Goal: Task Accomplishment & Management: Manage account settings

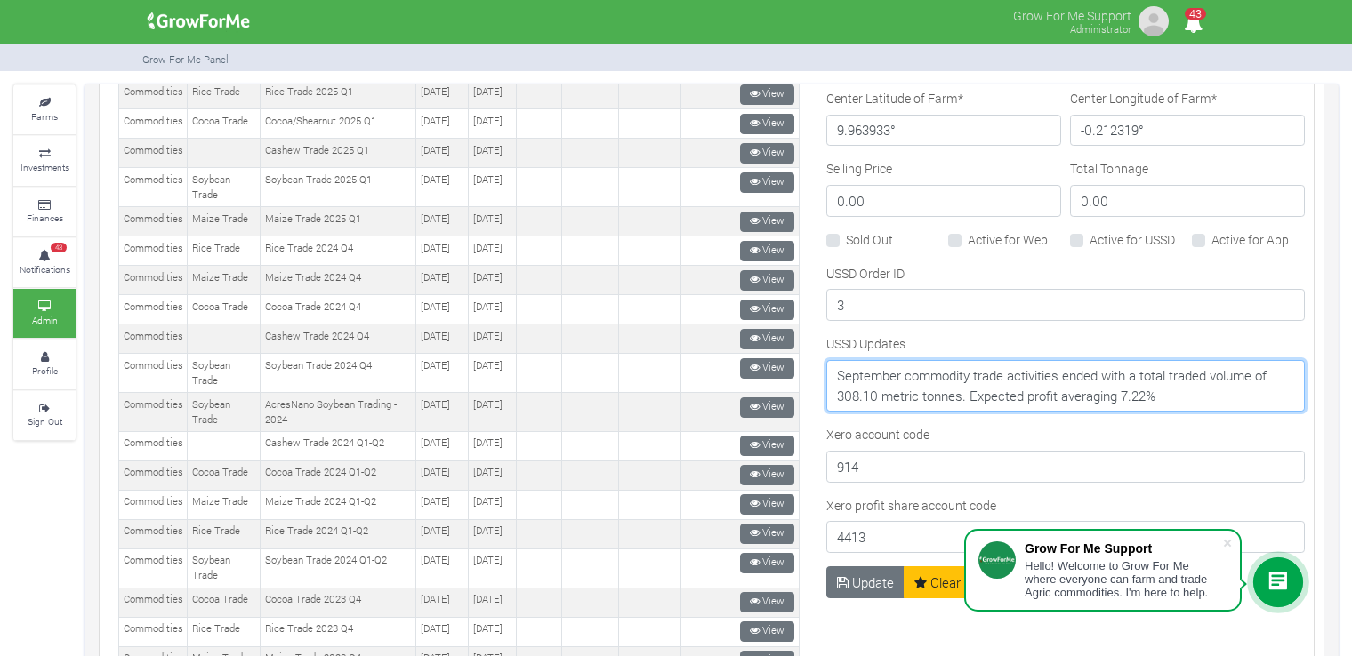
click at [1185, 390] on textarea "August commodity trade activities ended with a total traded volume of 351.32 me…" at bounding box center [1065, 386] width 478 height 52
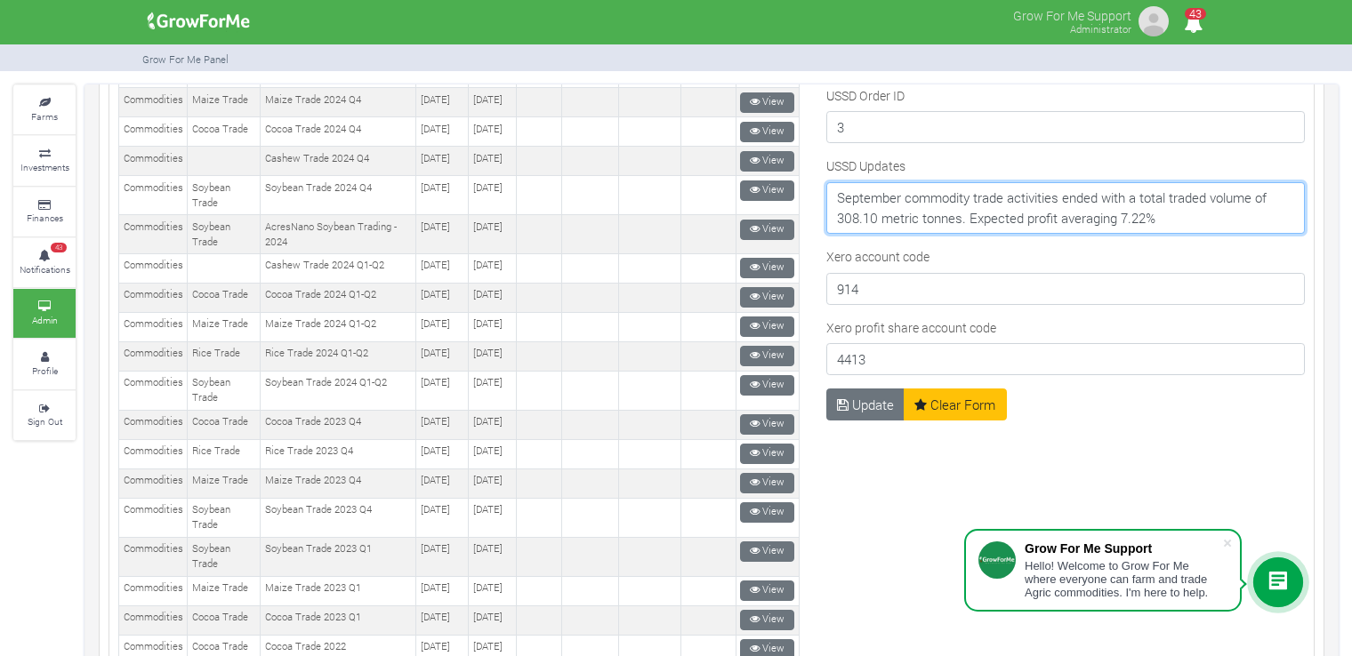
drag, startPoint x: 1124, startPoint y: 210, endPoint x: 816, endPoint y: 196, distance: 308.0
click at [822, 196] on div "USSD Updates August commodity trade activities ended with a total traded volume…" at bounding box center [1065, 202] width 487 height 91
type input "2"
click at [1156, 206] on textarea "August commodity trade activities ended with a total traded volume of 351.32 me…" at bounding box center [1065, 208] width 478 height 52
drag, startPoint x: 1137, startPoint y: 214, endPoint x: 829, endPoint y: 186, distance: 309.9
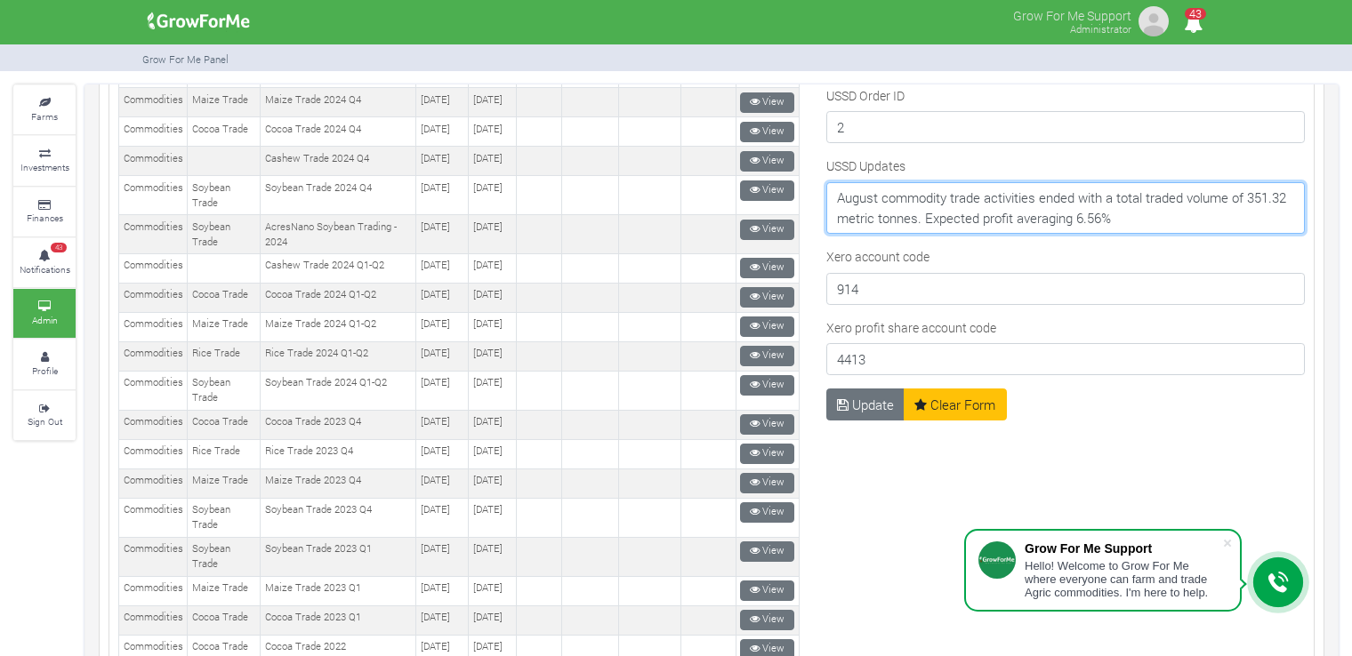
click at [826, 186] on textarea "August commodity trade activities ended with a total traded volume of 351.32 me…" at bounding box center [1065, 208] width 478 height 52
paste textarea "September commodity trade activities ended with a total traded volume of 308.10…"
type textarea "September commodity trade activities ended with a total traded volume of 308.10…"
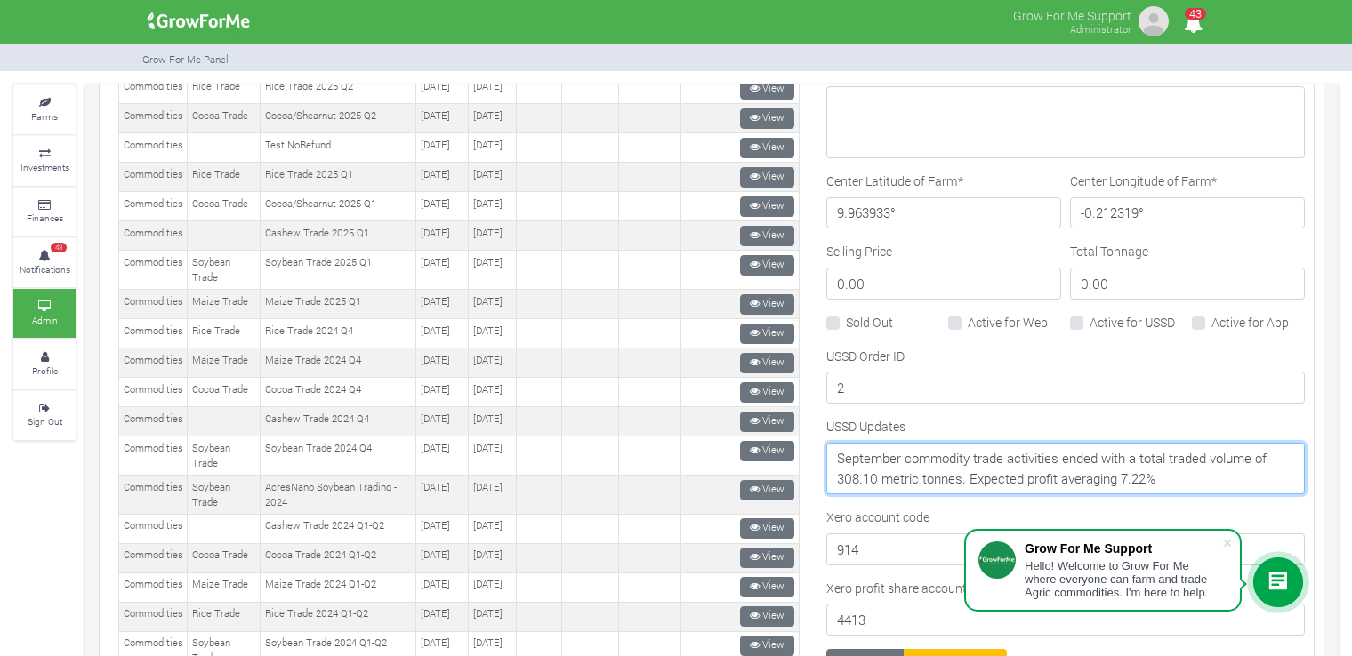
scroll to position [877, 0]
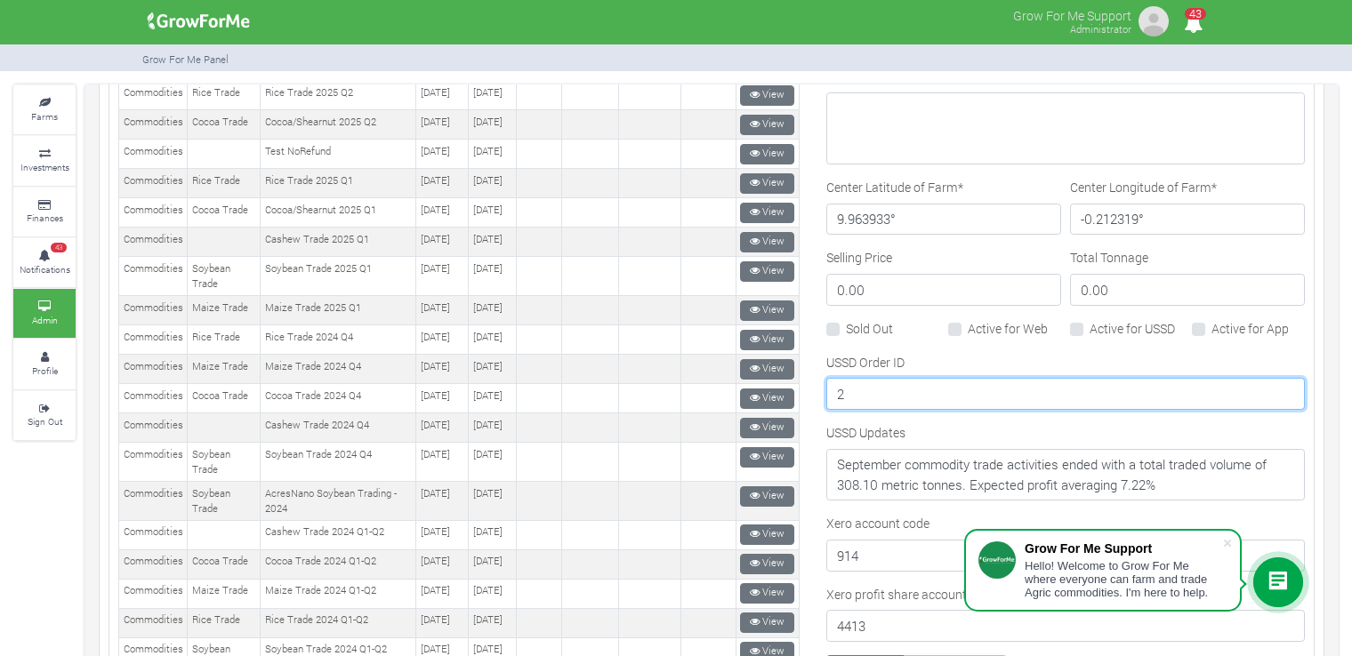
click at [902, 379] on input "2" at bounding box center [1065, 394] width 478 height 32
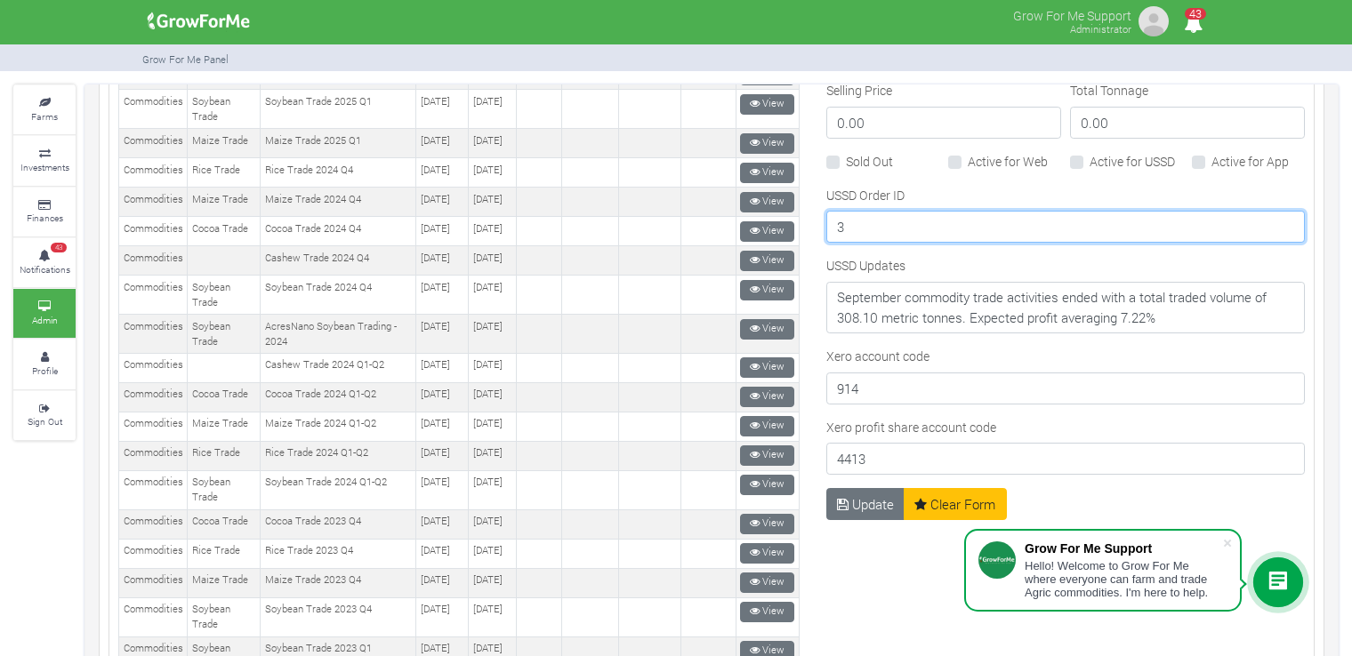
scroll to position [1055, 0]
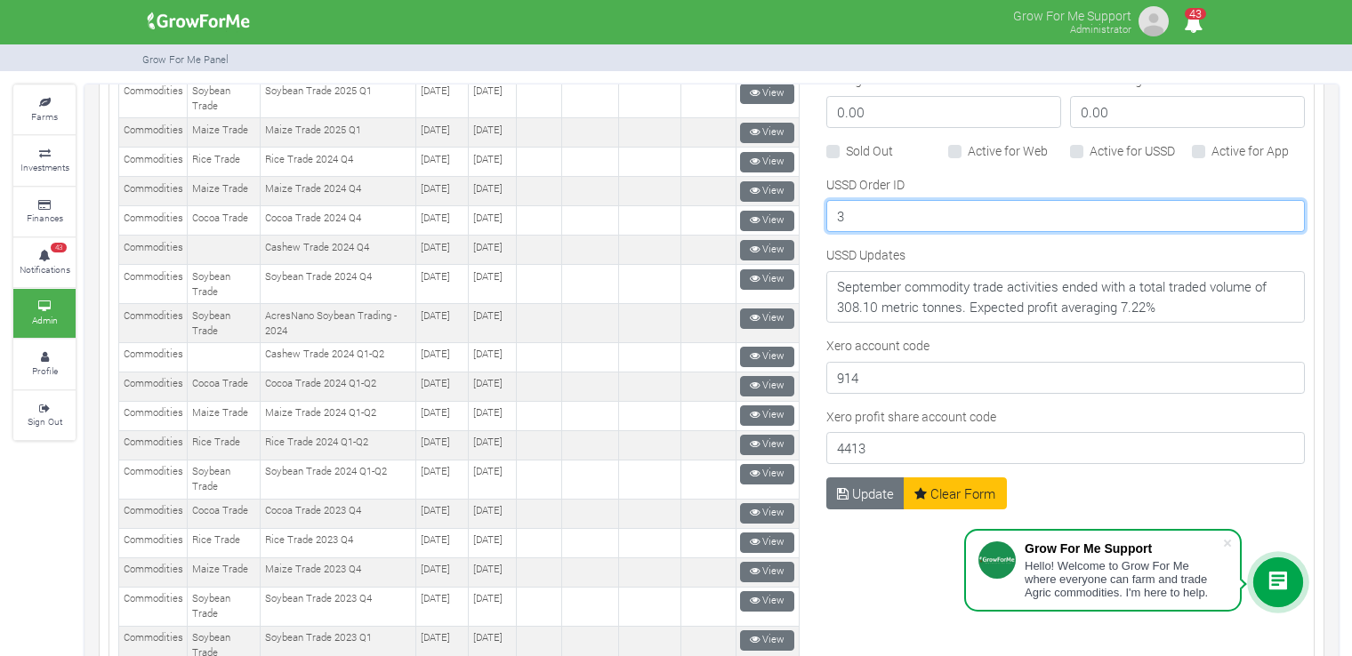
type input "3"
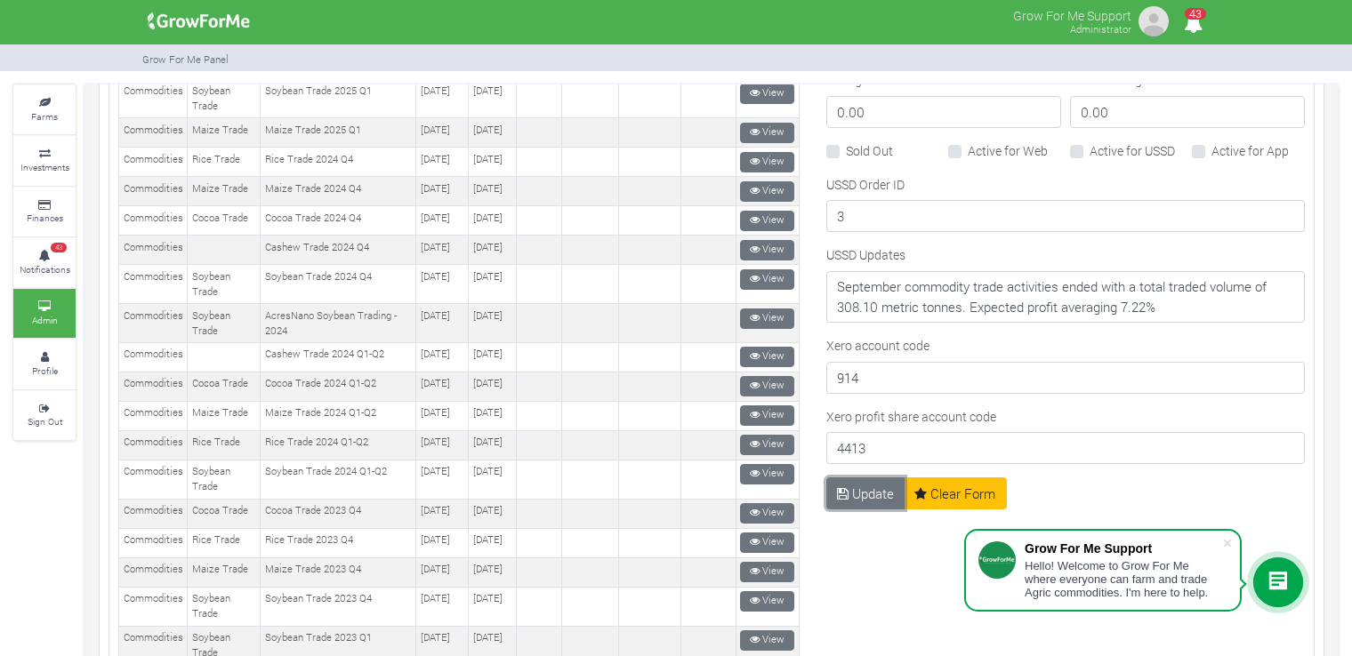
click at [856, 480] on button "Update" at bounding box center [865, 494] width 79 height 32
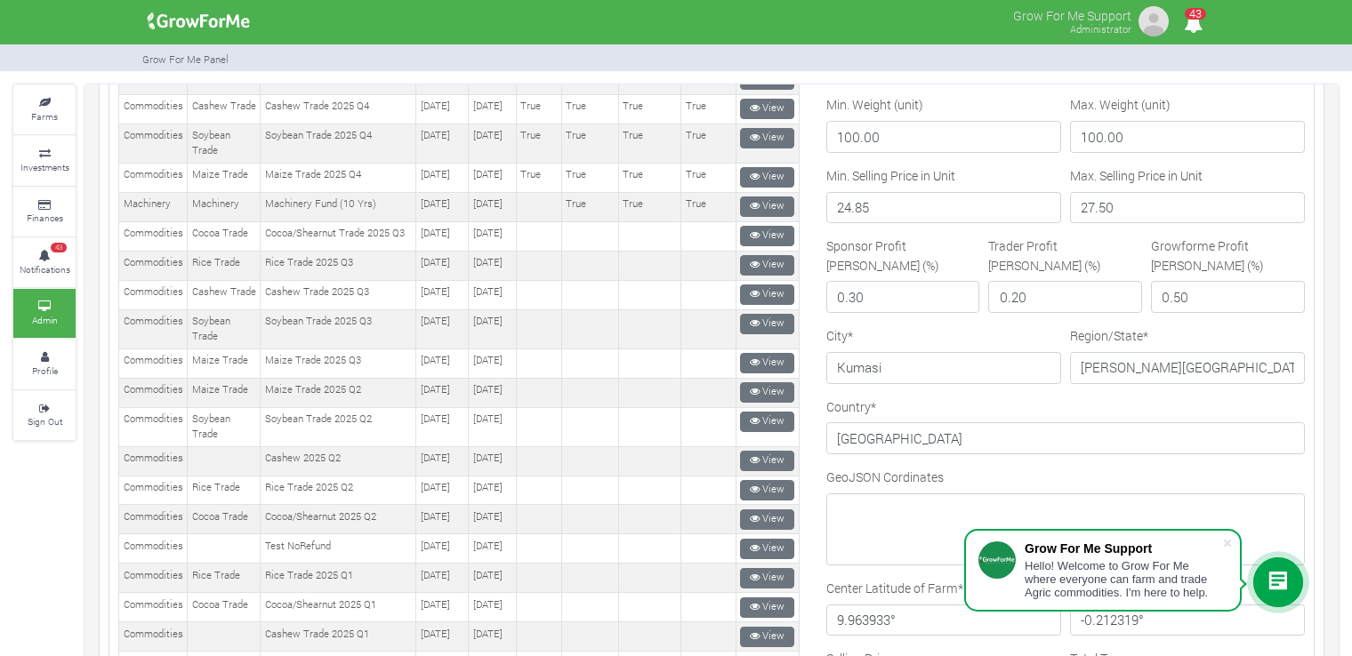
scroll to position [462, 0]
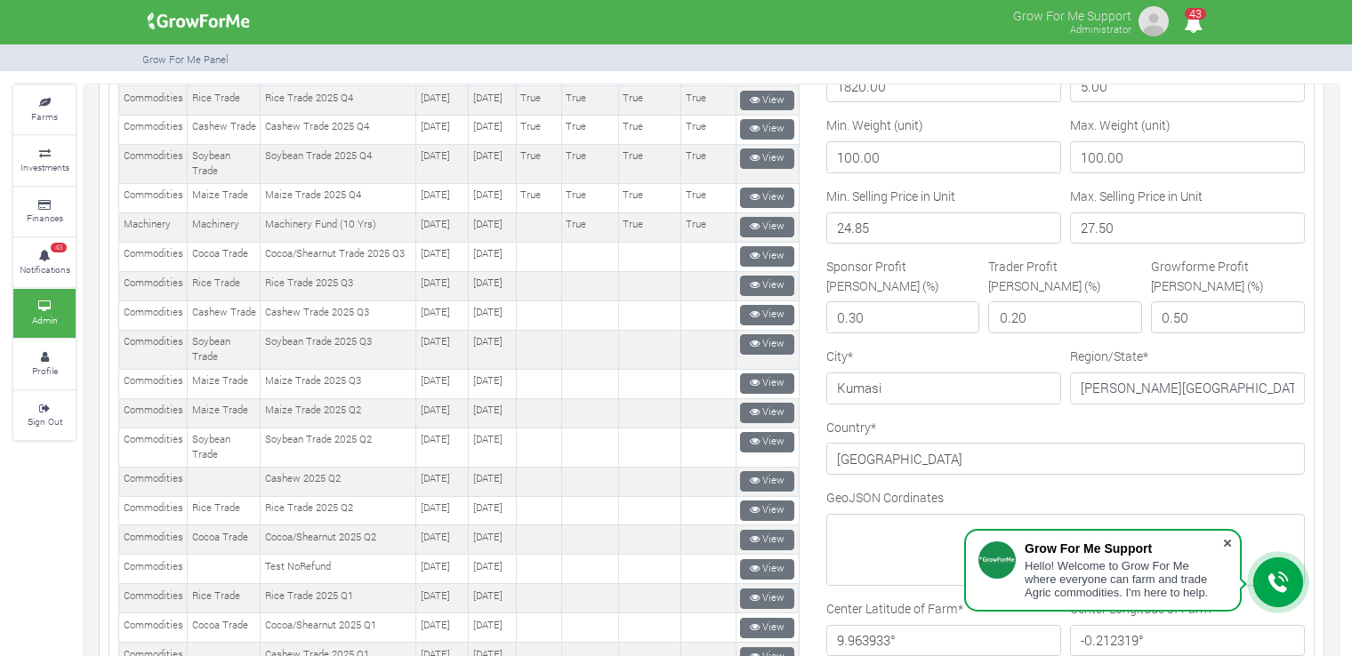
click at [1227, 542] on span at bounding box center [1227, 543] width 18 height 18
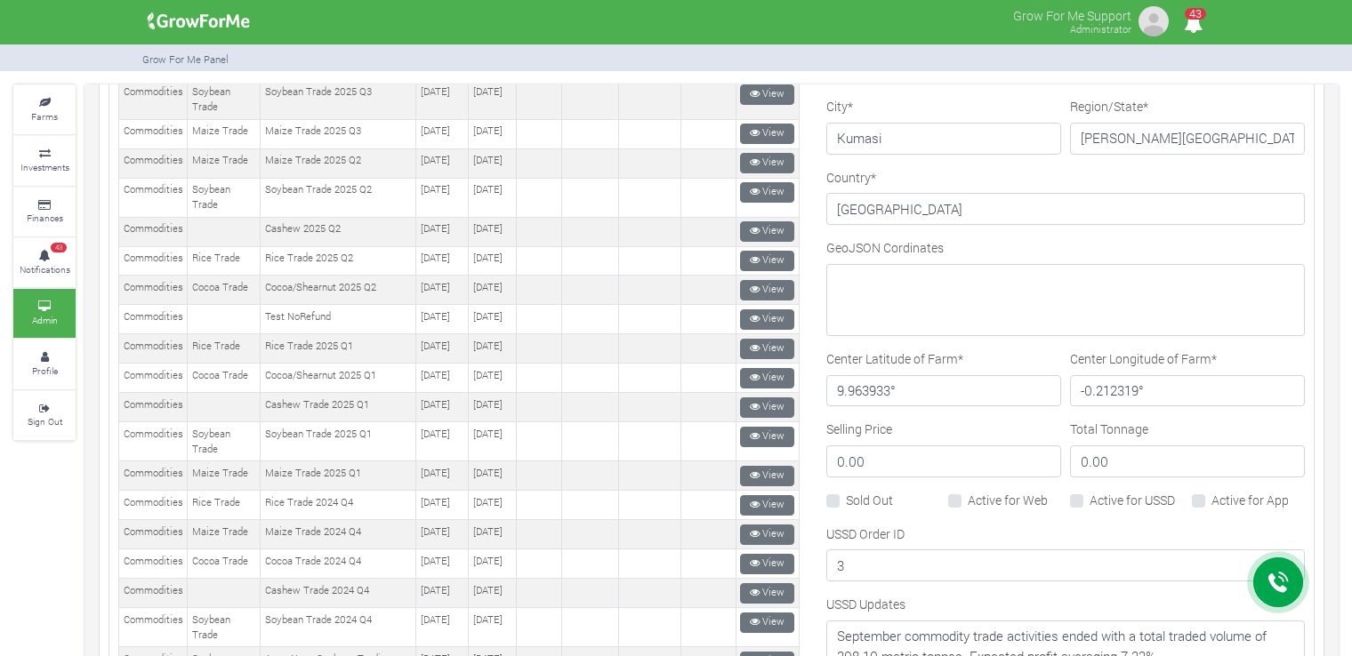
scroll to position [978, 0]
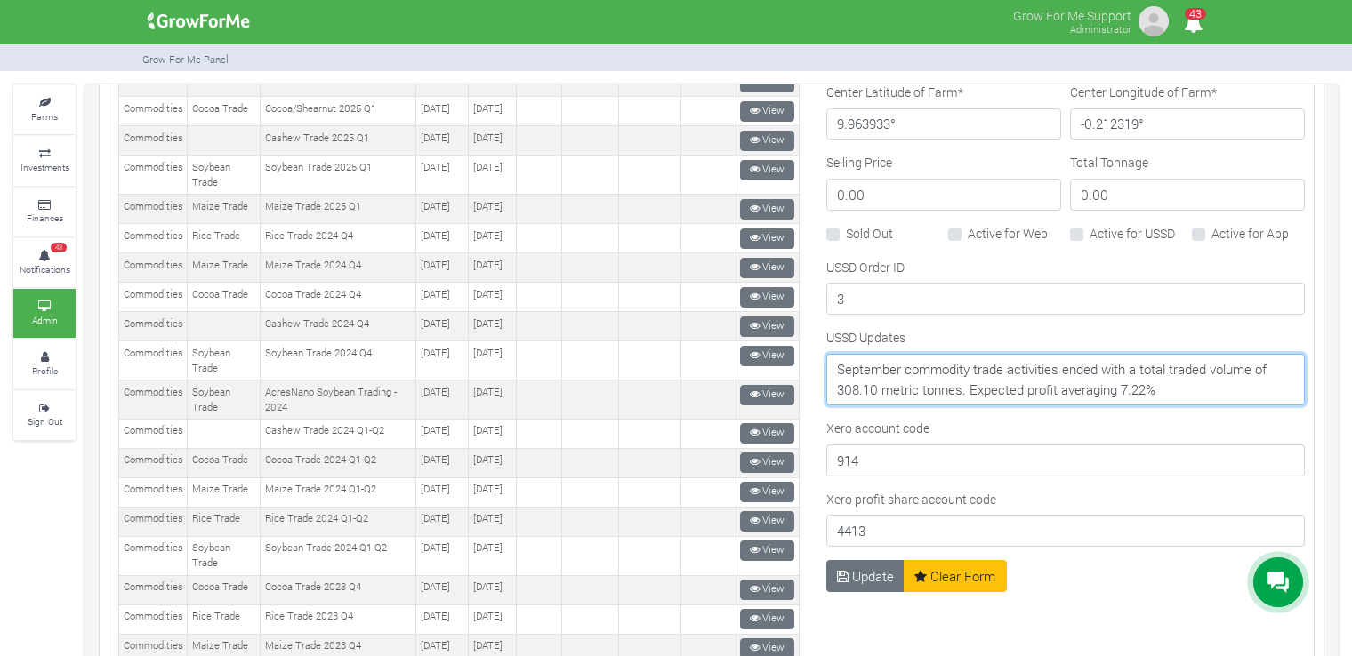
click at [1159, 380] on textarea "September commodity trade activities ended with a total traded volume of 308.10…" at bounding box center [1065, 380] width 478 height 52
drag, startPoint x: 1159, startPoint y: 382, endPoint x: 859, endPoint y: 360, distance: 300.5
click at [859, 360] on textarea "September commodity trade activities ended with a total traded volume of 308.10…" at bounding box center [1065, 380] width 478 height 52
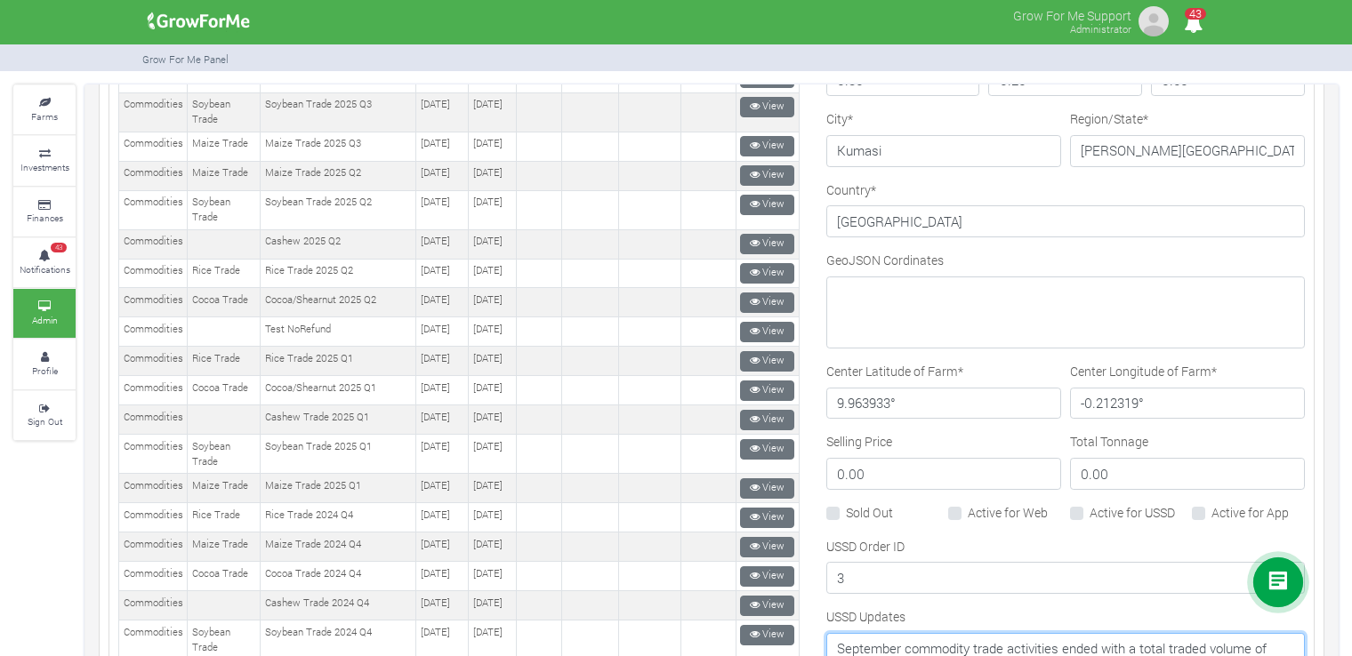
scroll to position [889, 0]
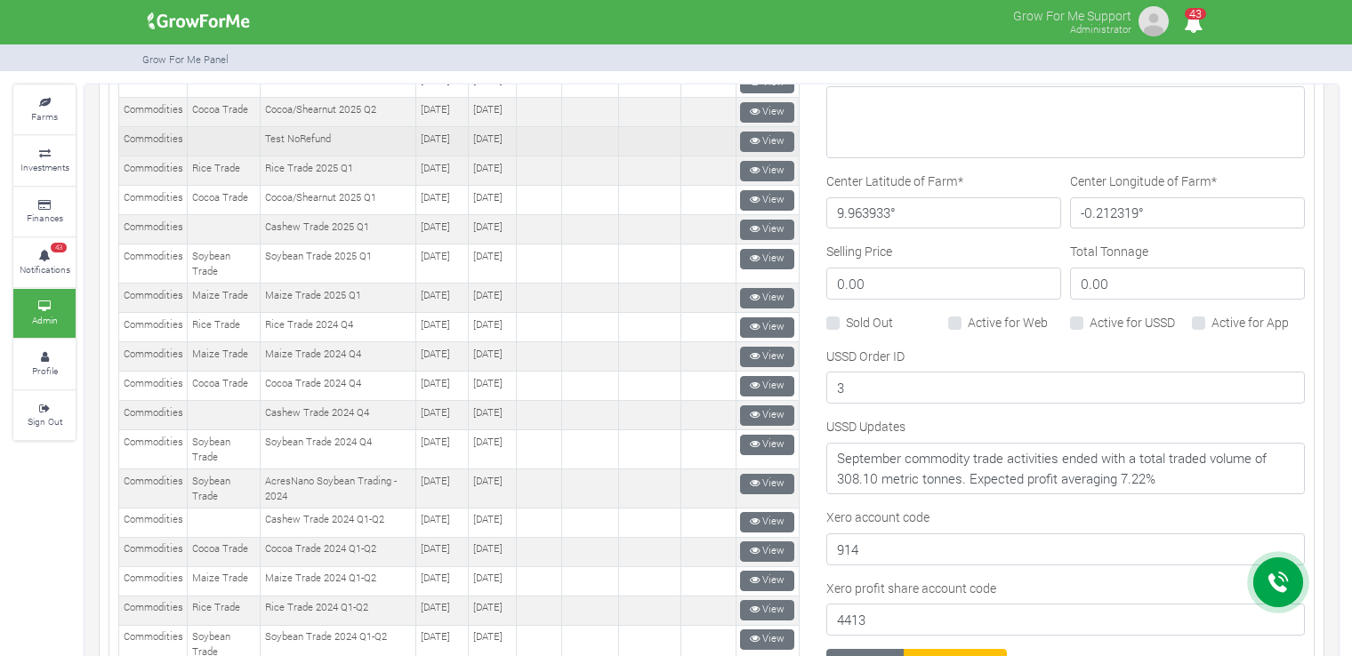
click at [618, 157] on td at bounding box center [589, 141] width 57 height 29
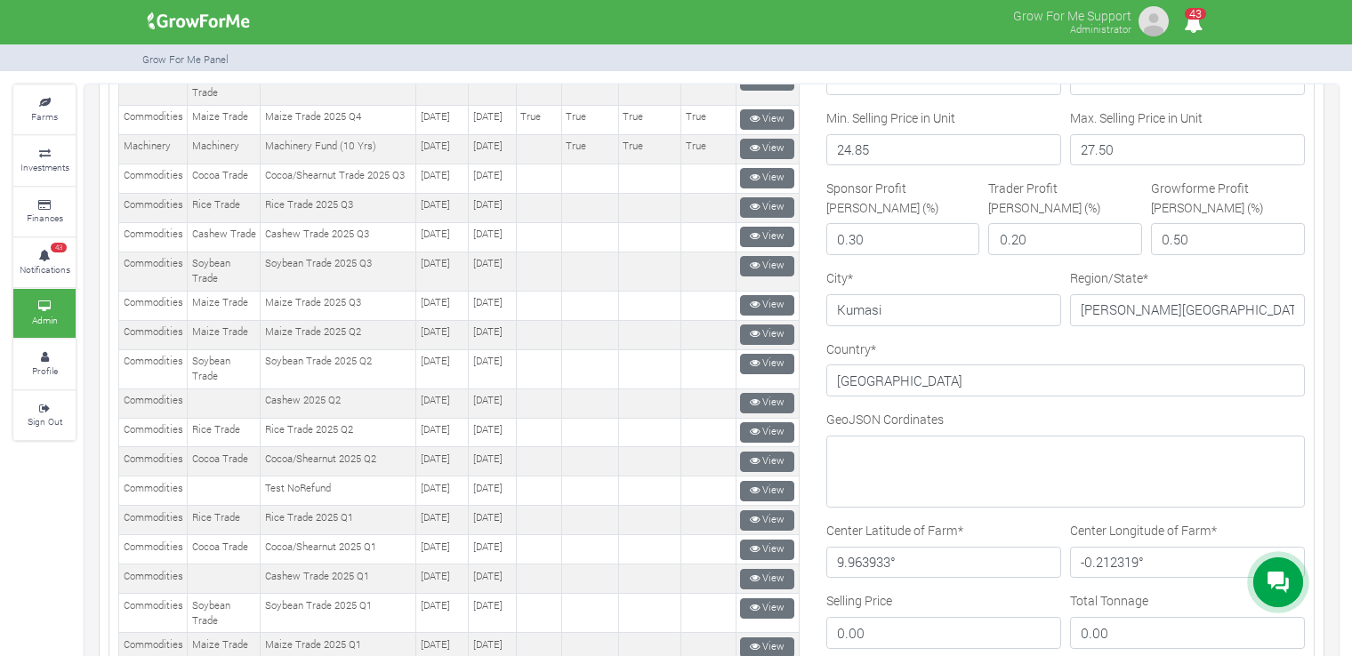
scroll to position [538, 0]
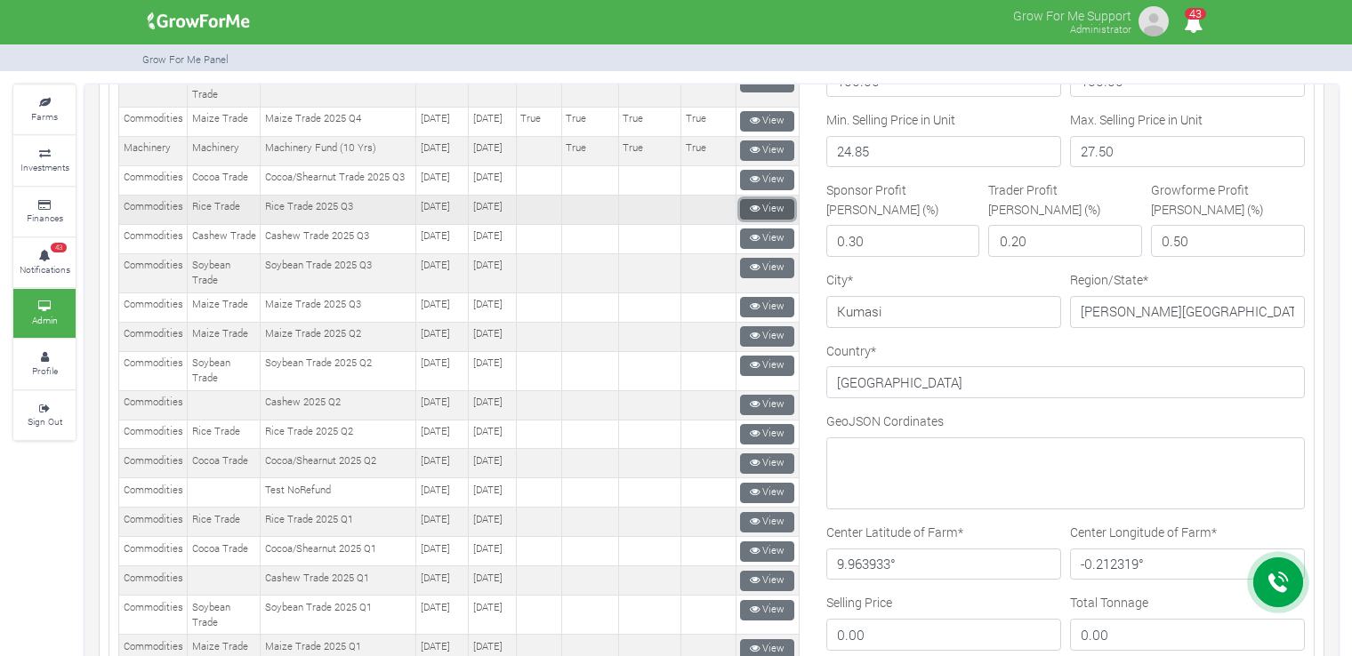
click at [767, 220] on link "View" at bounding box center [767, 209] width 54 height 20
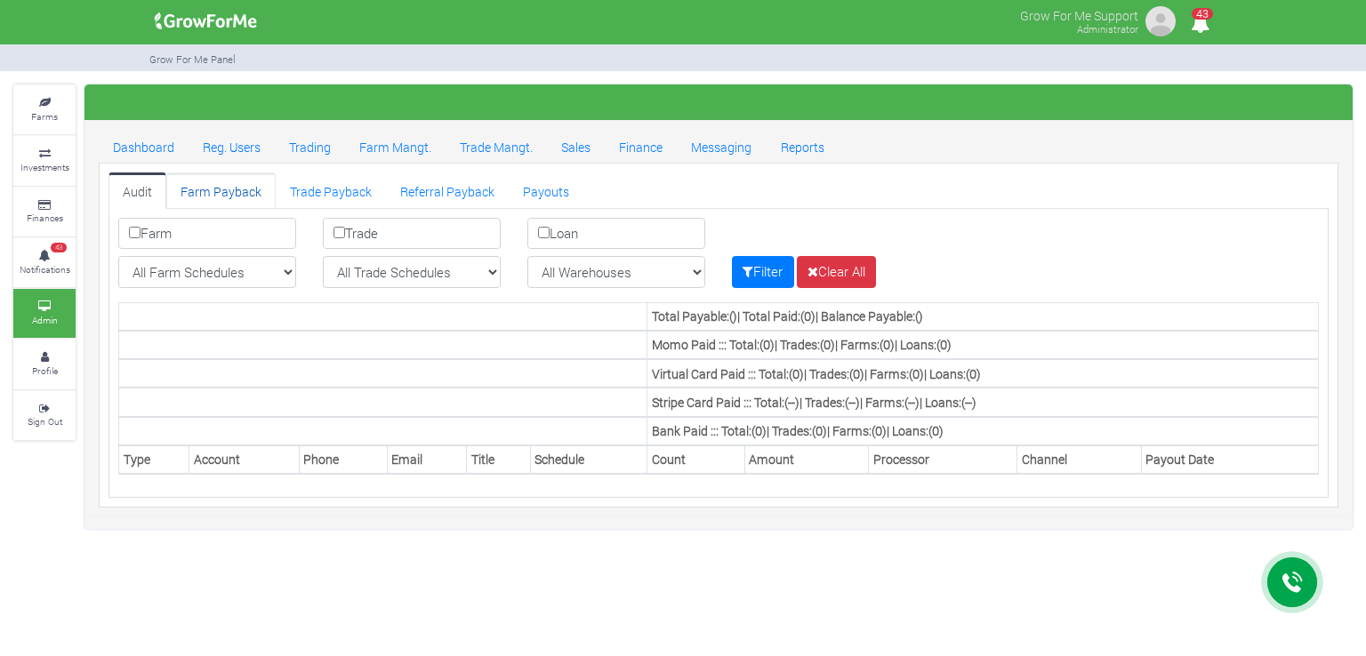
click at [246, 191] on link "Farm Payback" at bounding box center [220, 191] width 109 height 36
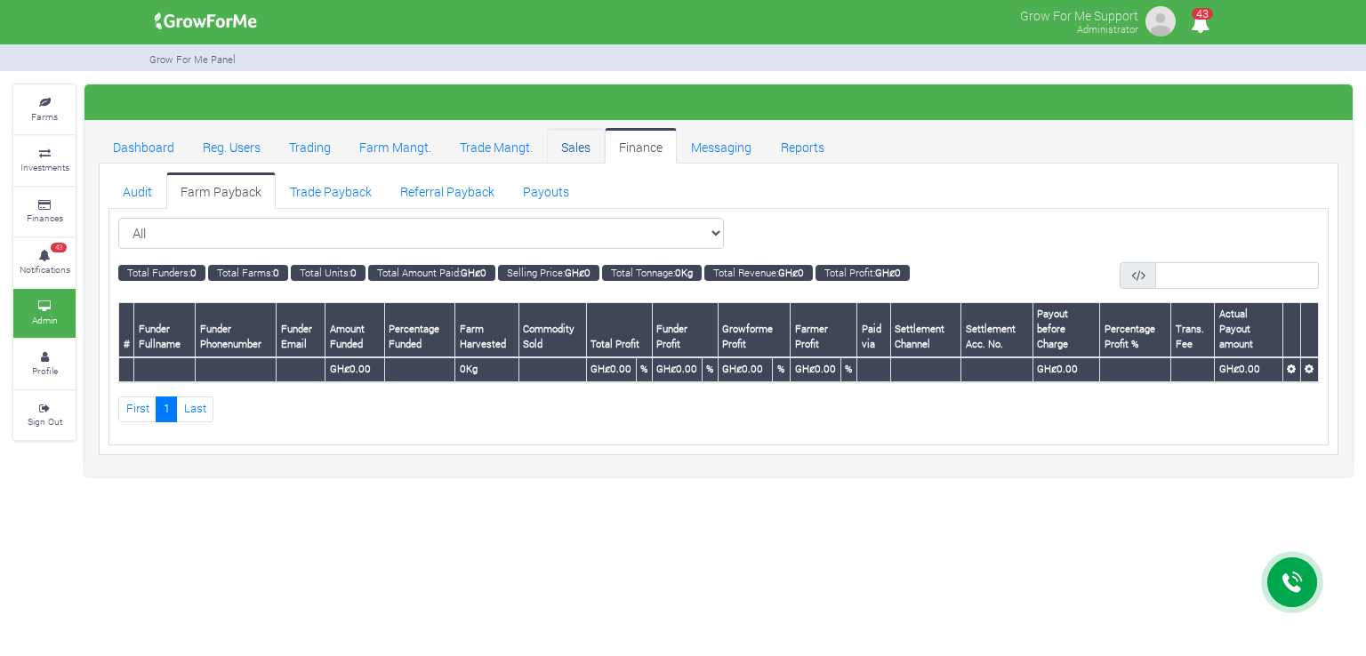
click at [588, 133] on link "Sales" at bounding box center [576, 146] width 58 height 36
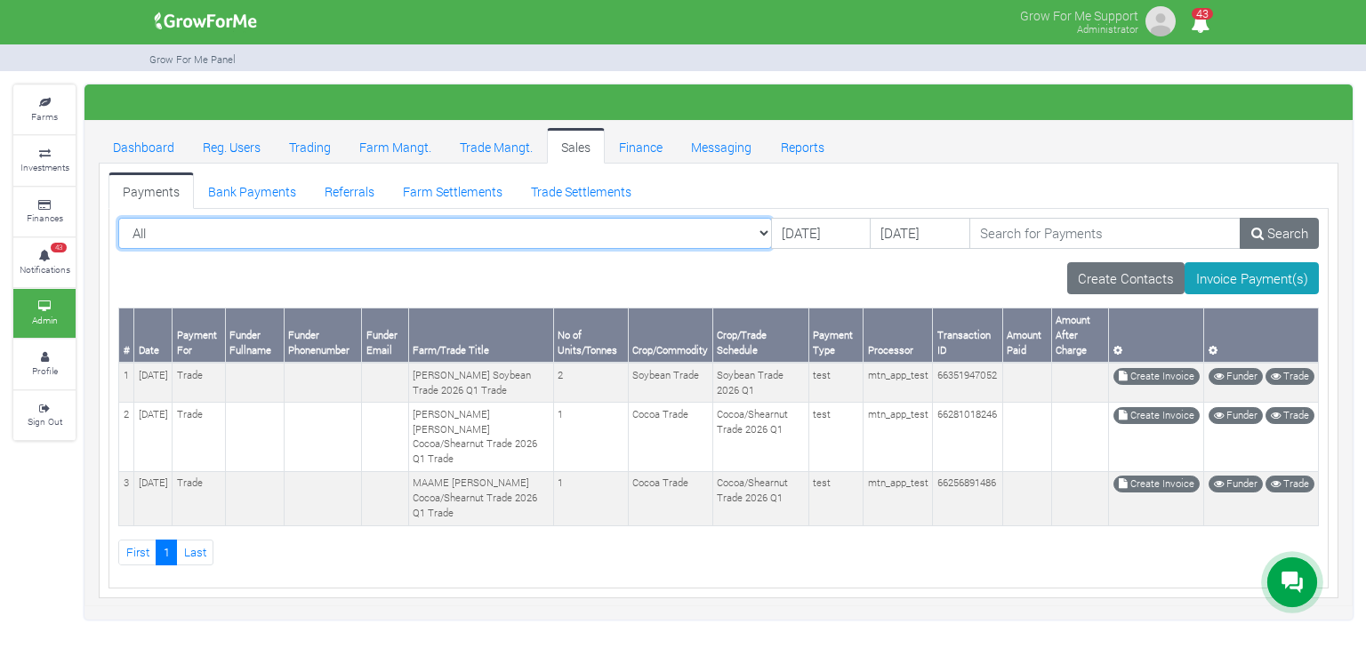
click at [302, 230] on select "All All Farm | Cabbage I_2021 - (Cabbage) Farm | Cassava_2024 - (Cassava _2024)…" at bounding box center [445, 234] width 654 height 32
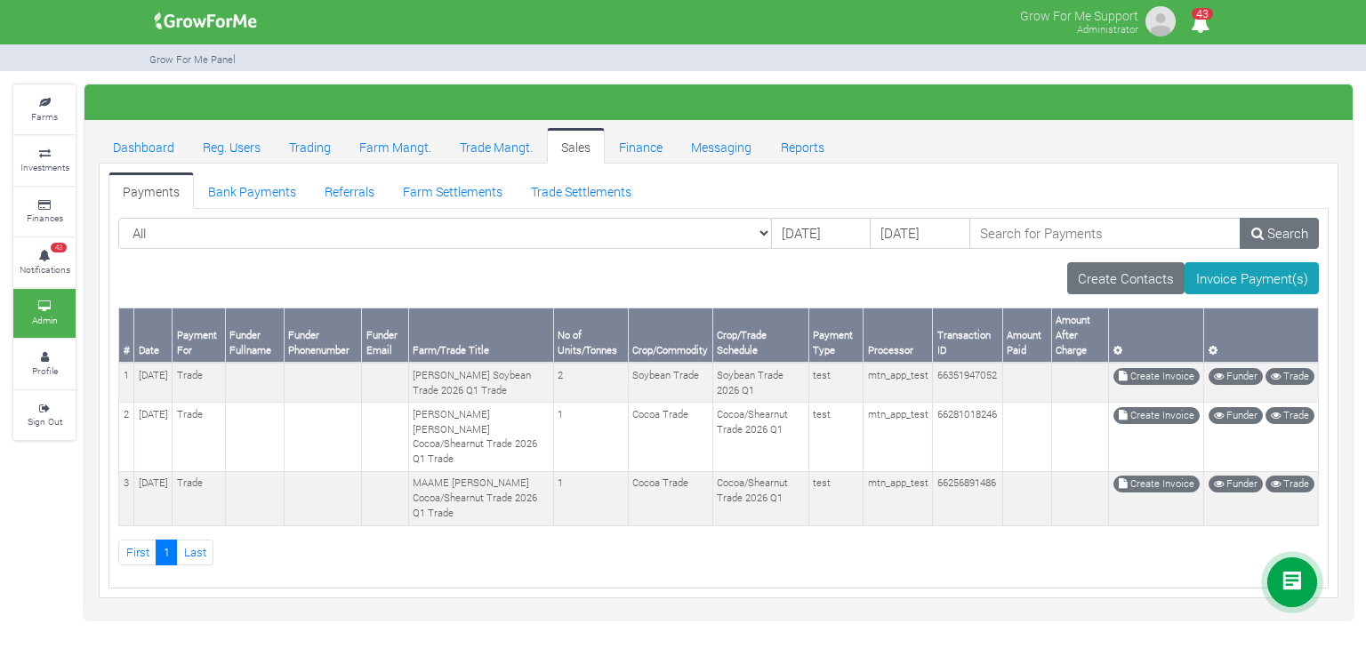
click at [844, 559] on ul "First 1" at bounding box center [718, 553] width 1201 height 26
click at [1022, 235] on input "search" at bounding box center [1105, 234] width 272 height 32
paste input "September commodity trade activities ended with a total traded volume of 308.10…"
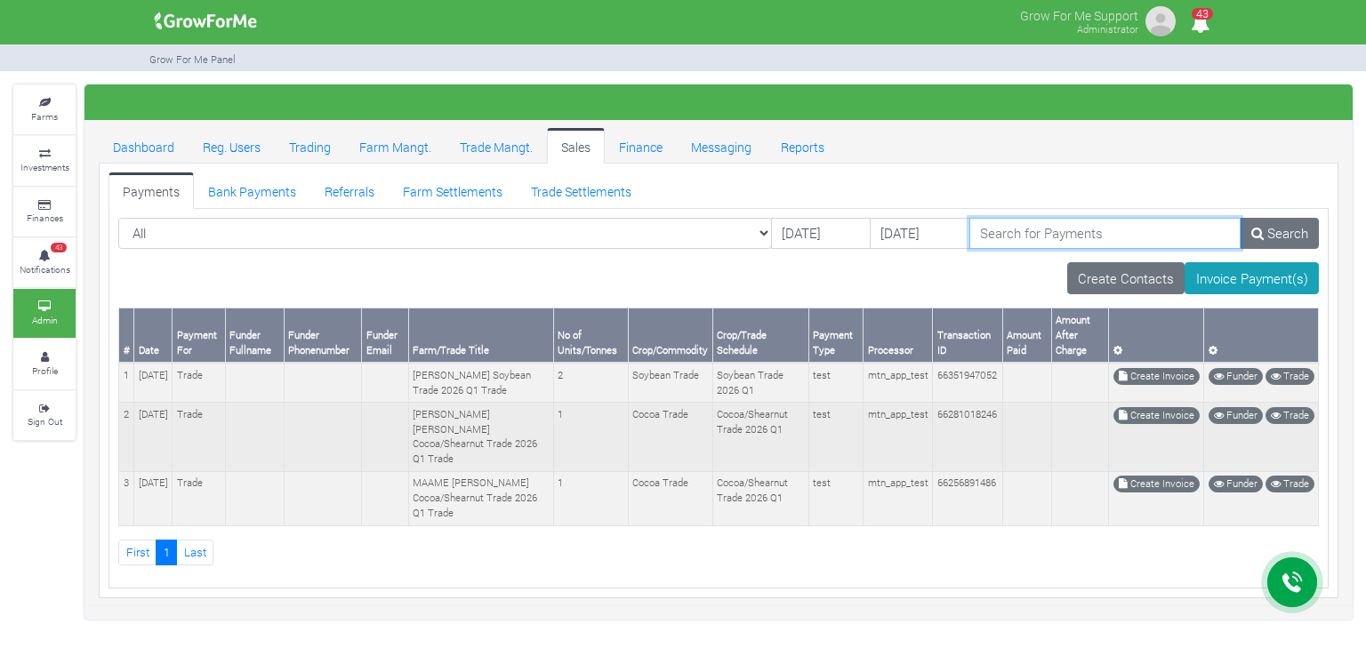
type input "September commodity trade activities ended with a total traded volume of 308.10…"
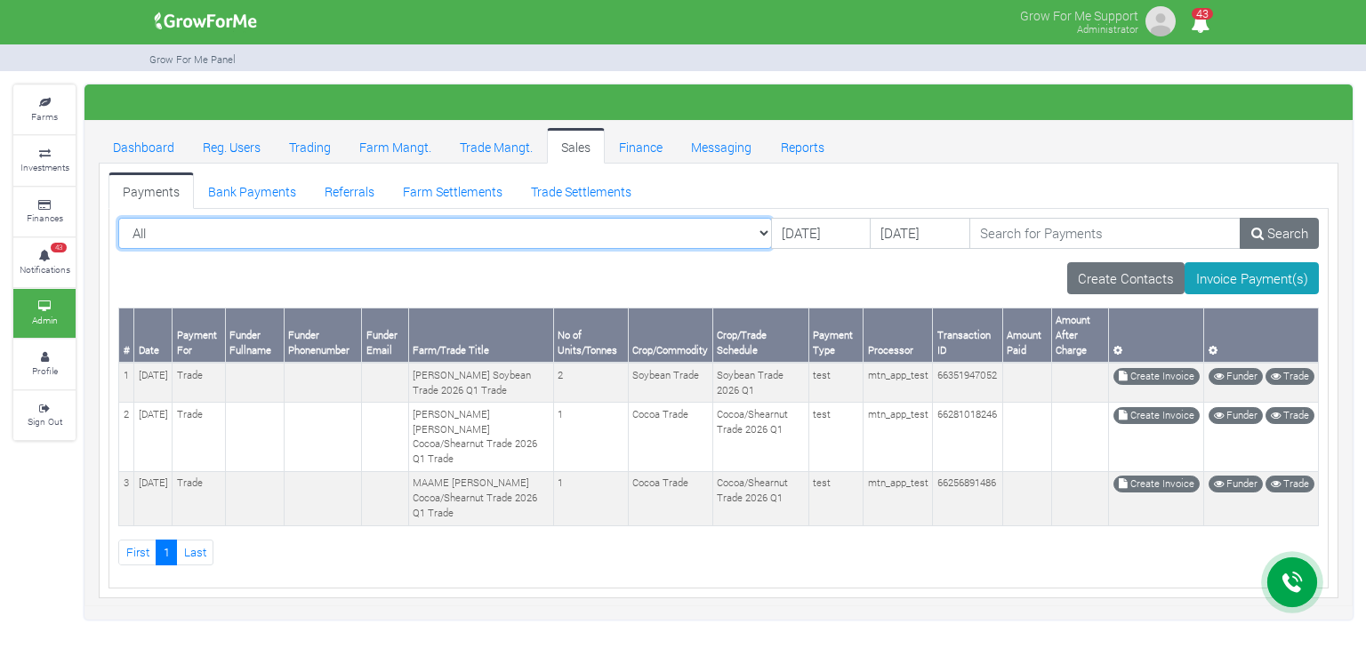
click at [624, 237] on select "All All Farm | Cabbage I_2021 - (Cabbage) Farm | Cassava_2024 - (Cassava _2024)…" at bounding box center [445, 234] width 654 height 32
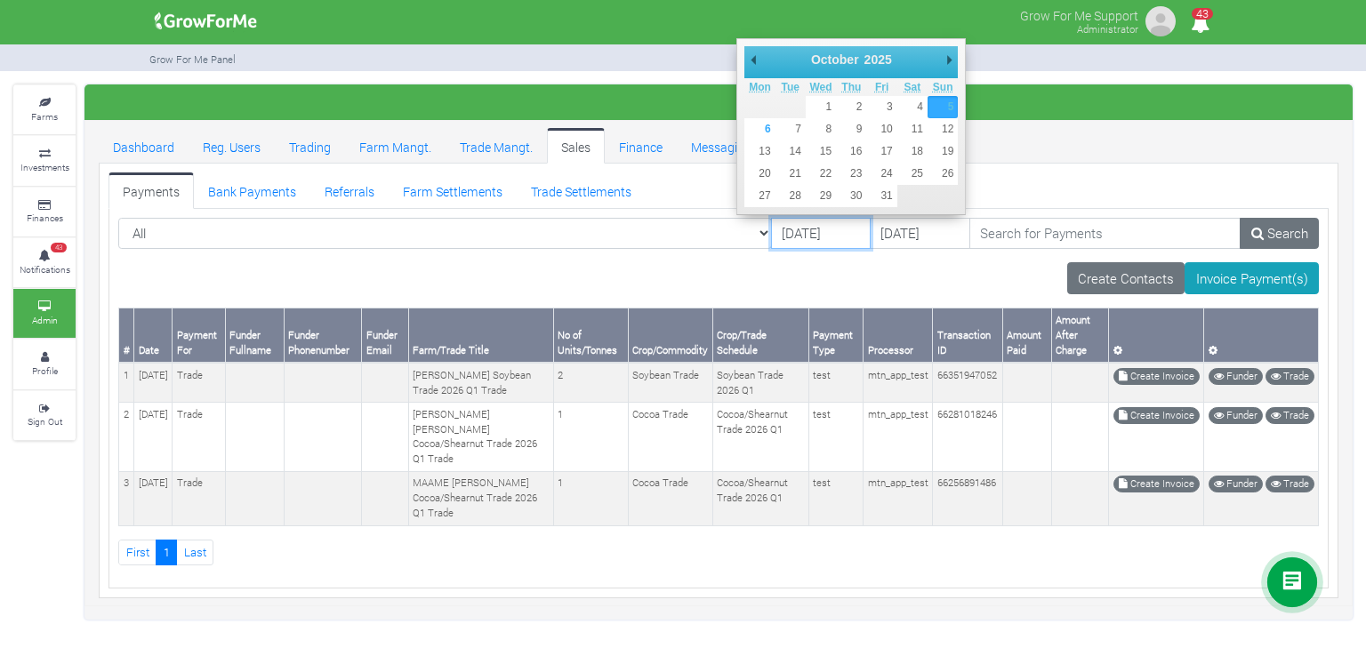
click at [775, 234] on input "[DATE]" at bounding box center [821, 234] width 100 height 32
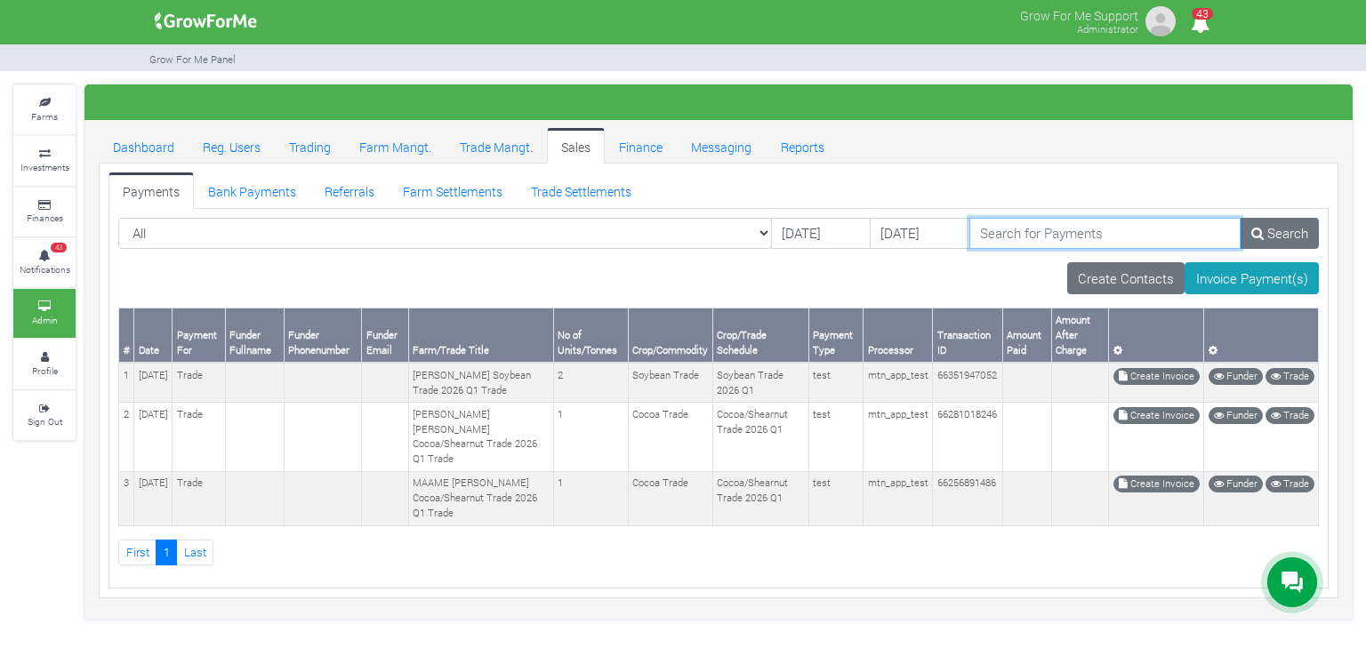
click at [1001, 245] on input "search" at bounding box center [1105, 234] width 272 height 32
type input "[PERSON_NAME]"
click at [1280, 227] on link "Search" at bounding box center [1279, 234] width 79 height 32
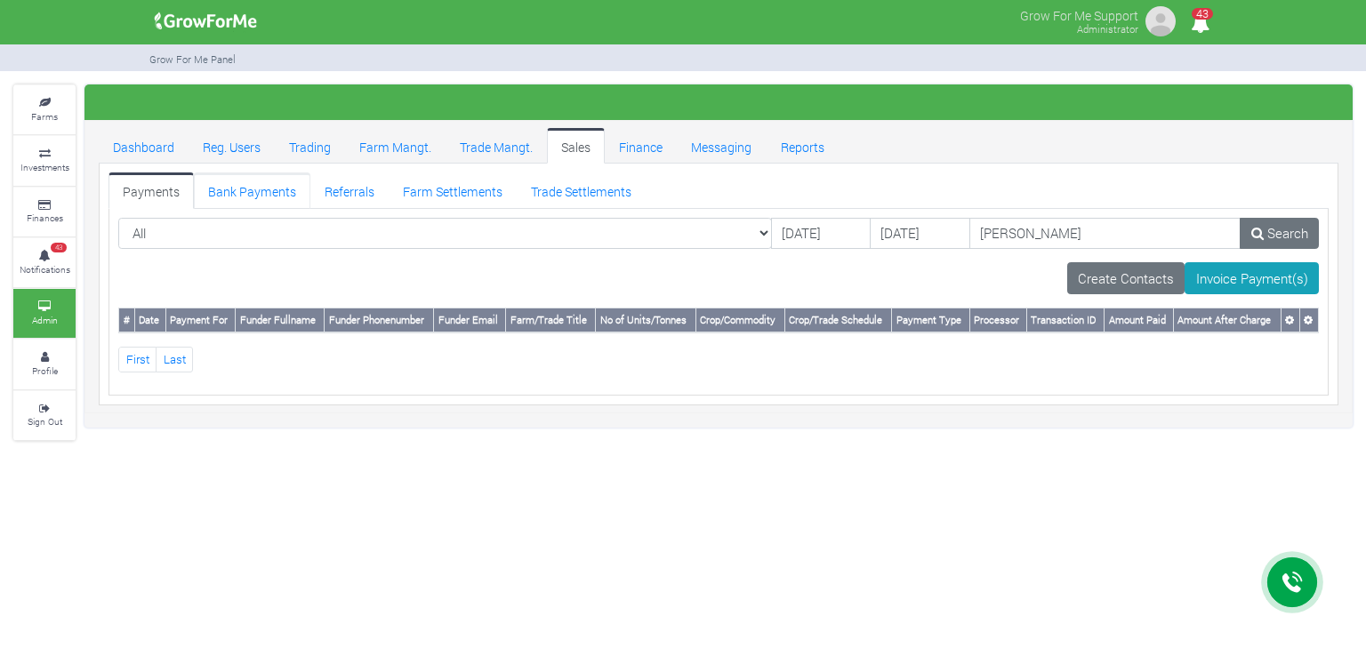
click at [264, 191] on link "Bank Payments" at bounding box center [252, 191] width 116 height 36
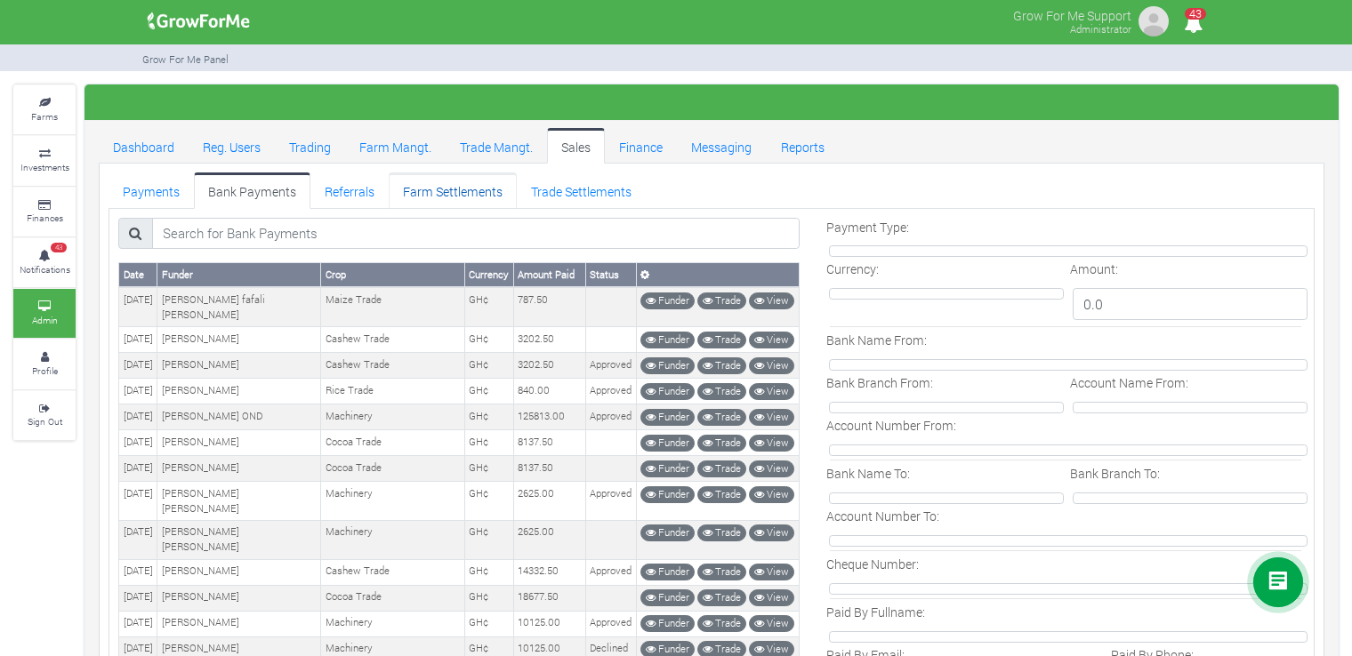
click at [494, 186] on link "Farm Settlements" at bounding box center [453, 191] width 128 height 36
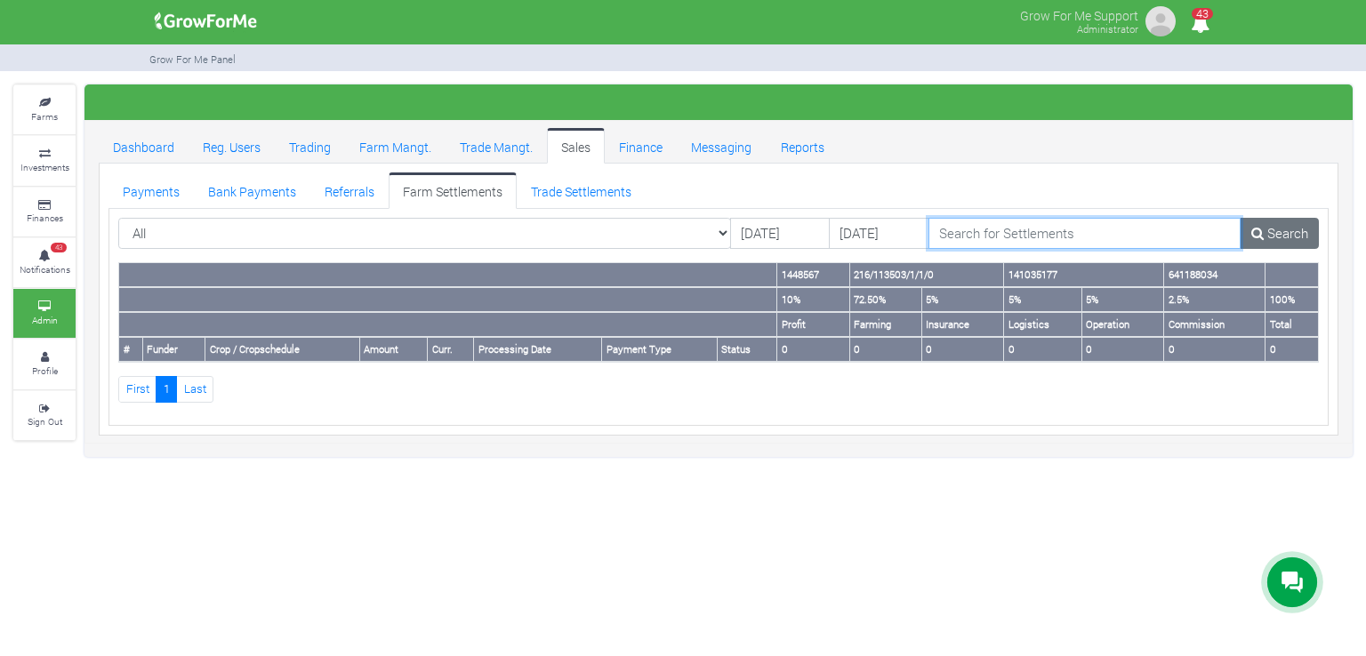
click at [980, 236] on input "search" at bounding box center [1084, 234] width 313 height 32
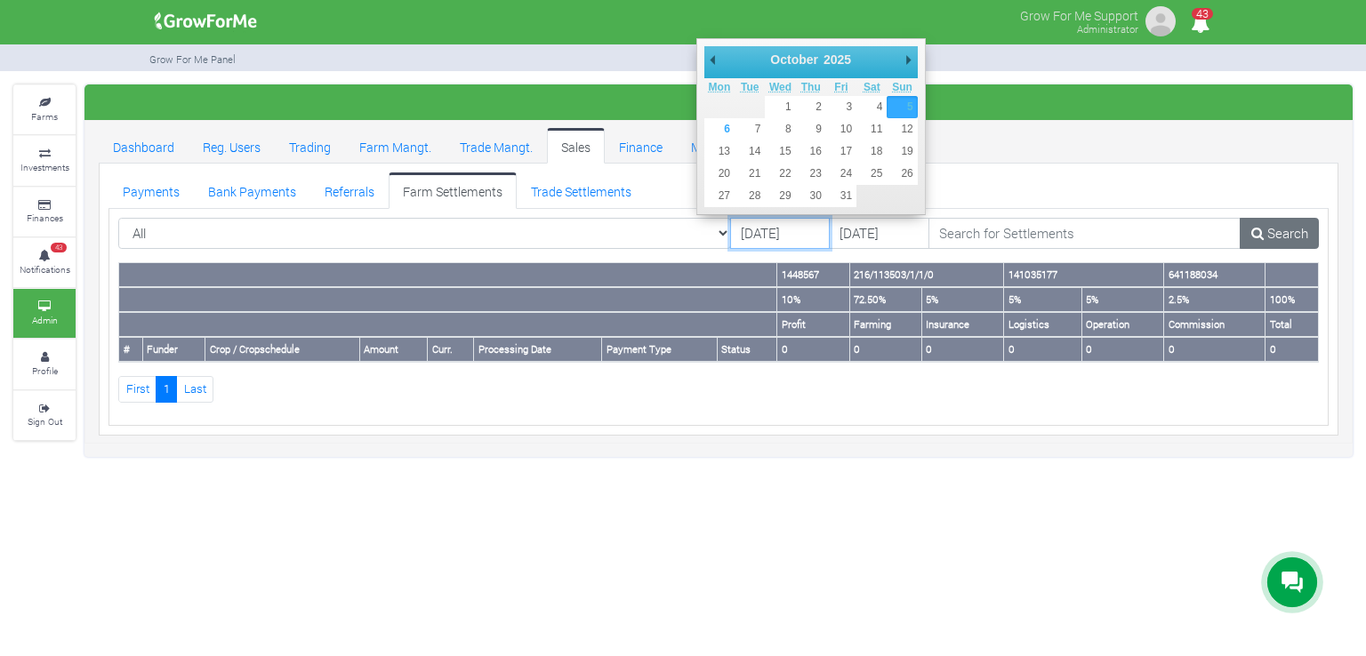
click at [770, 233] on input "[DATE]" at bounding box center [780, 234] width 100 height 32
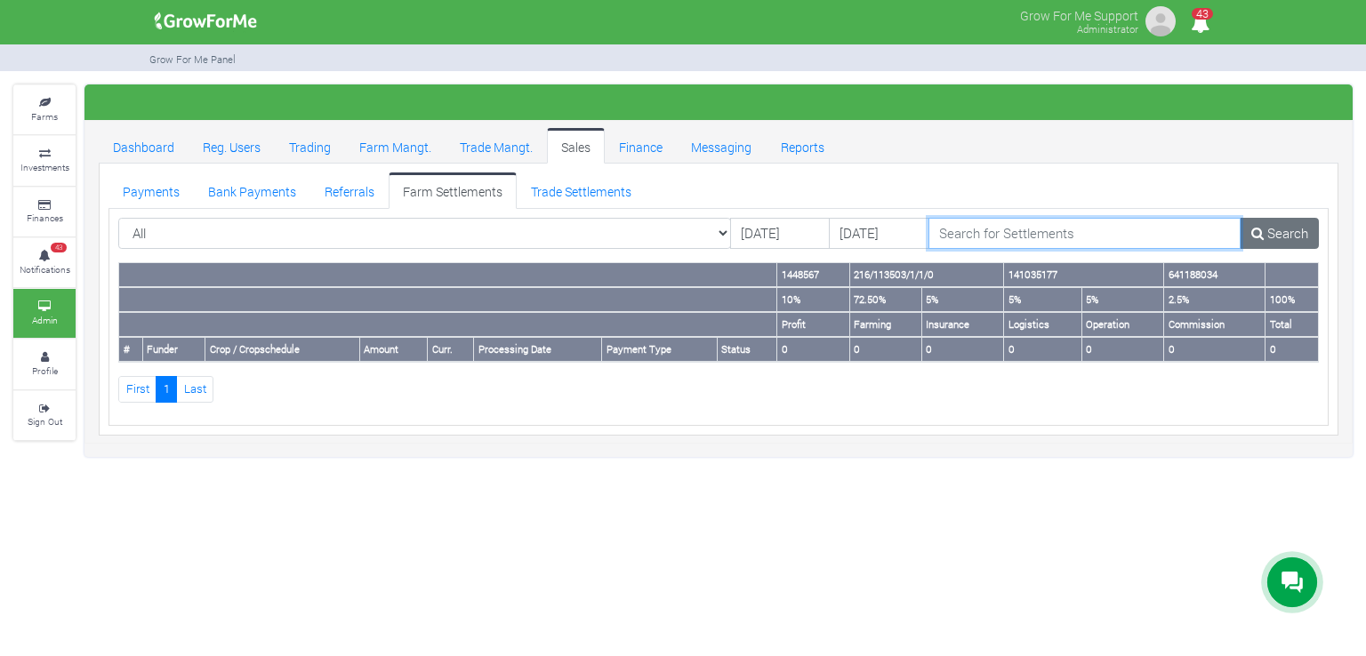
click at [943, 232] on input "search" at bounding box center [1084, 234] width 313 height 32
paste input "September commodity trade activities ended with a total traded volume of 308.10…"
type input "September commodity trade activities ended with a total traded volume of 308.10…"
click at [943, 232] on input "Phyllis" at bounding box center [1084, 234] width 313 height 32
type input "Phyllis"
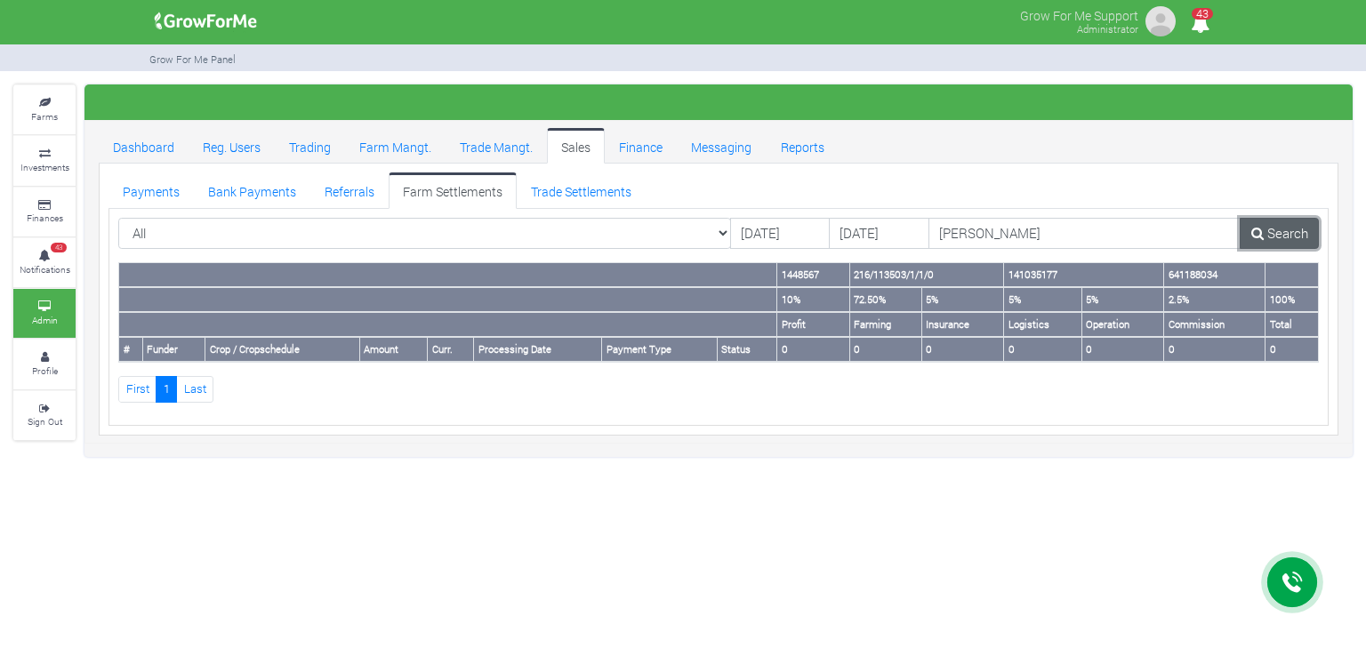
click at [1278, 229] on link "Search" at bounding box center [1279, 234] width 79 height 32
click at [238, 138] on link "Reg. Users" at bounding box center [232, 146] width 86 height 36
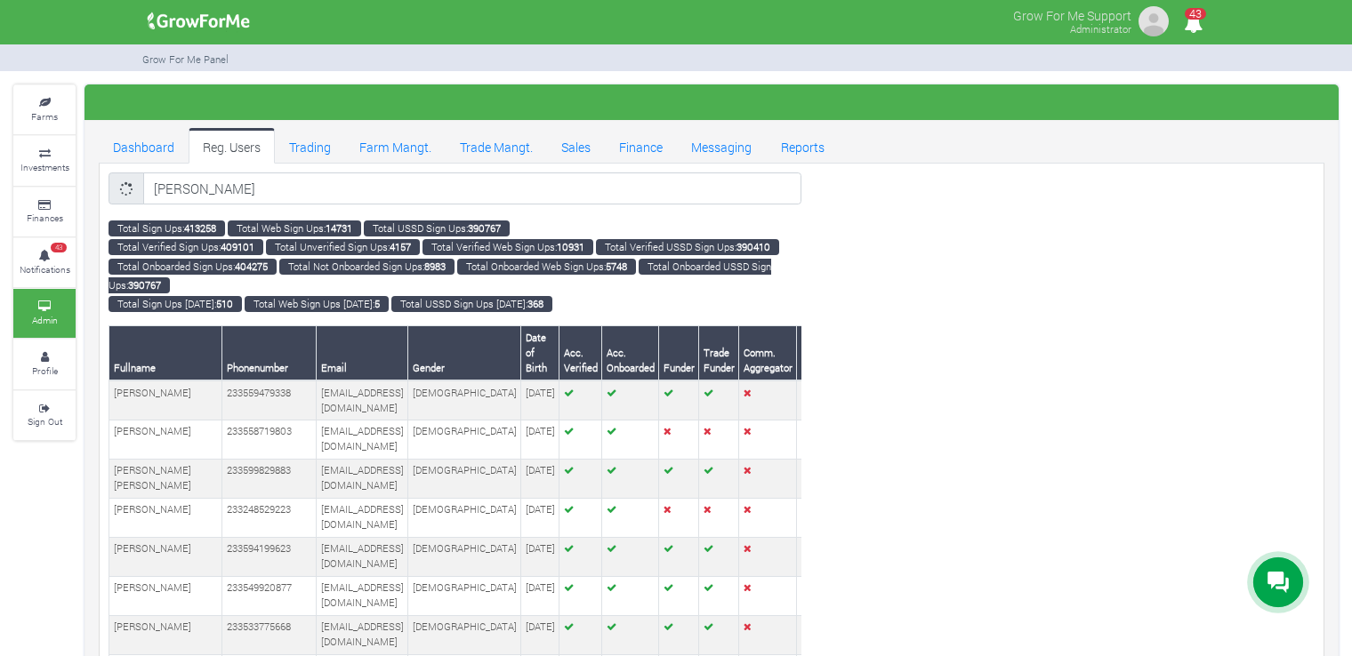
type input "Phyllis"
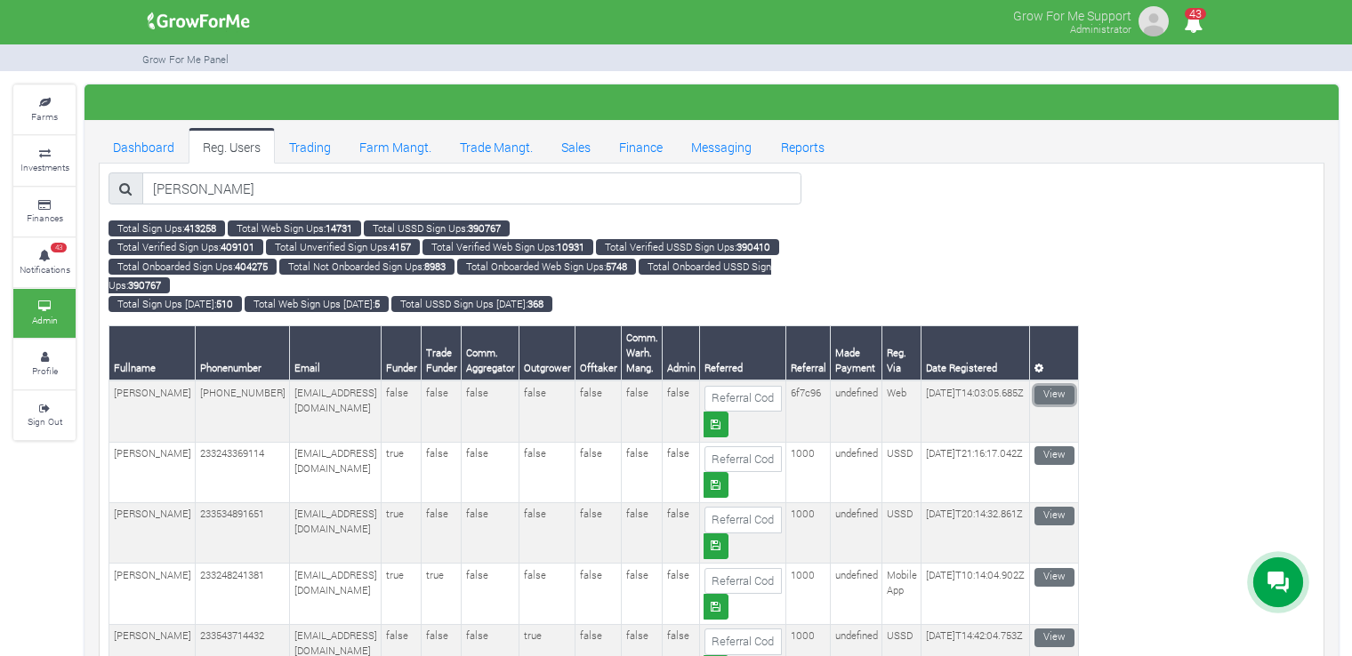
click at [1068, 398] on link "View" at bounding box center [1054, 395] width 40 height 19
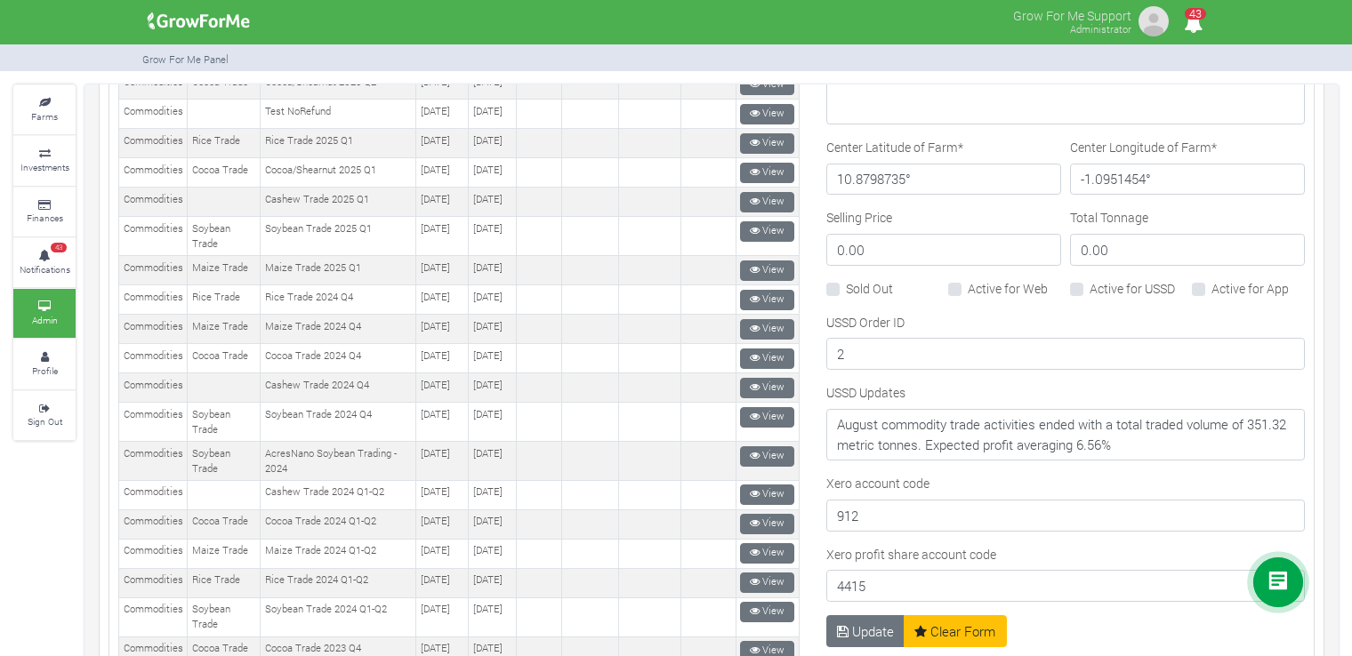
scroll to position [922, 0]
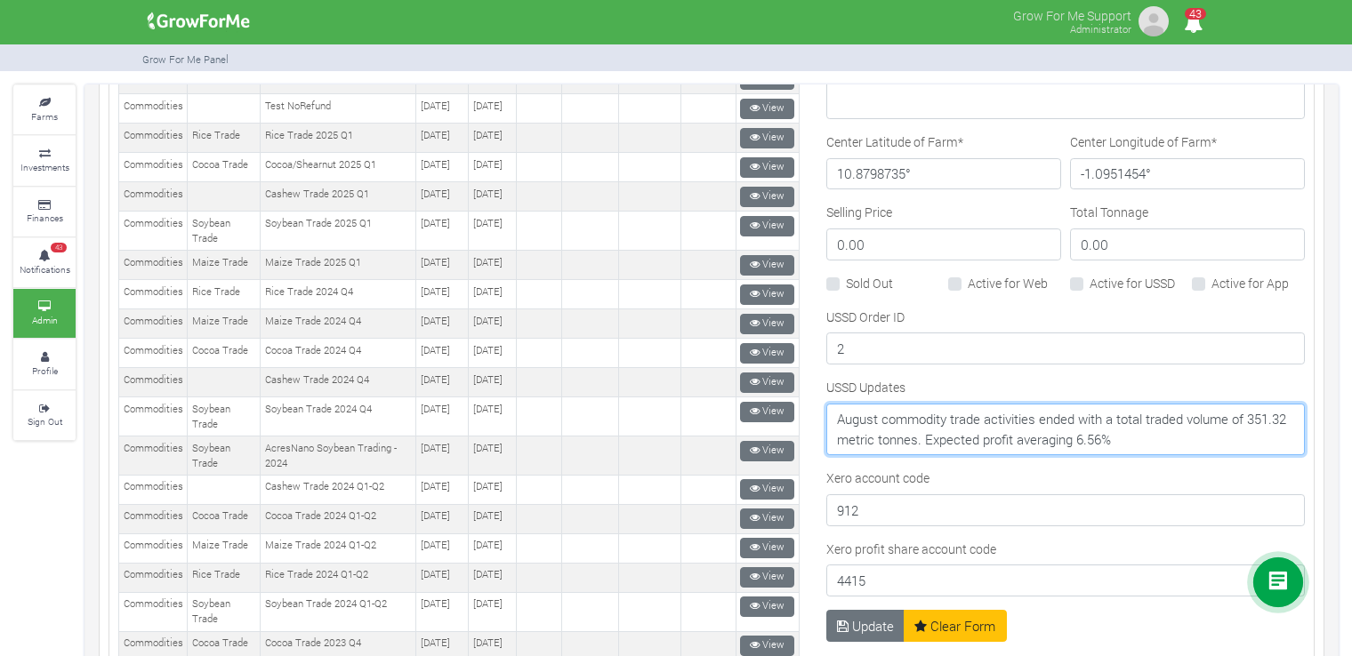
drag, startPoint x: 1185, startPoint y: 424, endPoint x: 818, endPoint y: 417, distance: 367.3
click at [826, 417] on textarea "August commodity trade activities ended with a total traded volume of 351.32 me…" at bounding box center [1065, 430] width 478 height 52
paste textarea "September commodity trade activities ended with a total traded volume of 308.10…"
type textarea "September commodity trade activities ended with a total traded volume of 308.10…"
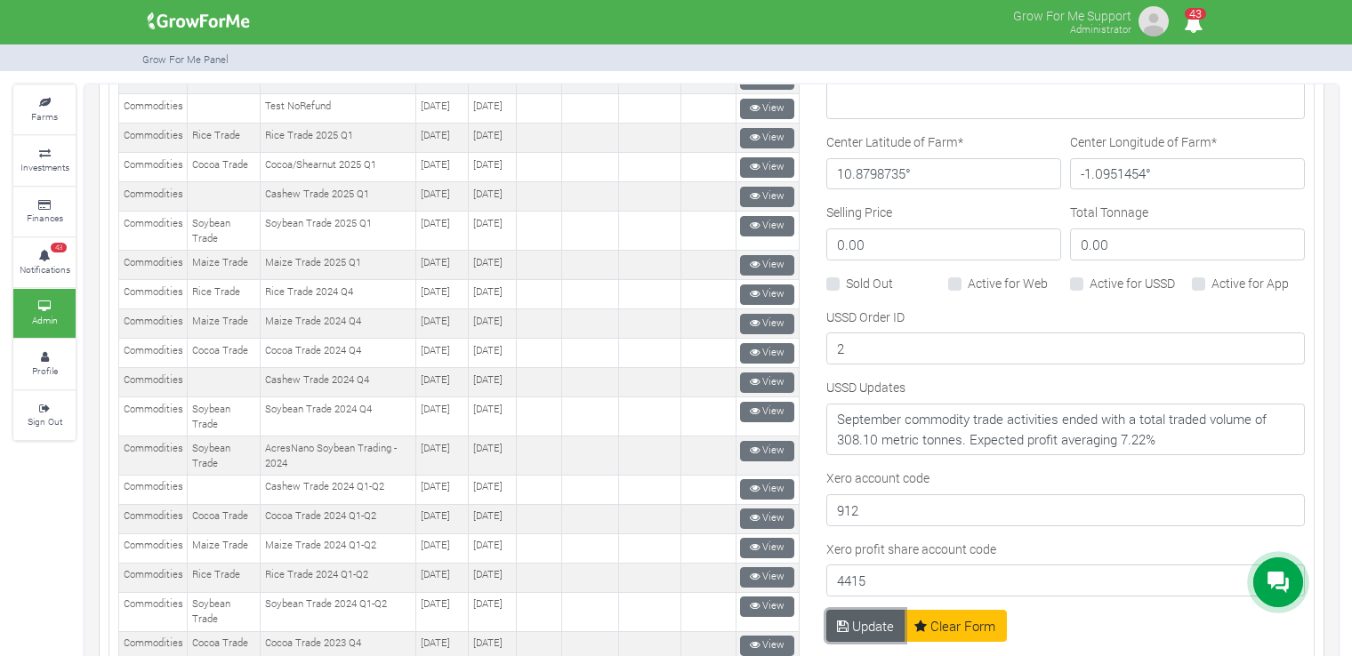
click at [870, 623] on button "Update" at bounding box center [865, 626] width 79 height 32
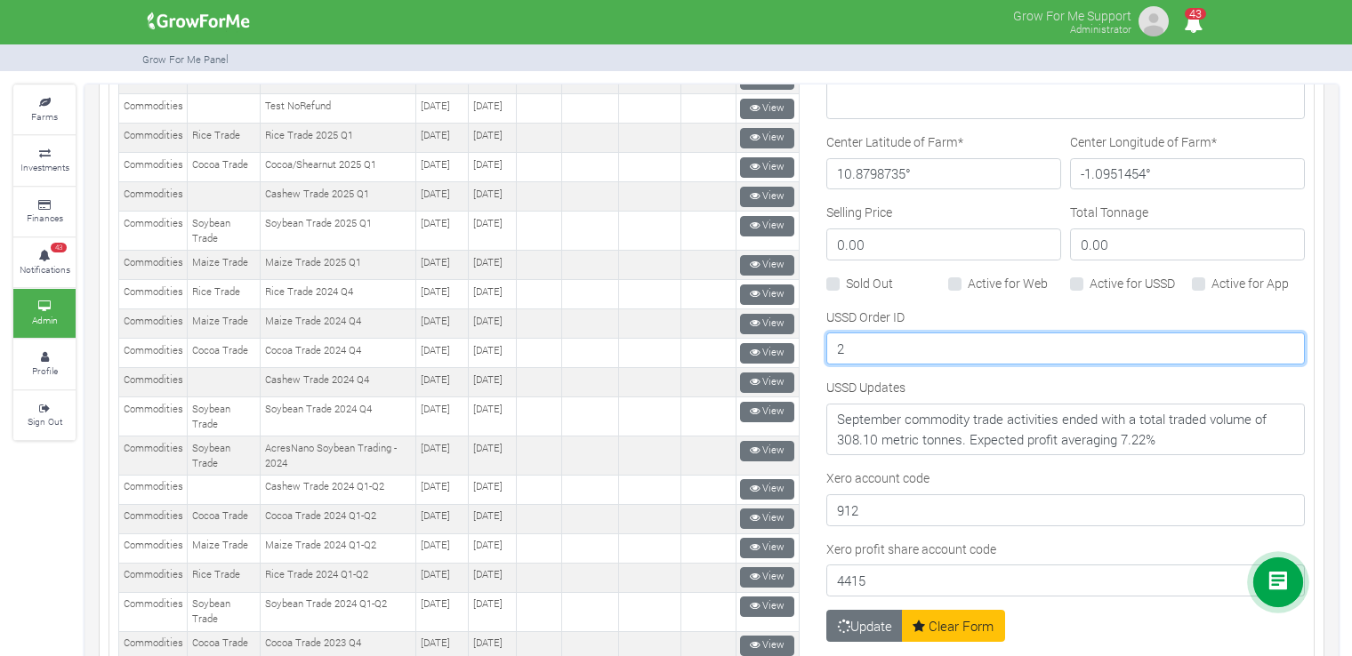
click at [864, 341] on input "2" at bounding box center [1065, 349] width 478 height 32
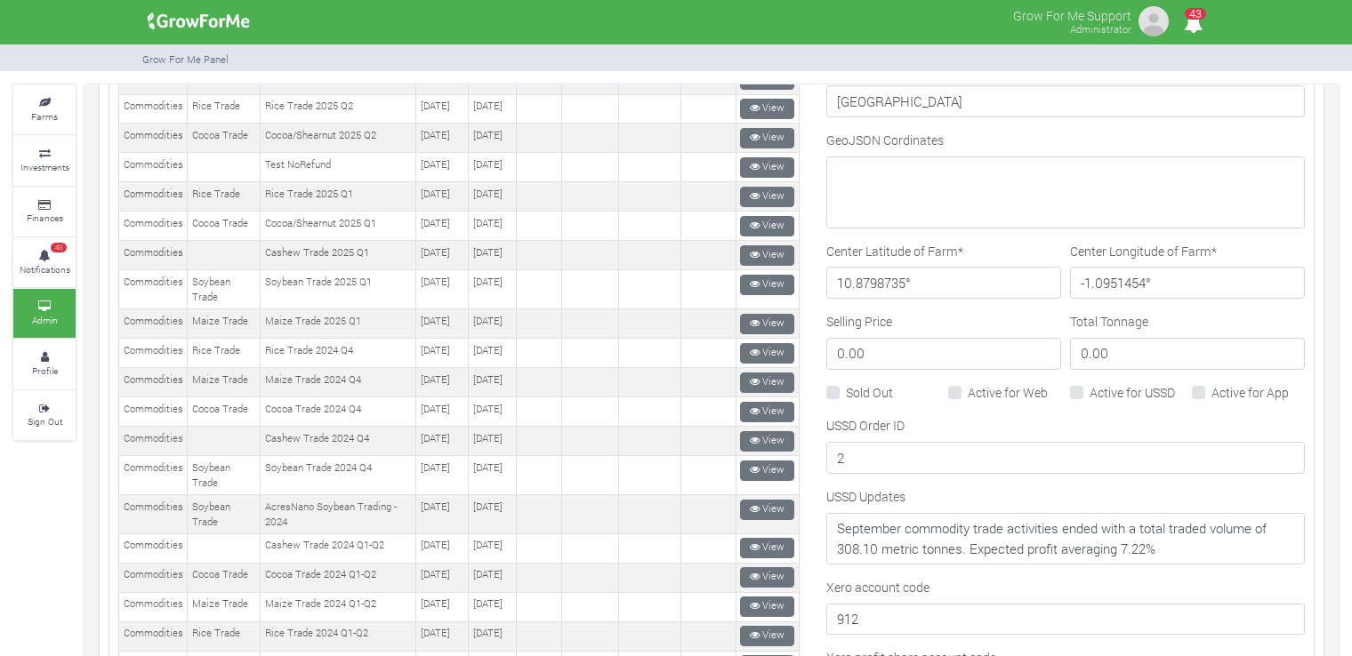
scroll to position [878, 0]
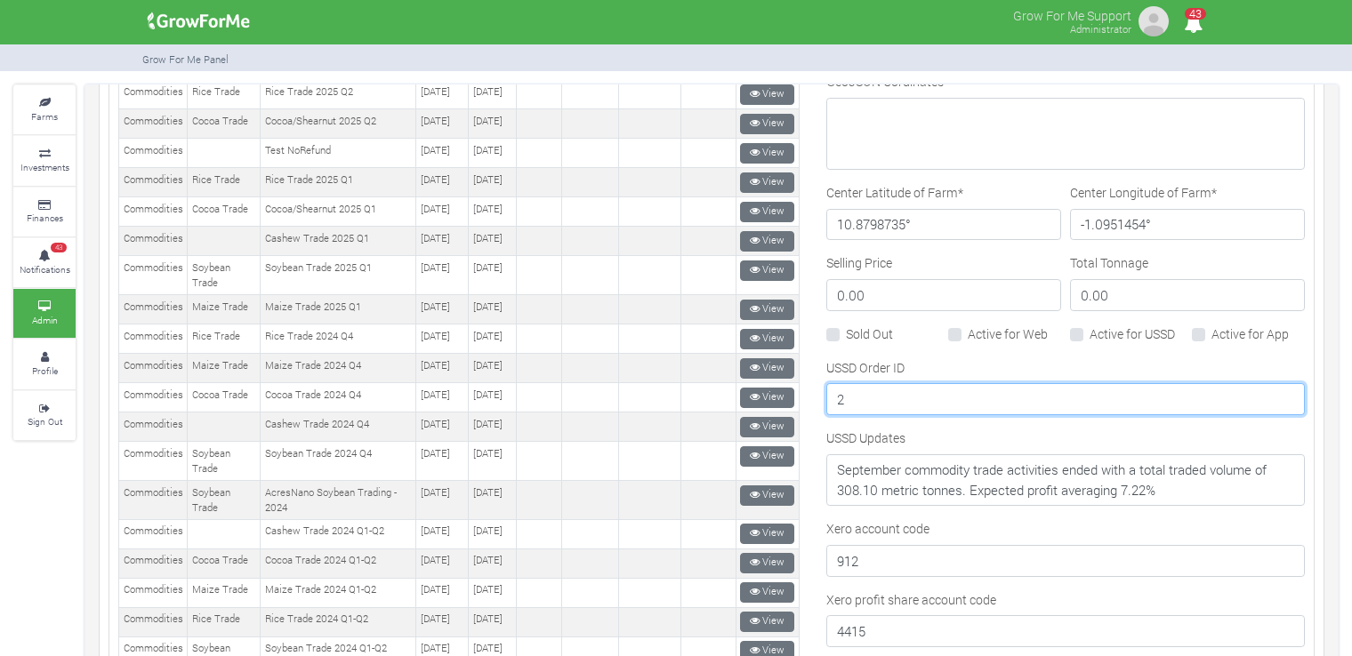
click at [930, 388] on input "2" at bounding box center [1065, 399] width 478 height 32
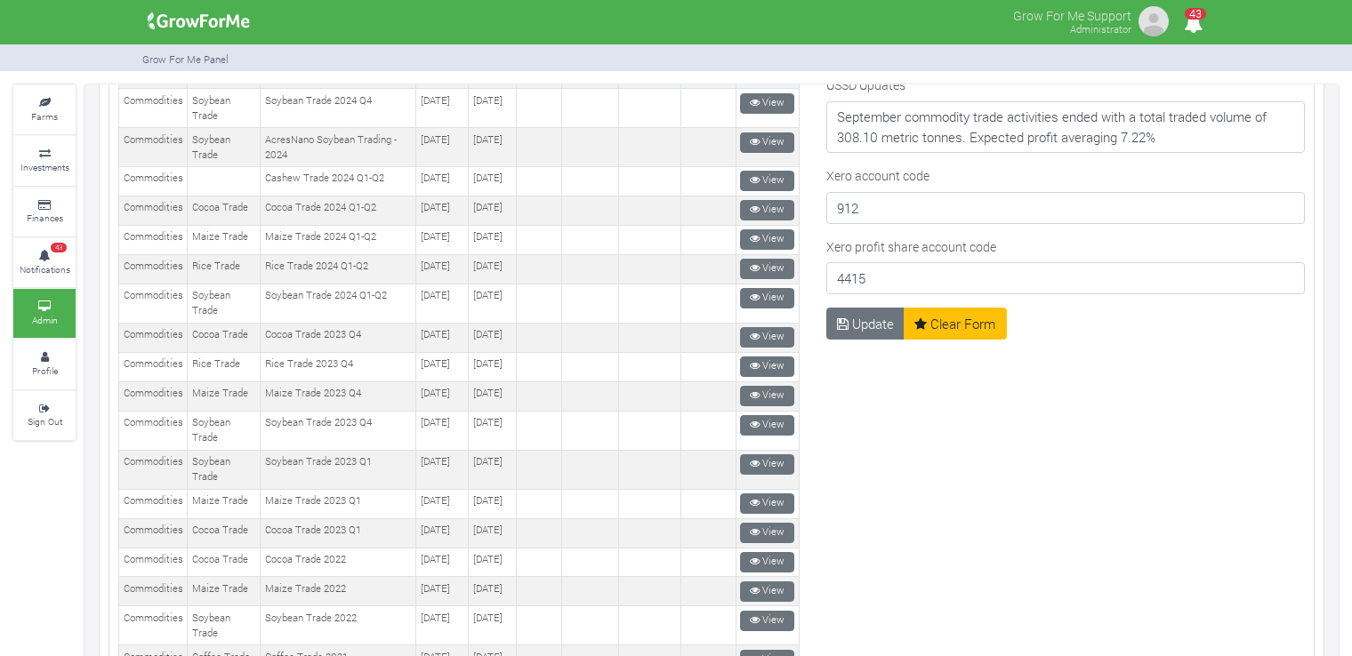
scroll to position [1237, 0]
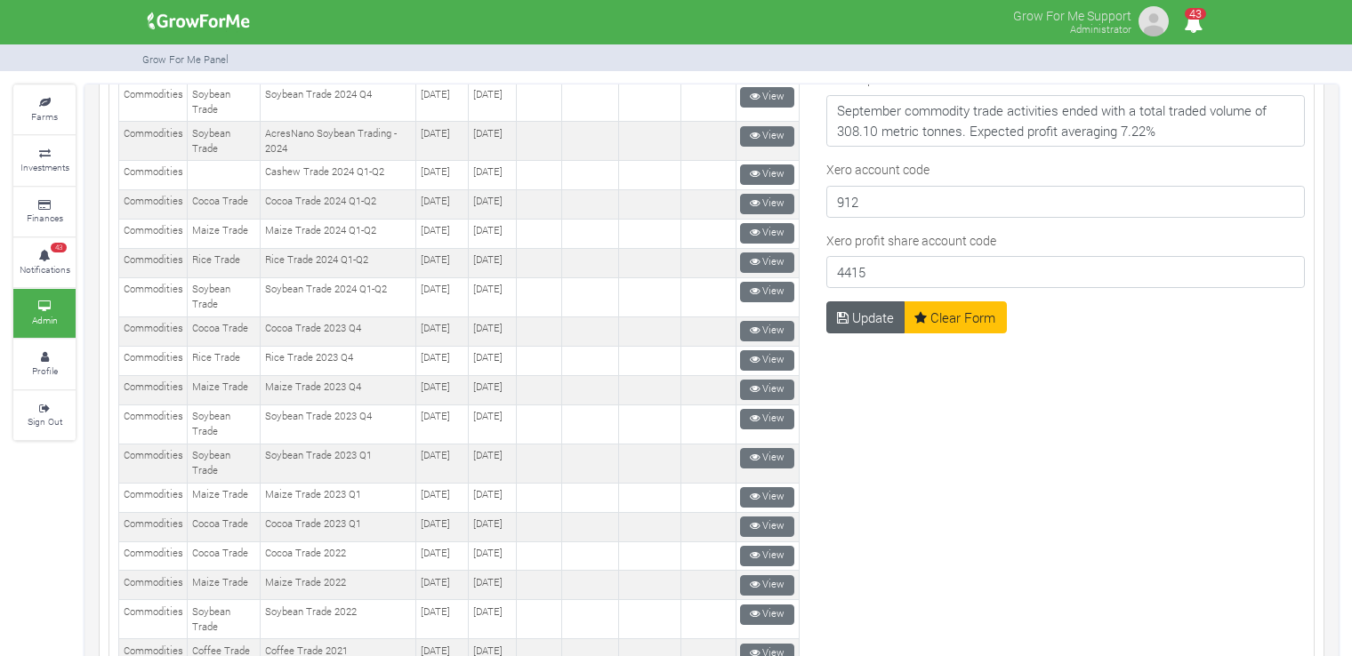
type input "3"
click at [843, 308] on button "Update" at bounding box center [865, 317] width 79 height 32
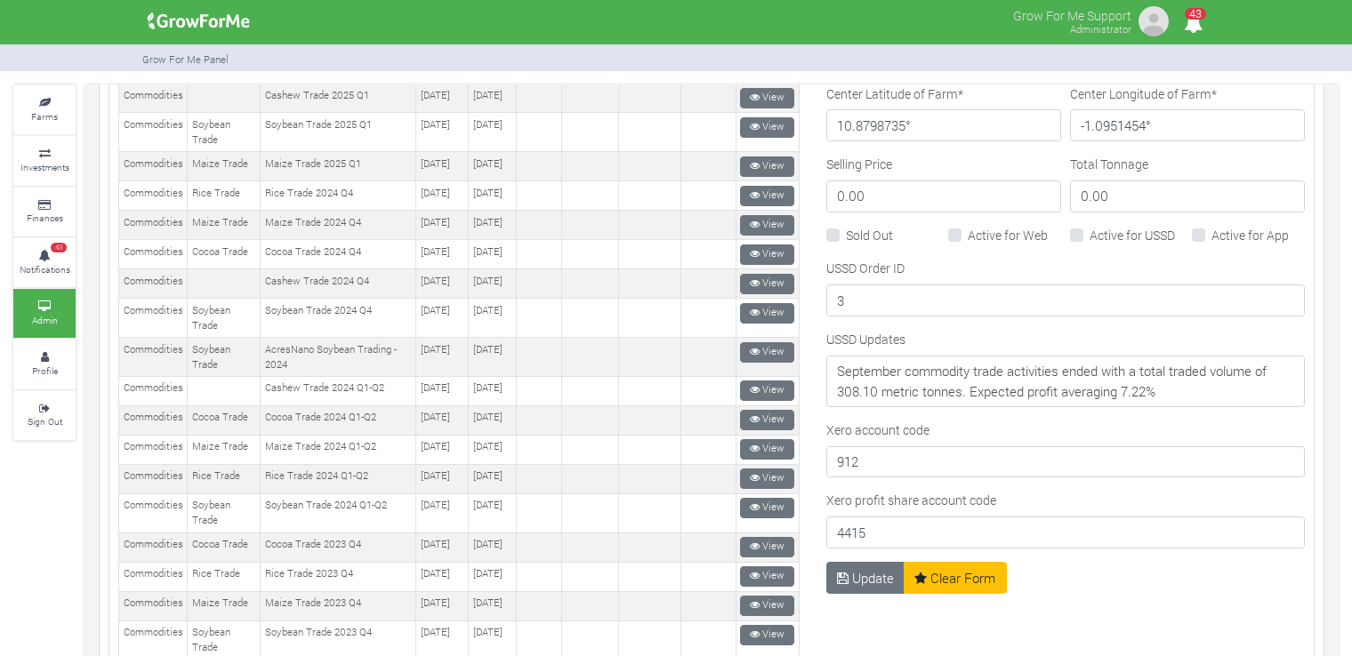
scroll to position [1028, 0]
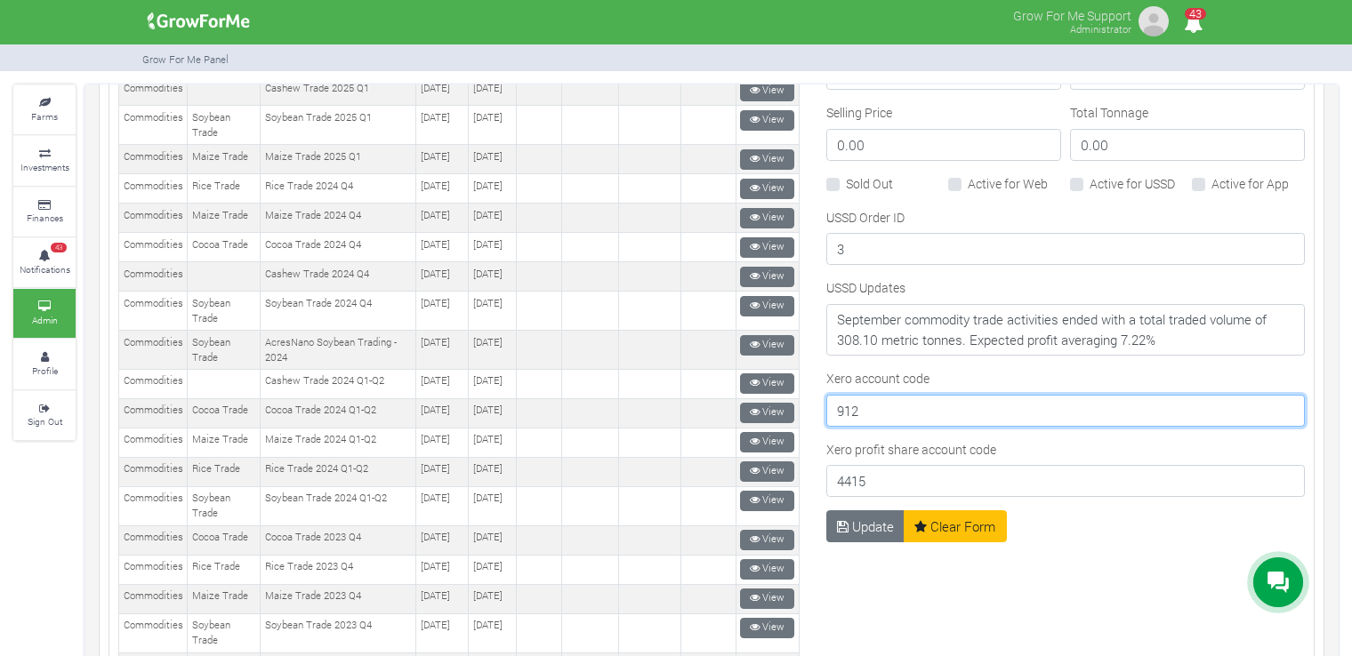
click at [890, 395] on input "912" at bounding box center [1065, 411] width 478 height 32
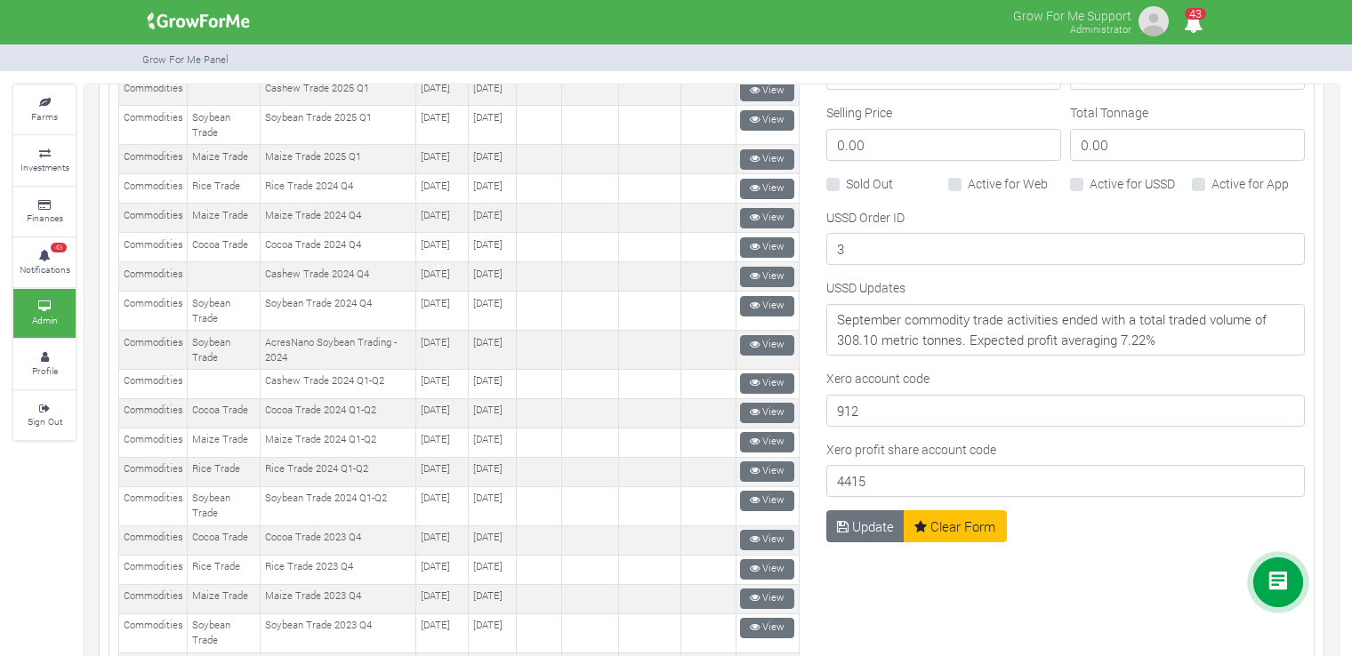
click at [933, 369] on div "Xero account code 912" at bounding box center [1065, 398] width 478 height 58
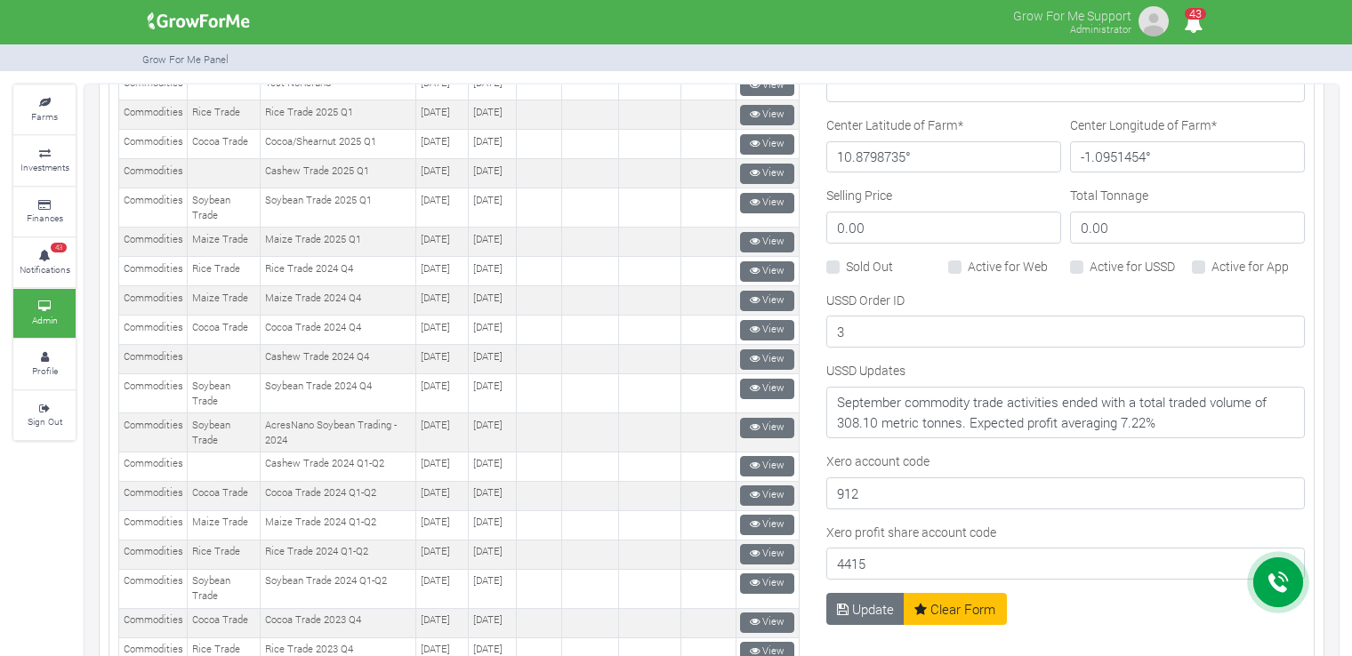
scroll to position [944, 0]
click at [868, 595] on button "Update" at bounding box center [865, 610] width 79 height 32
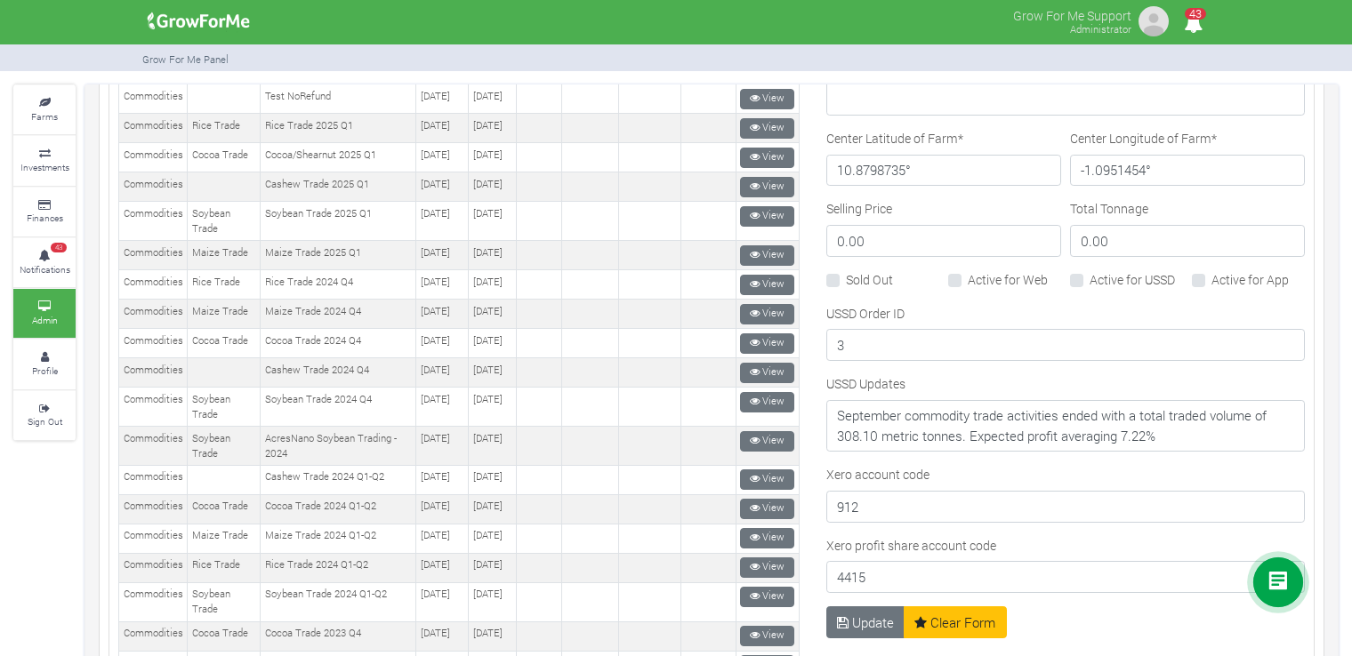
scroll to position [934, 0]
click at [1094, 271] on label "Active for USSD" at bounding box center [1131, 278] width 85 height 19
click at [1094, 271] on input "Active for USSD" at bounding box center [1095, 275] width 12 height 12
checkbox input "true"
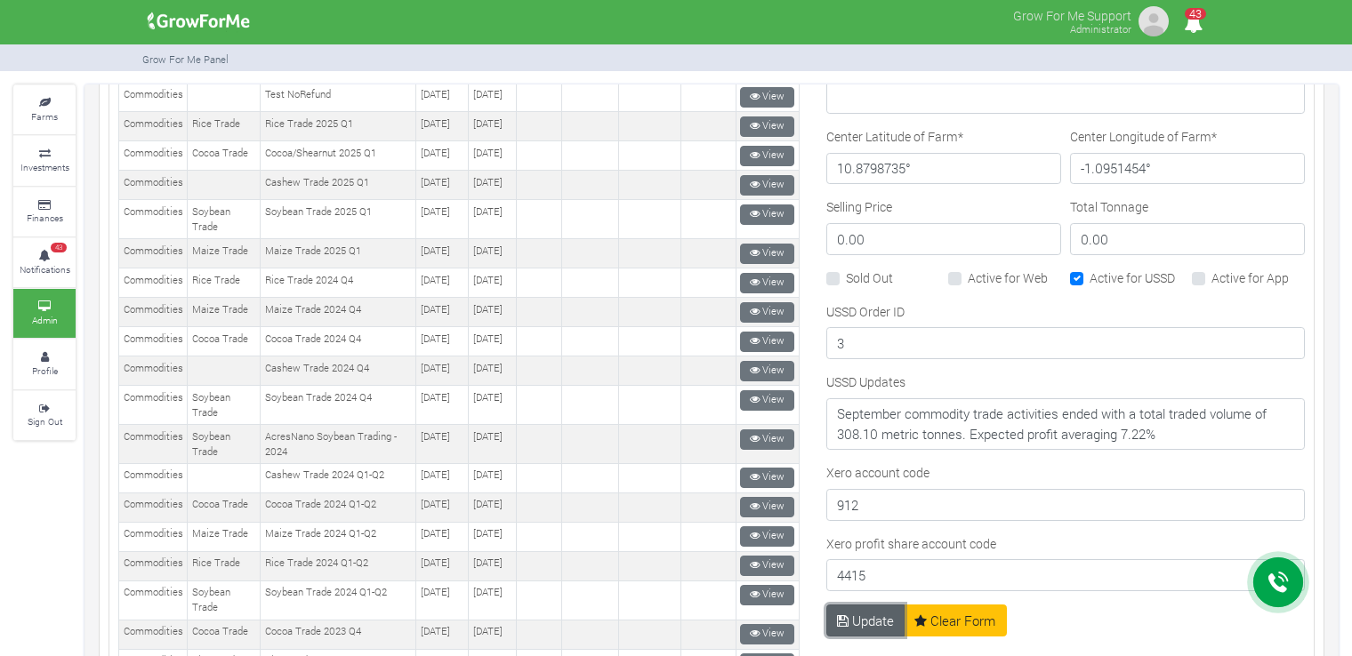
click at [872, 618] on button "Update" at bounding box center [865, 621] width 79 height 32
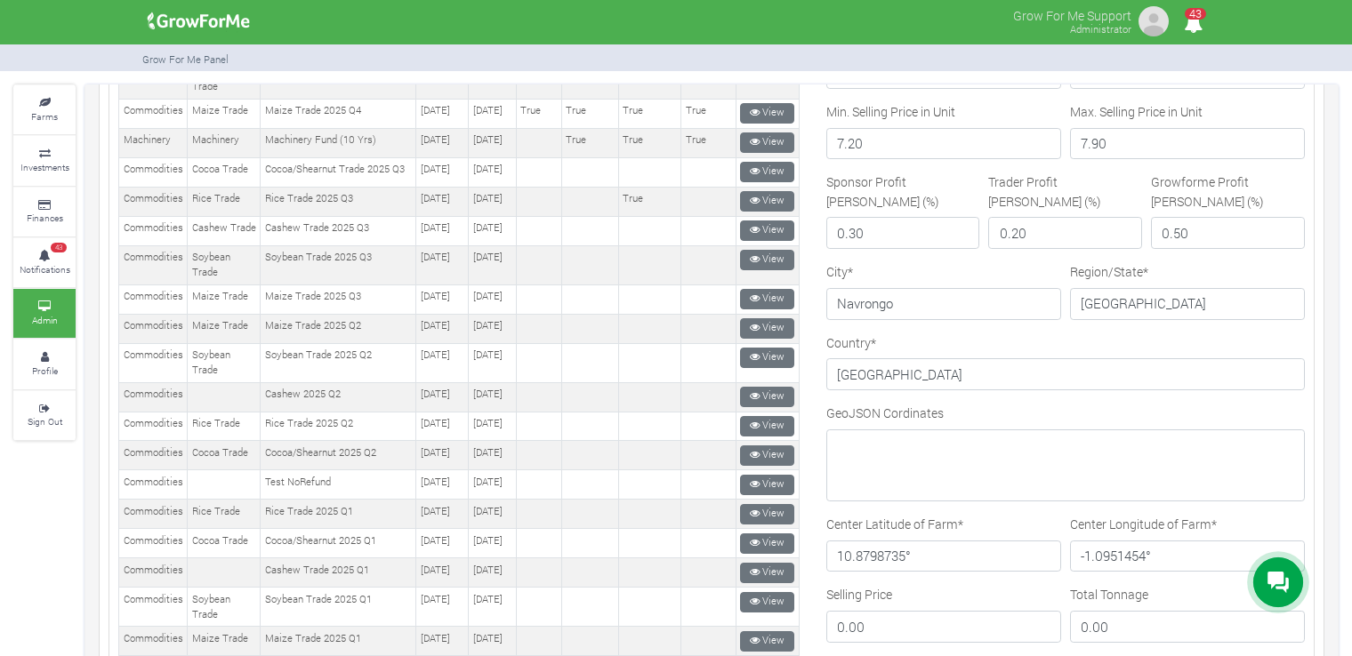
scroll to position [542, 0]
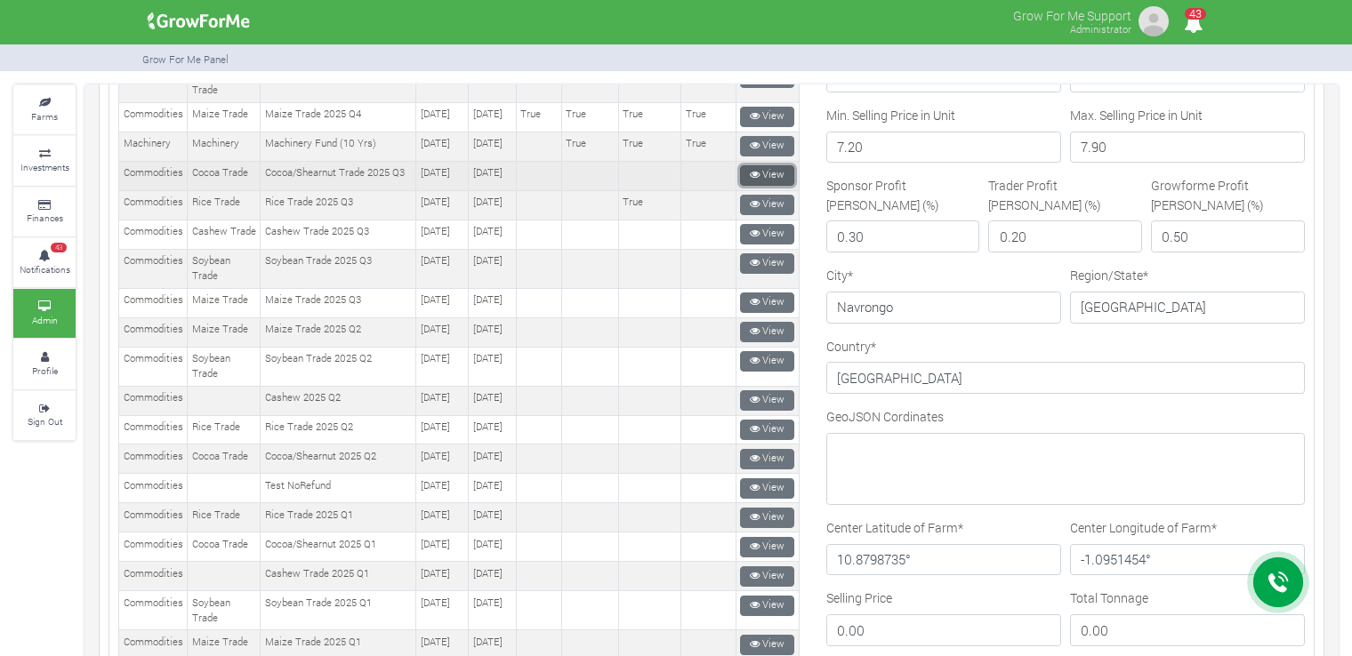
click at [761, 186] on link "View" at bounding box center [767, 175] width 54 height 20
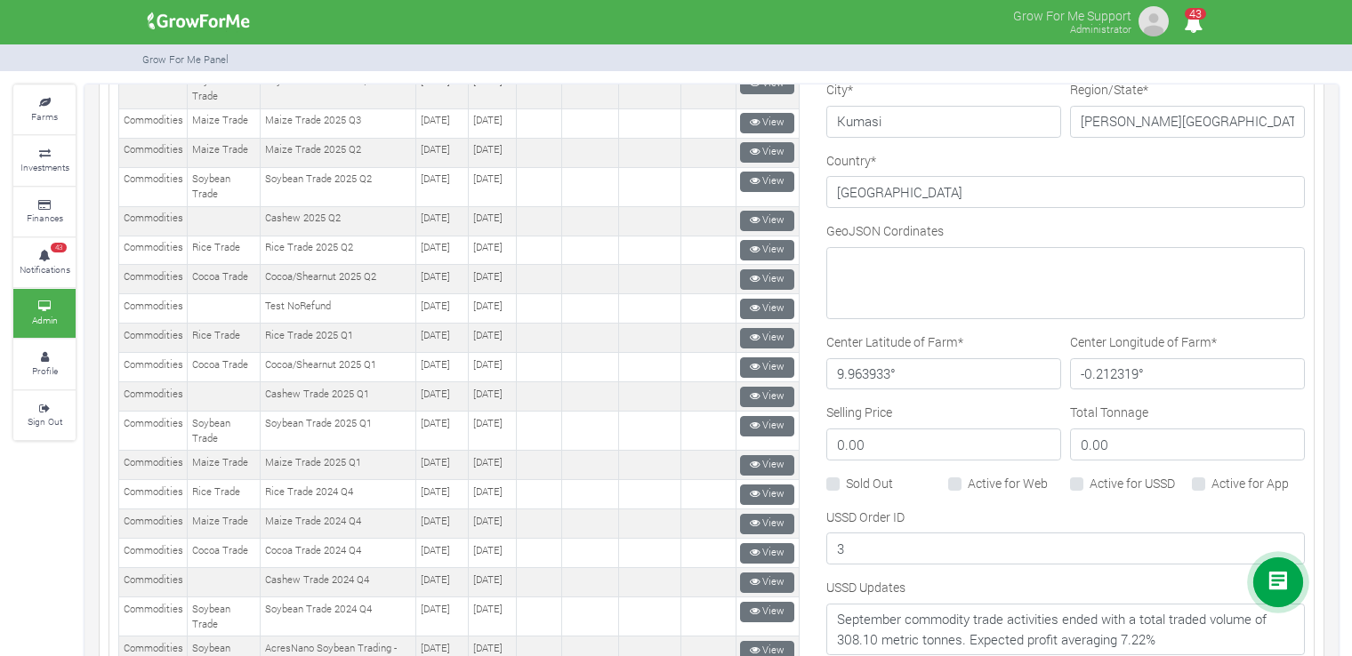
scroll to position [721, 0]
click at [1089, 478] on label "Active for USSD" at bounding box center [1131, 484] width 85 height 19
click at [1089, 478] on input "Active for USSD" at bounding box center [1095, 481] width 12 height 12
checkbox input "true"
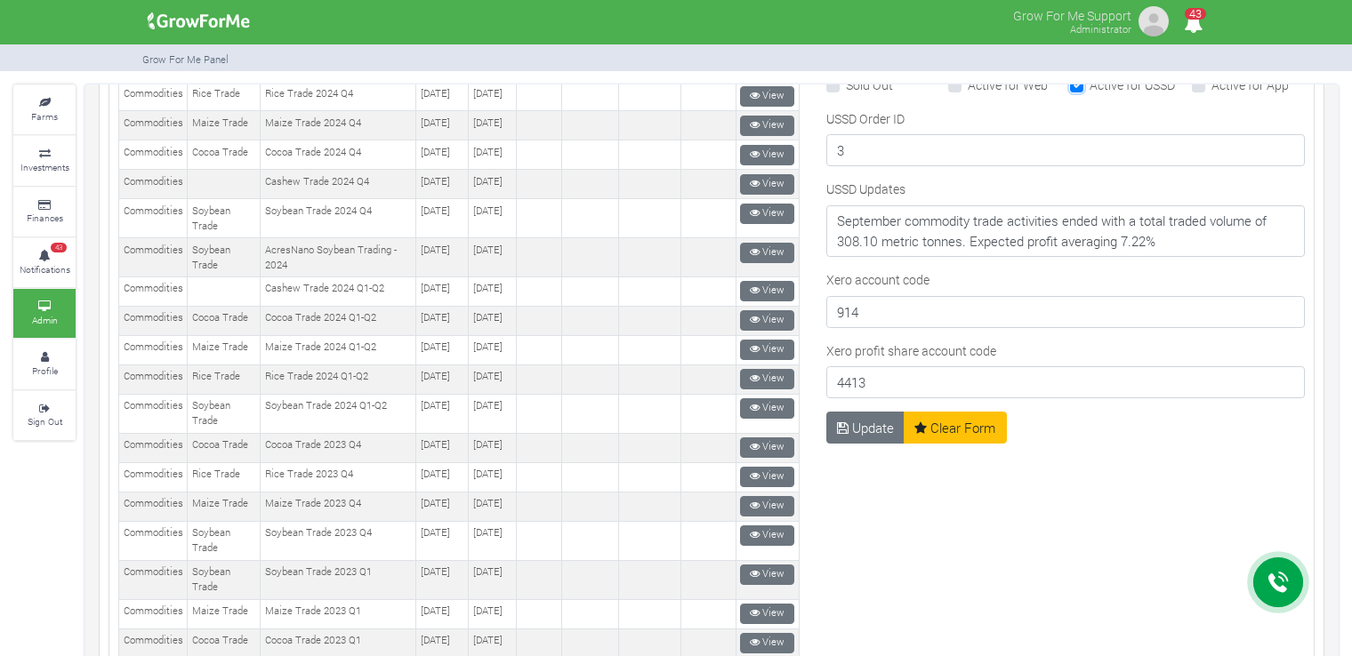
scroll to position [1118, 0]
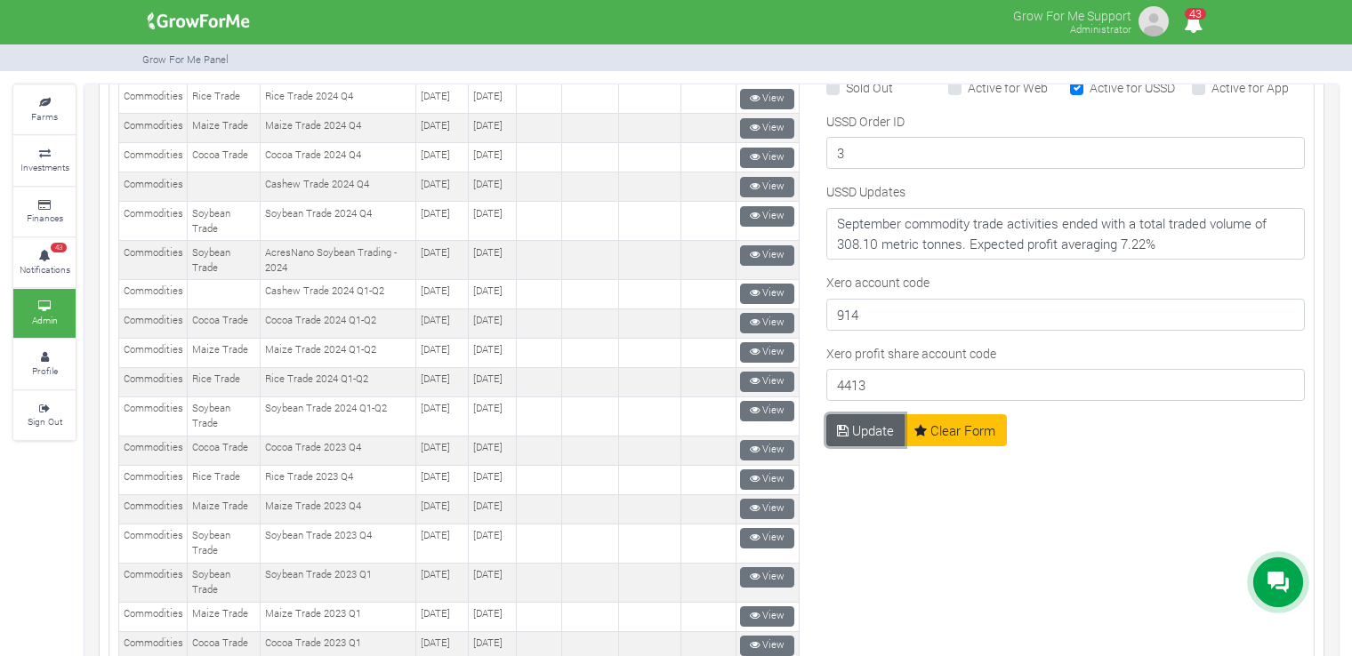
click at [837, 424] on icon "submit" at bounding box center [843, 430] width 12 height 13
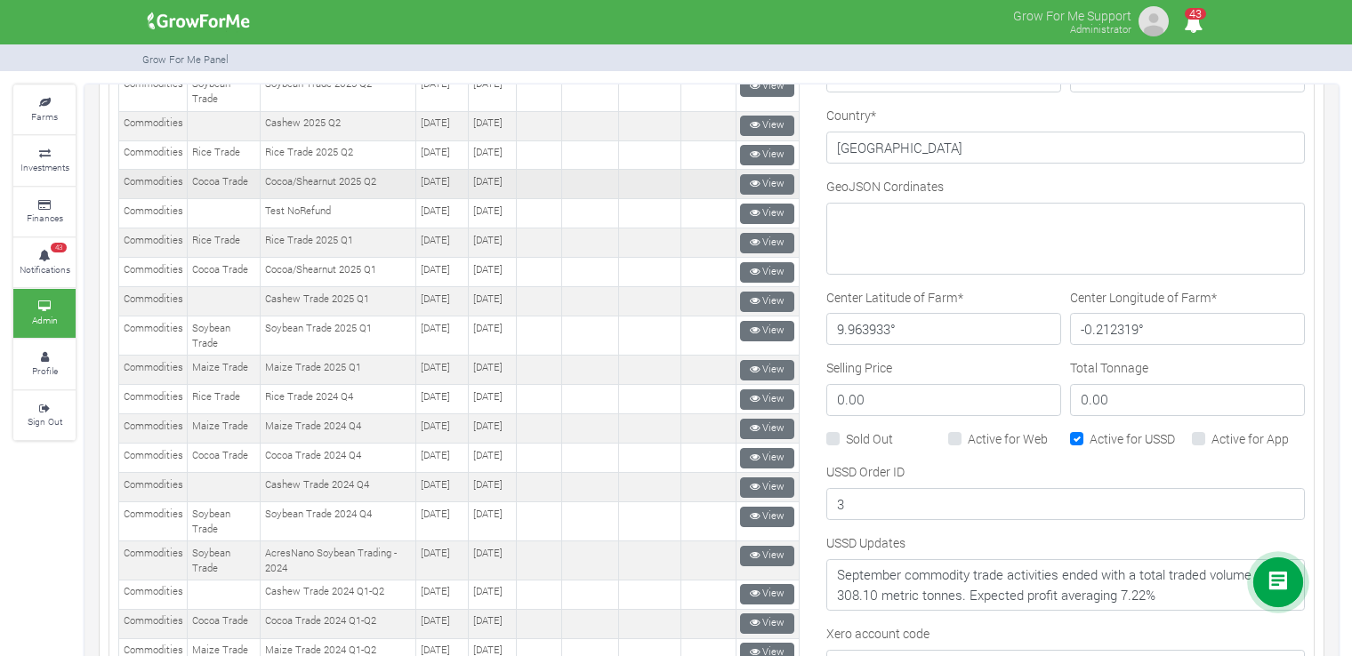
scroll to position [814, 0]
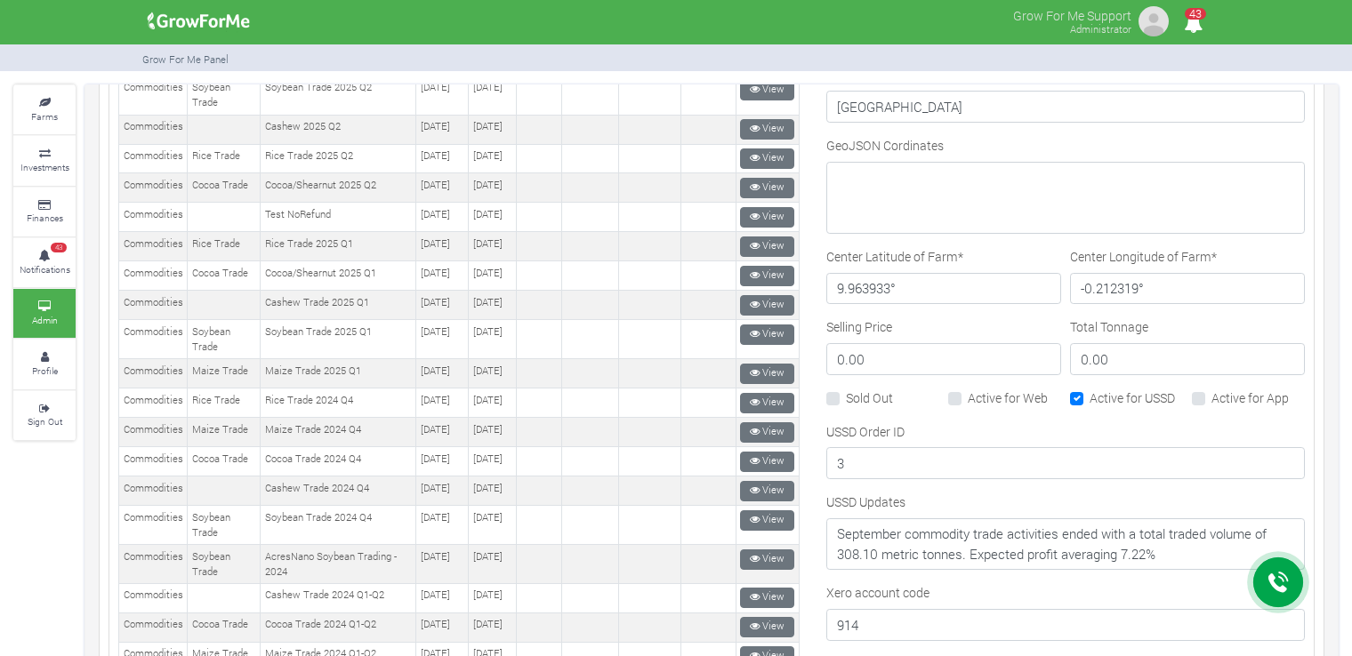
click at [955, 396] on div "Active for Web" at bounding box center [1004, 399] width 113 height 20
click at [968, 389] on label "Active for Web" at bounding box center [1008, 398] width 80 height 19
click at [968, 389] on input "Active for Web" at bounding box center [974, 395] width 12 height 12
checkbox input "true"
click at [872, 389] on label "Sold Out" at bounding box center [869, 398] width 47 height 19
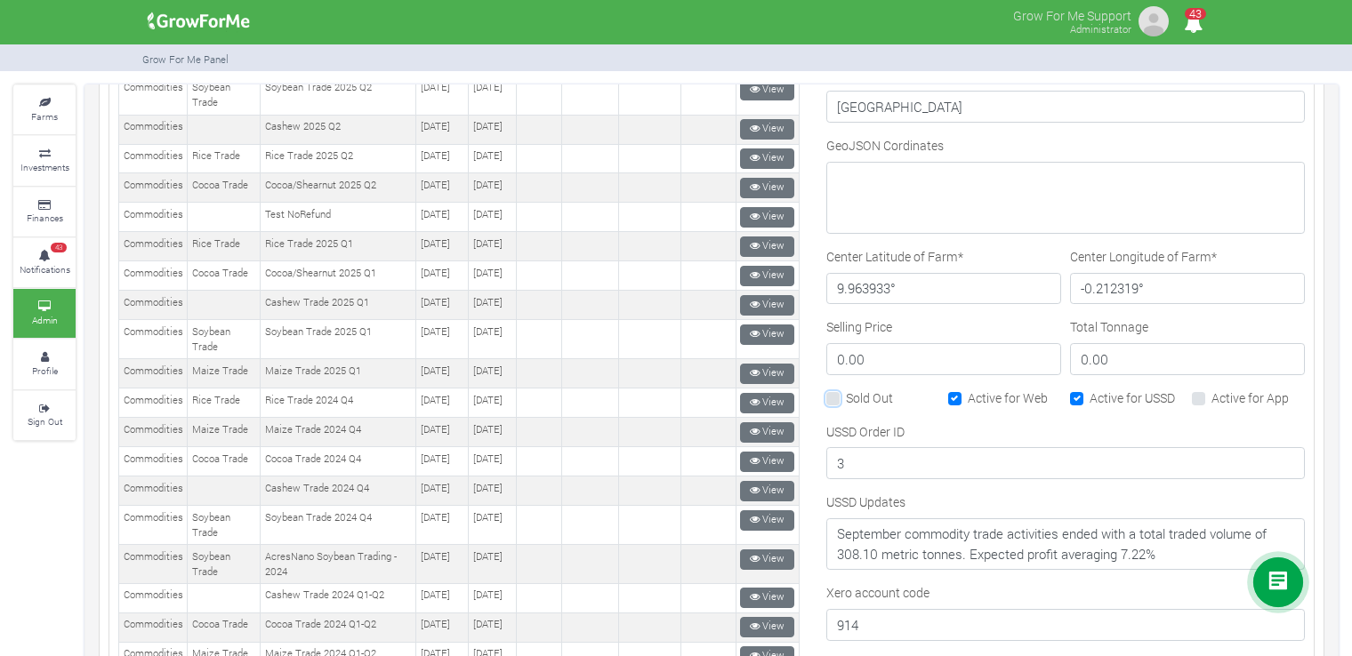
click at [857, 389] on input "Sold Out" at bounding box center [852, 395] width 12 height 12
checkbox input "true"
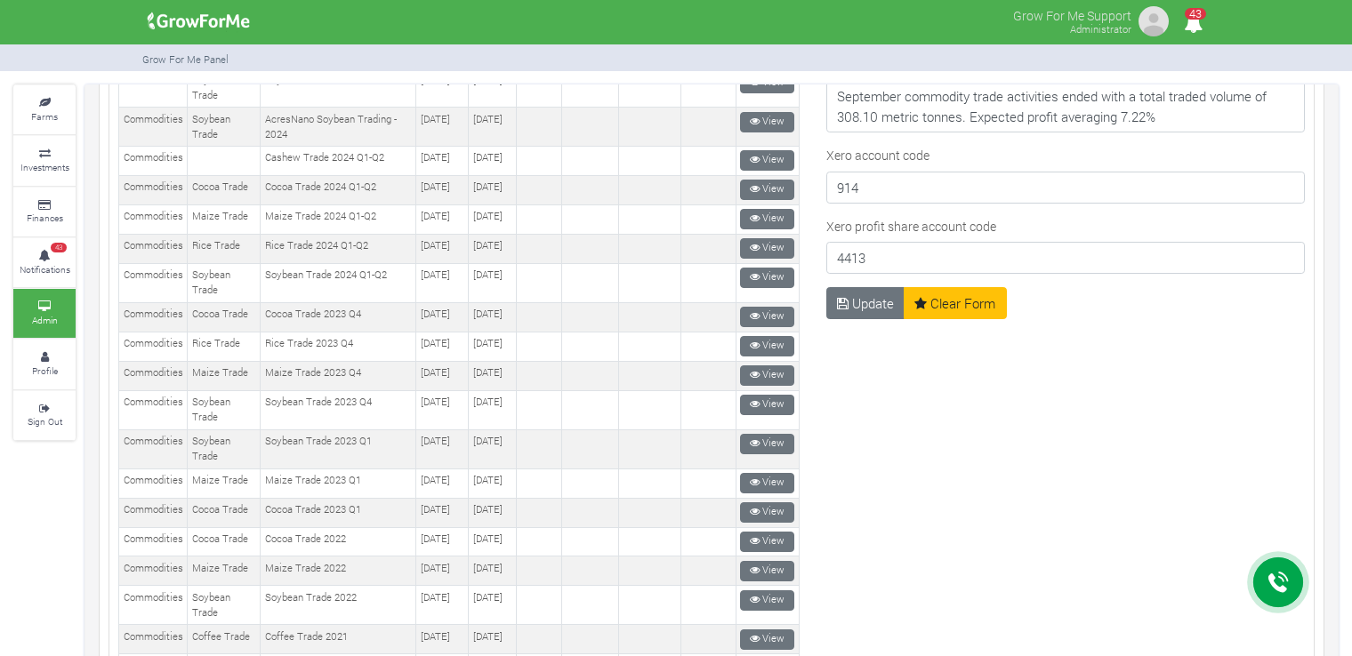
scroll to position [1262, 0]
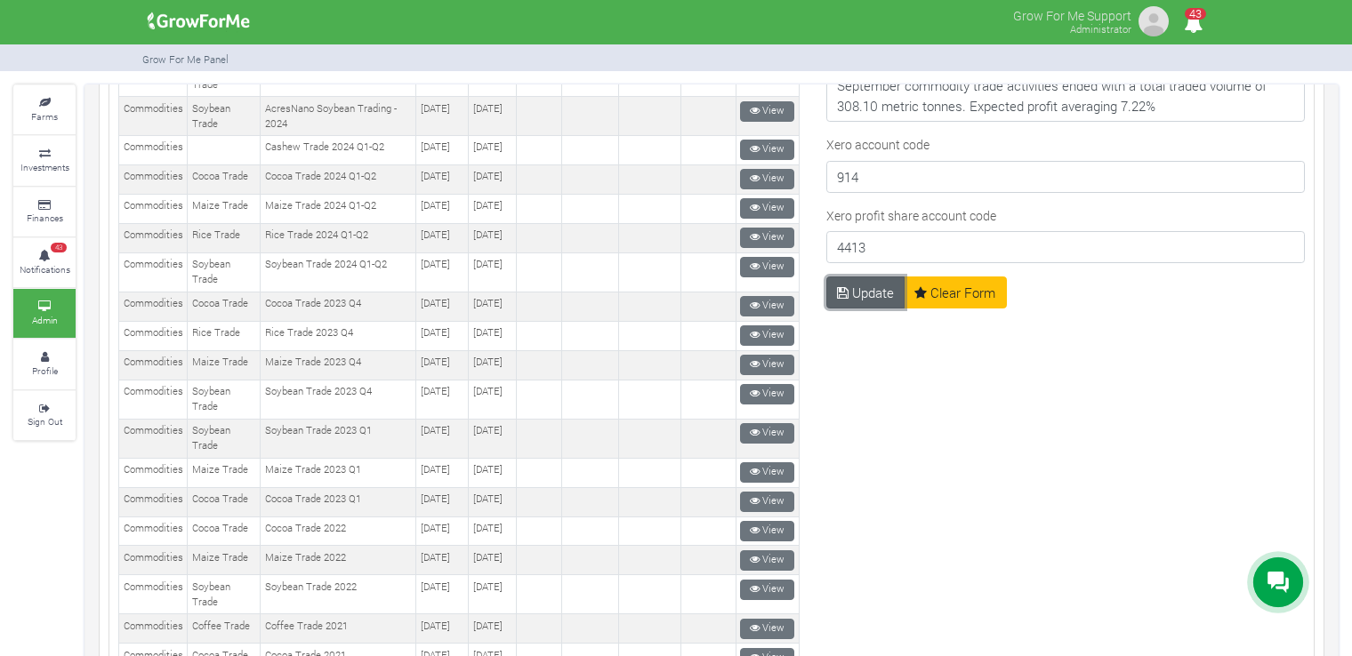
click at [839, 288] on icon "submit" at bounding box center [843, 292] width 12 height 13
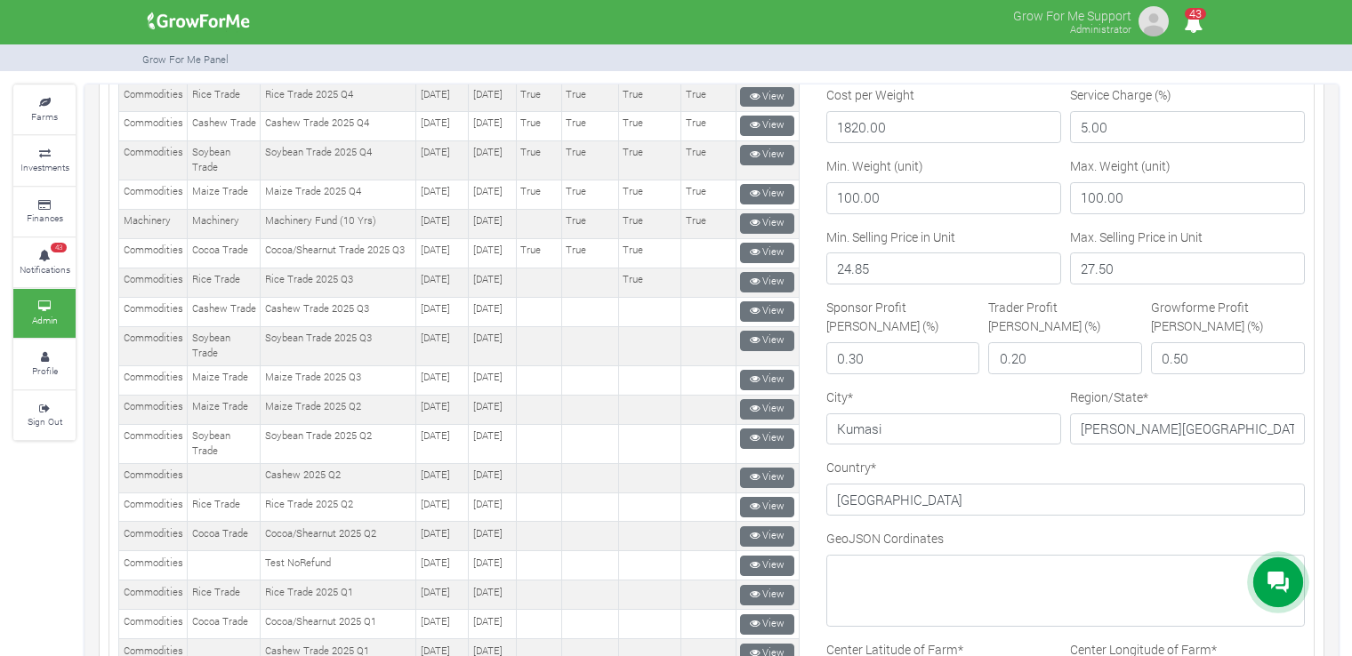
scroll to position [500, 0]
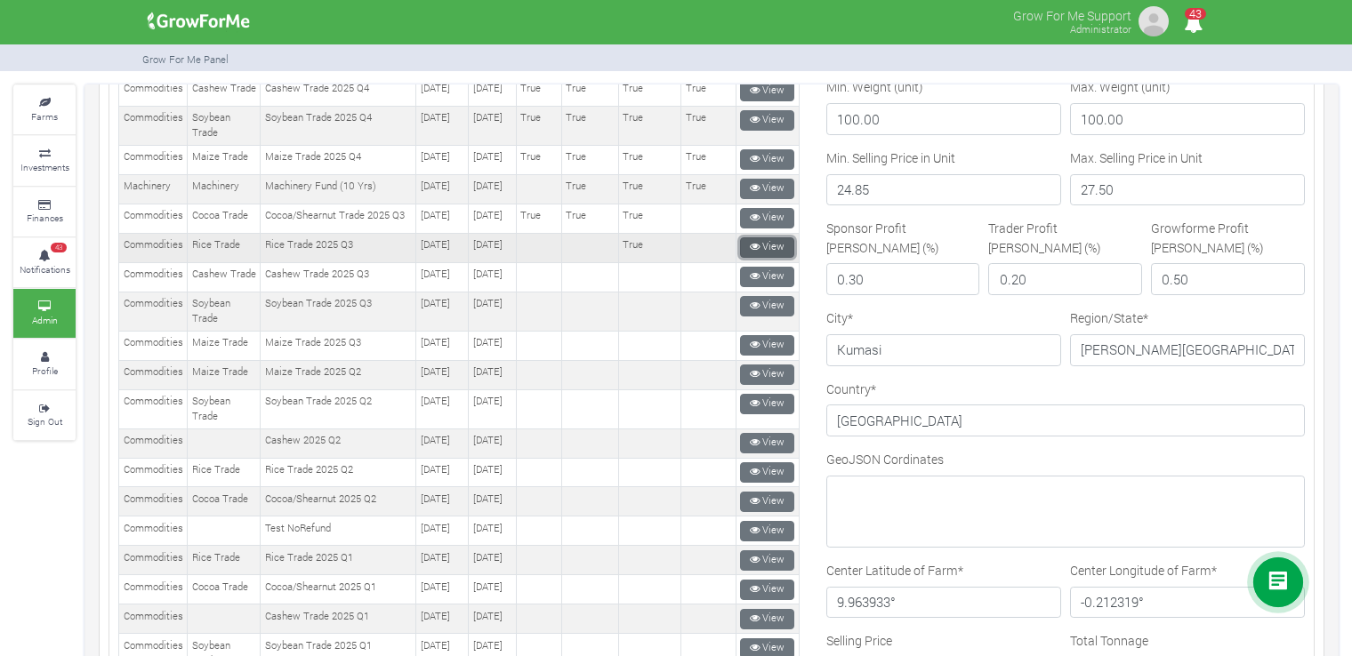
click at [773, 258] on link "View" at bounding box center [767, 247] width 54 height 20
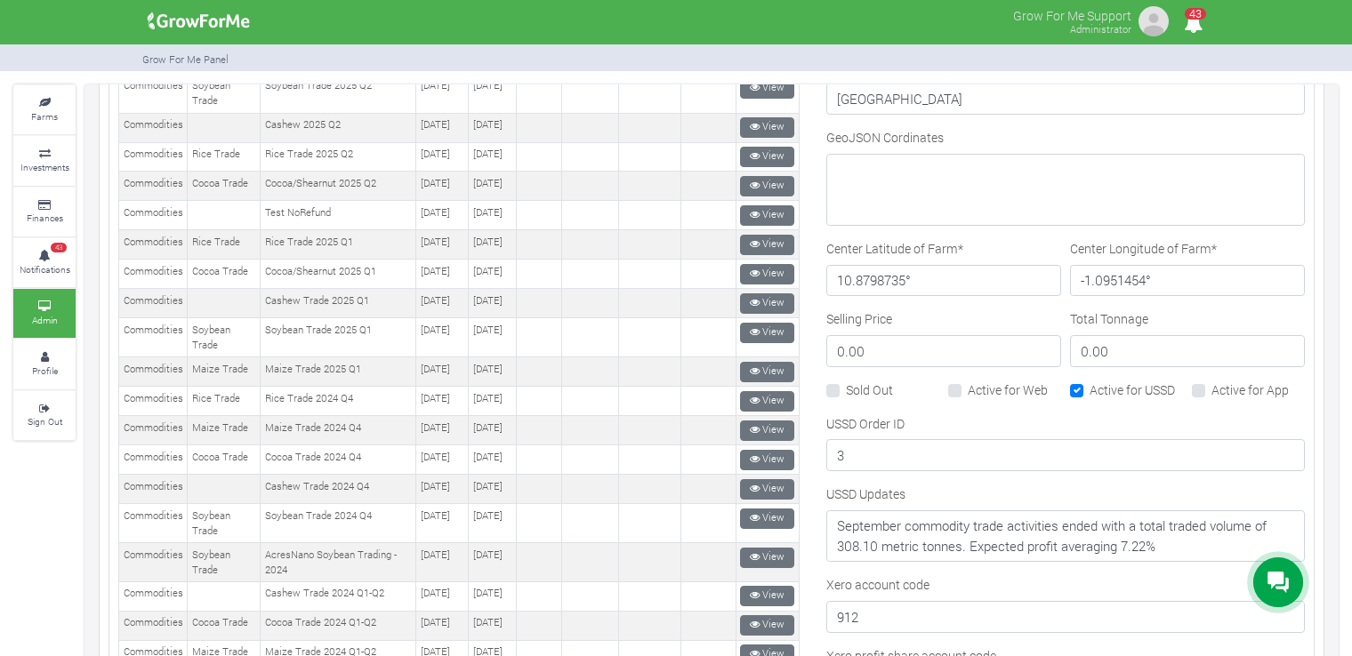
scroll to position [815, 0]
click at [968, 382] on label "Active for Web" at bounding box center [1008, 391] width 80 height 19
click at [968, 382] on input "Active for Web" at bounding box center [974, 388] width 12 height 12
checkbox input "true"
click at [857, 382] on label "Sold Out" at bounding box center [869, 391] width 47 height 19
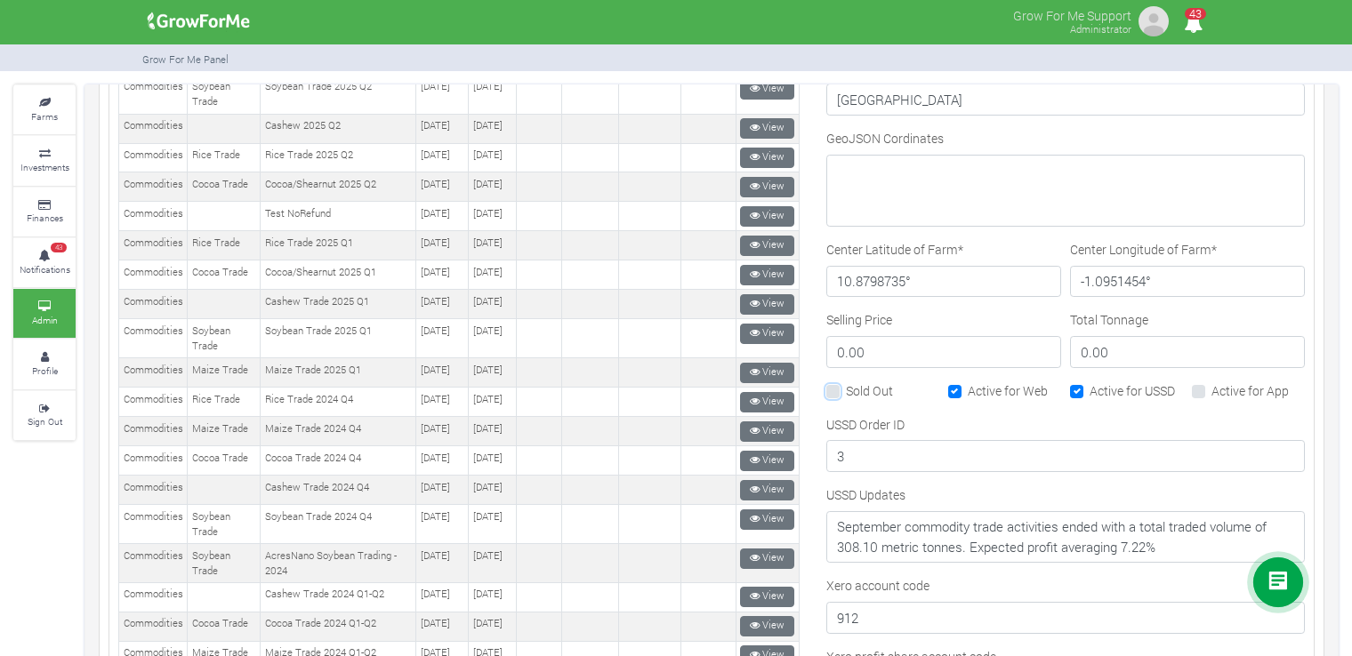
click at [857, 382] on input "Sold Out" at bounding box center [852, 388] width 12 height 12
checkbox input "true"
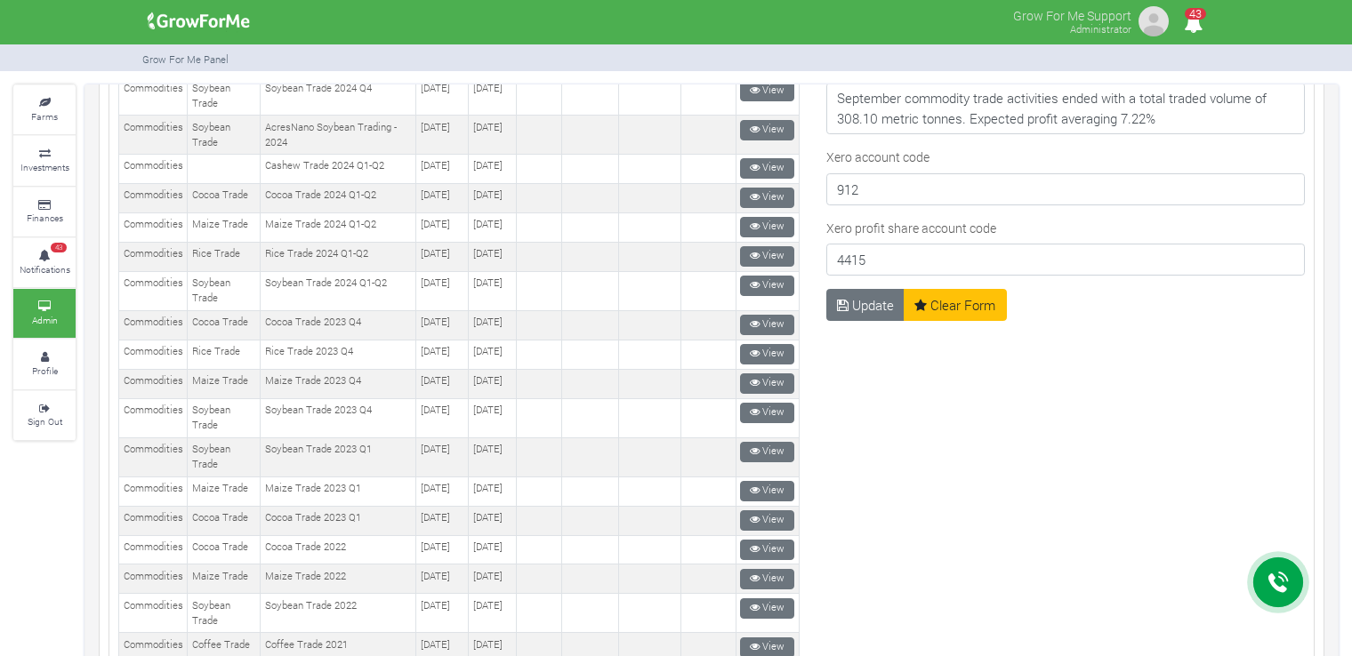
scroll to position [1244, 0]
click at [852, 297] on button "Update" at bounding box center [865, 304] width 79 height 32
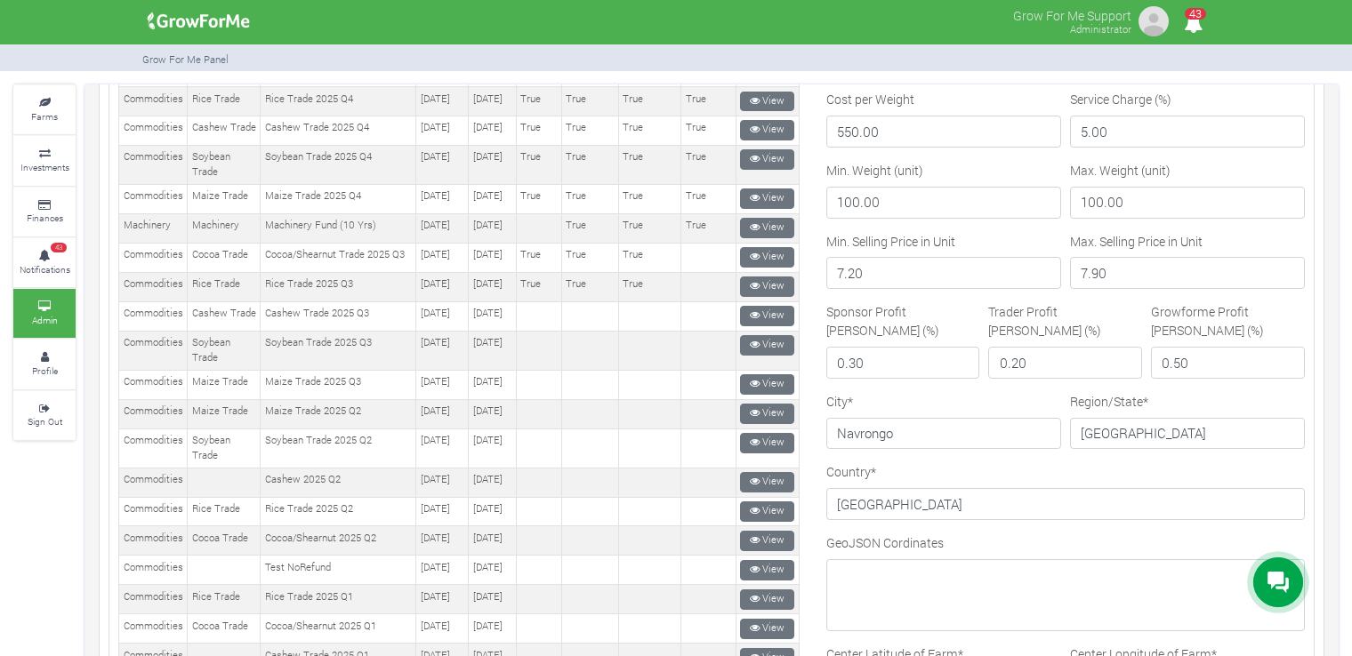
scroll to position [470, 0]
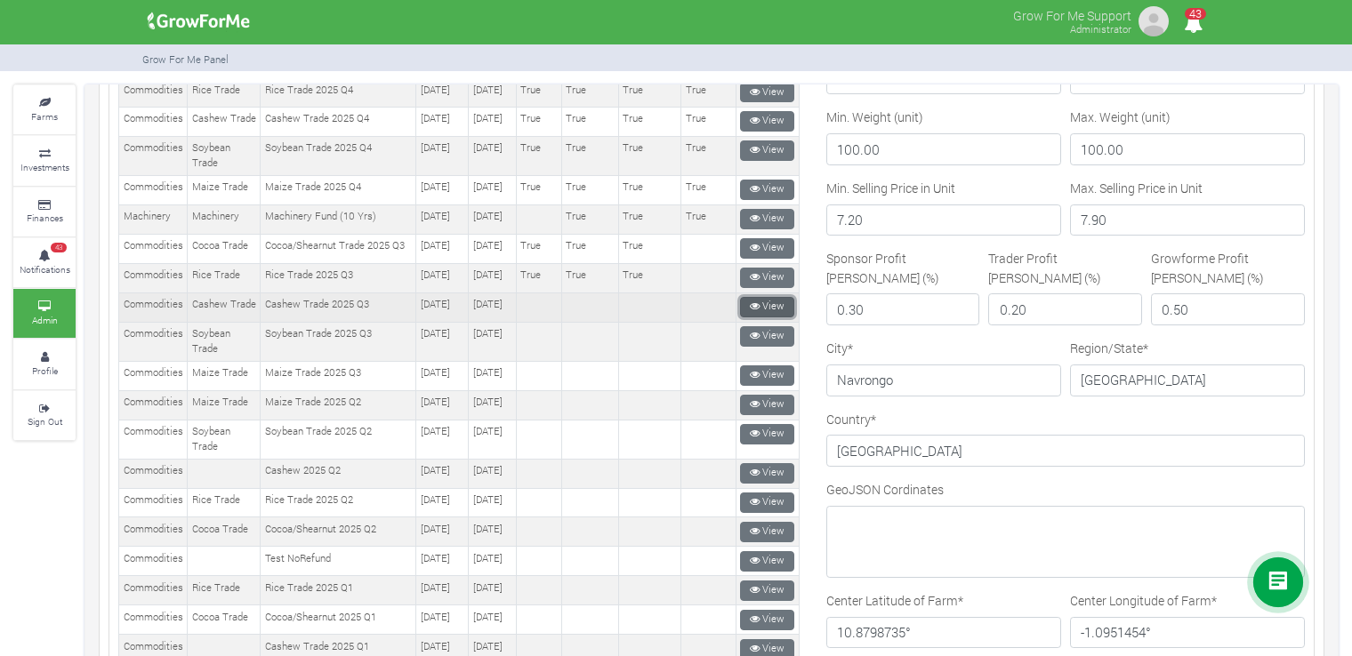
click at [759, 317] on link "View" at bounding box center [767, 307] width 54 height 20
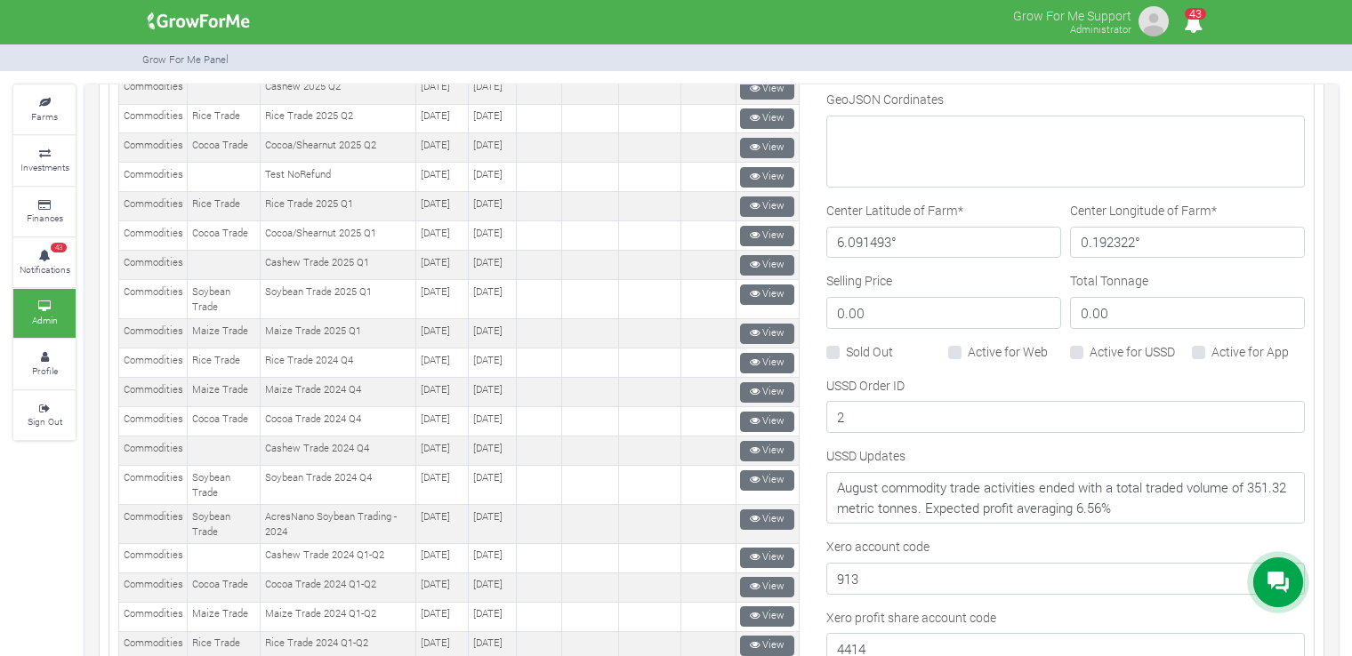
scroll to position [857, 0]
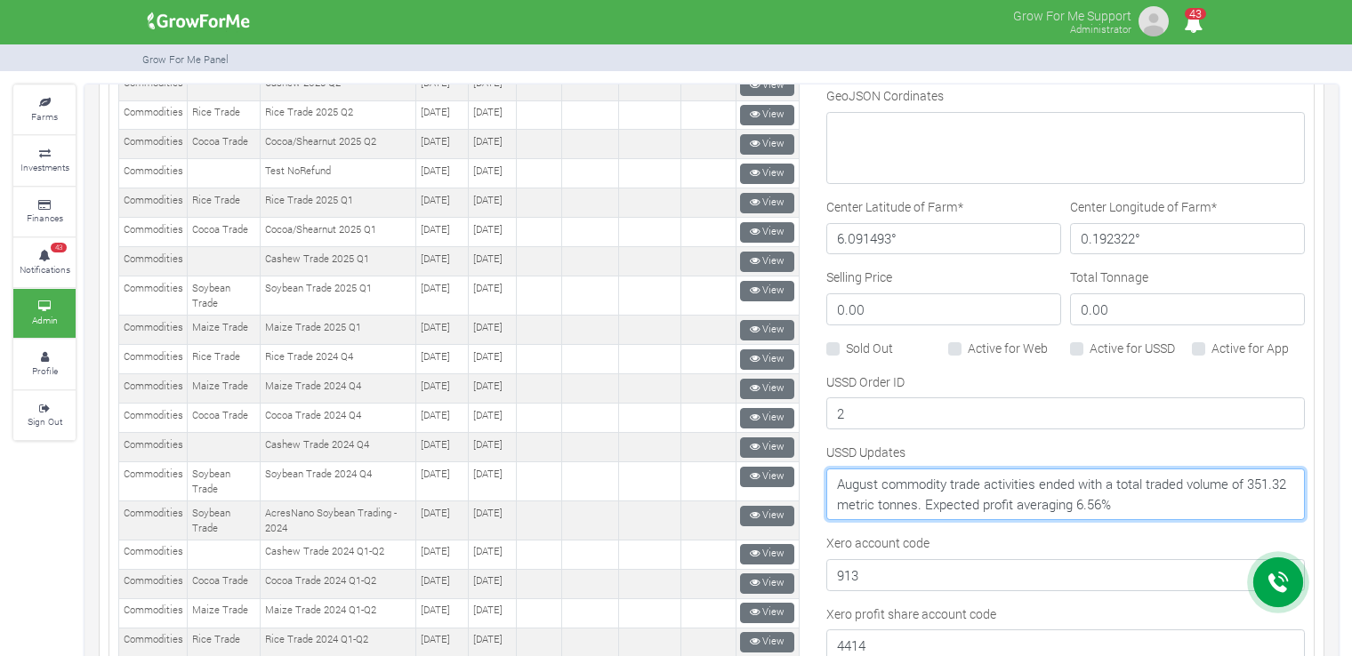
drag, startPoint x: 1175, startPoint y: 498, endPoint x: 800, endPoint y: 484, distance: 374.7
click at [800, 484] on div "New" at bounding box center [711, 280] width 1213 height 1839
paste textarea "September commodity trade activities ended with a total traded volume of 308.10…"
type textarea "September commodity trade activities ended with a total traded volume of 308.10…"
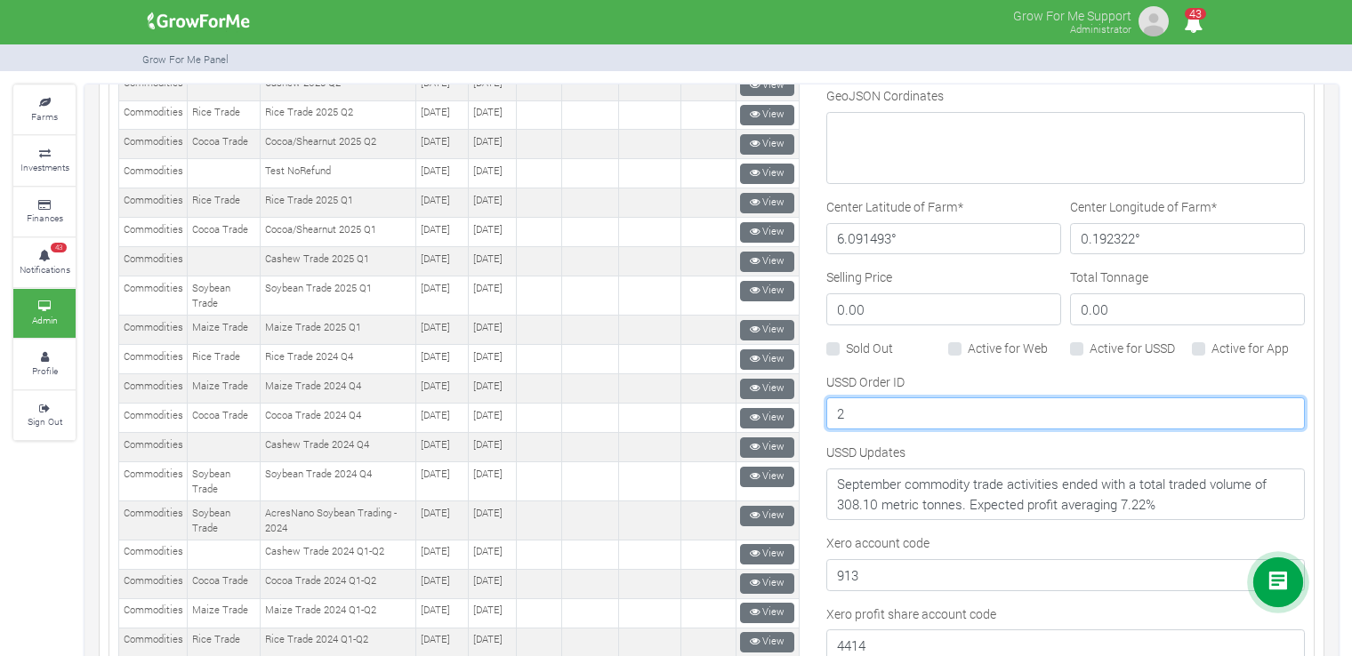
click at [857, 406] on input "2" at bounding box center [1065, 414] width 478 height 32
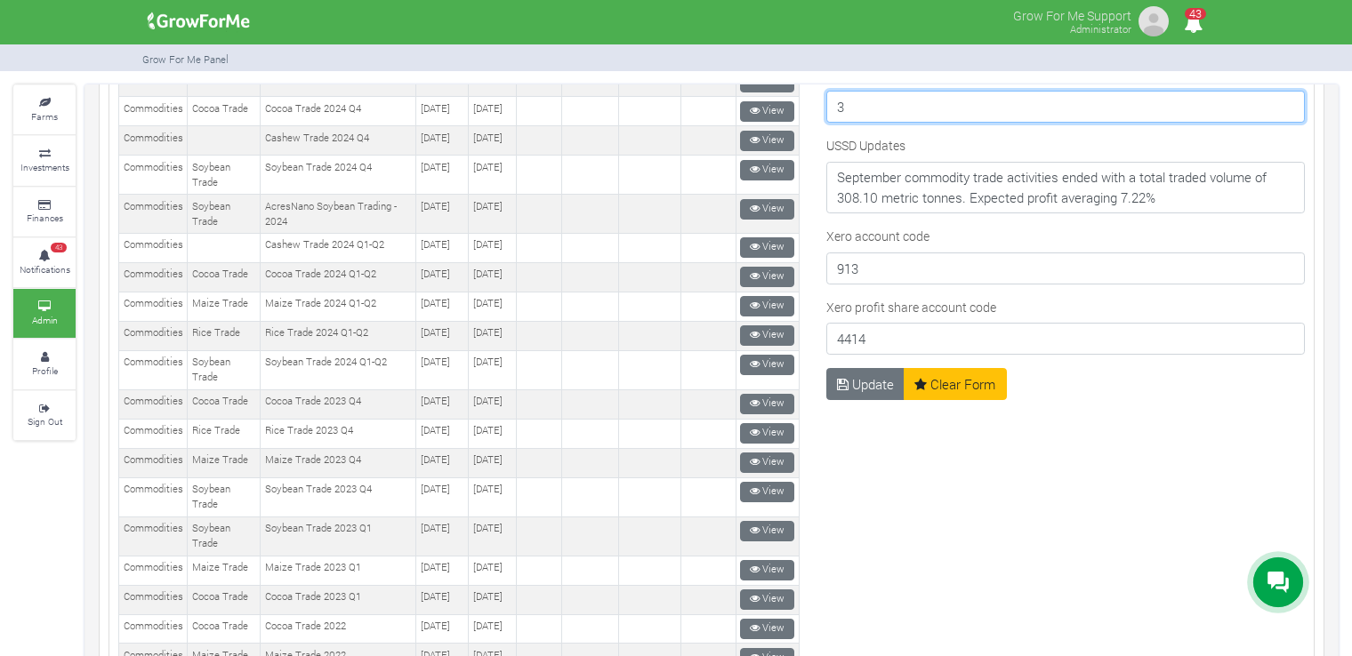
scroll to position [1163, 0]
type input "3"
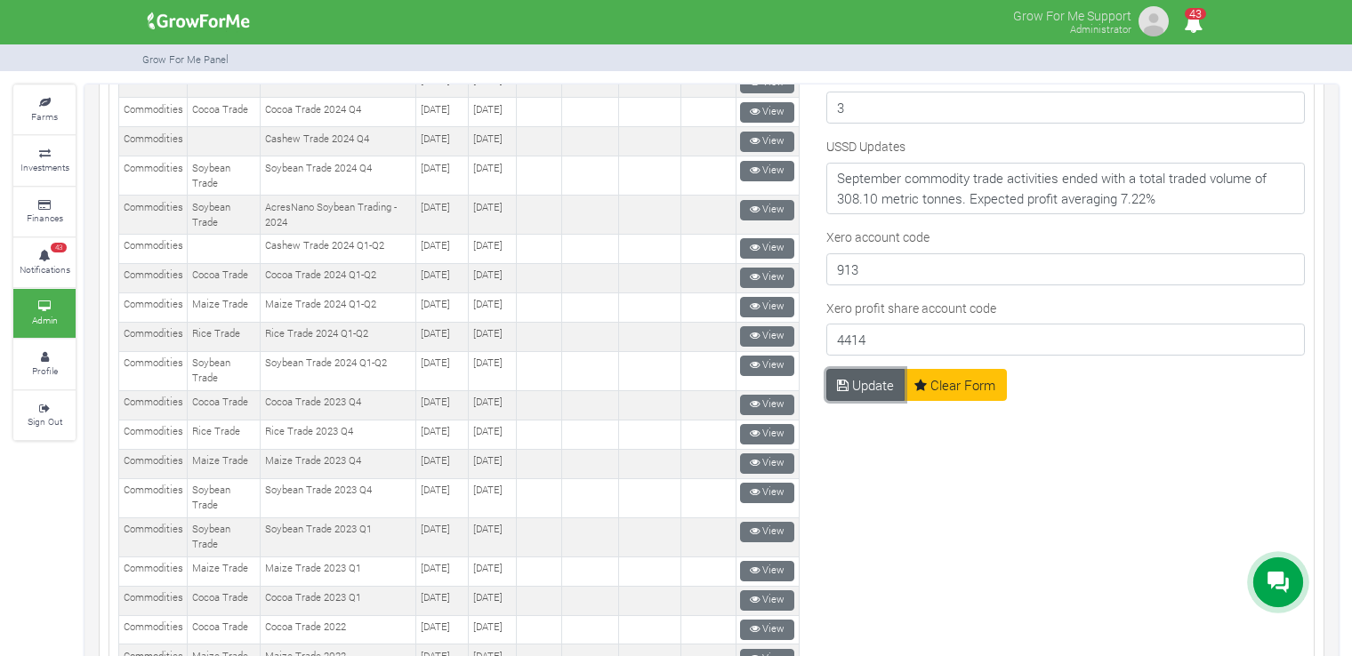
click at [844, 382] on button "Update" at bounding box center [865, 385] width 79 height 32
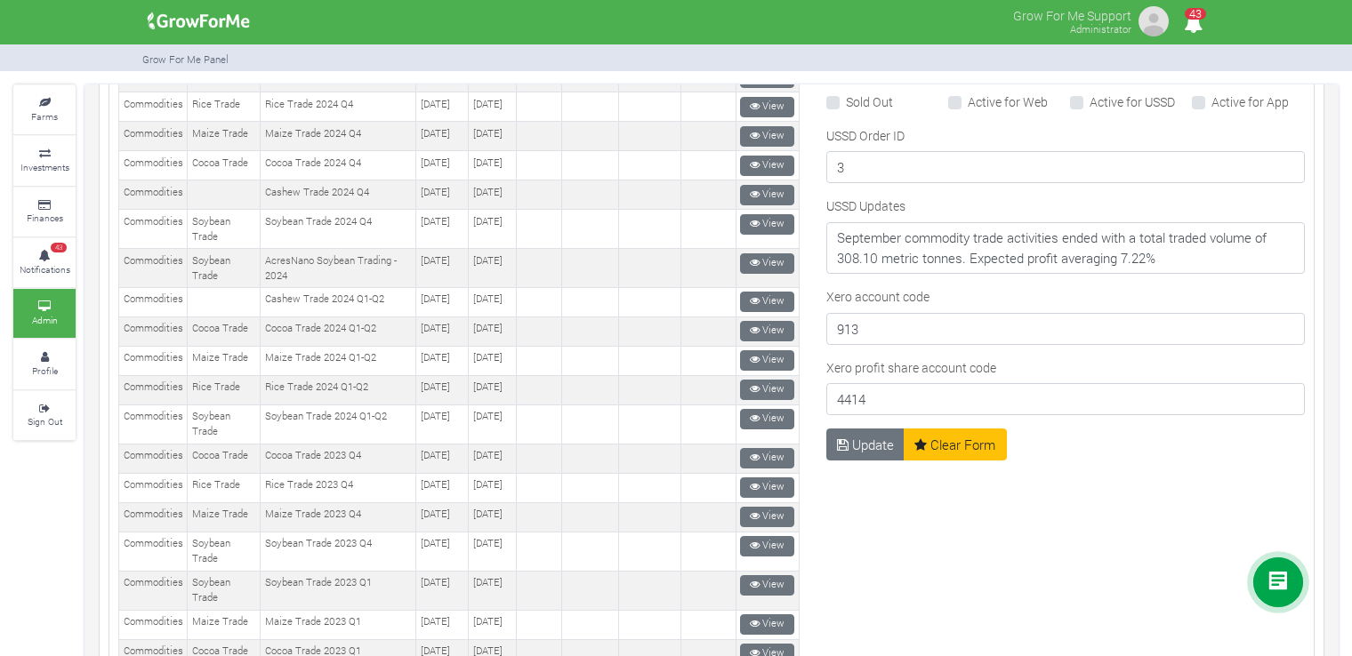
scroll to position [1113, 0]
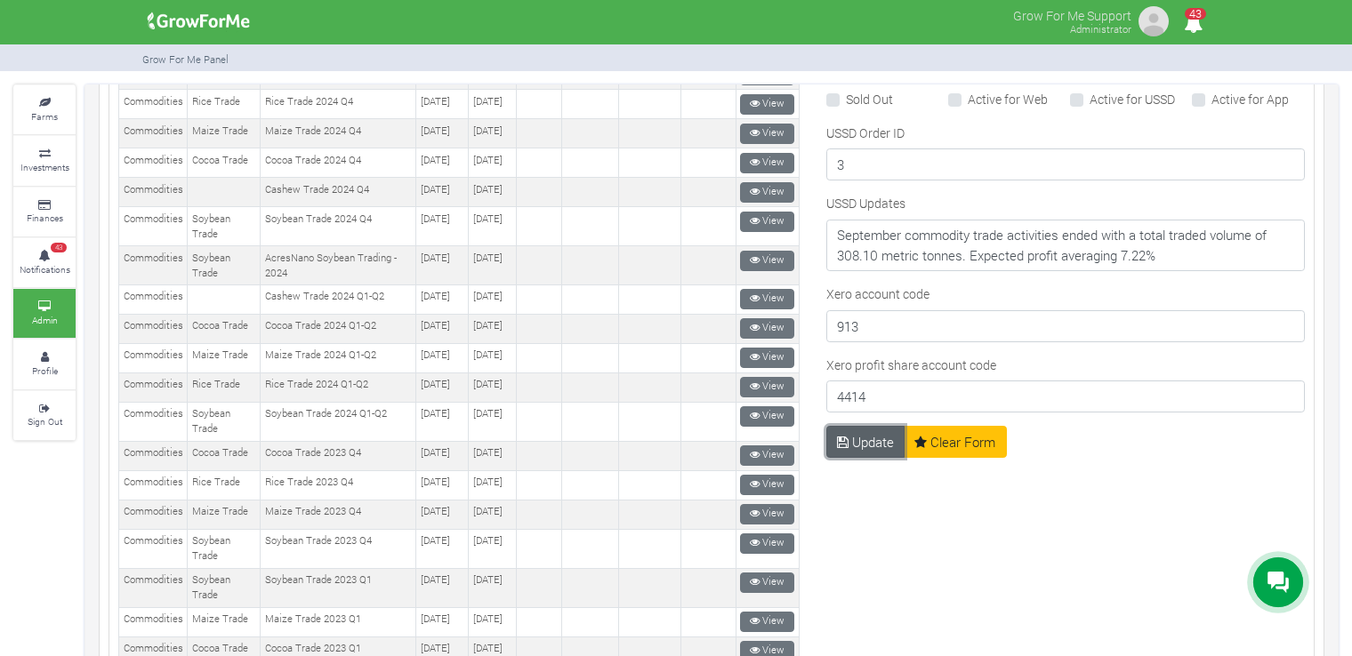
click at [860, 443] on button "Update" at bounding box center [865, 442] width 79 height 32
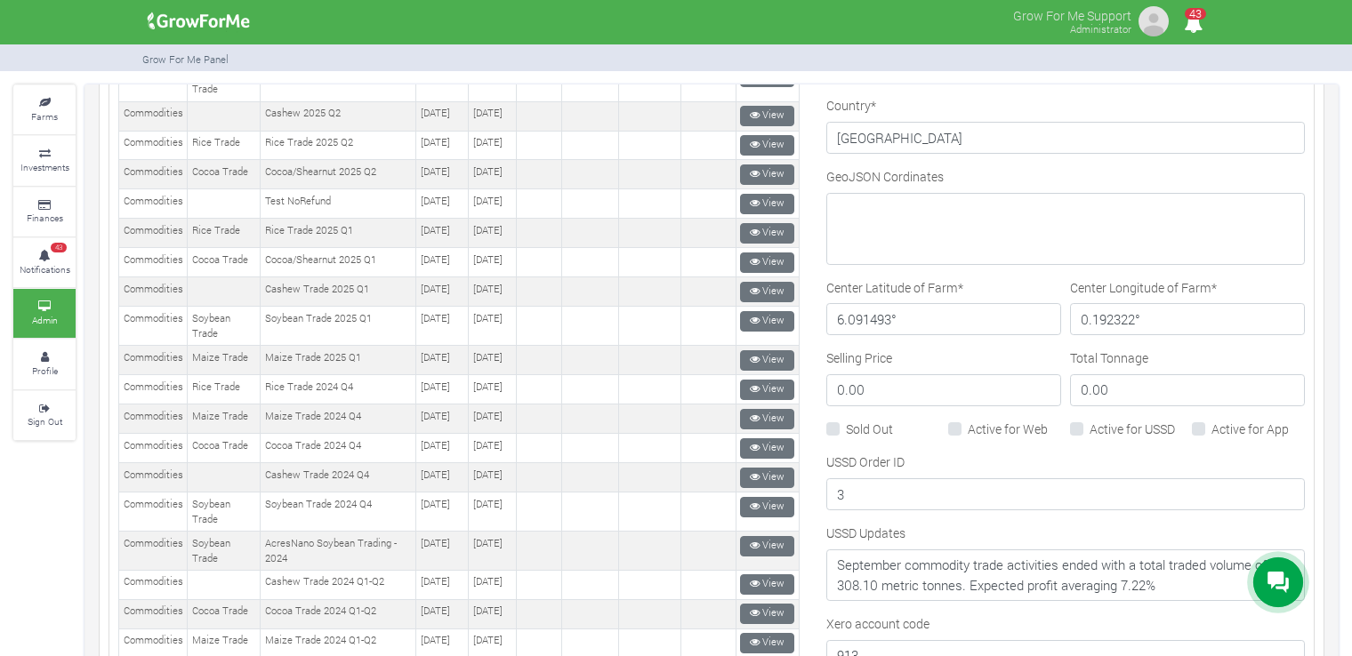
scroll to position [829, 0]
click at [854, 418] on label "Sold Out" at bounding box center [869, 427] width 47 height 19
click at [854, 418] on input "Sold Out" at bounding box center [852, 424] width 12 height 12
checkbox input "true"
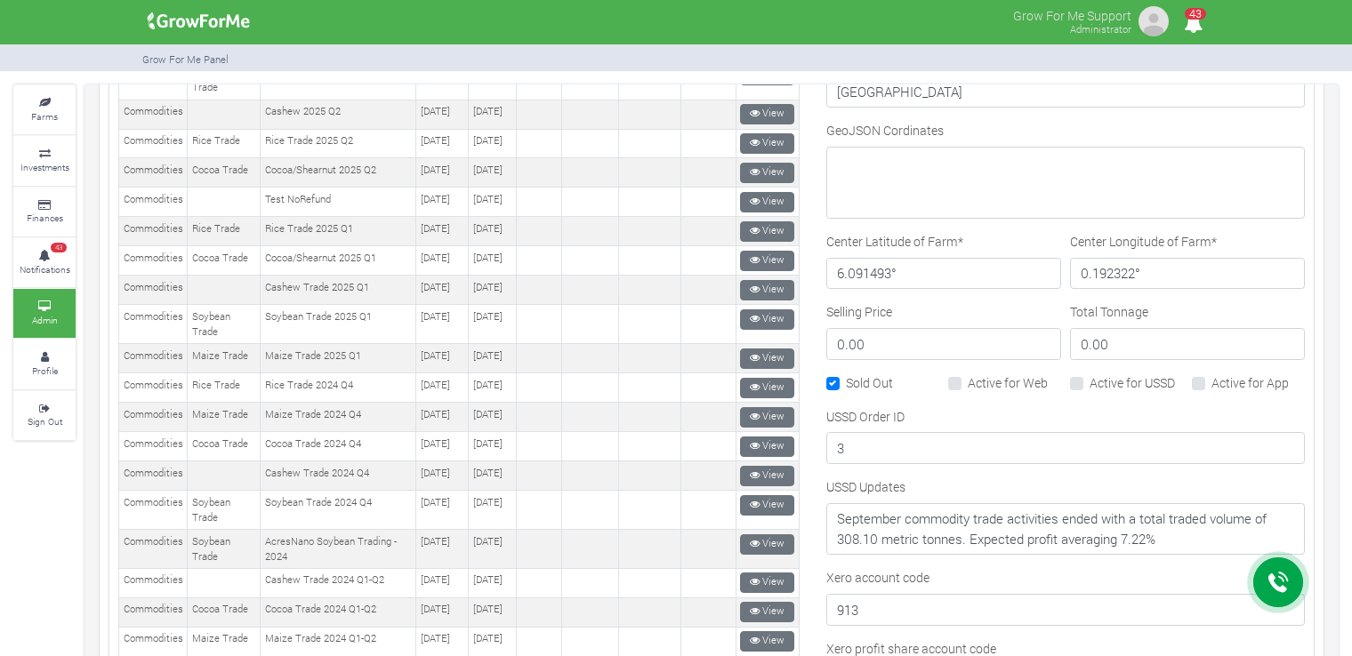
click at [968, 374] on label "Active for Web" at bounding box center [1008, 383] width 80 height 19
click at [968, 374] on input "Active for Web" at bounding box center [974, 380] width 12 height 12
checkbox input "true"
click at [1093, 375] on label "Active for USSD" at bounding box center [1131, 383] width 85 height 19
click at [1093, 375] on input "Active for USSD" at bounding box center [1095, 380] width 12 height 12
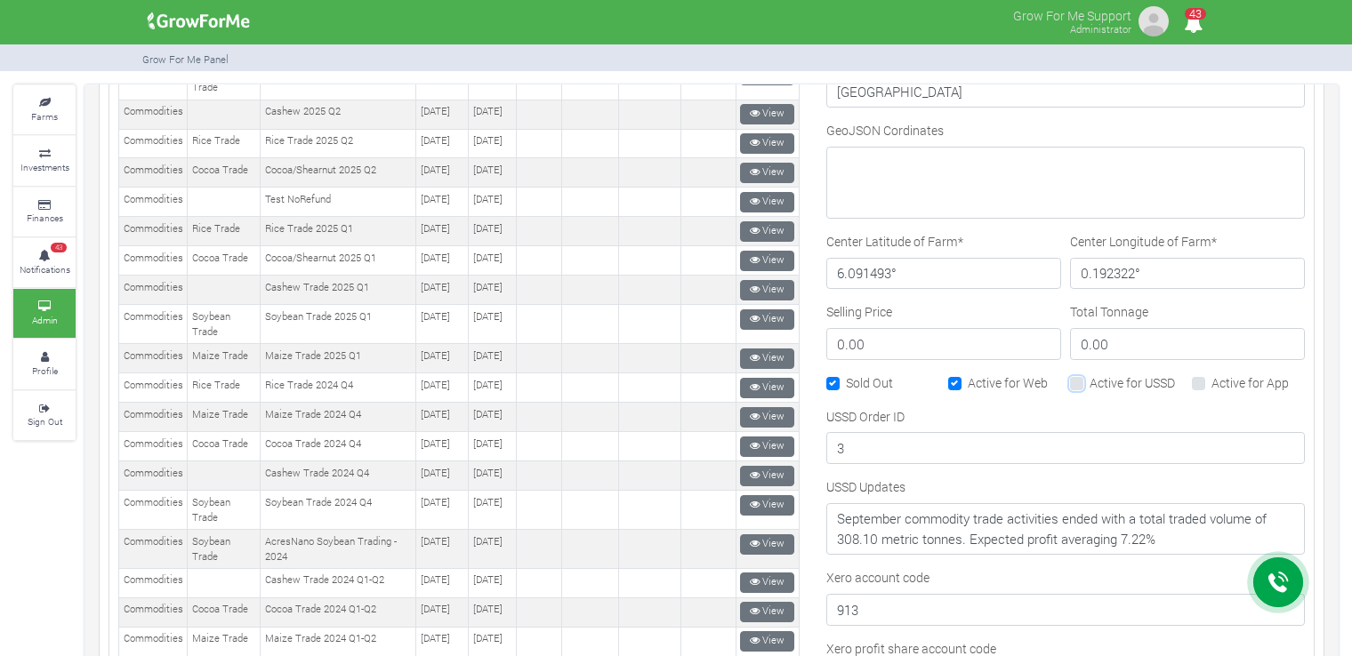
checkbox input "true"
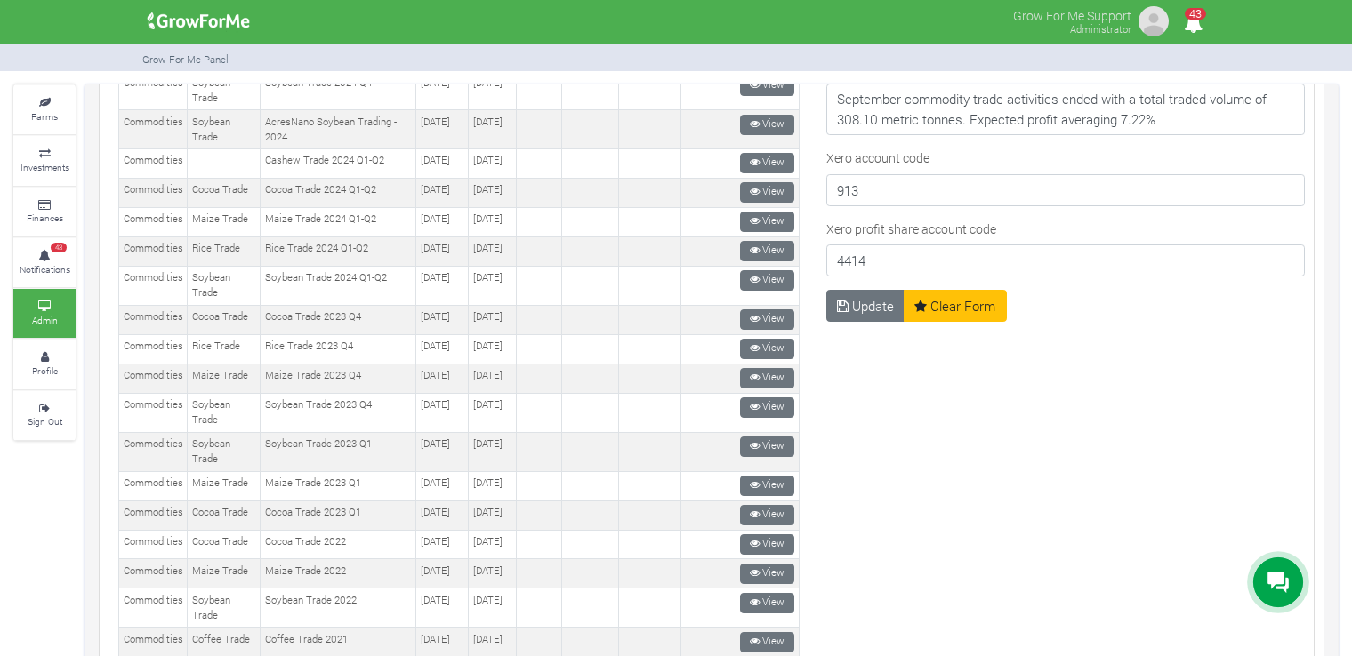
scroll to position [1252, 0]
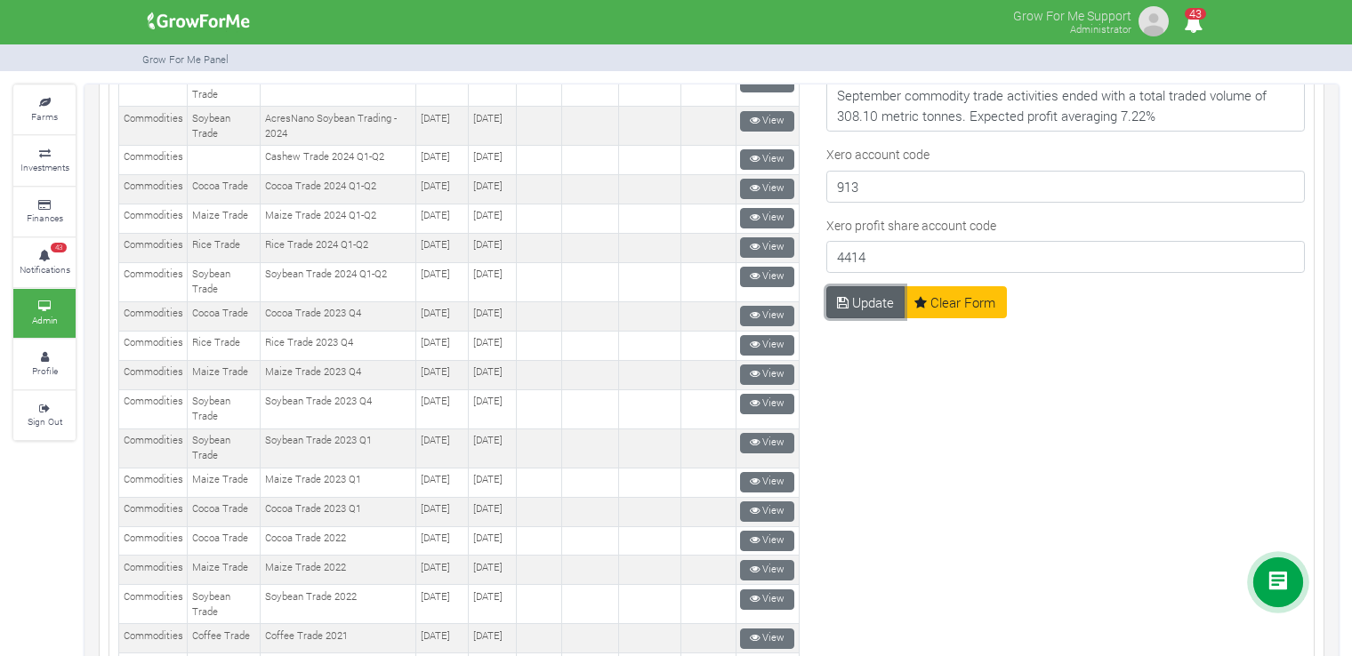
click at [843, 287] on button "Update" at bounding box center [865, 302] width 79 height 32
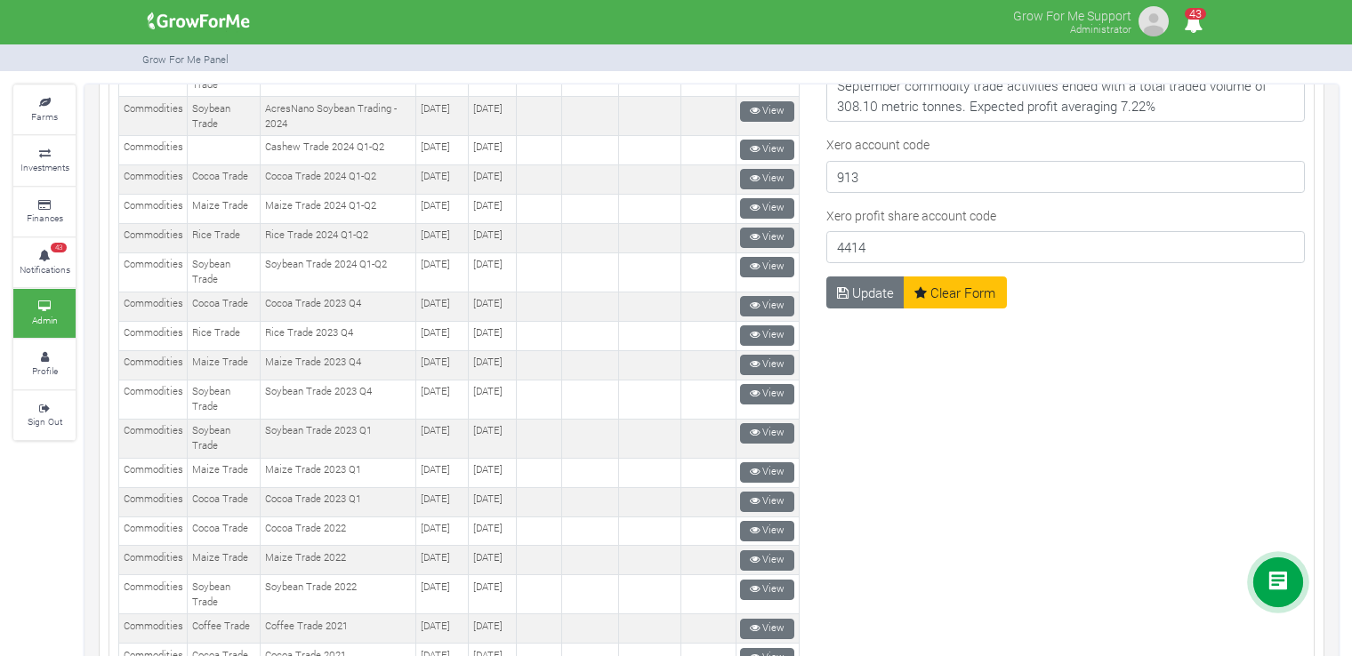
scroll to position [1013, 0]
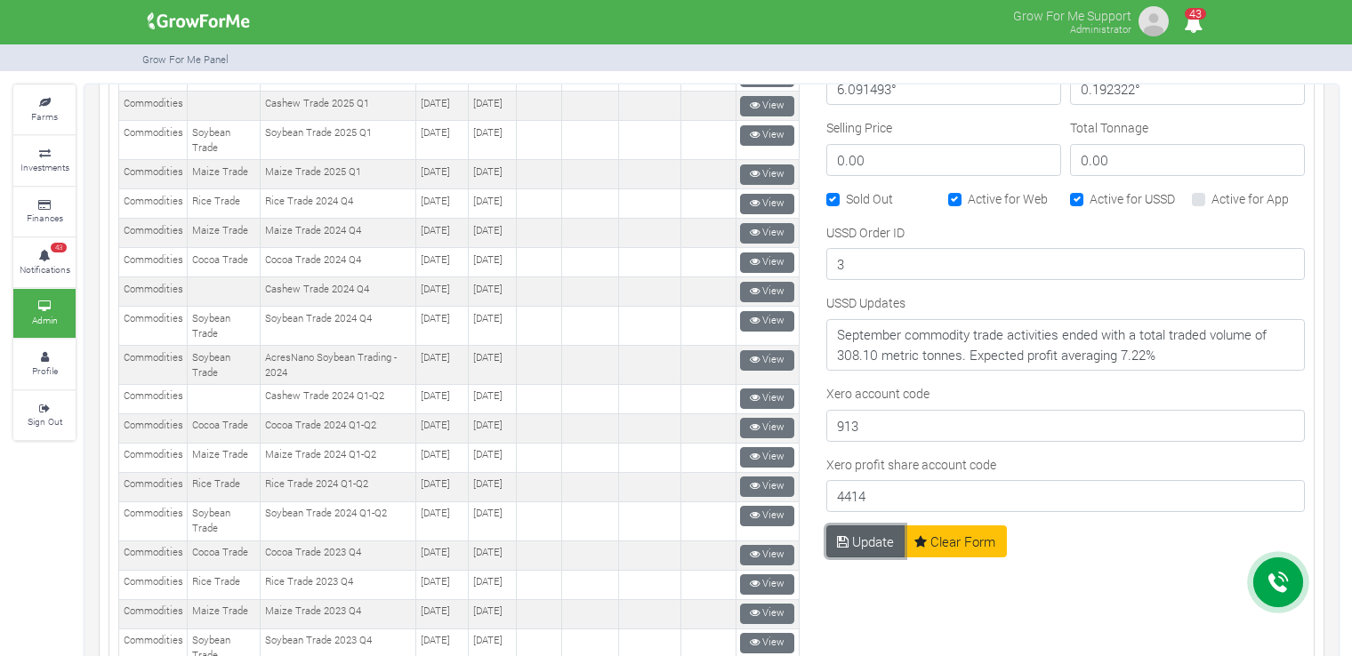
click at [859, 526] on button "Update" at bounding box center [865, 542] width 79 height 32
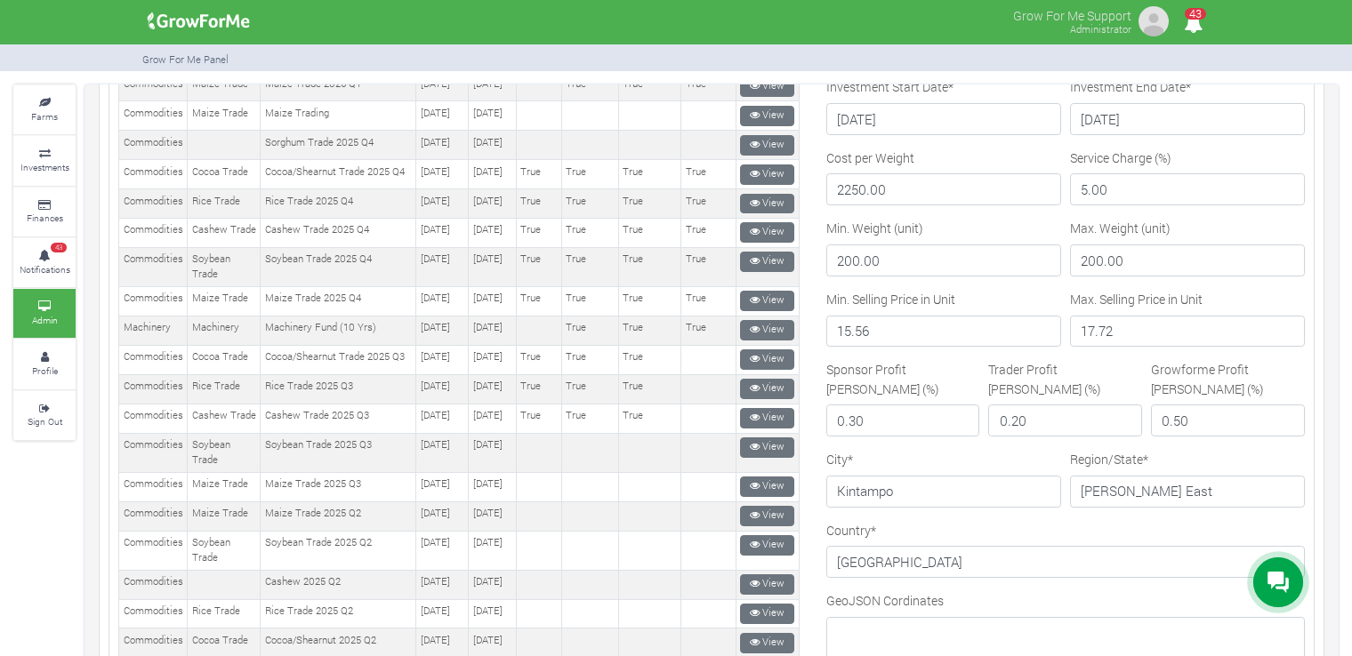
scroll to position [356, 0]
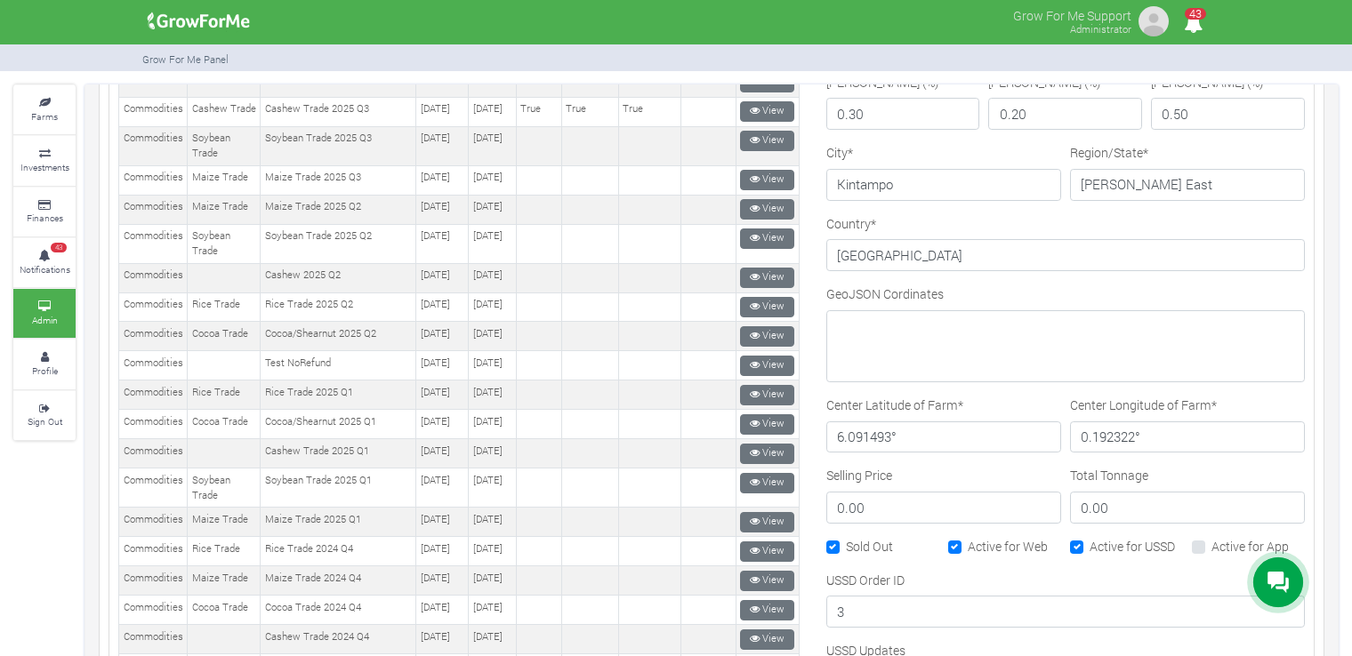
scroll to position [667, 0]
click at [761, 149] on link "View" at bounding box center [767, 139] width 54 height 20
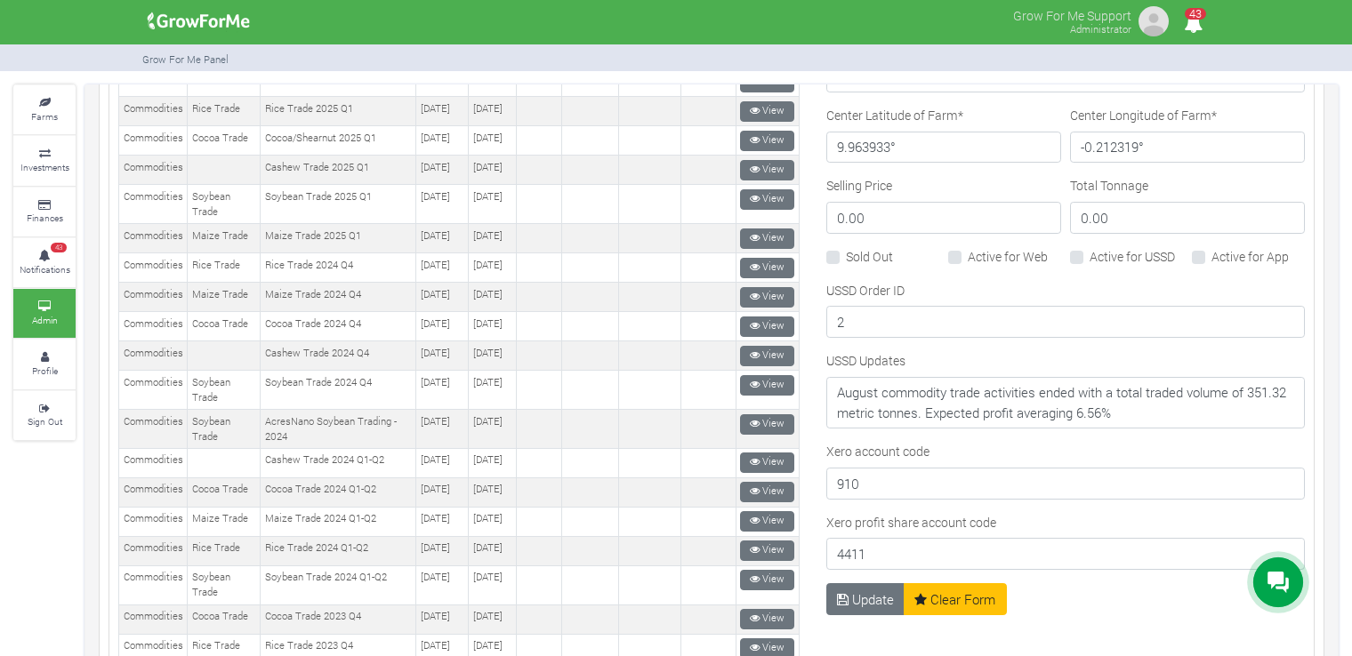
scroll to position [950, 0]
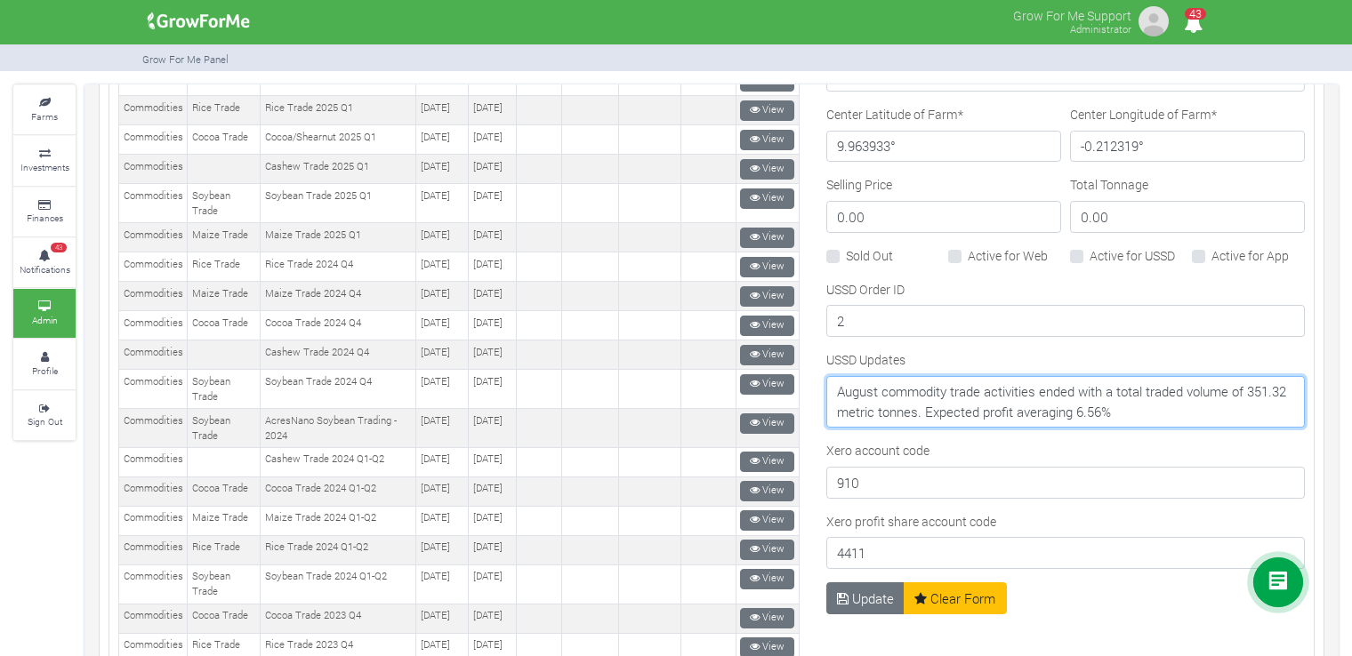
drag, startPoint x: 1181, startPoint y: 407, endPoint x: 828, endPoint y: 382, distance: 354.0
click at [828, 382] on textarea "August commodity trade activities ended with a total traded volume of 351.32 me…" at bounding box center [1065, 402] width 478 height 52
paste textarea "<Task>Task: Summarize the following content in 5-10 bullet points with timestam…"
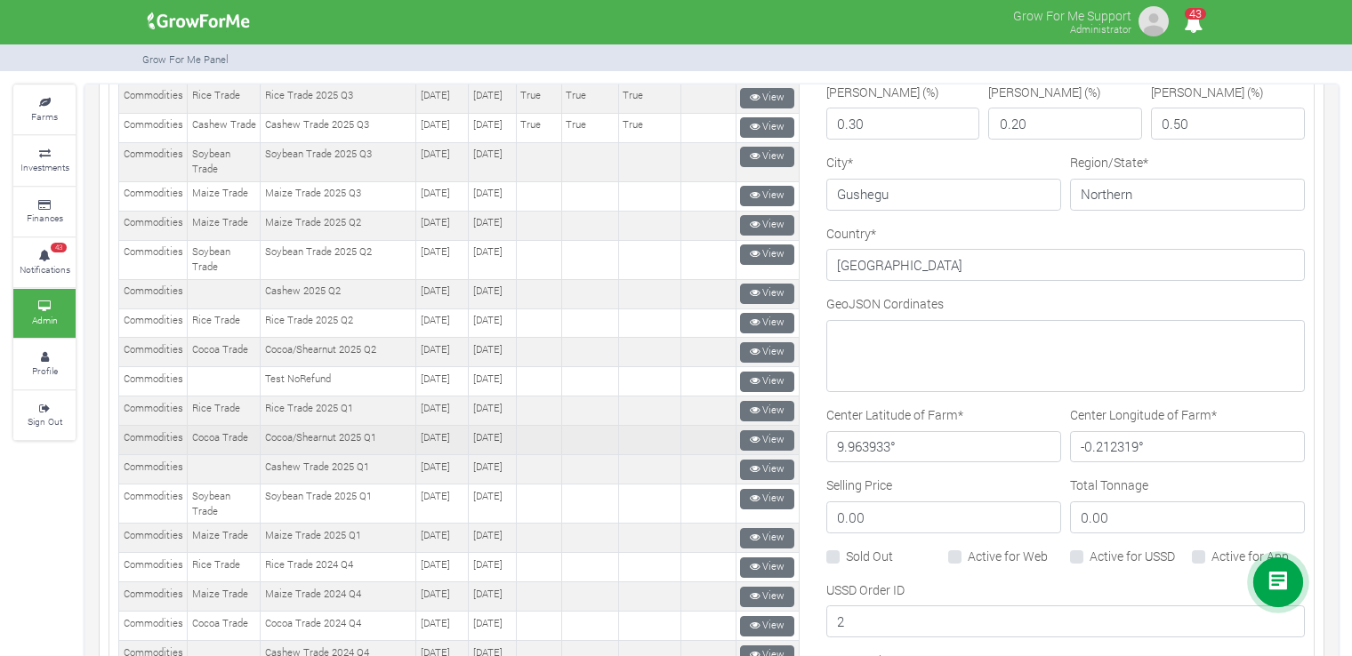
scroll to position [644, 0]
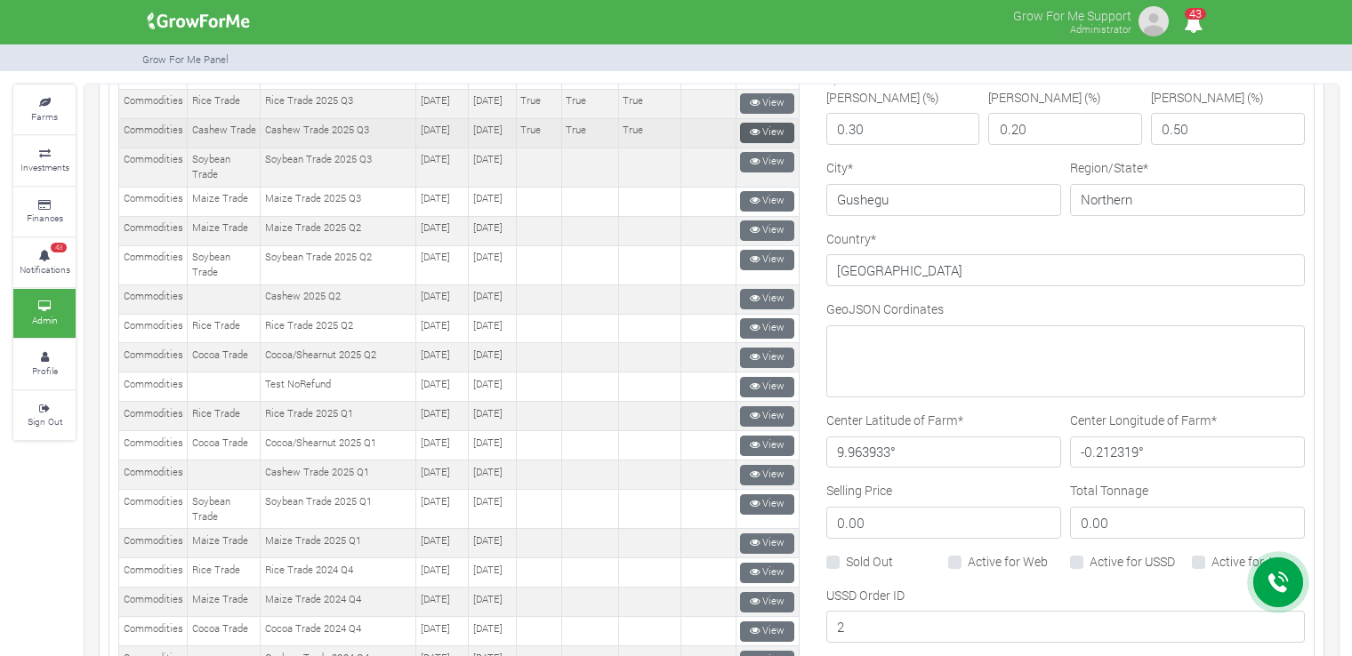
type textarea "<Task>Task: Summarize the following content in 5-10 bullet points with timestam…"
click at [768, 143] on link "View" at bounding box center [767, 133] width 54 height 20
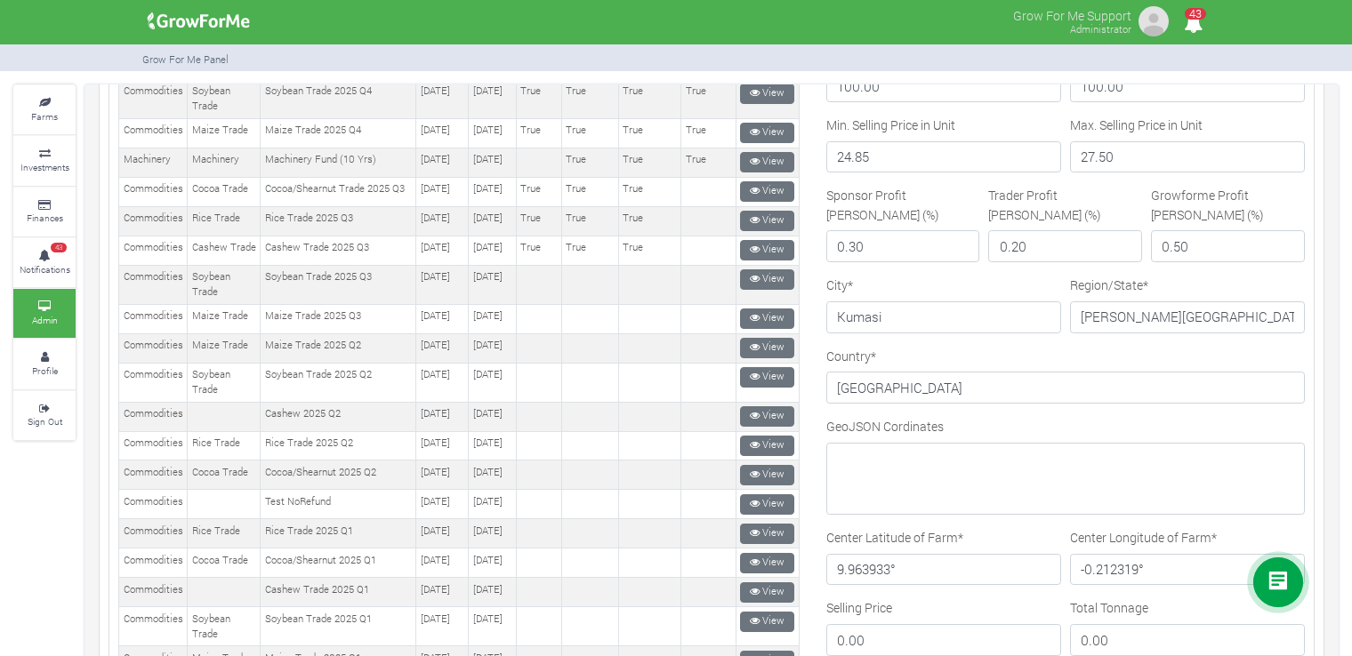
scroll to position [992, 0]
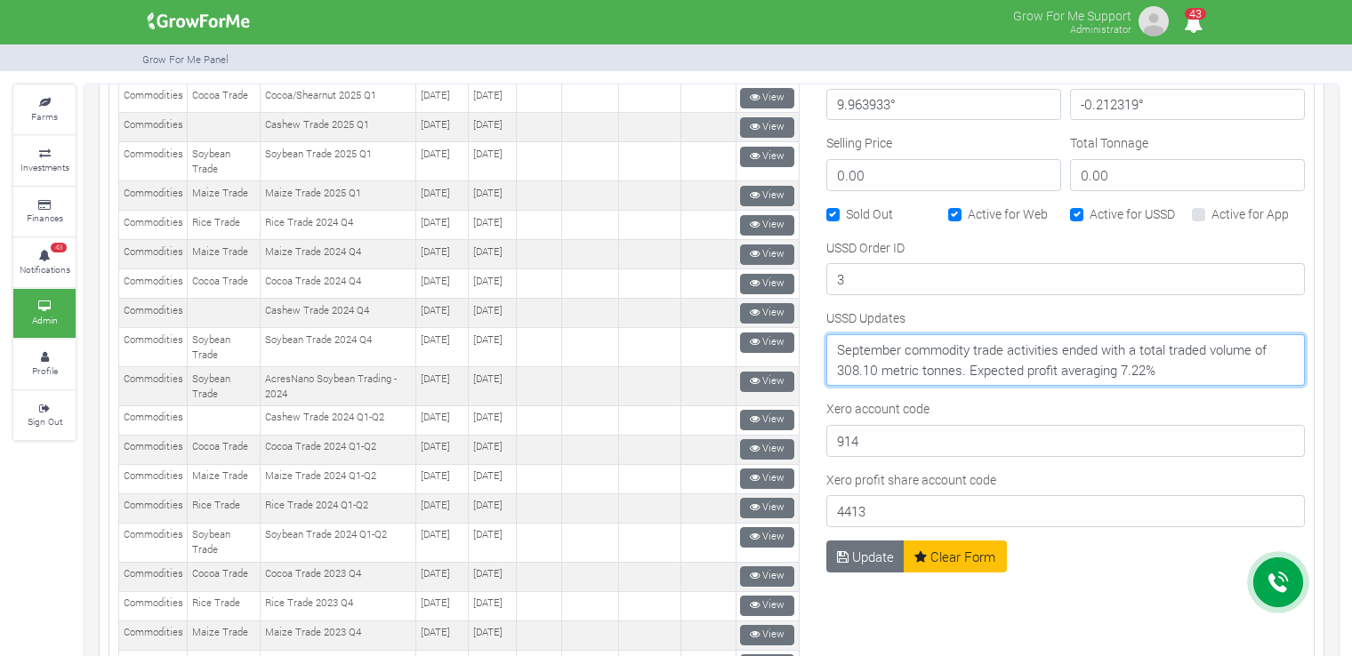
drag, startPoint x: 1176, startPoint y: 364, endPoint x: 822, endPoint y: 346, distance: 354.4
click at [826, 346] on textarea "September commodity trade activities ended with a total traded volume of 308.10…" at bounding box center [1065, 360] width 478 height 52
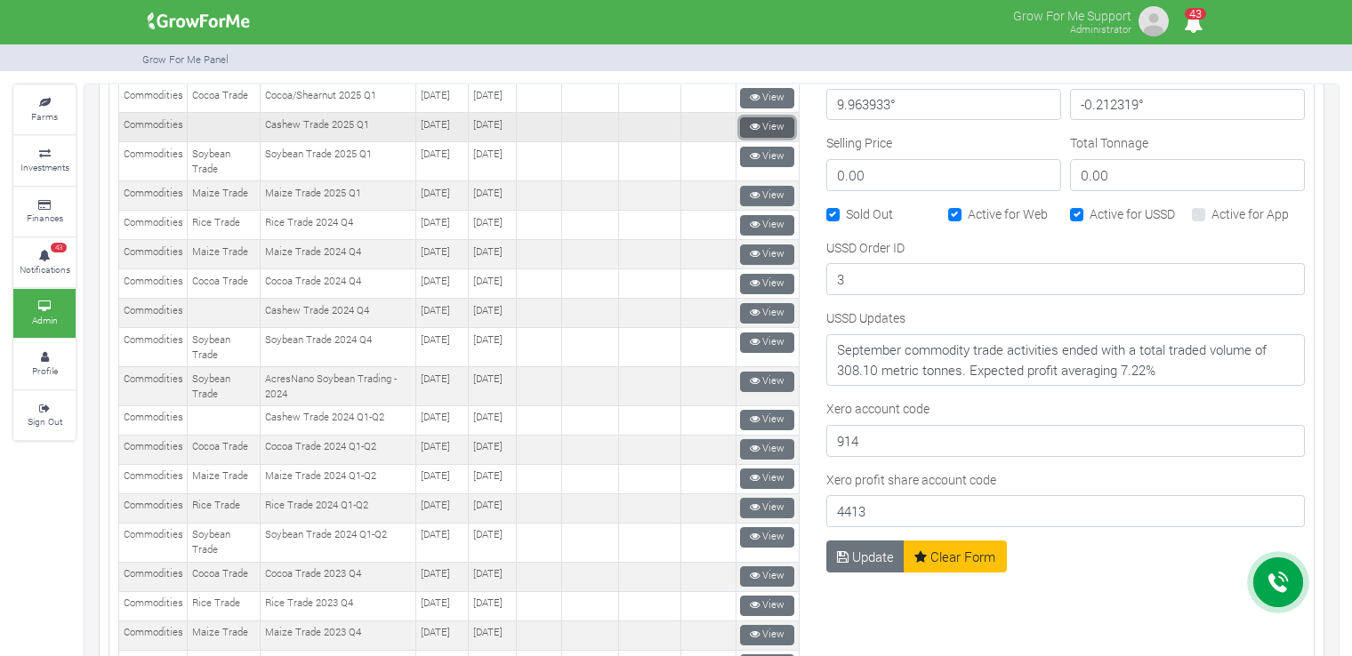
click at [751, 132] on icon at bounding box center [755, 127] width 10 height 10
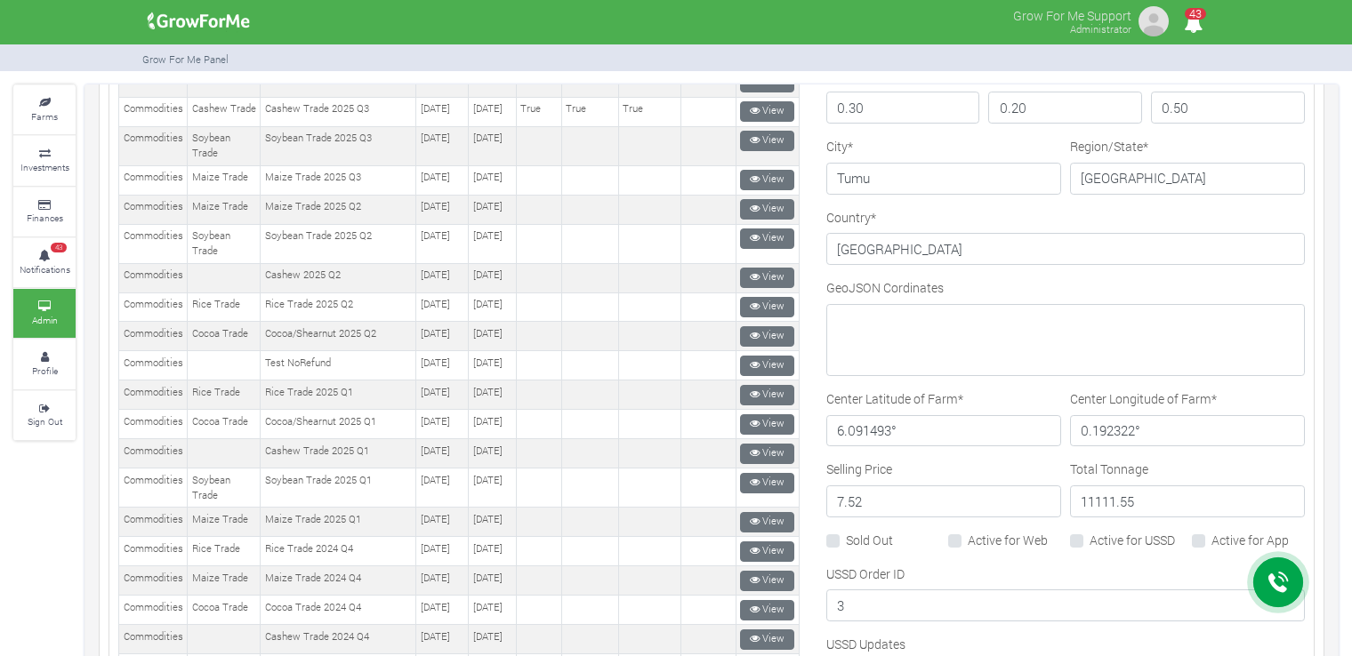
scroll to position [676, 0]
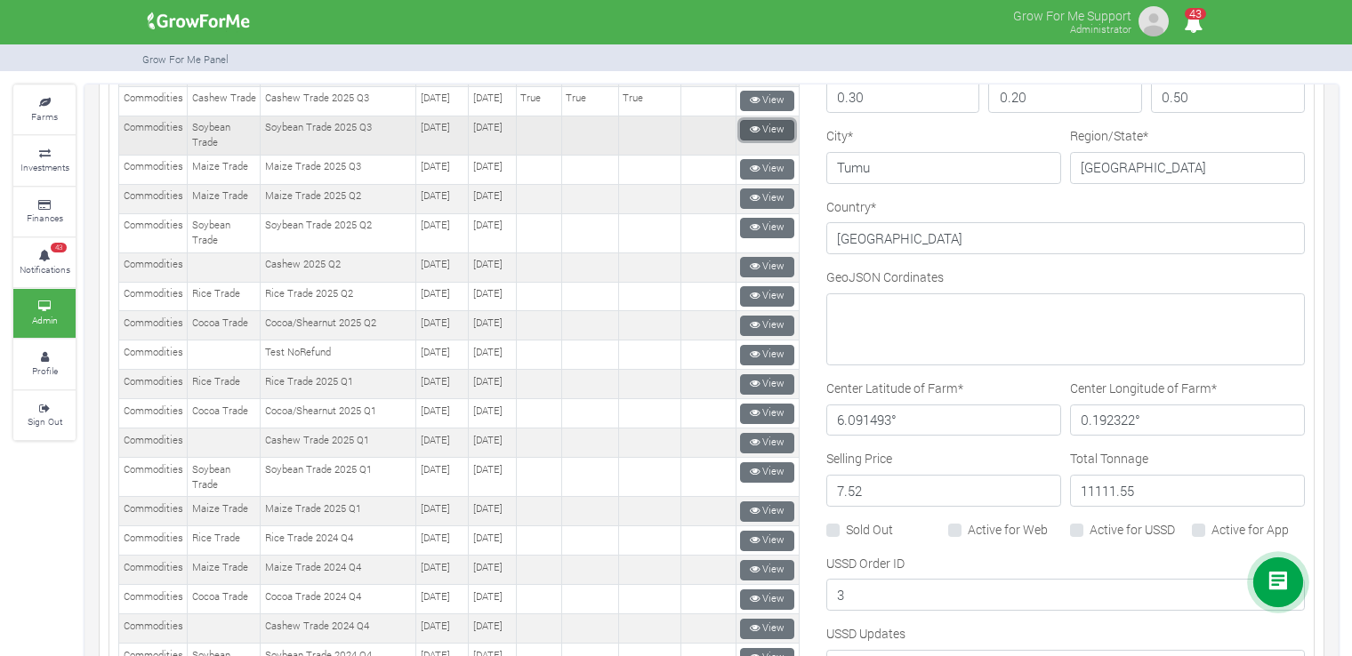
click at [755, 141] on link "View" at bounding box center [767, 130] width 54 height 20
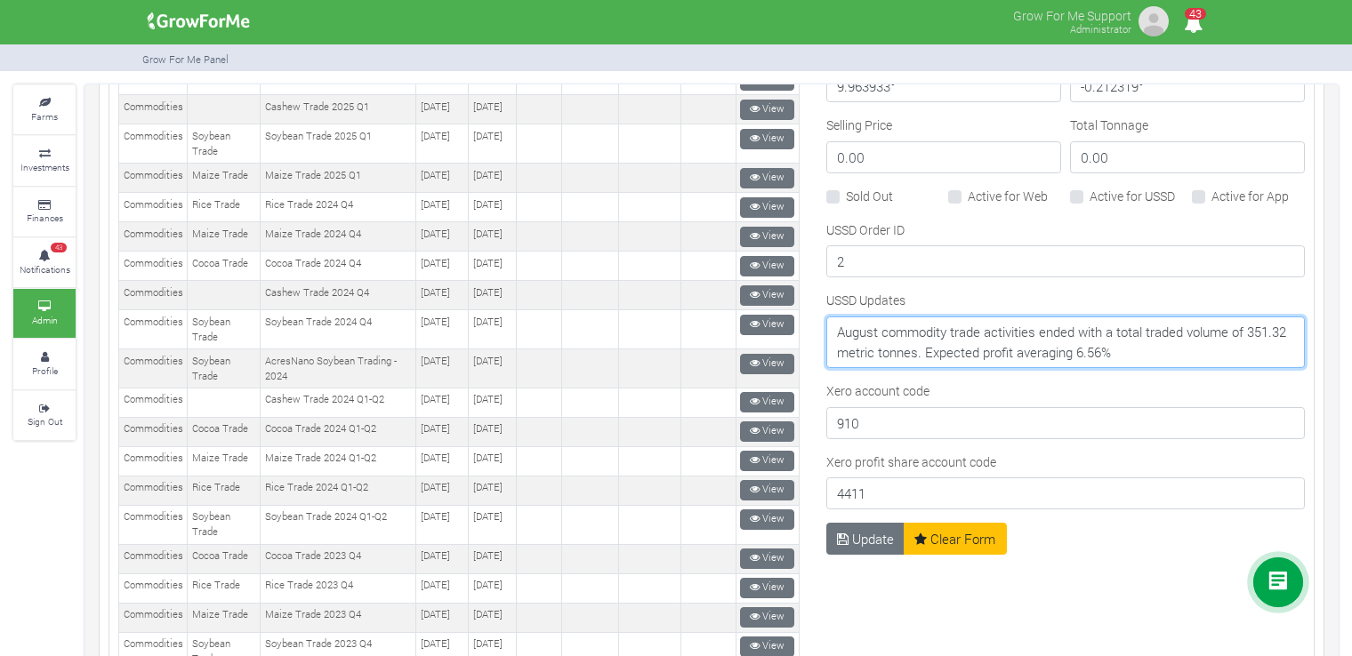
drag, startPoint x: 1167, startPoint y: 348, endPoint x: 823, endPoint y: 328, distance: 343.8
click at [826, 328] on textarea "August commodity trade activities ended with a total traded volume of 351.32 me…" at bounding box center [1065, 343] width 478 height 52
paste textarea "September commodity trade activities ended with a total traded volume of 308.10…"
type textarea "September commodity trade activities ended with a total traded volume of 308.10…"
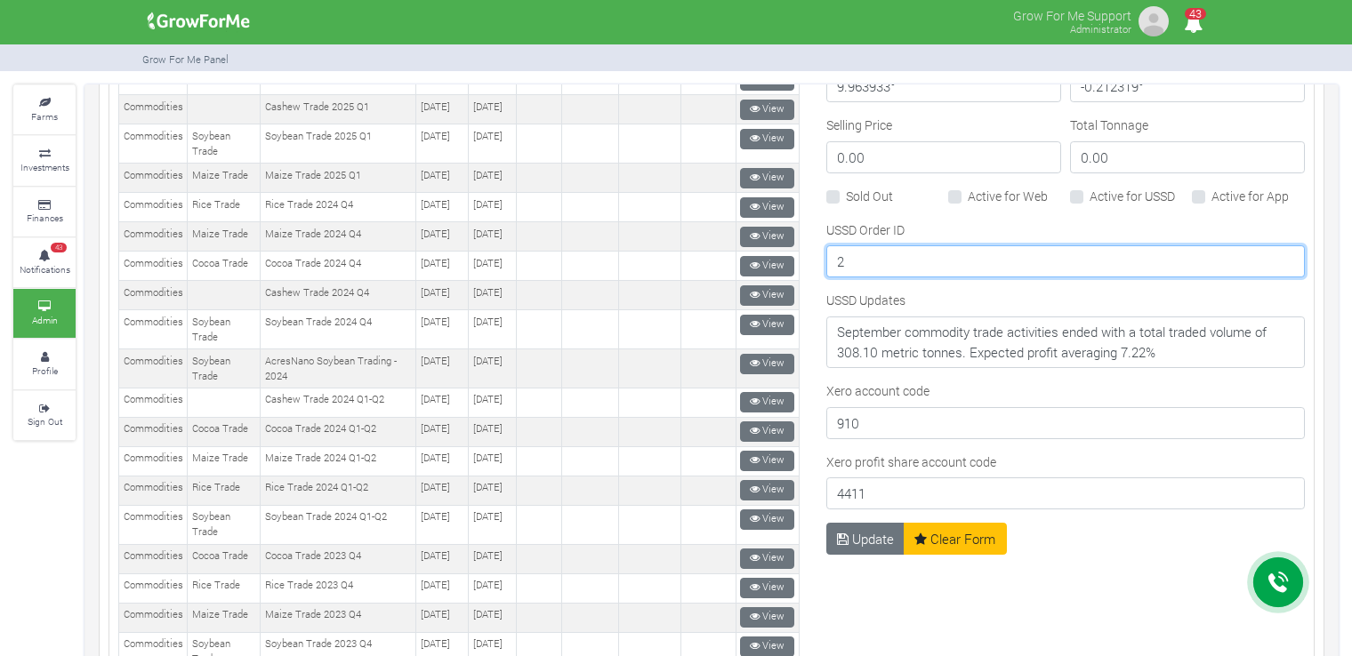
click at [846, 258] on input "2" at bounding box center [1065, 261] width 478 height 32
type input "3"
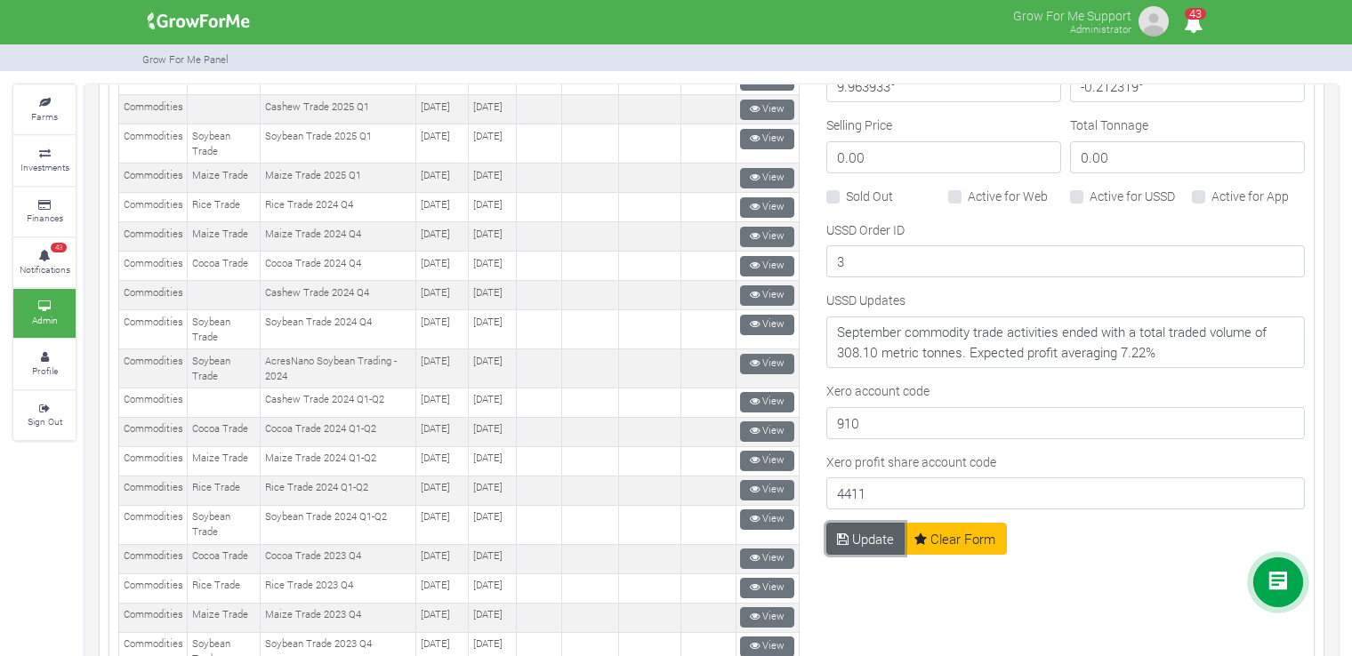
click at [858, 530] on button "Update" at bounding box center [865, 539] width 79 height 32
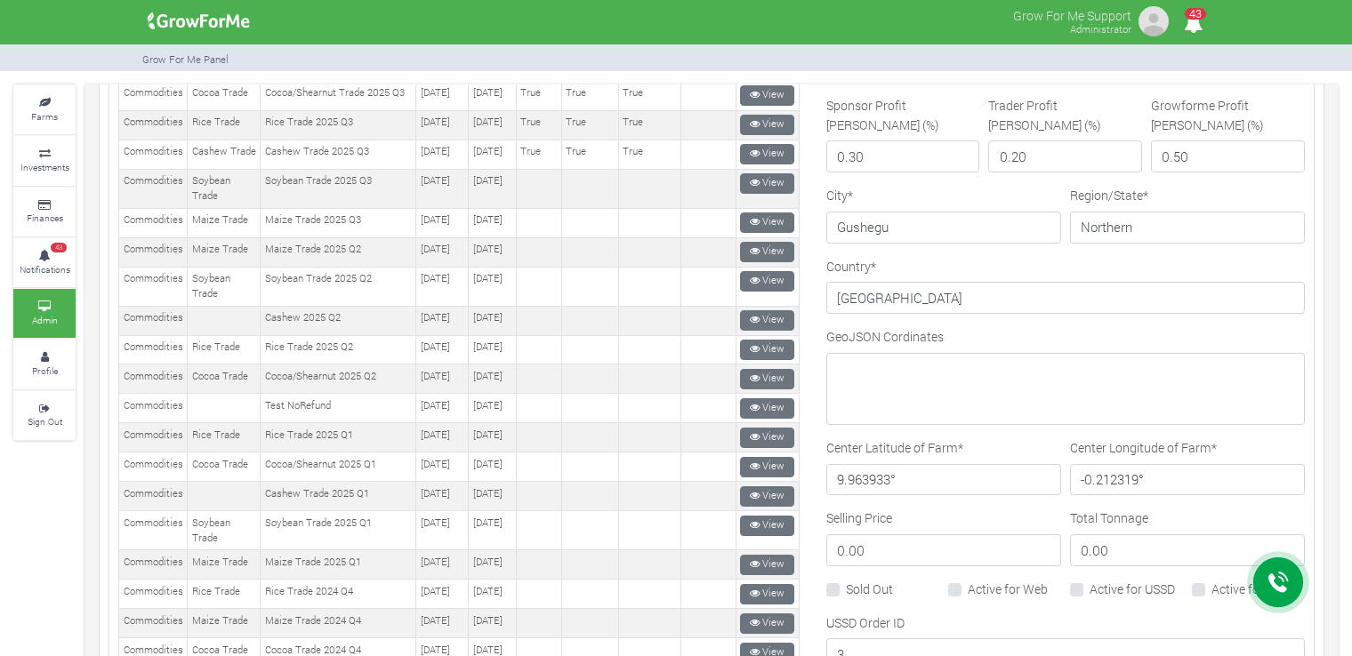
scroll to position [889, 0]
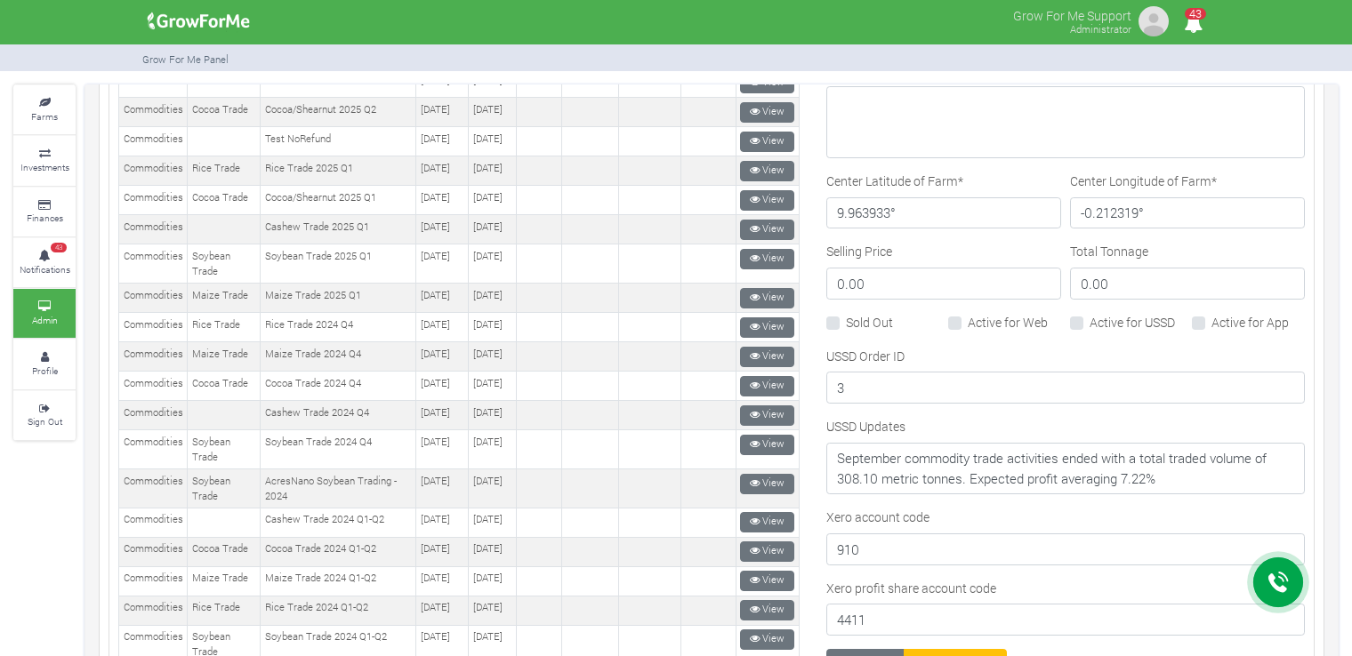
click at [850, 317] on label "Sold Out" at bounding box center [869, 322] width 47 height 19
click at [850, 317] on input "Sold Out" at bounding box center [852, 319] width 12 height 12
checkbox input "true"
click at [973, 316] on label "Active for Web" at bounding box center [1008, 322] width 80 height 19
click at [973, 316] on input "Active for Web" at bounding box center [974, 319] width 12 height 12
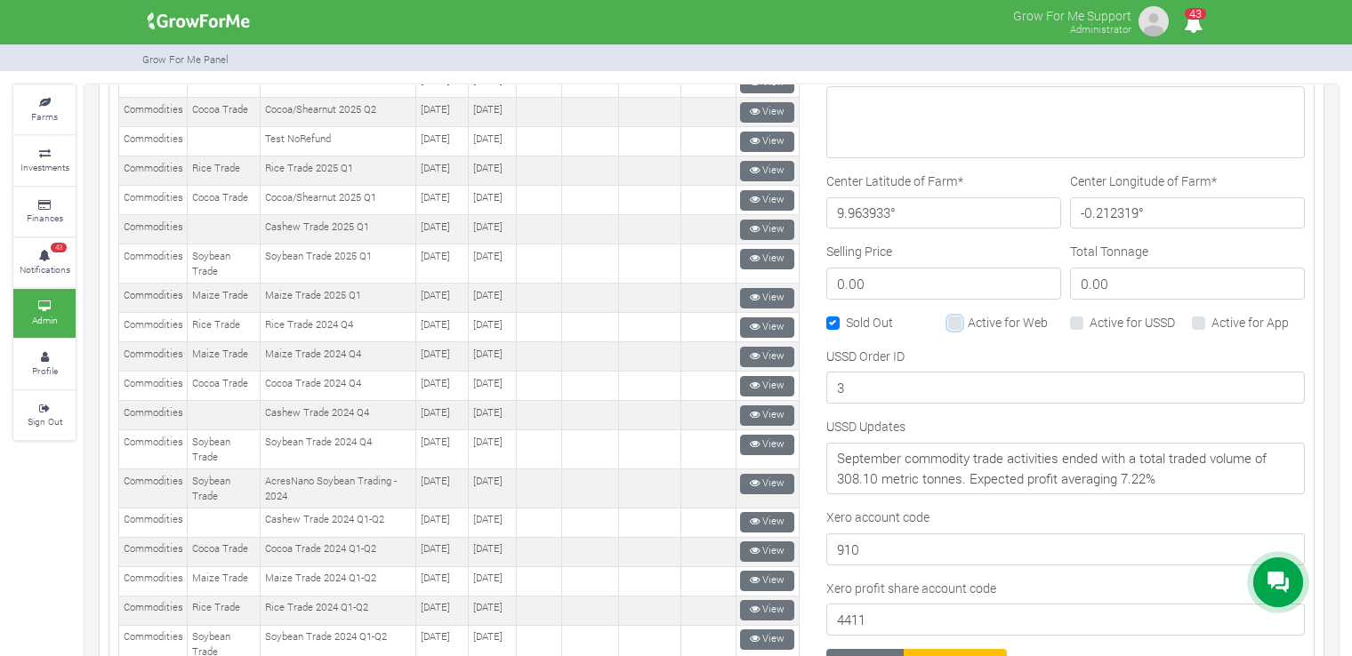
checkbox input "true"
click at [1111, 313] on label "Active for USSD" at bounding box center [1131, 322] width 85 height 19
click at [1101, 313] on input "Active for USSD" at bounding box center [1095, 319] width 12 height 12
checkbox input "true"
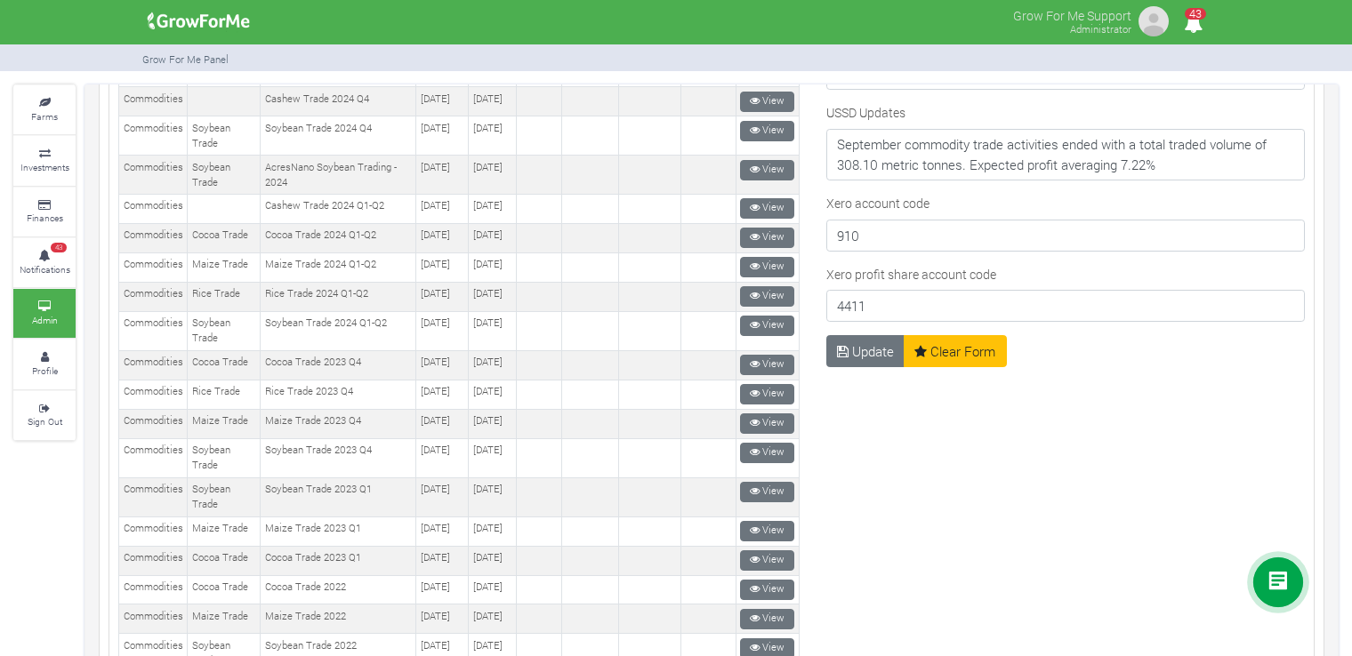
scroll to position [1245, 0]
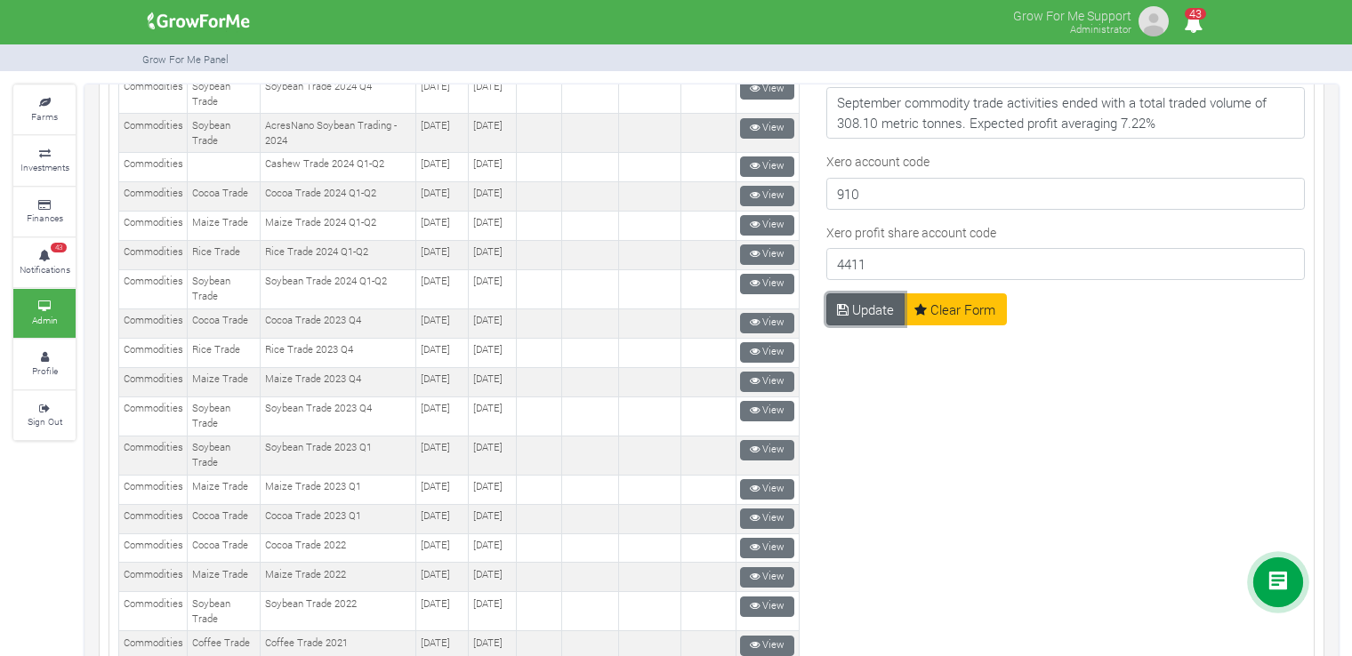
click at [844, 293] on button "Update" at bounding box center [865, 309] width 79 height 32
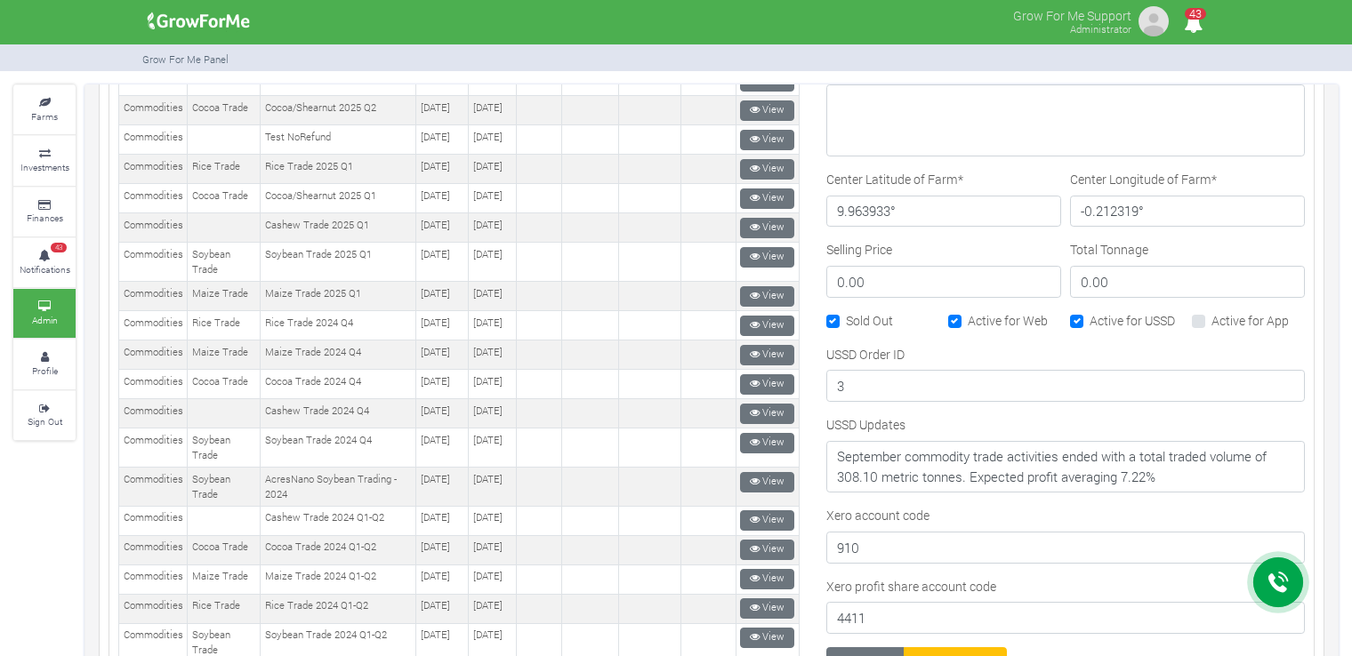
scroll to position [978, 0]
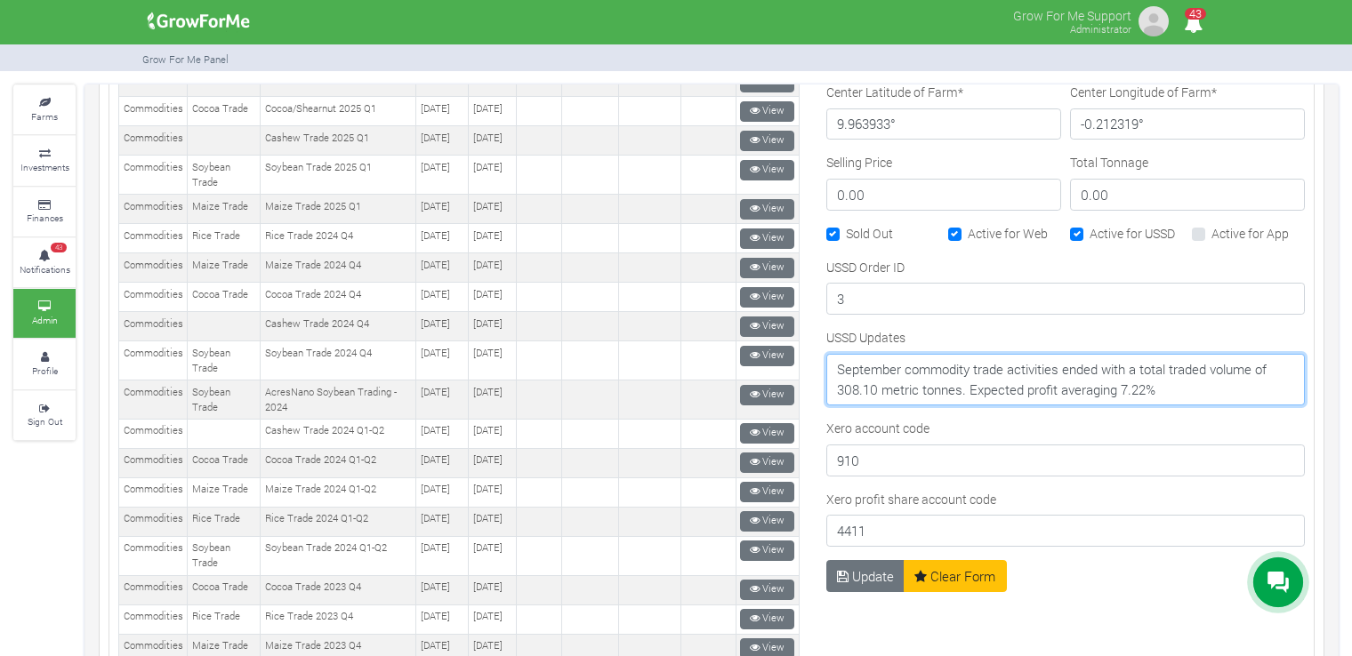
drag, startPoint x: 1153, startPoint y: 385, endPoint x: 794, endPoint y: 341, distance: 361.9
click at [794, 341] on div "New" at bounding box center [711, 159] width 1213 height 1839
drag, startPoint x: 858, startPoint y: 361, endPoint x: 898, endPoint y: 364, distance: 40.1
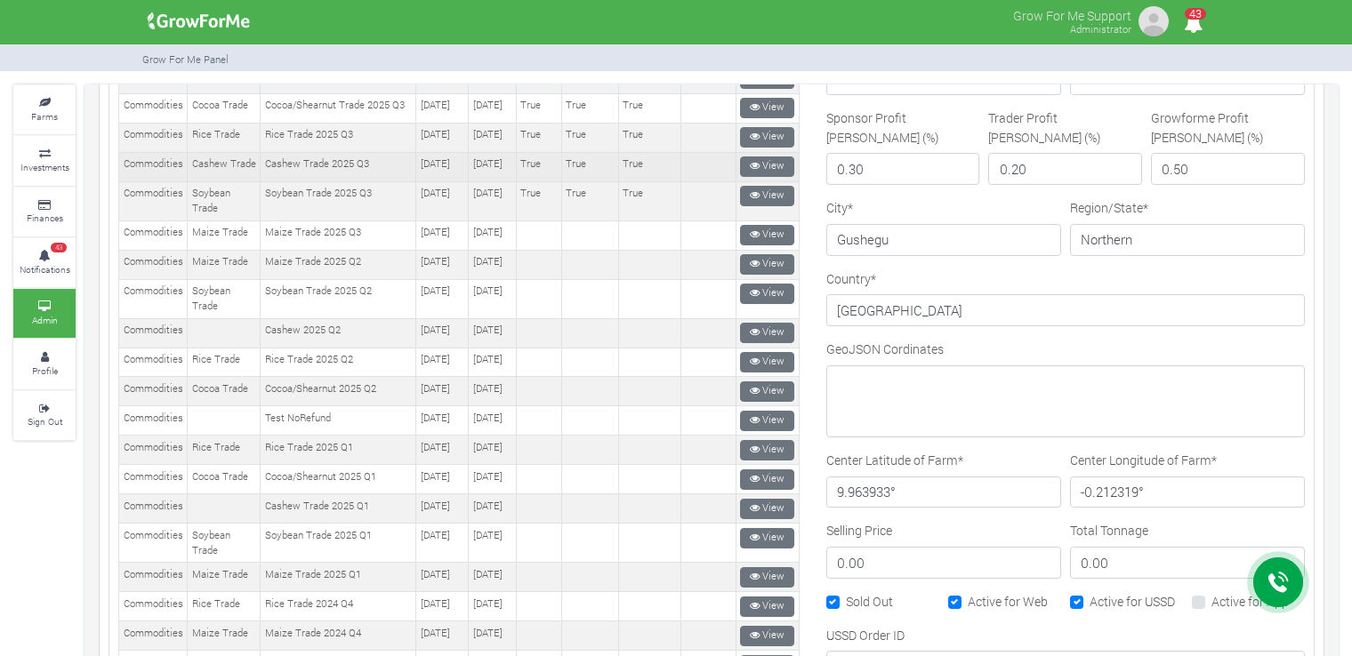
scroll to position [711, 0]
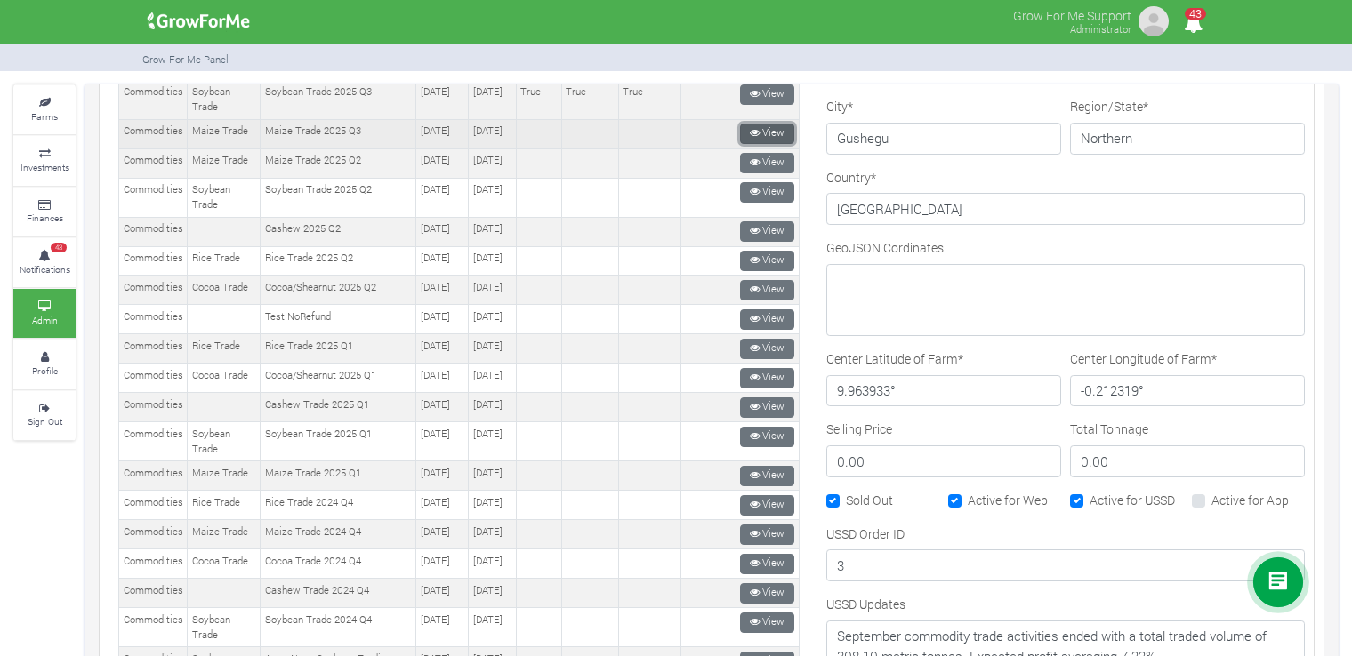
click at [750, 138] on icon at bounding box center [755, 133] width 10 height 10
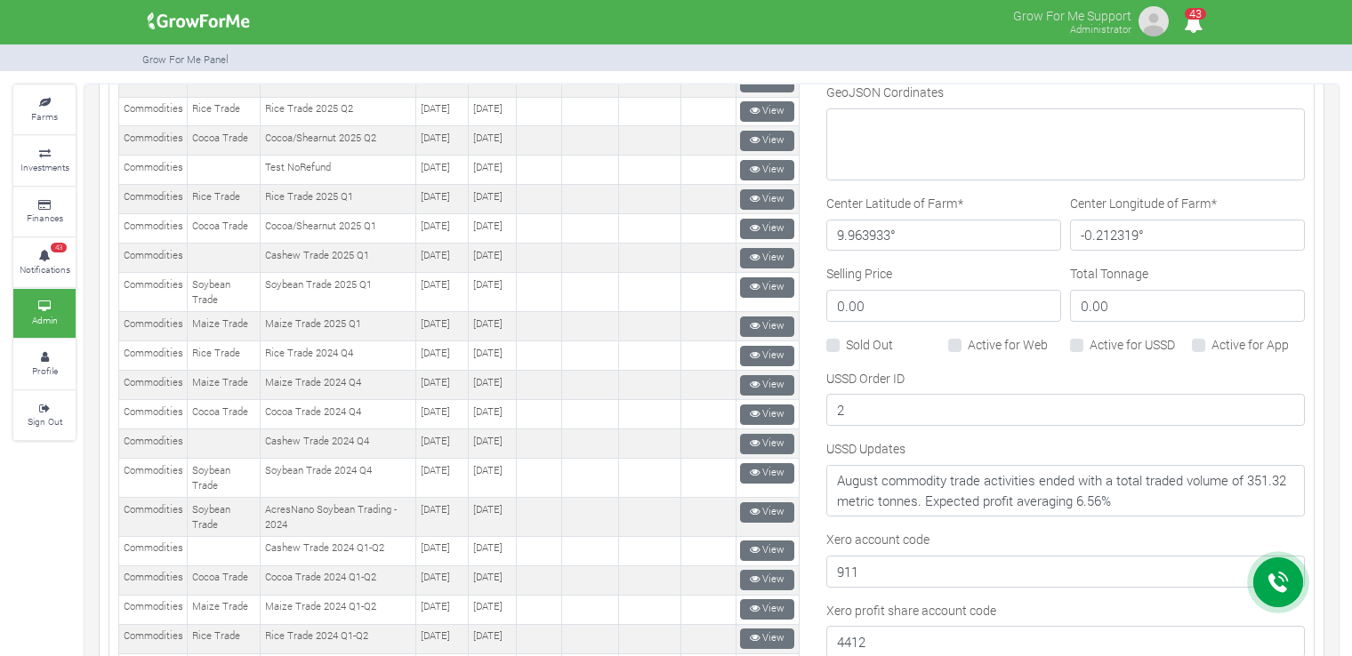
scroll to position [899, 0]
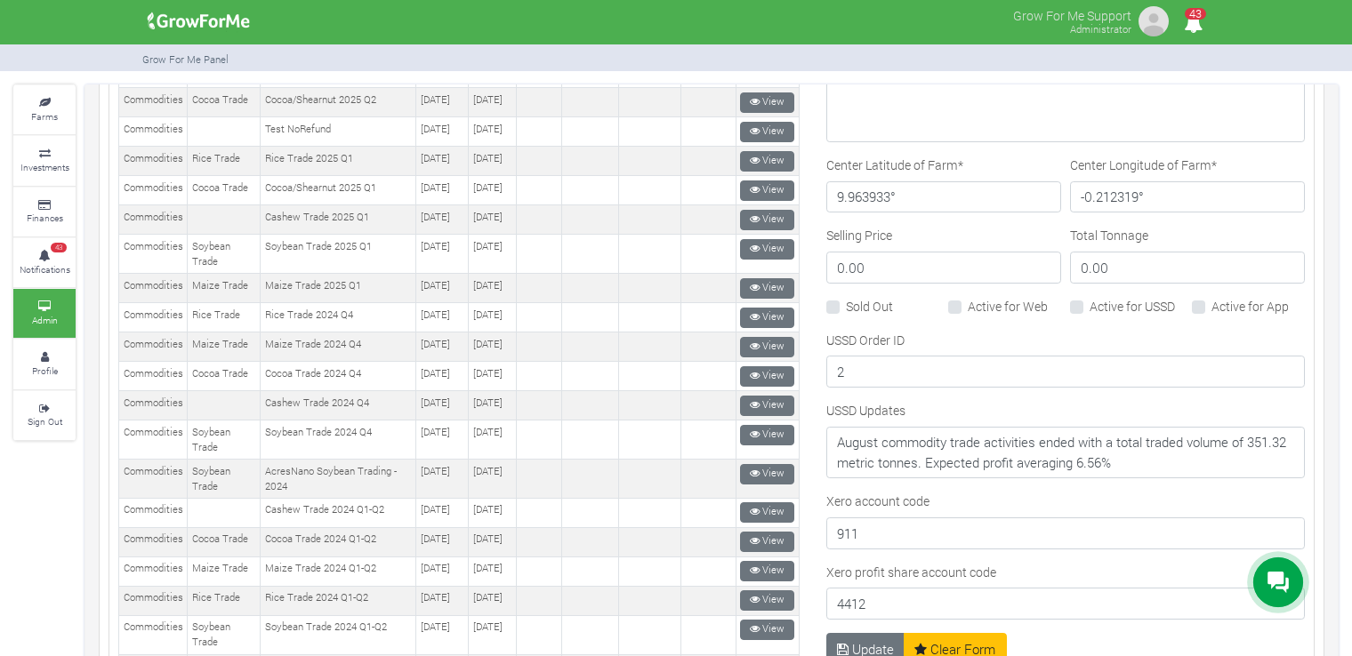
click at [857, 307] on label "Sold Out" at bounding box center [869, 306] width 47 height 19
click at [857, 307] on input "Sold Out" at bounding box center [852, 303] width 12 height 12
checkbox input "true"
drag, startPoint x: 952, startPoint y: 309, endPoint x: 981, endPoint y: 304, distance: 29.7
click at [953, 309] on div "Active for Web" at bounding box center [1004, 307] width 113 height 20
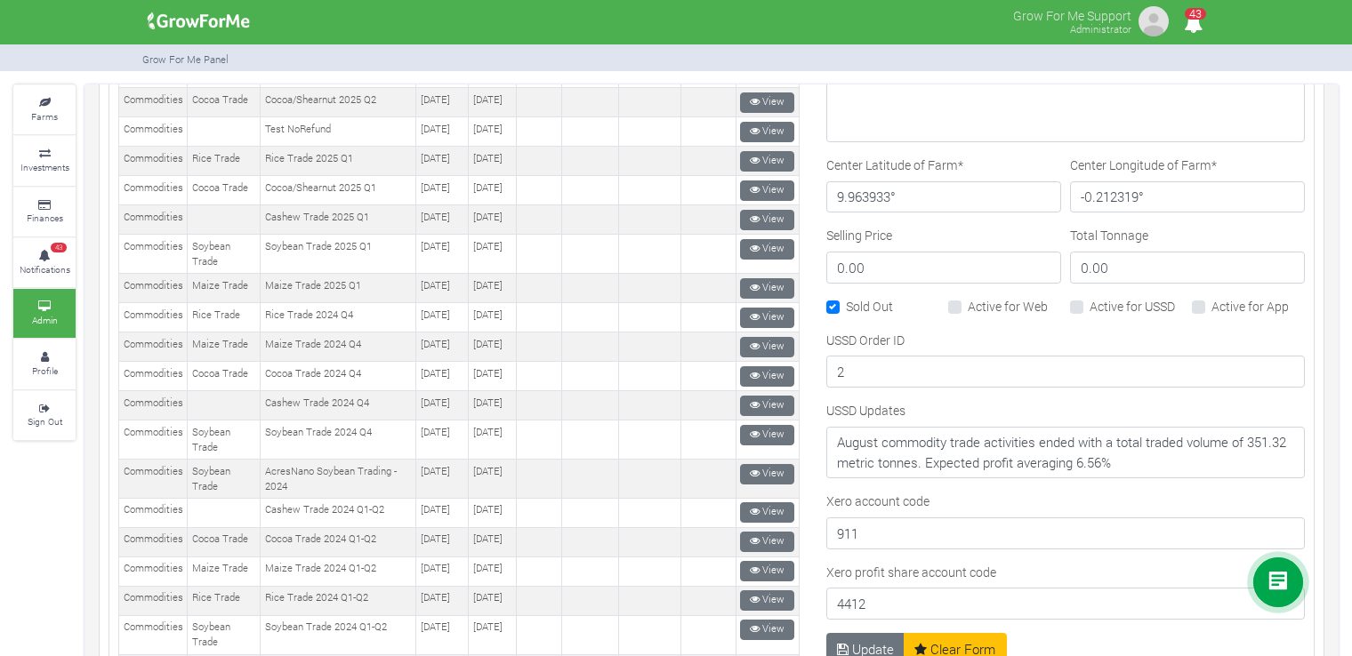
drag, startPoint x: 1031, startPoint y: 297, endPoint x: 1054, endPoint y: 300, distance: 23.3
click at [1034, 297] on label "Active for Web" at bounding box center [1008, 306] width 80 height 19
click at [979, 297] on input "Active for Web" at bounding box center [974, 303] width 12 height 12
checkbox input "true"
click at [1089, 300] on label "Active for USSD" at bounding box center [1131, 306] width 85 height 19
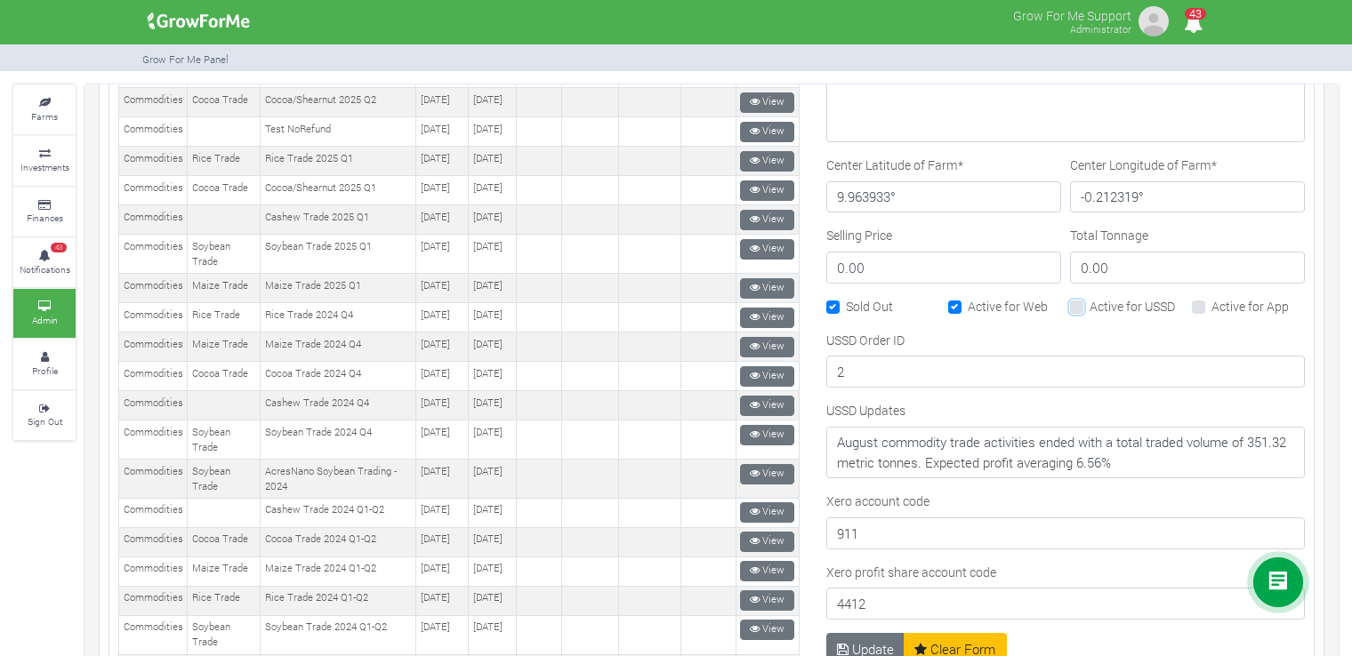
click at [1089, 300] on input "Active for USSD" at bounding box center [1095, 303] width 12 height 12
checkbox input "true"
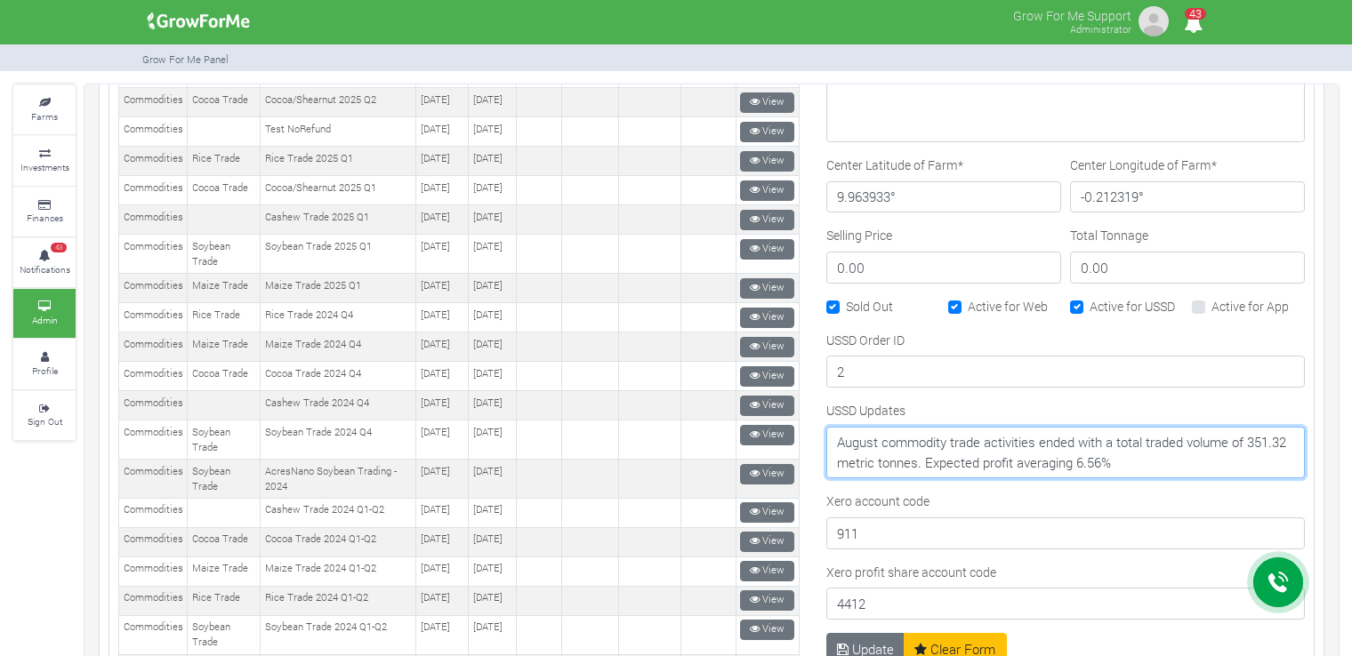
drag, startPoint x: 1173, startPoint y: 450, endPoint x: 839, endPoint y: 424, distance: 335.4
click at [833, 427] on textarea "August commodity trade activities ended with a total traded volume of 351.32 me…" at bounding box center [1065, 453] width 478 height 52
paste textarea "September commodity trade activities ended with a total traded volume of 308.10…"
click at [838, 431] on textarea "August commodity trade activities ended with a total traded volume of 351.32 me…" at bounding box center [1065, 453] width 478 height 52
type textarea "September commodity trade activities ended with a total traded volume of 308.10…"
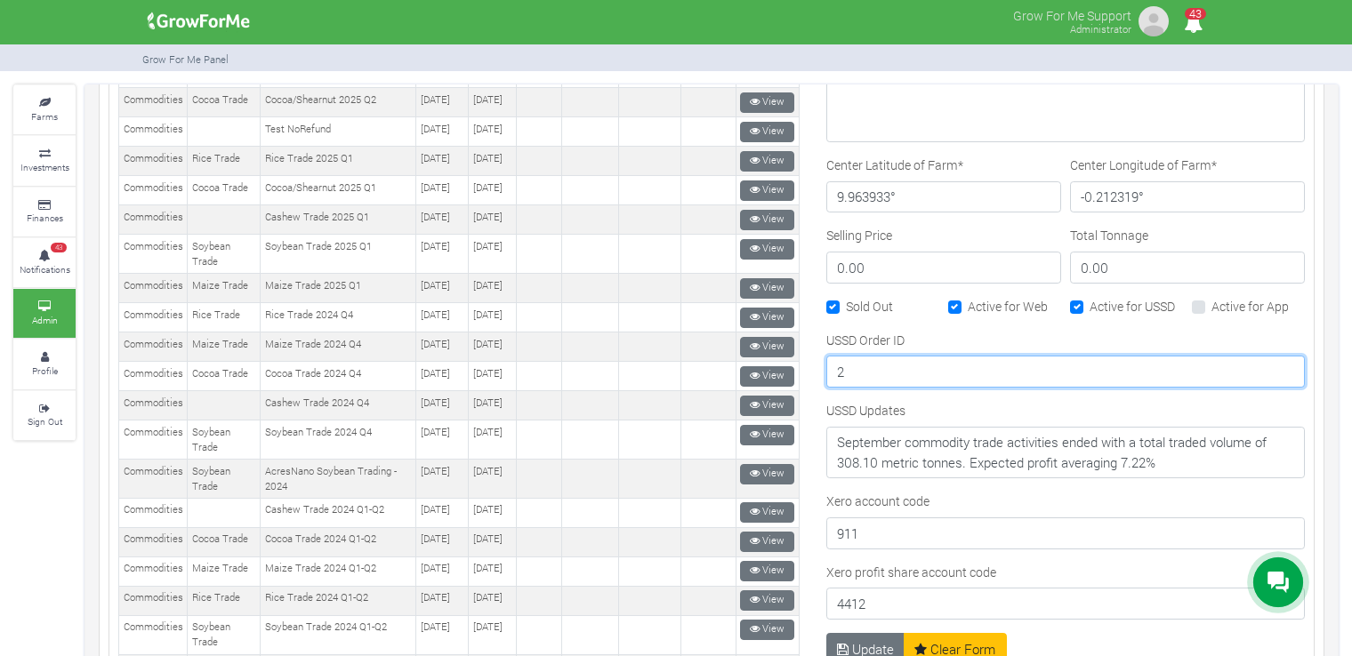
click at [916, 366] on input "2" at bounding box center [1065, 372] width 478 height 32
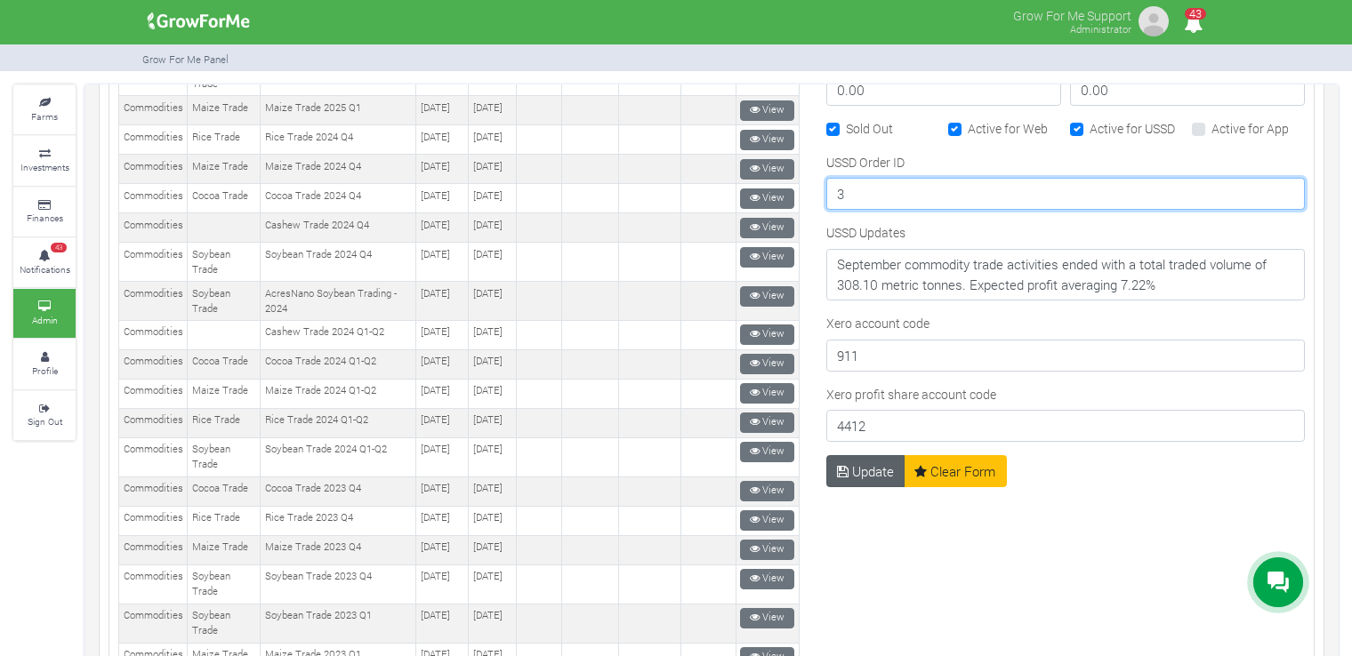
type input "3"
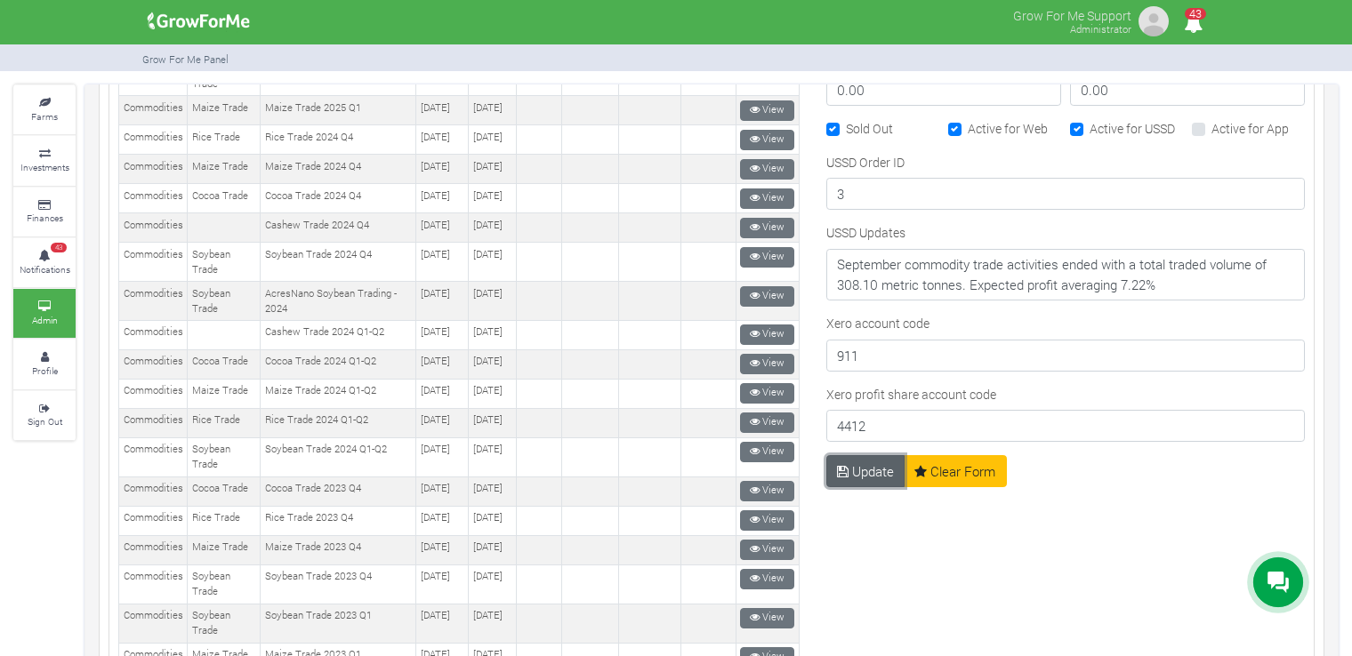
click at [852, 455] on button "Update" at bounding box center [865, 471] width 79 height 32
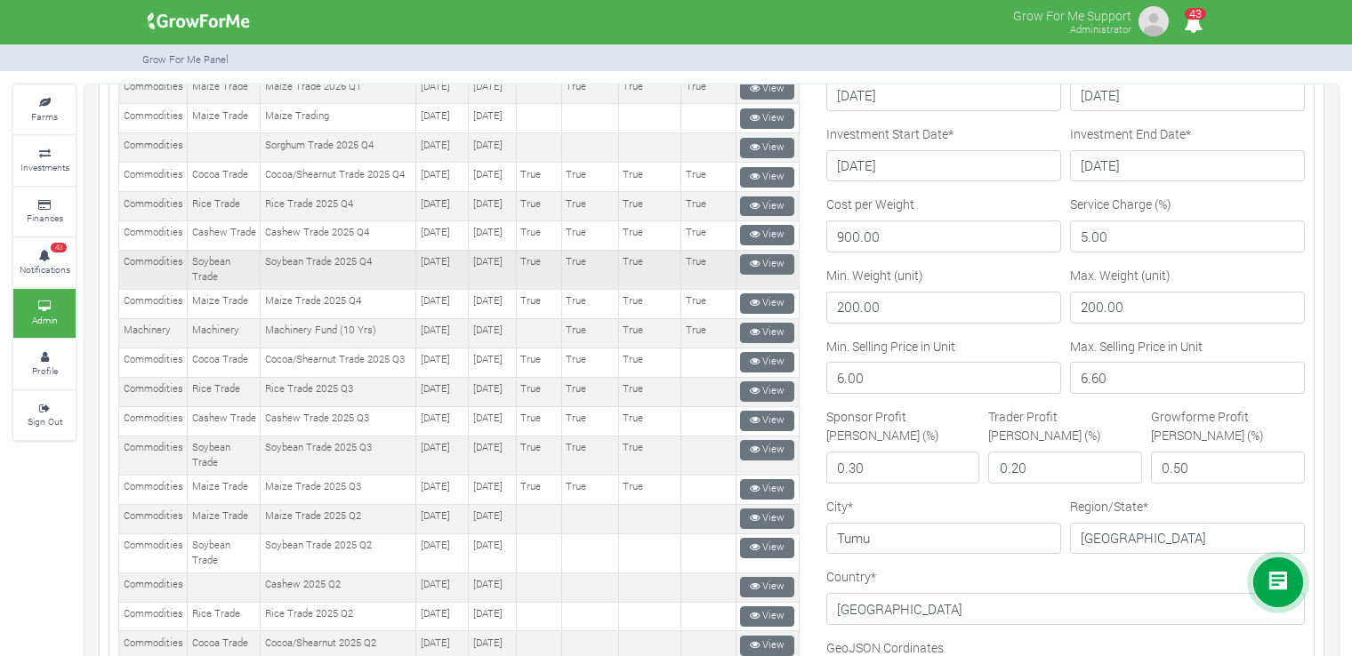
scroll to position [445, 0]
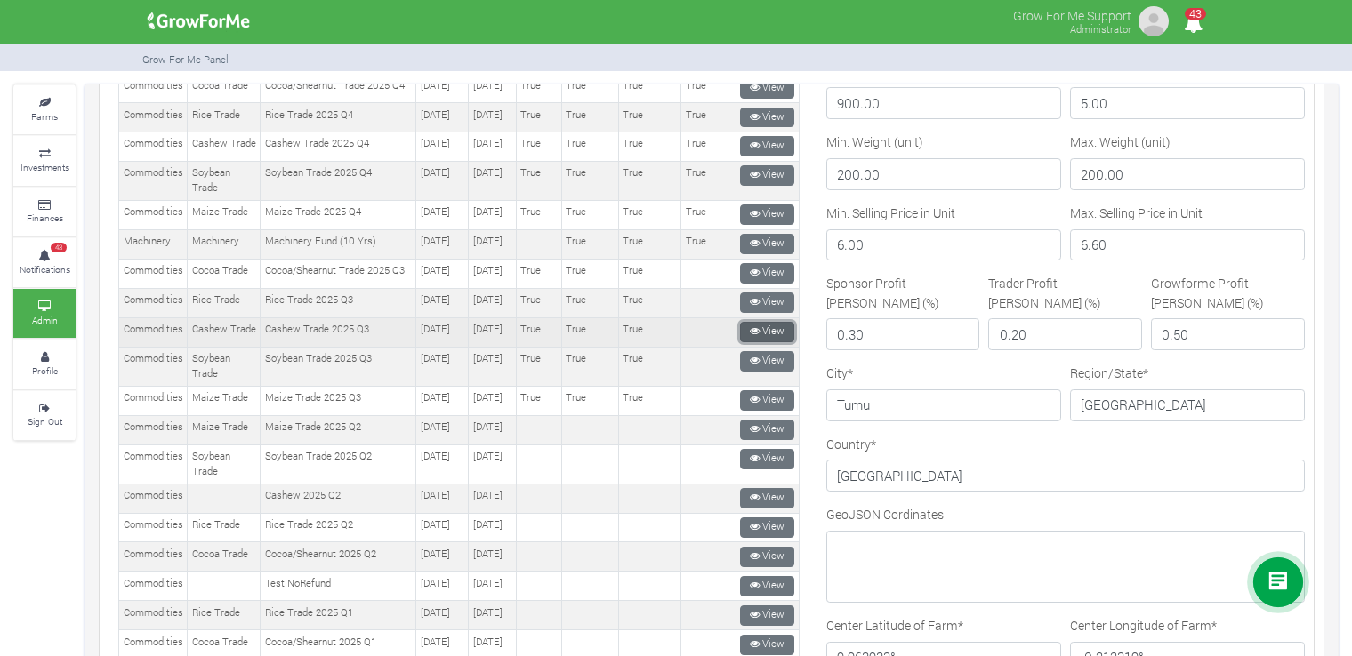
click at [741, 342] on link "View" at bounding box center [767, 332] width 54 height 20
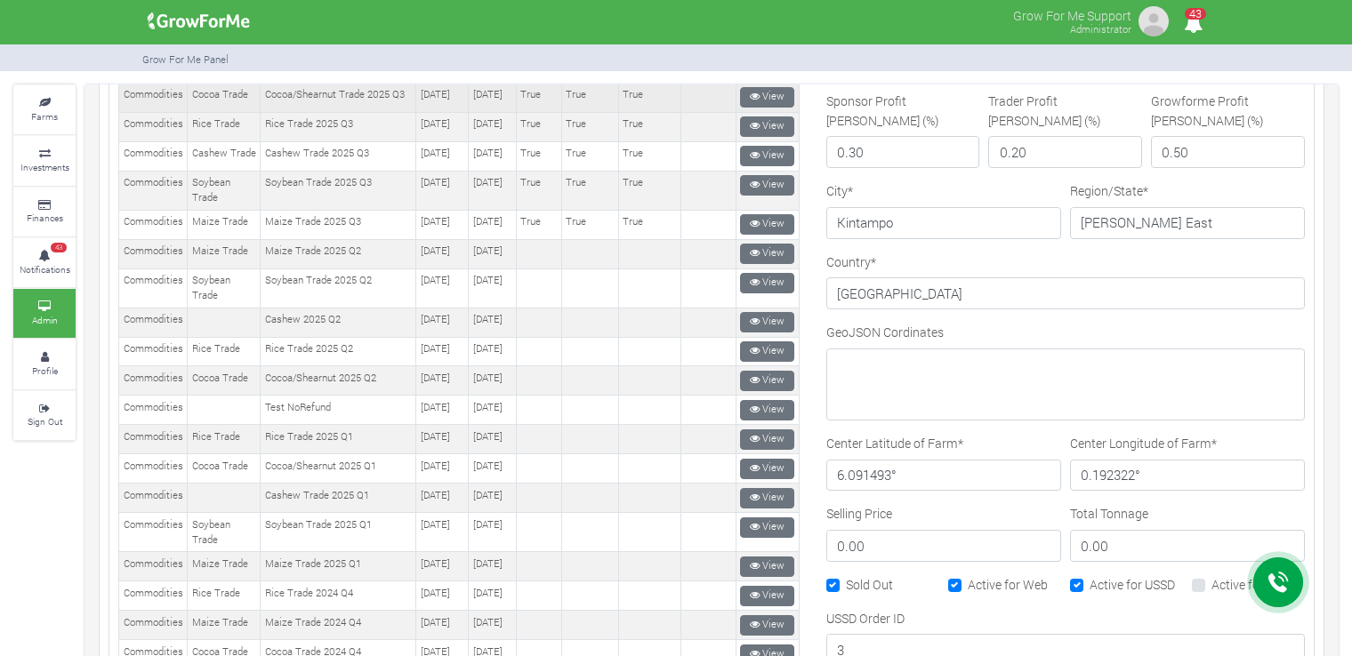
scroll to position [632, 0]
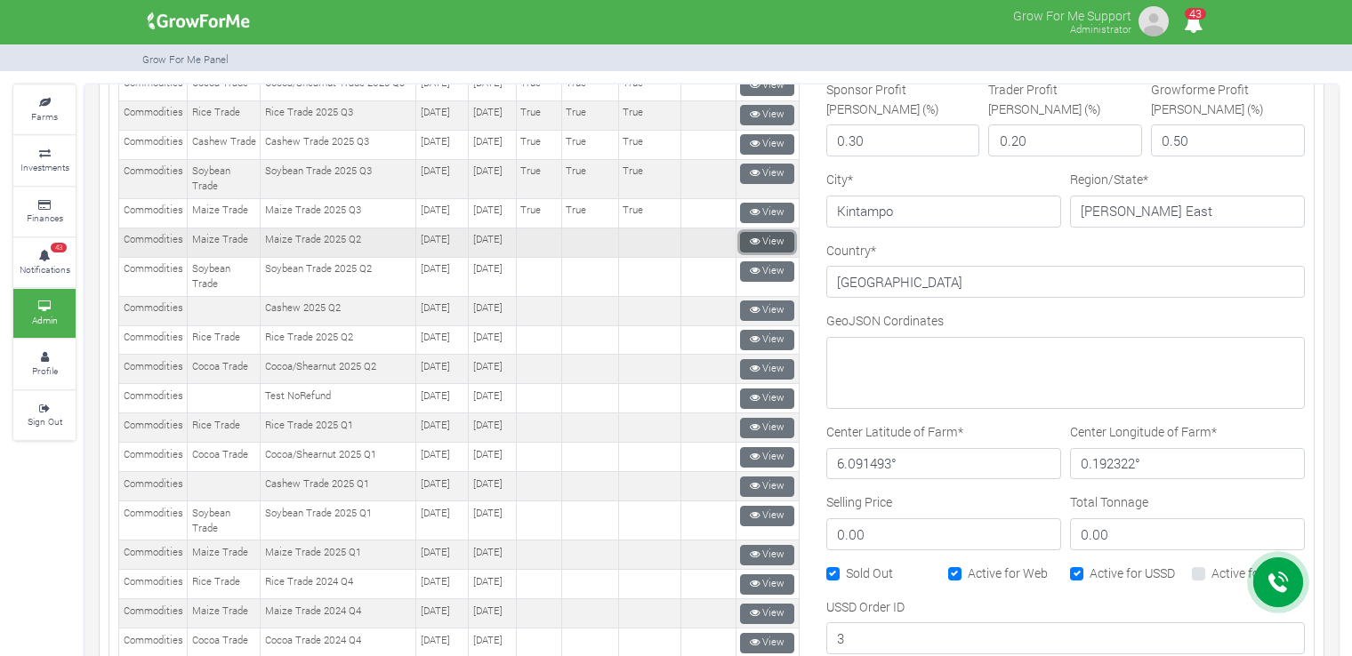
click at [751, 246] on icon at bounding box center [755, 242] width 10 height 10
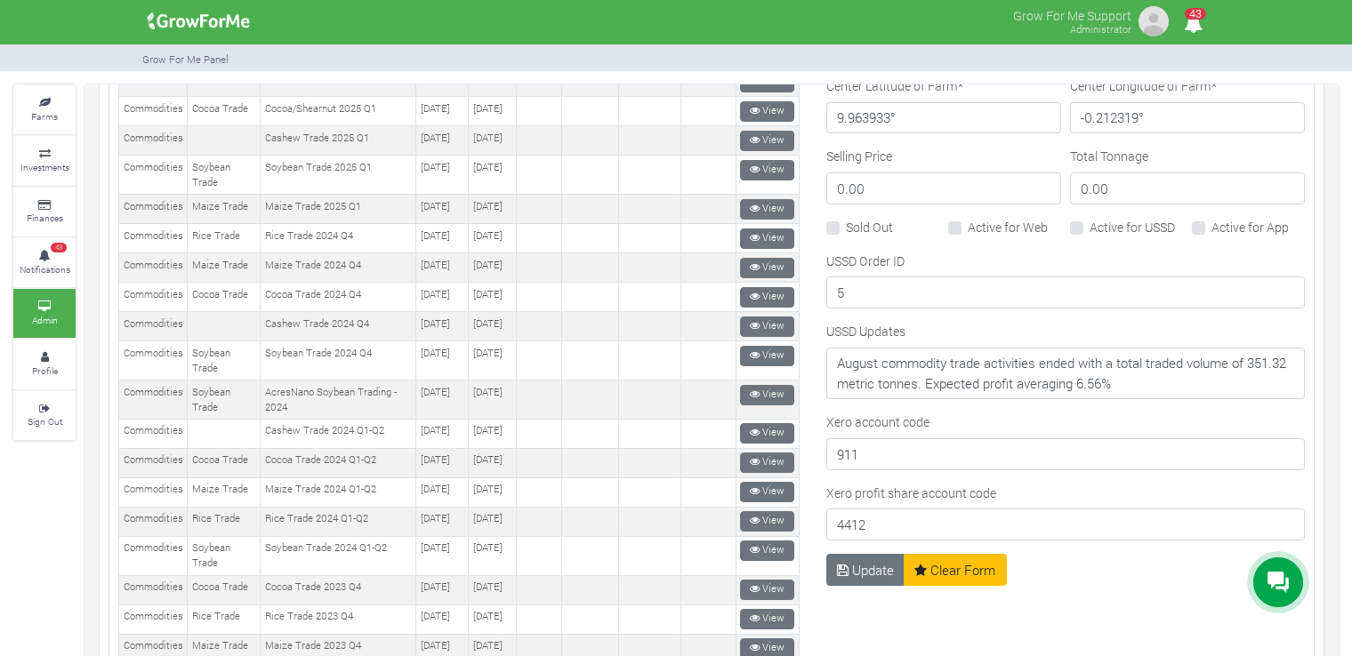
scroll to position [988, 0]
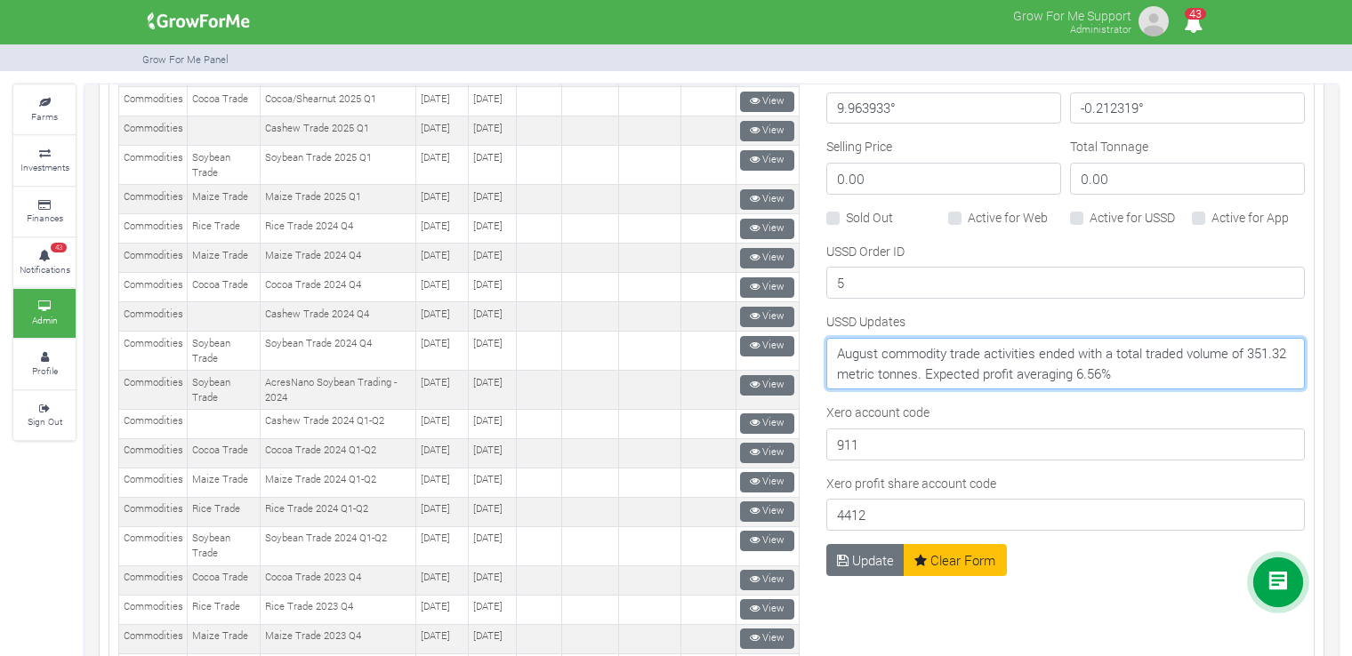
drag, startPoint x: 1160, startPoint y: 368, endPoint x: 792, endPoint y: 335, distance: 368.7
click at [786, 339] on div "New" at bounding box center [711, 149] width 1213 height 1839
paste textarea "September commodity trade activities ended with a total traded volume of 308.10…"
type textarea "September commodity trade activities ended with a total traded volume of 308.10…"
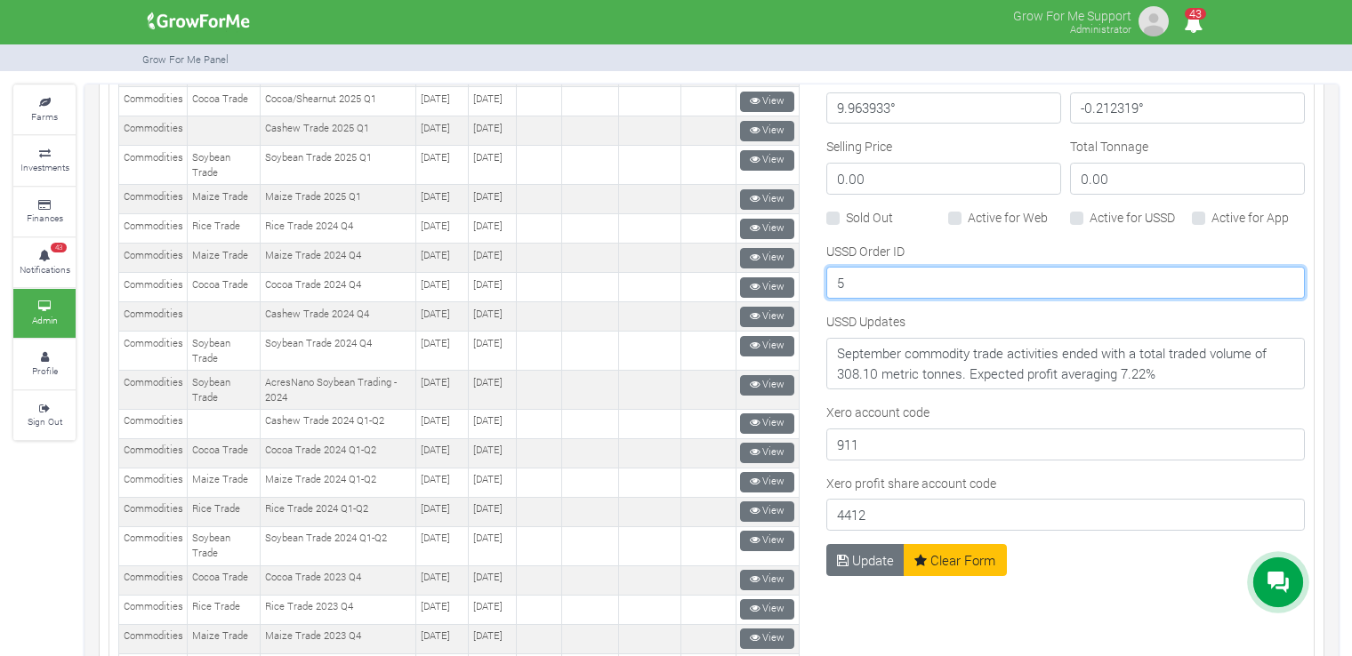
click at [921, 282] on input "5" at bounding box center [1065, 283] width 478 height 32
type input "6"
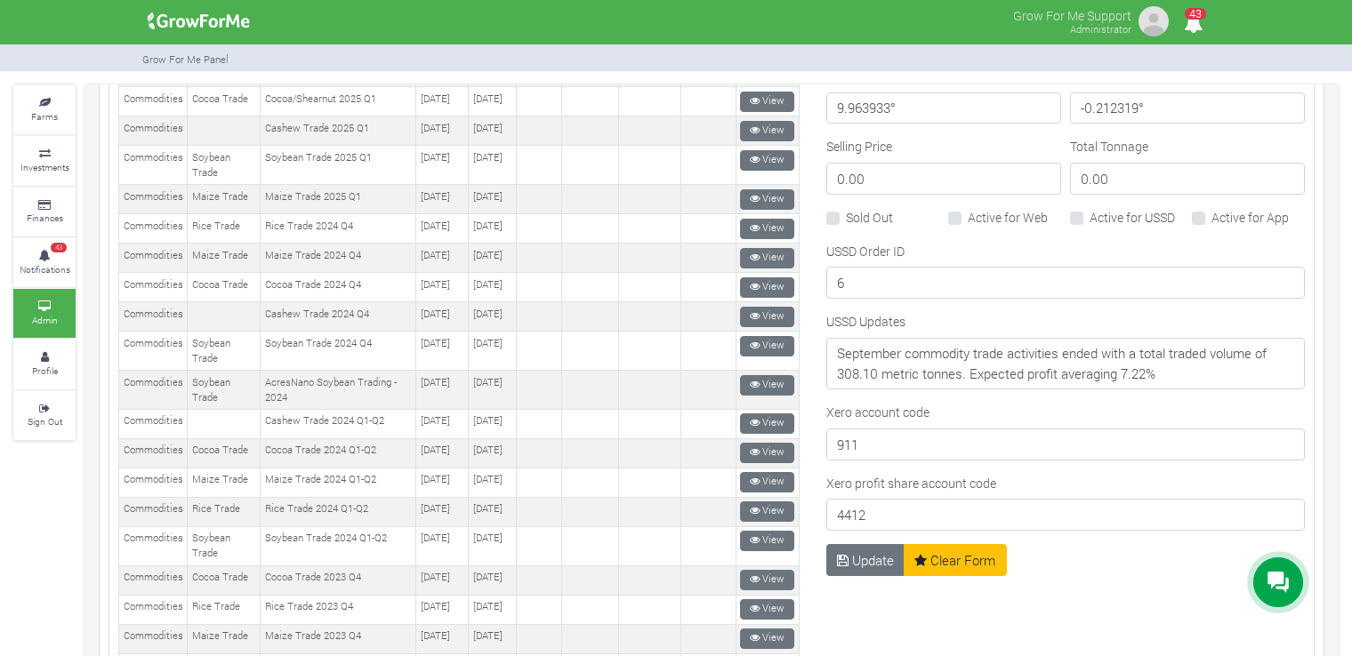
click at [863, 213] on label "Sold Out" at bounding box center [869, 217] width 47 height 19
click at [857, 213] on input "Sold Out" at bounding box center [852, 214] width 12 height 12
checkbox input "true"
click at [952, 210] on div "Active for Web" at bounding box center [1004, 218] width 113 height 20
click at [1107, 212] on label "Active for USSD" at bounding box center [1131, 217] width 85 height 19
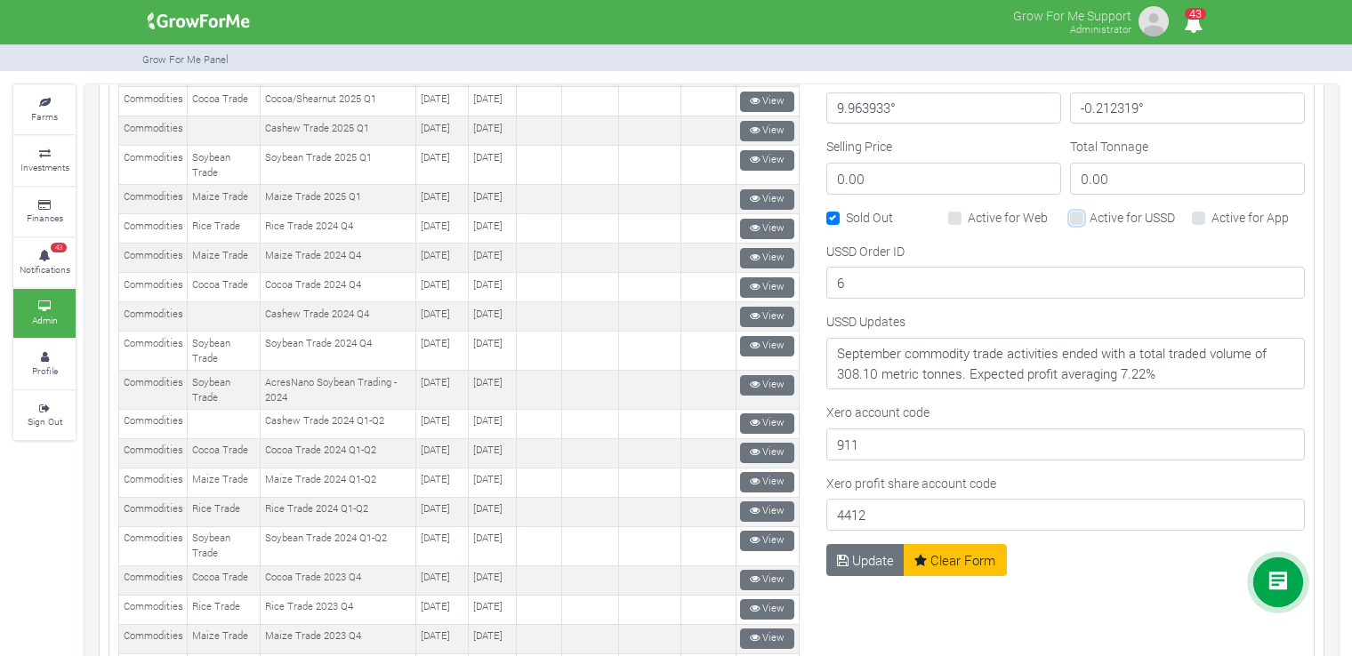
click at [1101, 212] on input "Active for USSD" at bounding box center [1095, 214] width 12 height 12
checkbox input "true"
click at [968, 211] on label "Active for Web" at bounding box center [1008, 217] width 80 height 19
click at [968, 211] on input "Active for Web" at bounding box center [974, 214] width 12 height 12
checkbox input "true"
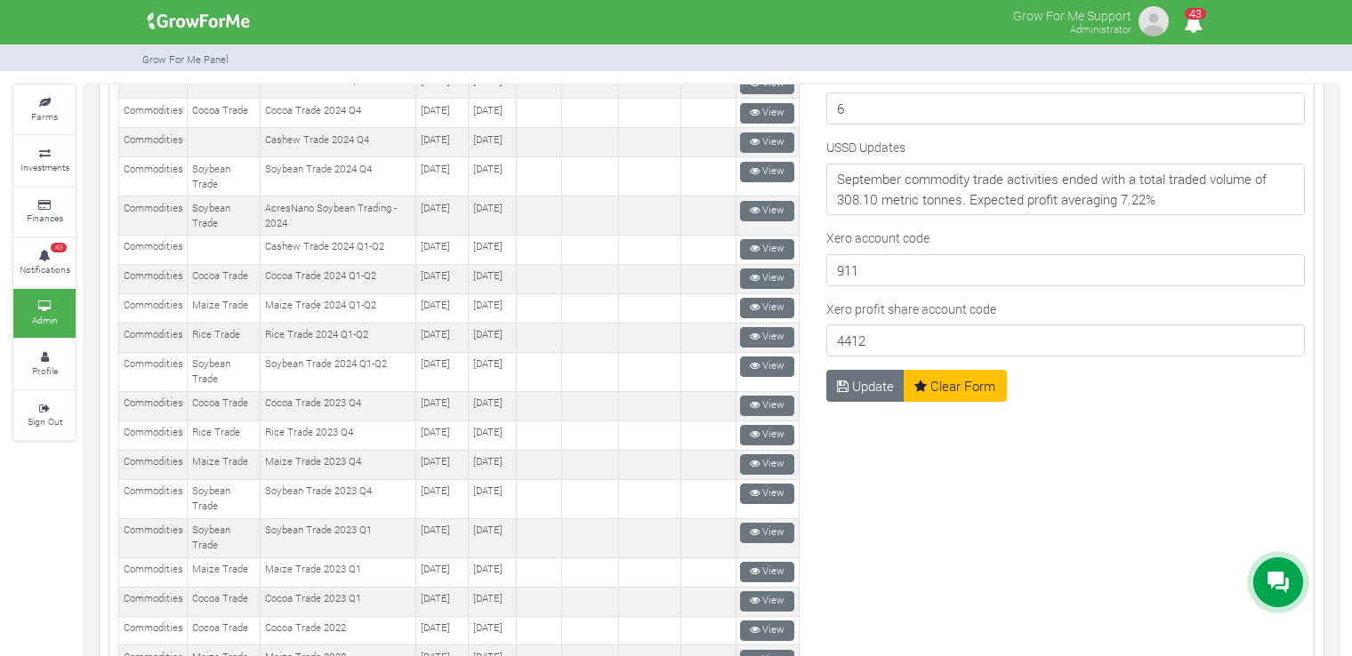
scroll to position [1166, 0]
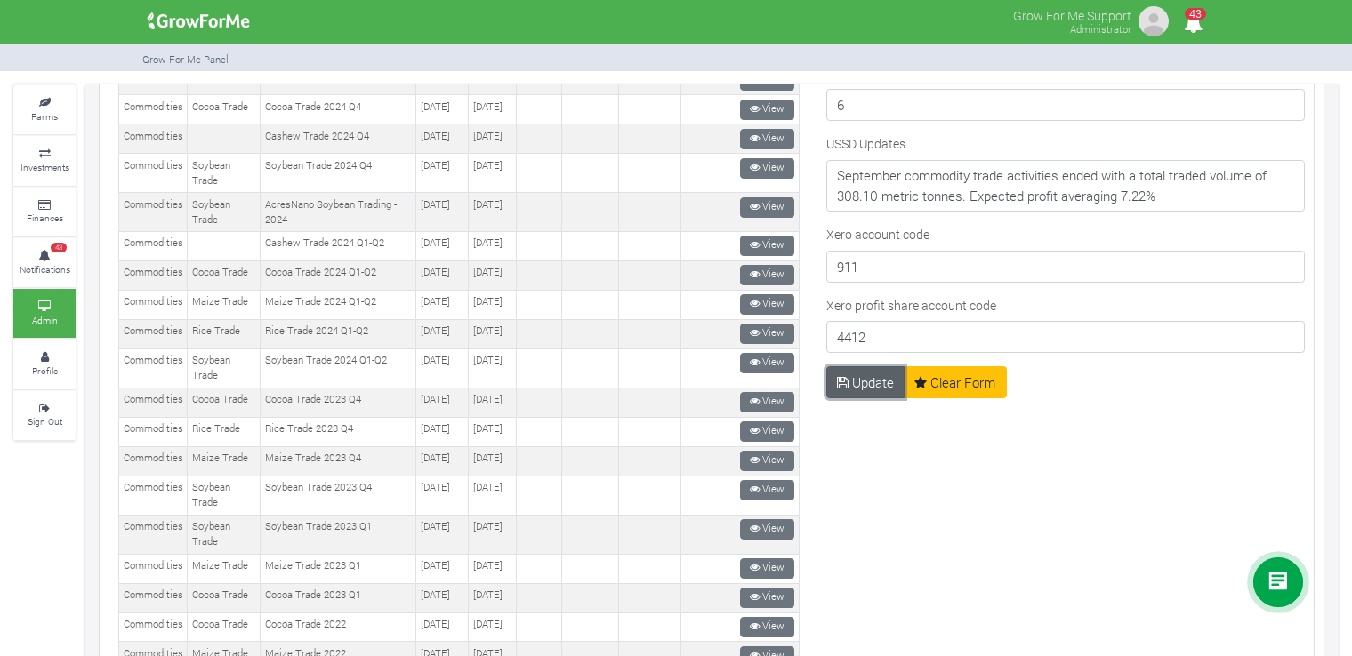
click at [856, 377] on button "Update" at bounding box center [865, 382] width 79 height 32
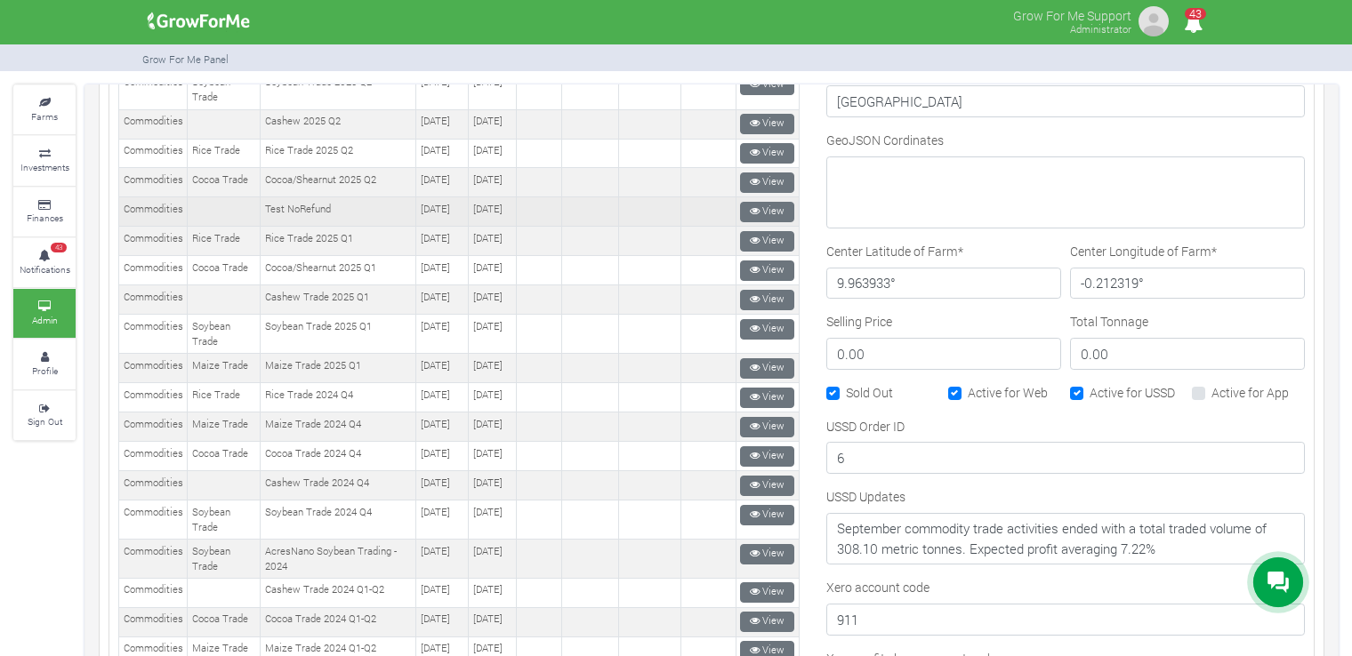
scroll to position [817, 0]
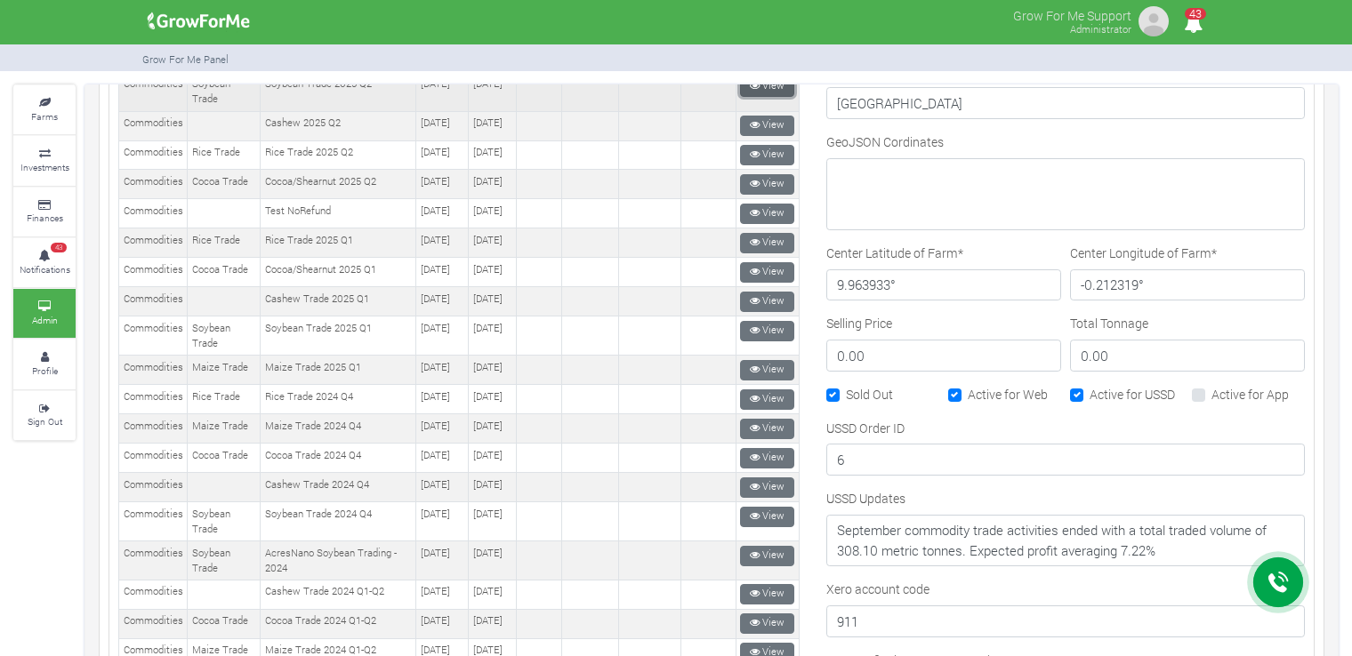
click at [764, 97] on link "View" at bounding box center [767, 86] width 54 height 20
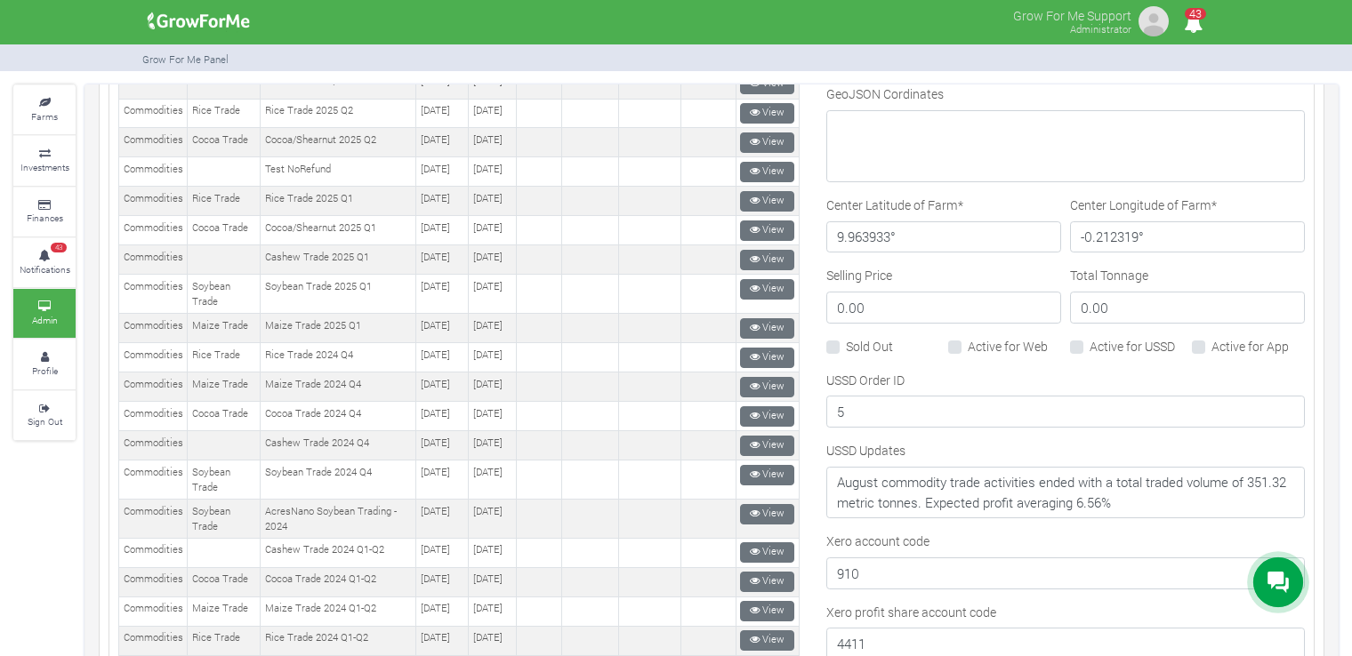
scroll to position [1067, 0]
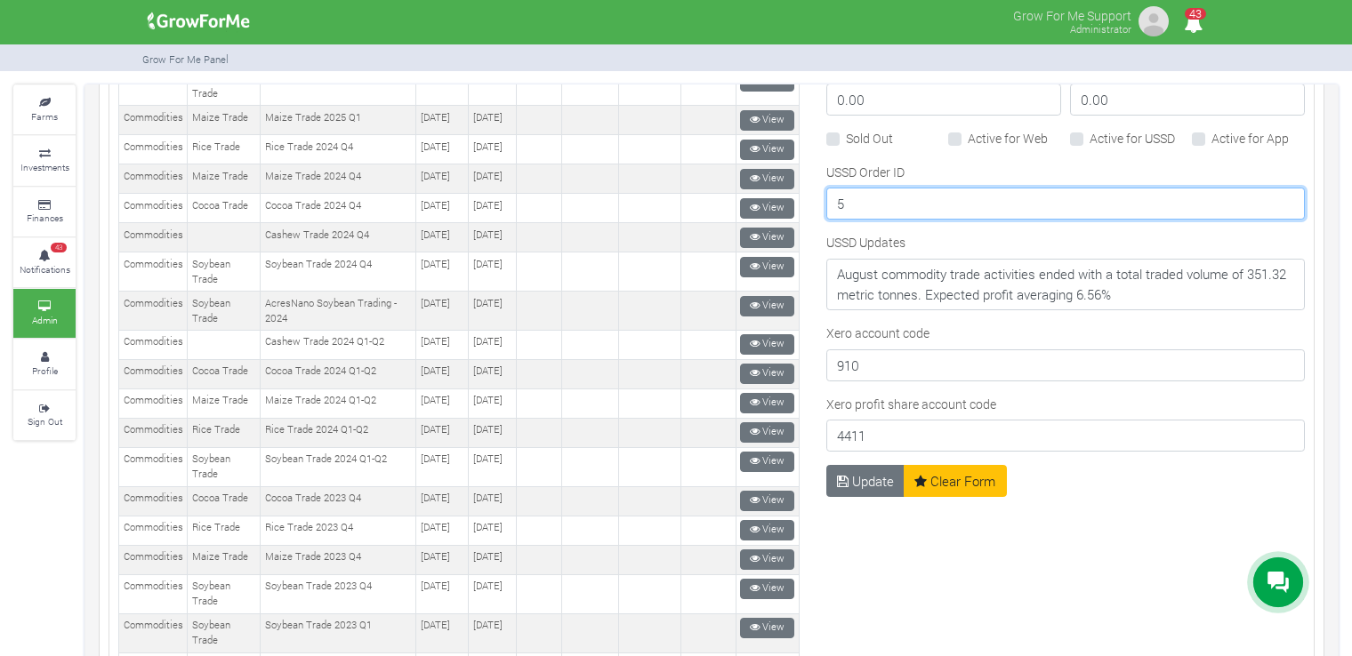
click at [893, 201] on input "5" at bounding box center [1065, 204] width 478 height 32
type input "6"
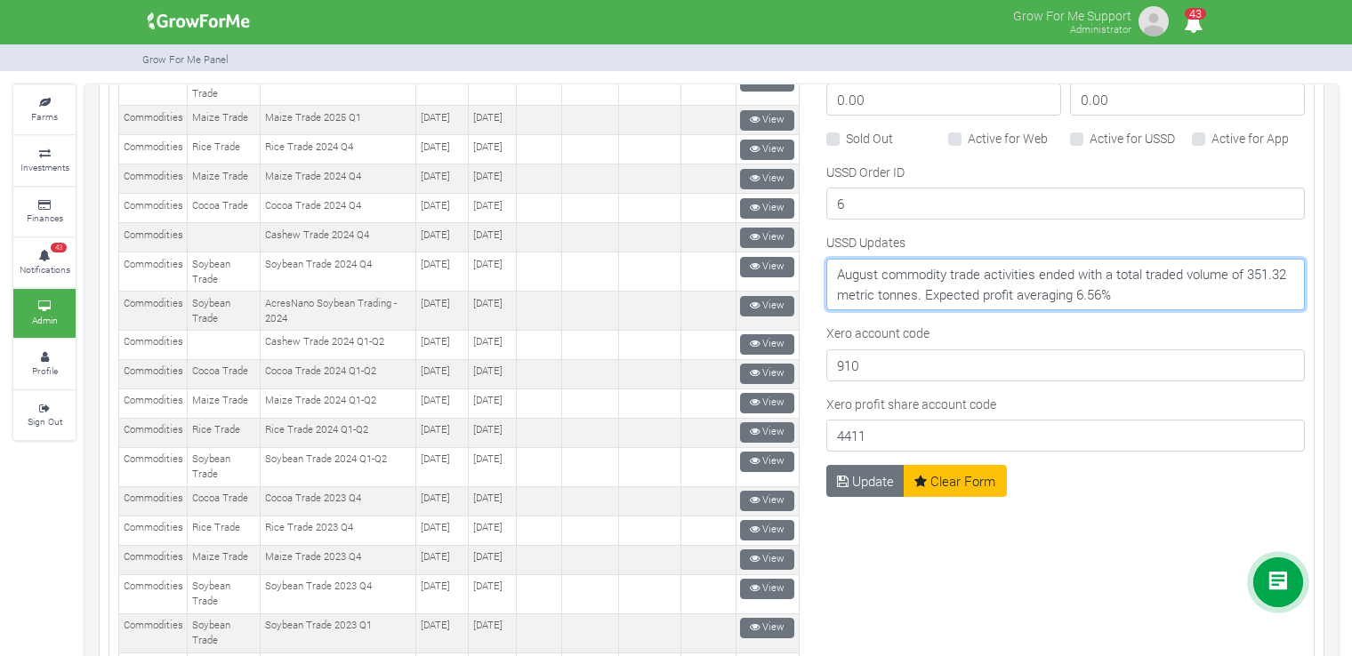
drag, startPoint x: 1175, startPoint y: 289, endPoint x: 828, endPoint y: 267, distance: 347.5
click at [828, 267] on textarea "August commodity trade activities ended with a total traded volume of 351.32 me…" at bounding box center [1065, 285] width 478 height 52
paste textarea "September commodity trade activities ended with a total traded volume of 308.10…"
type textarea "September commodity trade activities ended with a total traded volume of 308.10…"
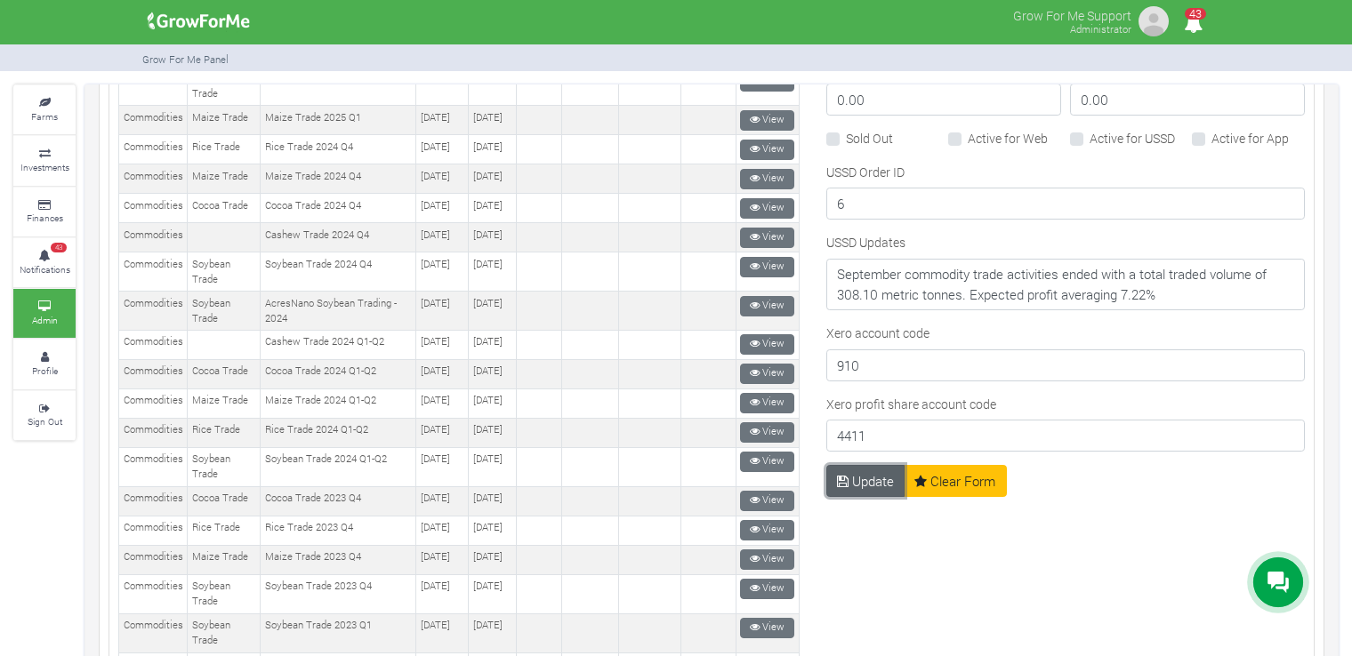
click at [864, 474] on button "Update" at bounding box center [865, 481] width 79 height 32
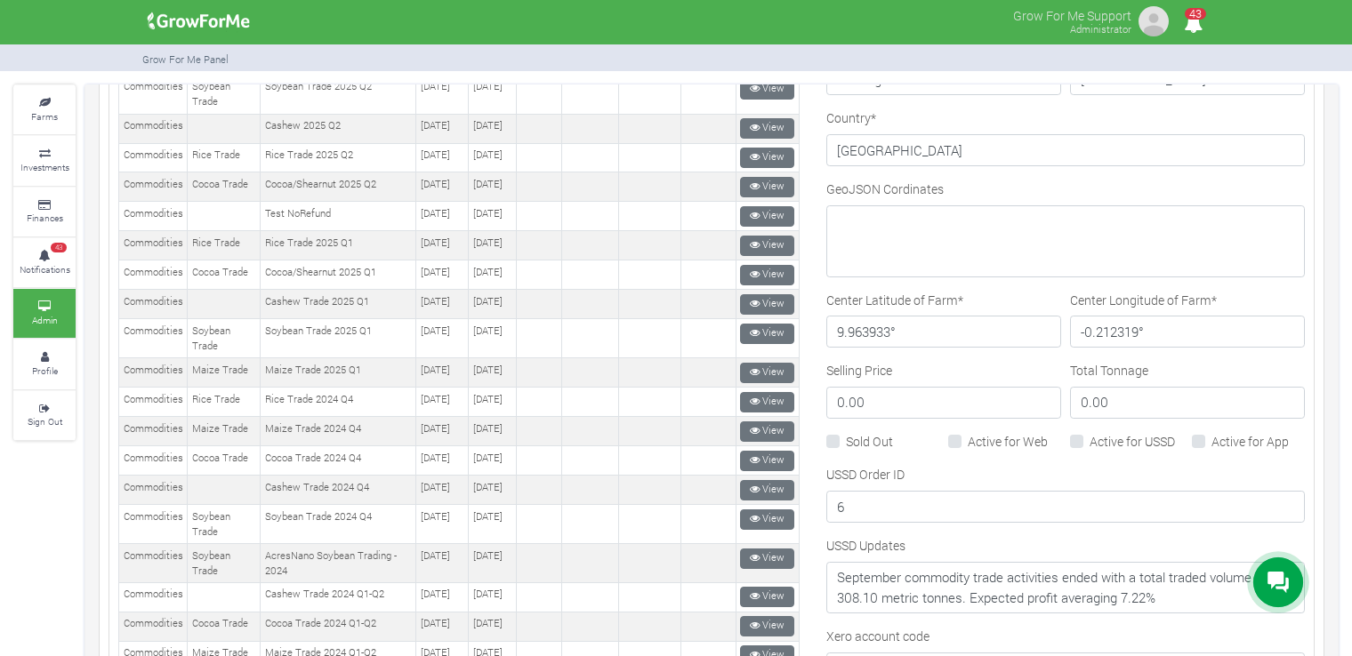
scroll to position [889, 0]
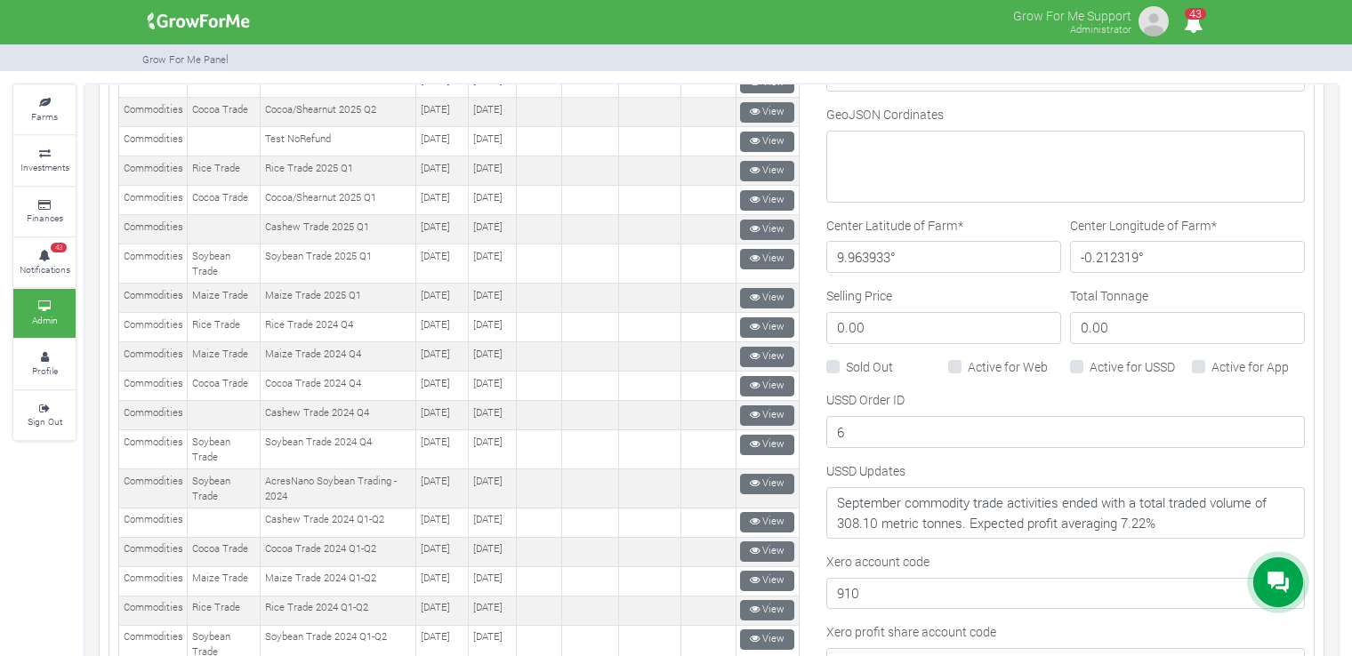
drag, startPoint x: 855, startPoint y: 361, endPoint x: 911, endPoint y: 360, distance: 56.0
click at [855, 360] on label "Sold Out" at bounding box center [869, 366] width 47 height 19
click at [855, 360] on input "Sold Out" at bounding box center [852, 363] width 12 height 12
checkbox input "true"
click at [981, 362] on label "Active for Web" at bounding box center [1008, 366] width 80 height 19
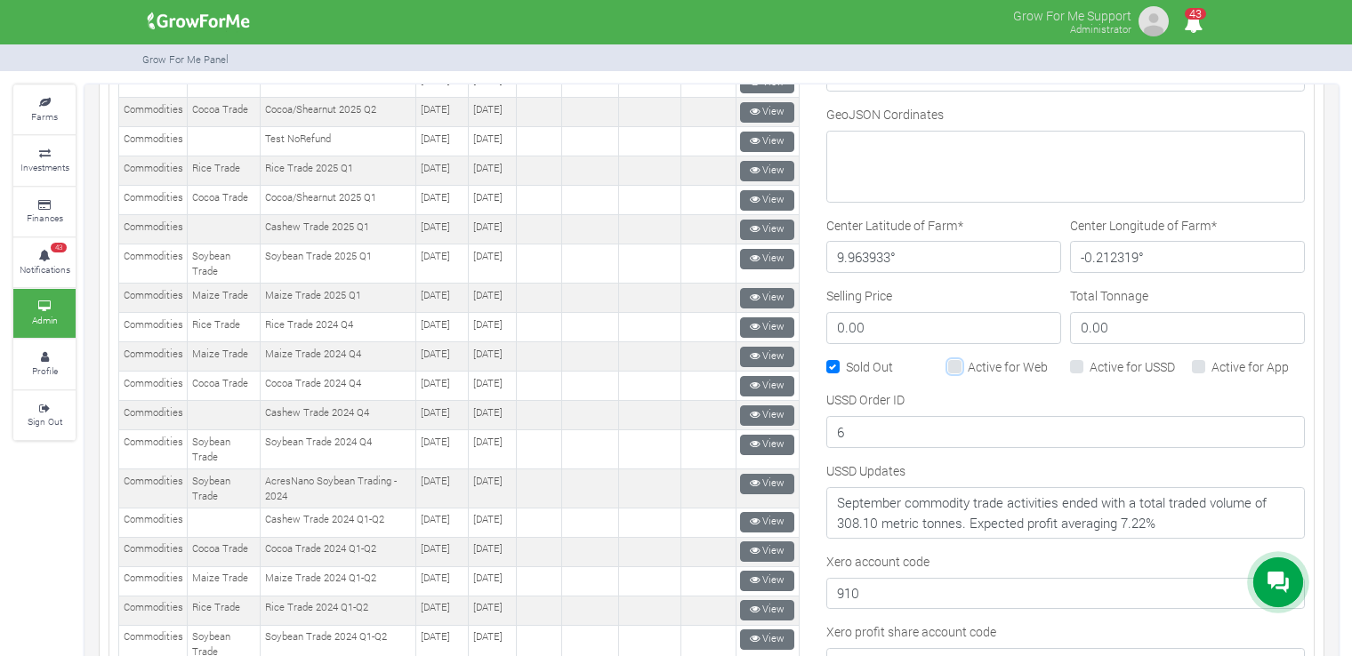
click at [979, 362] on input "Active for Web" at bounding box center [974, 363] width 12 height 12
checkbox input "true"
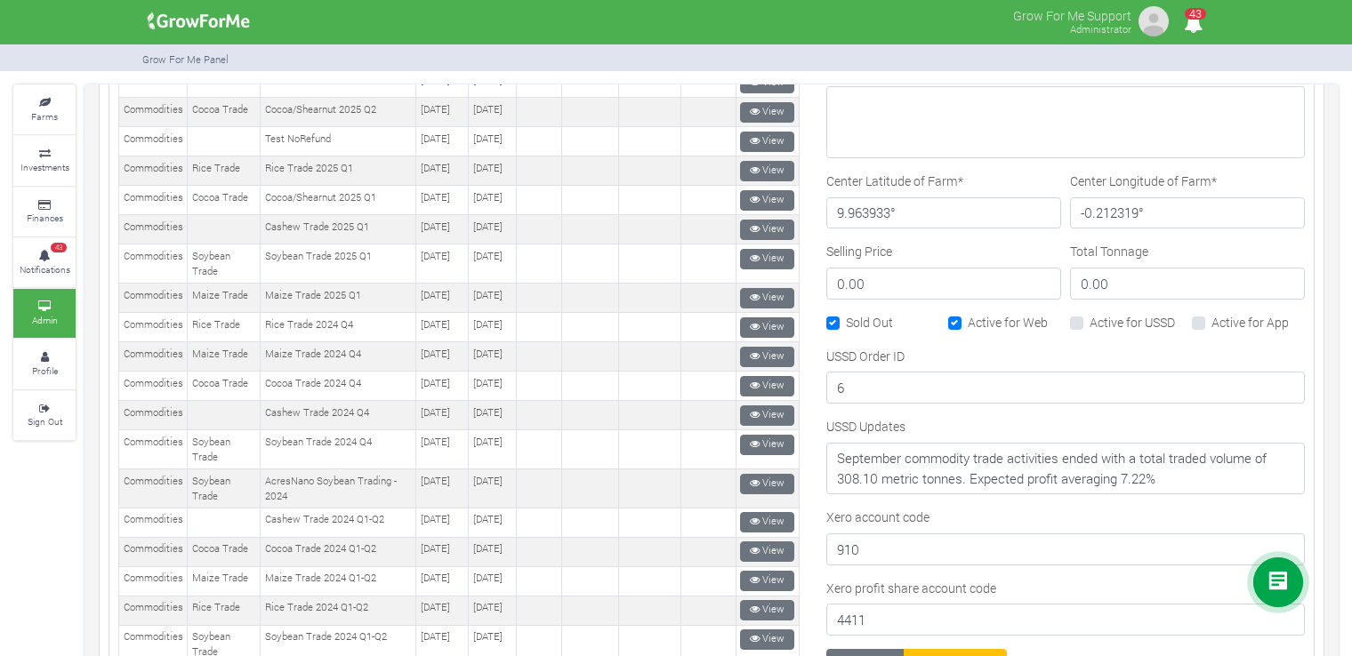
click at [1070, 359] on div "USSD Order ID 6" at bounding box center [1065, 376] width 478 height 58
click at [1089, 318] on label "Active for USSD" at bounding box center [1131, 322] width 85 height 19
click at [1089, 318] on input "Active for USSD" at bounding box center [1095, 319] width 12 height 12
checkbox input "true"
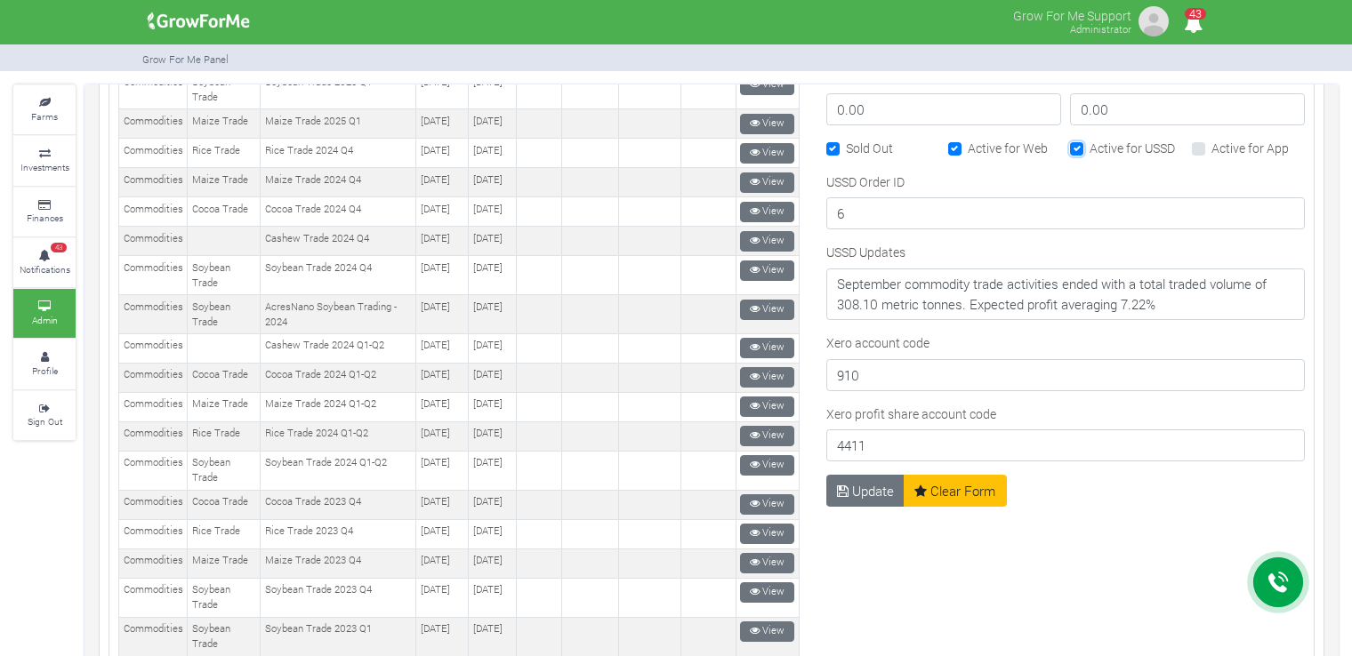
scroll to position [1067, 0]
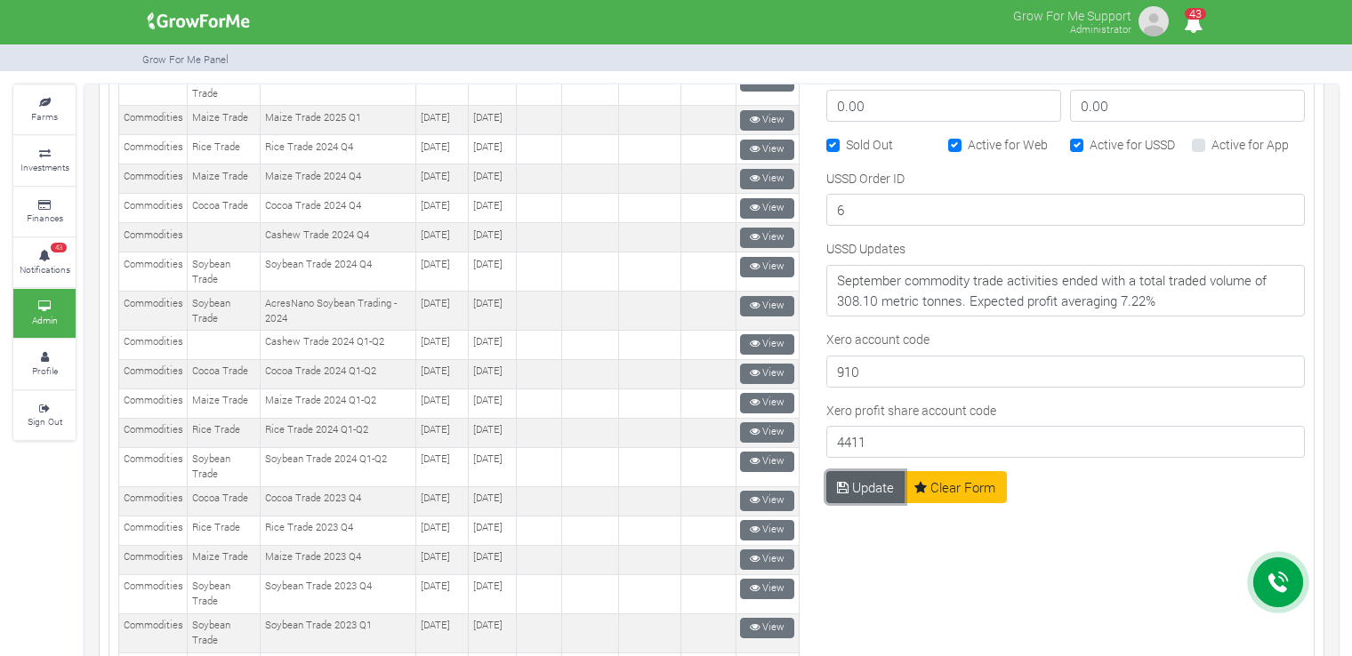
click at [846, 472] on button "Update" at bounding box center [865, 487] width 79 height 32
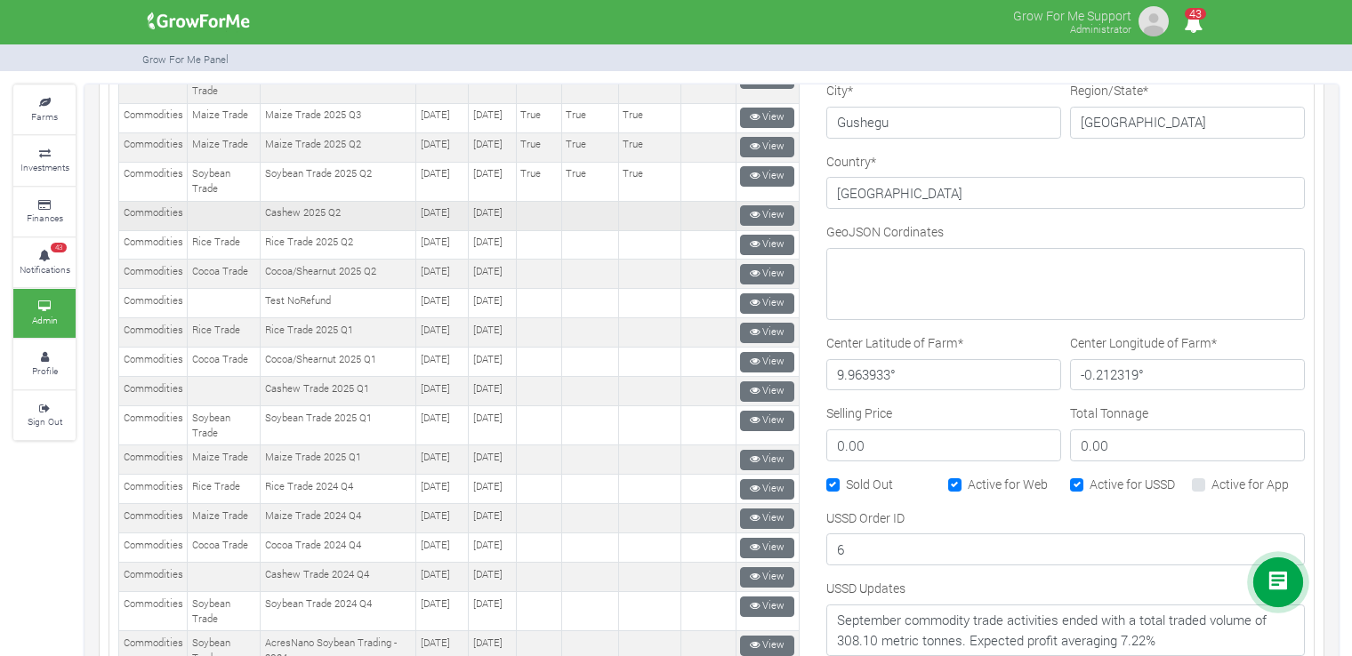
scroll to position [711, 0]
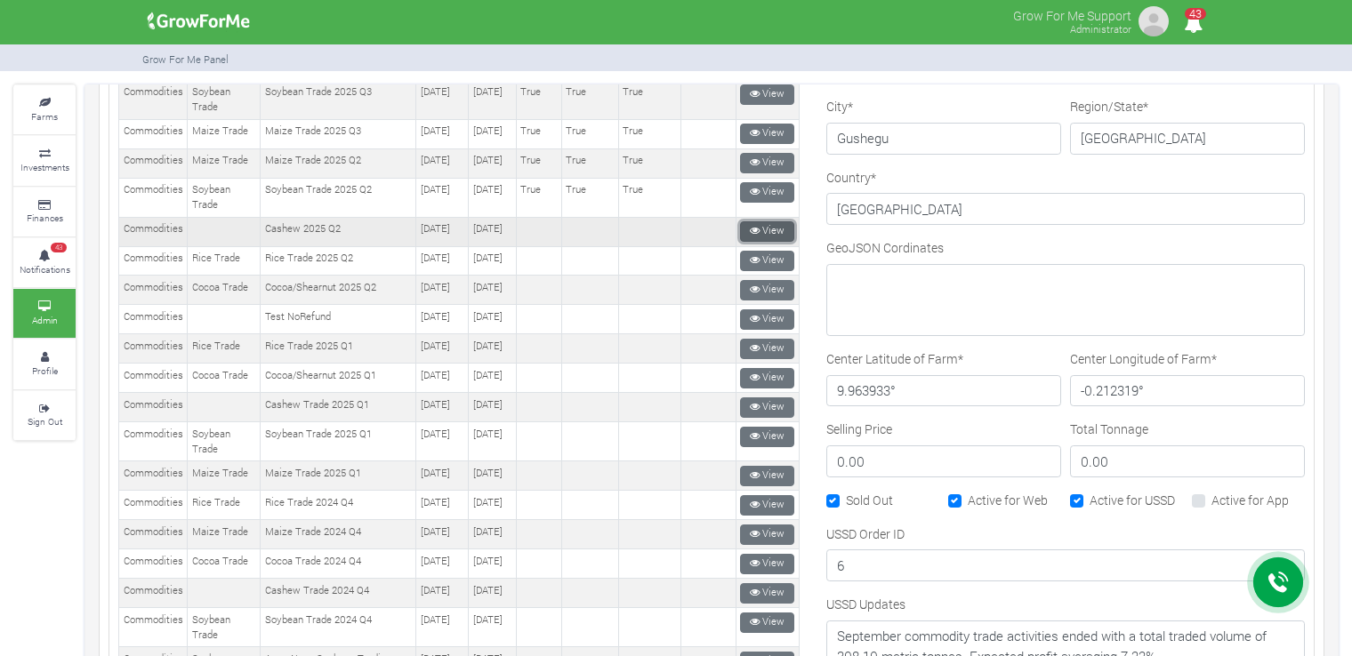
click at [751, 236] on icon at bounding box center [755, 231] width 10 height 10
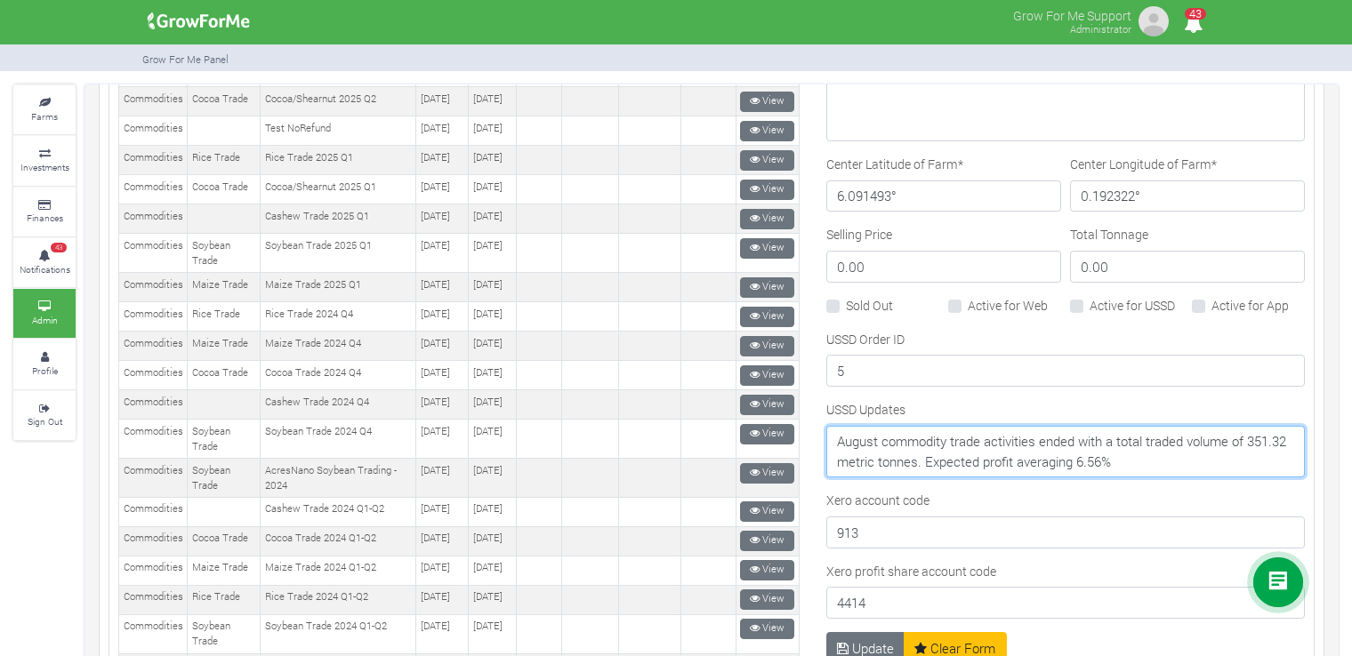
drag, startPoint x: 1169, startPoint y: 459, endPoint x: 829, endPoint y: 438, distance: 340.4
click at [829, 438] on textarea "August commodity trade activities ended with a total traded volume of 351.32 me…" at bounding box center [1065, 452] width 478 height 52
paste textarea "September commodity trade activities ended with a total traded volume of 308.10…"
type textarea "September commodity trade activities ended with a total traded volume of 308.10…"
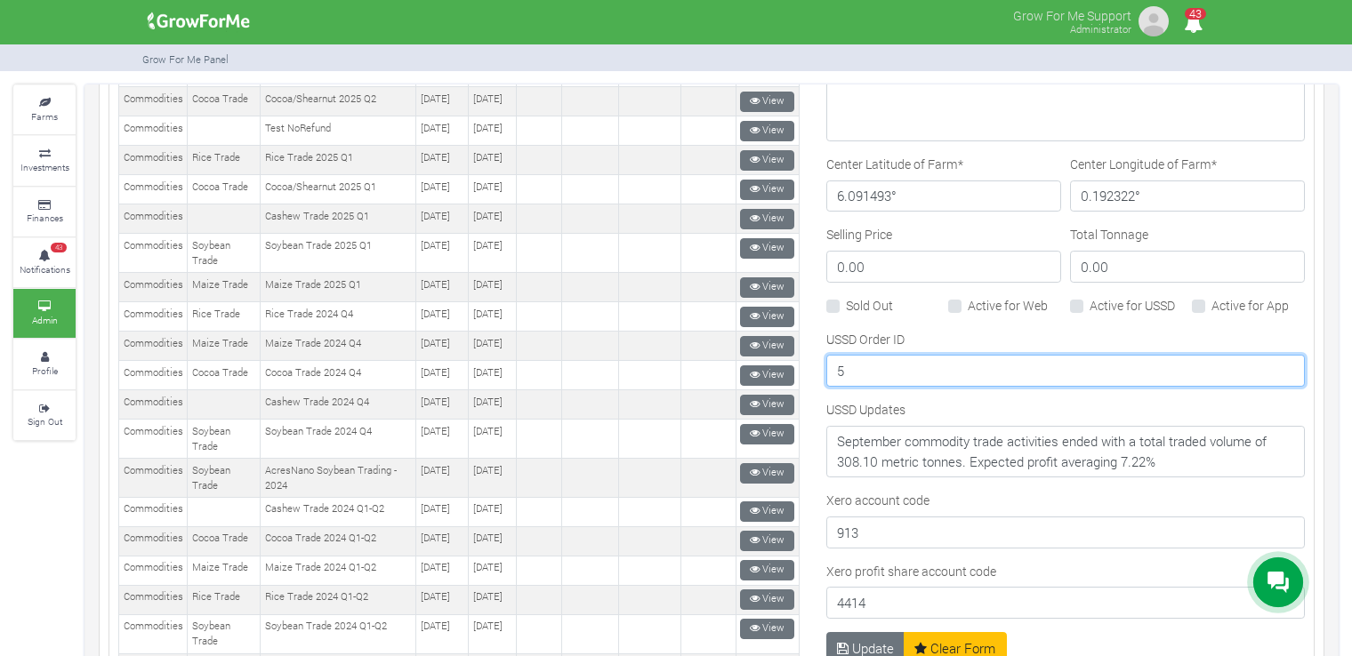
click at [928, 369] on input "5" at bounding box center [1065, 371] width 478 height 32
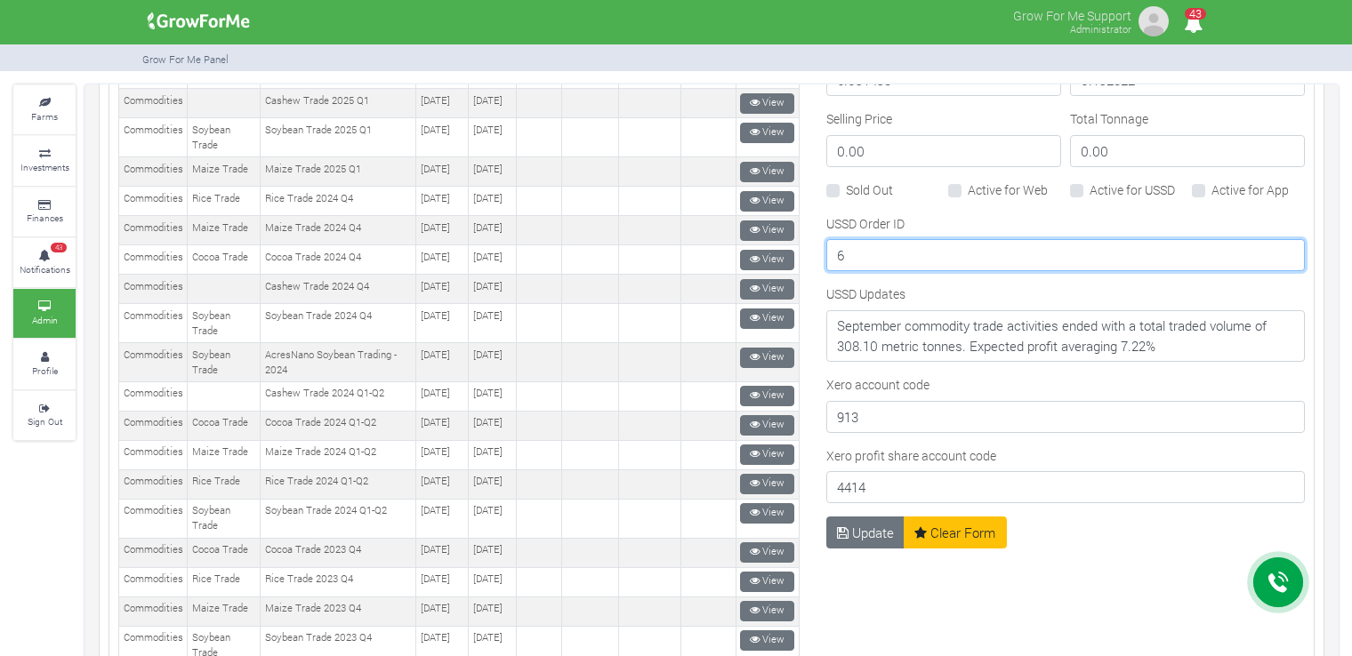
scroll to position [1078, 0]
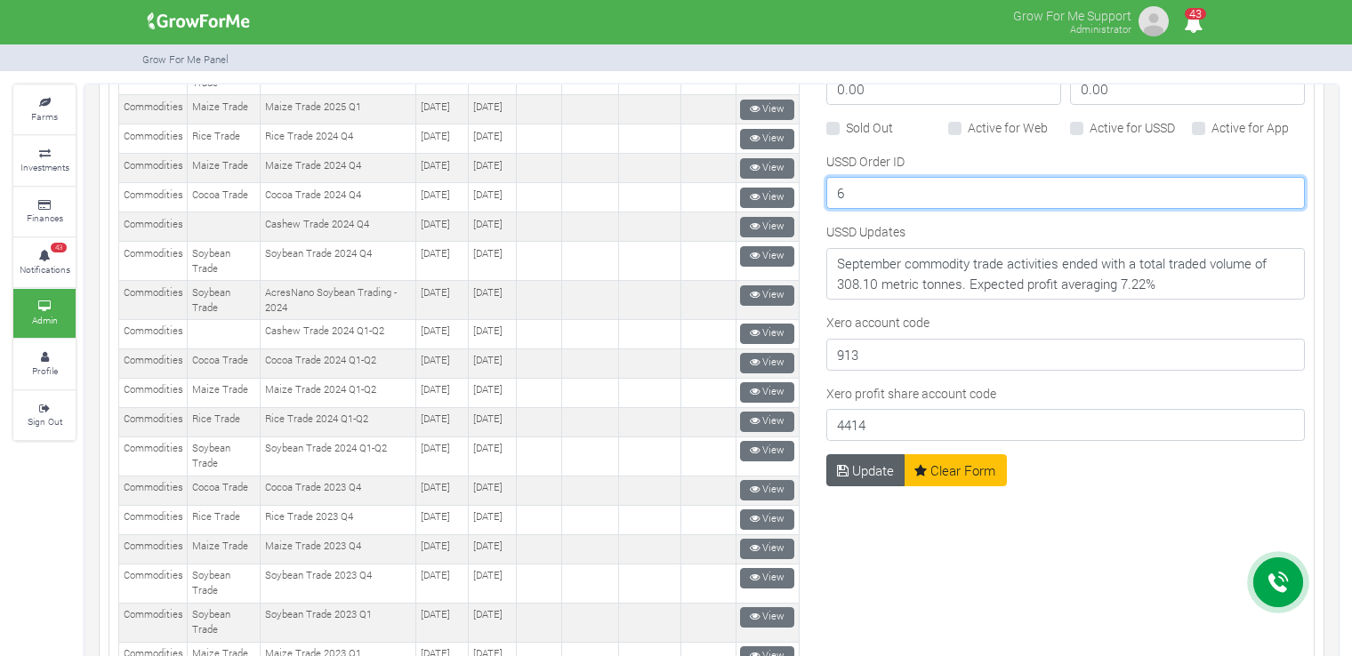
type input "6"
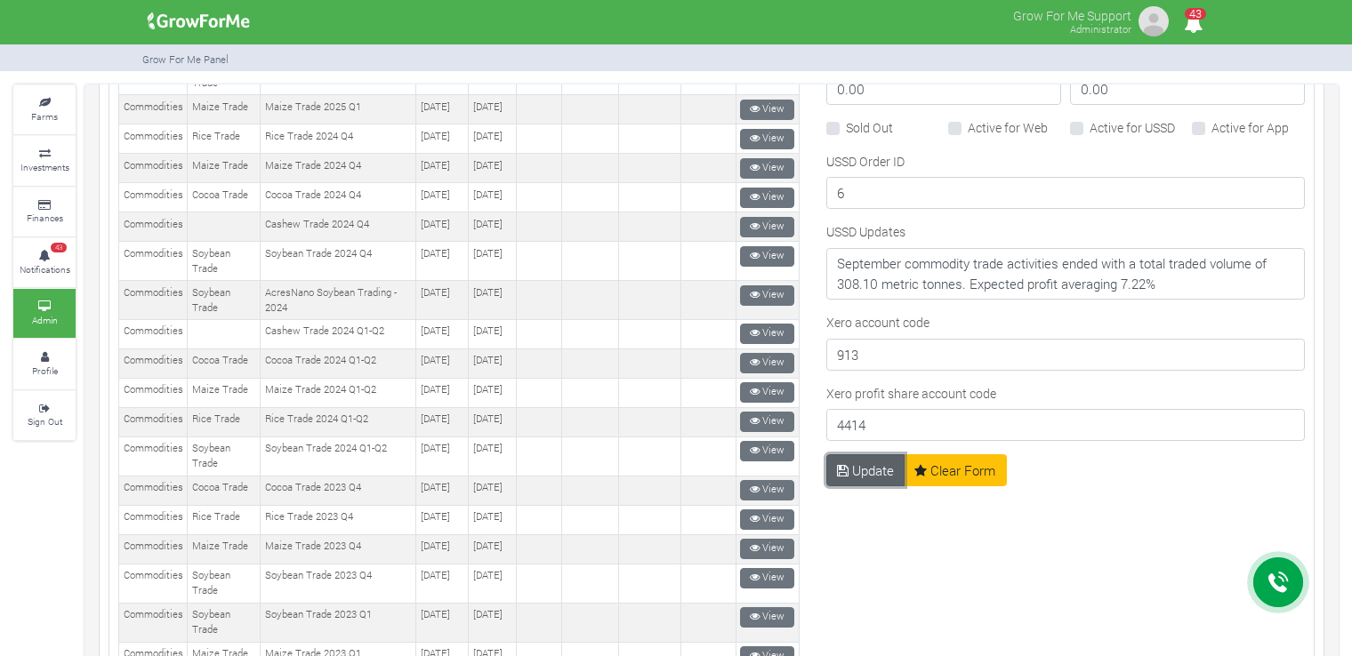
click at [847, 460] on button "Update" at bounding box center [865, 470] width 79 height 32
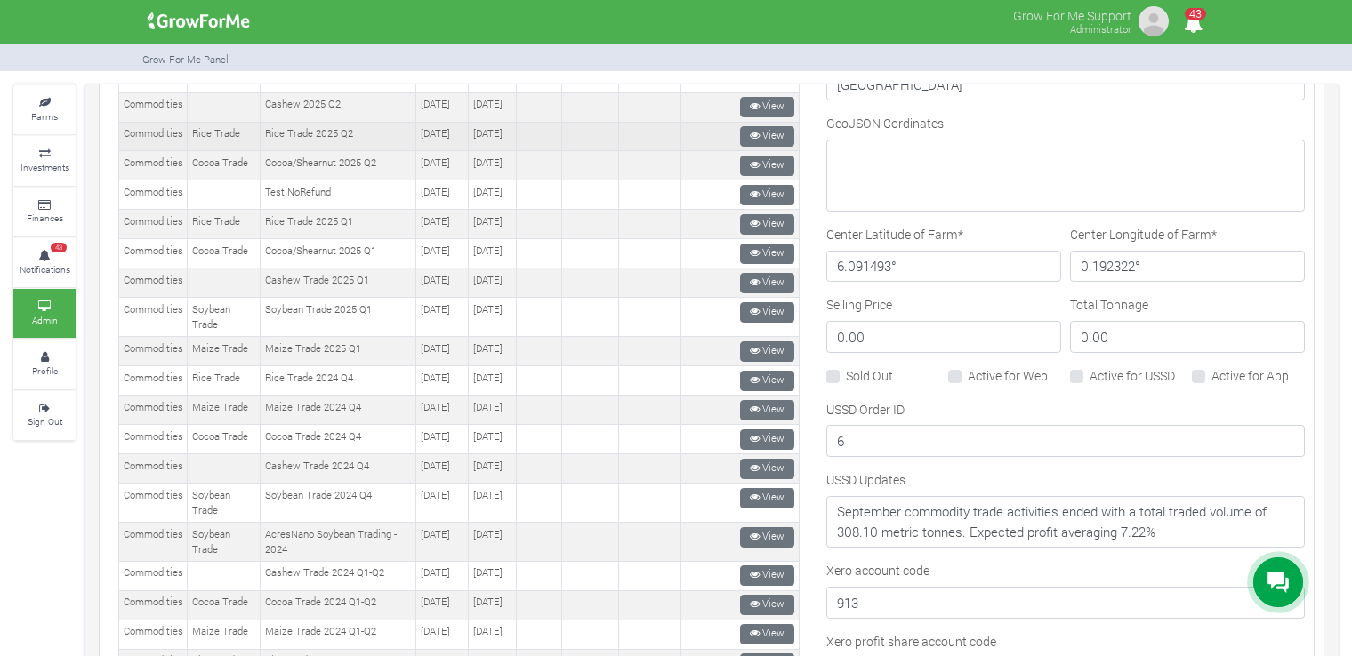
scroll to position [889, 0]
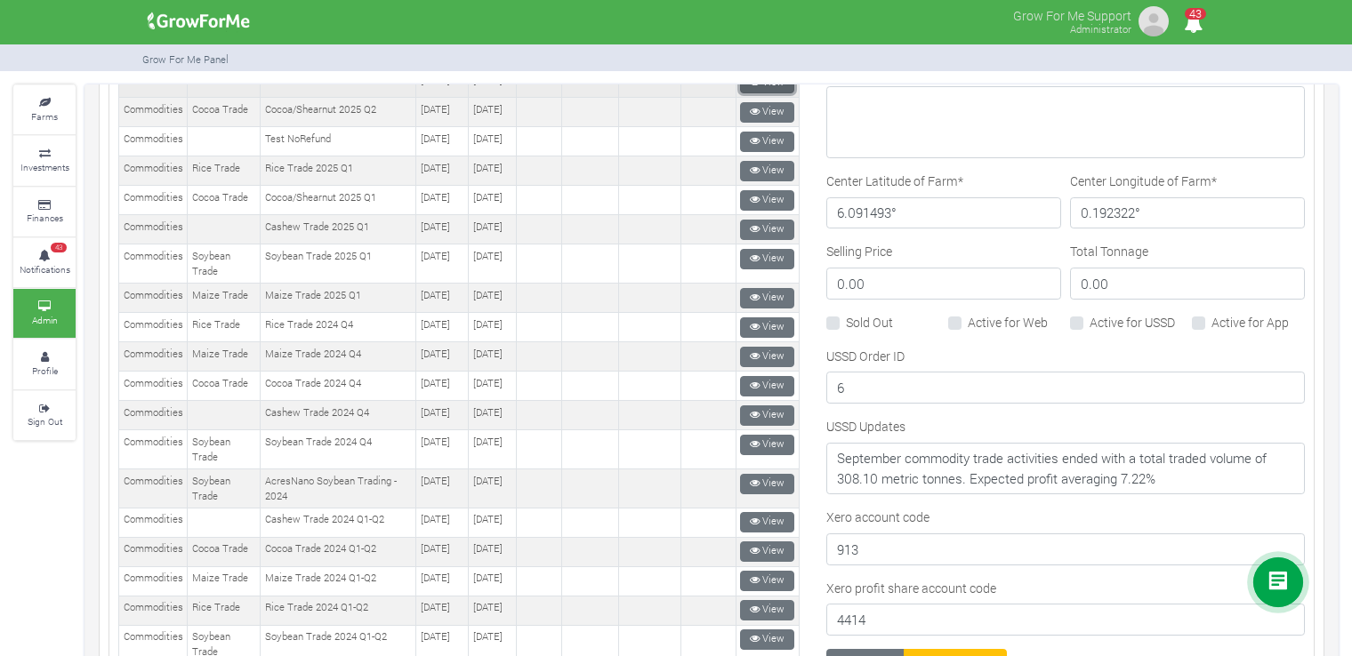
click at [740, 93] on link "View" at bounding box center [767, 83] width 54 height 20
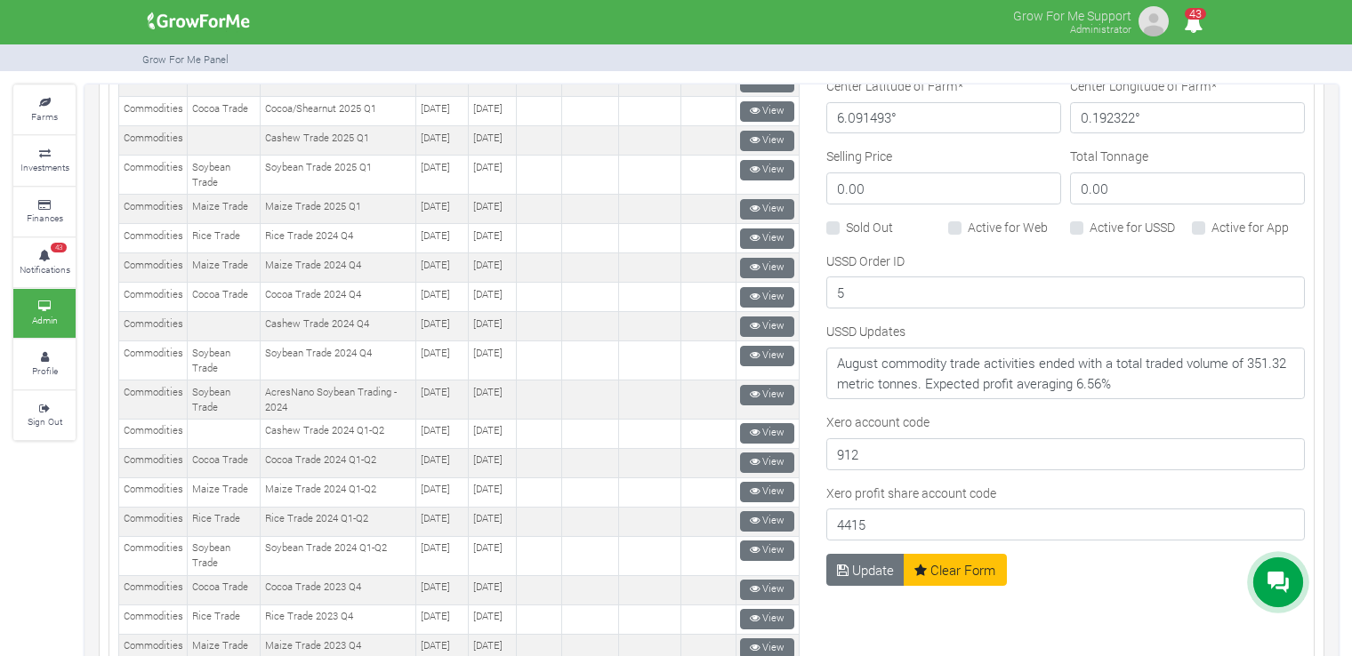
click at [871, 221] on label "Sold Out" at bounding box center [869, 227] width 47 height 19
click at [952, 219] on div "Active for Web" at bounding box center [1004, 228] width 113 height 20
click at [1089, 223] on label "Active for USSD" at bounding box center [1131, 227] width 85 height 19
click at [1089, 223] on input "Active for USSD" at bounding box center [1095, 224] width 12 height 12
checkbox input "true"
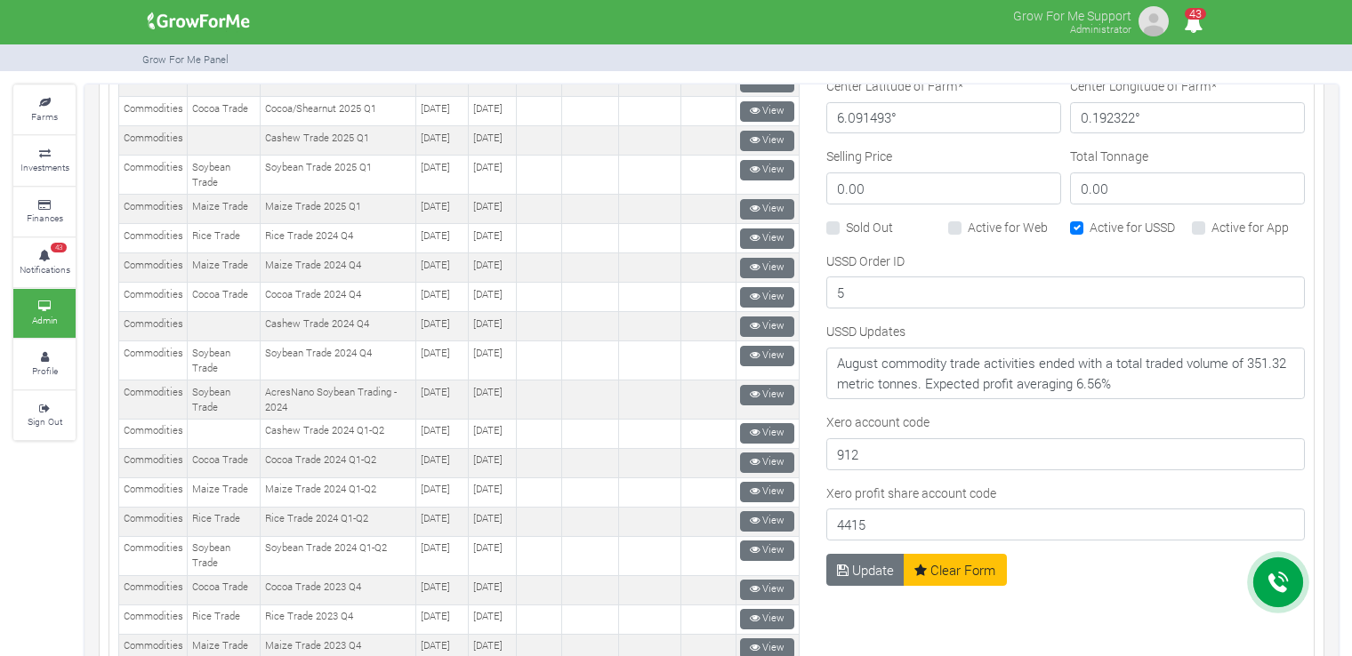
click at [979, 221] on label "Active for Web" at bounding box center [1008, 227] width 80 height 19
click at [979, 221] on input "Active for Web" at bounding box center [974, 224] width 12 height 12
checkbox input "true"
click at [846, 227] on label "Sold Out" at bounding box center [869, 227] width 47 height 19
click at [846, 227] on input "Sold Out" at bounding box center [852, 224] width 12 height 12
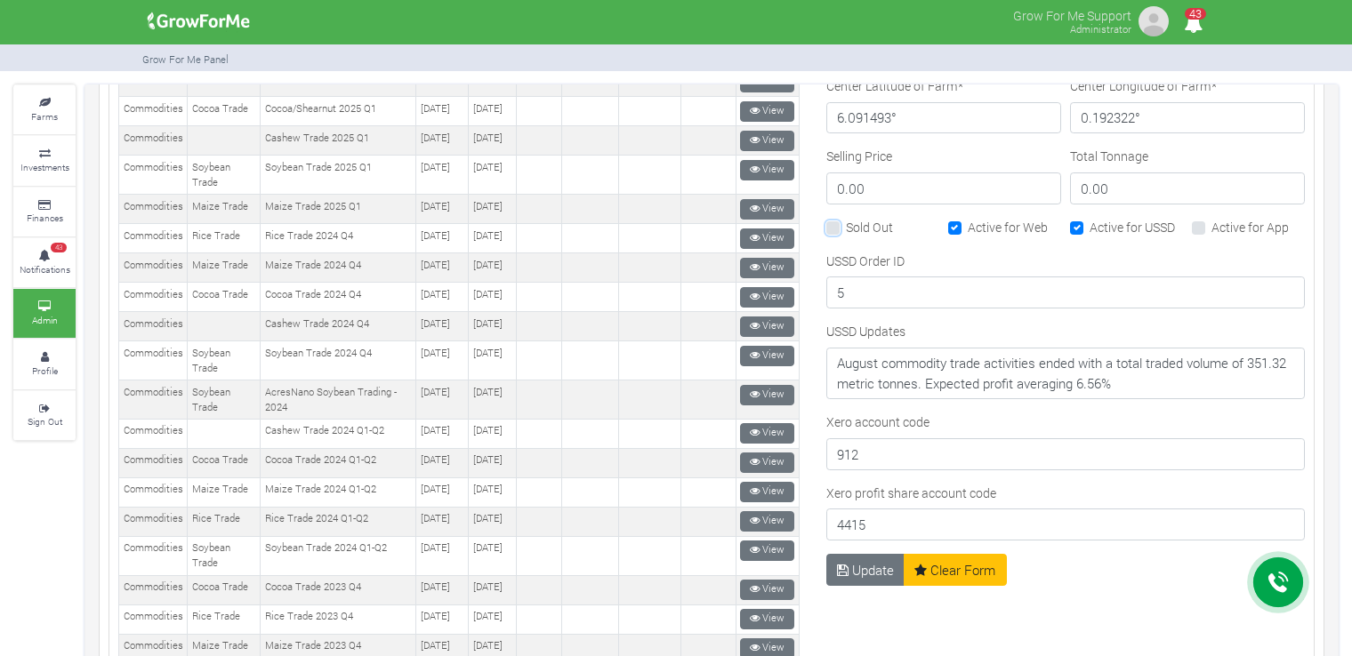
checkbox input "true"
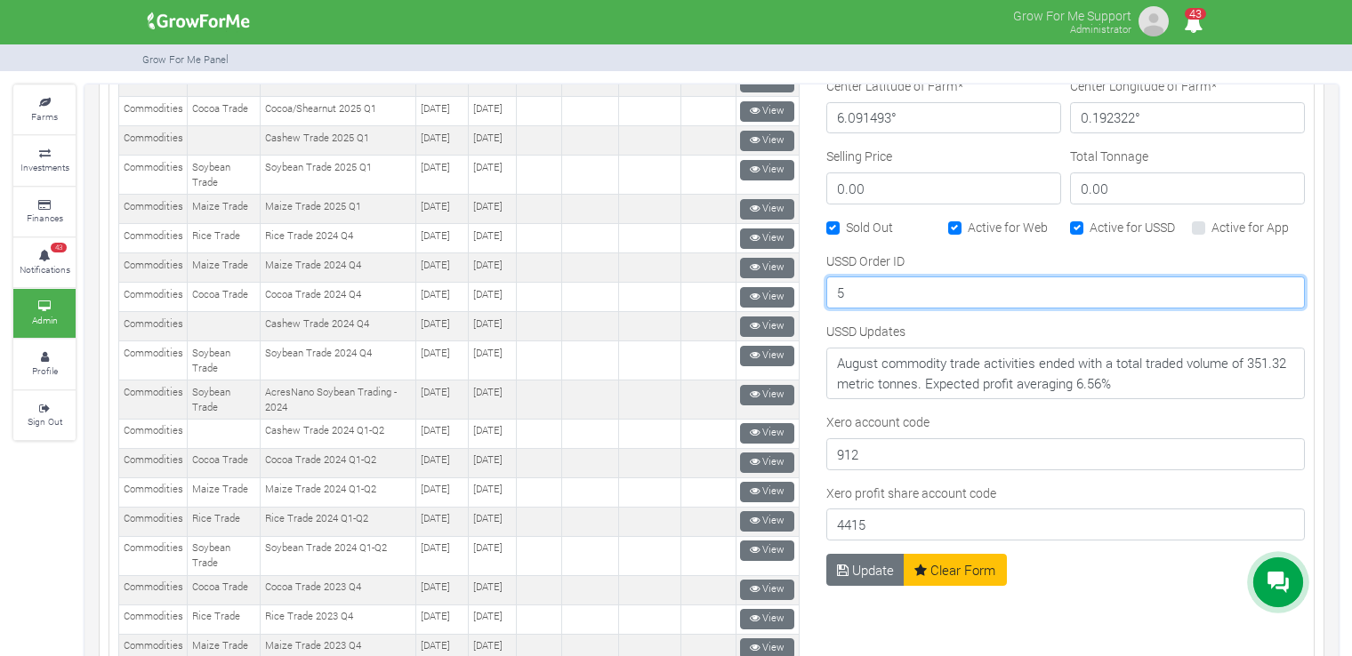
click at [856, 293] on input "5" at bounding box center [1065, 293] width 478 height 32
type input "6"
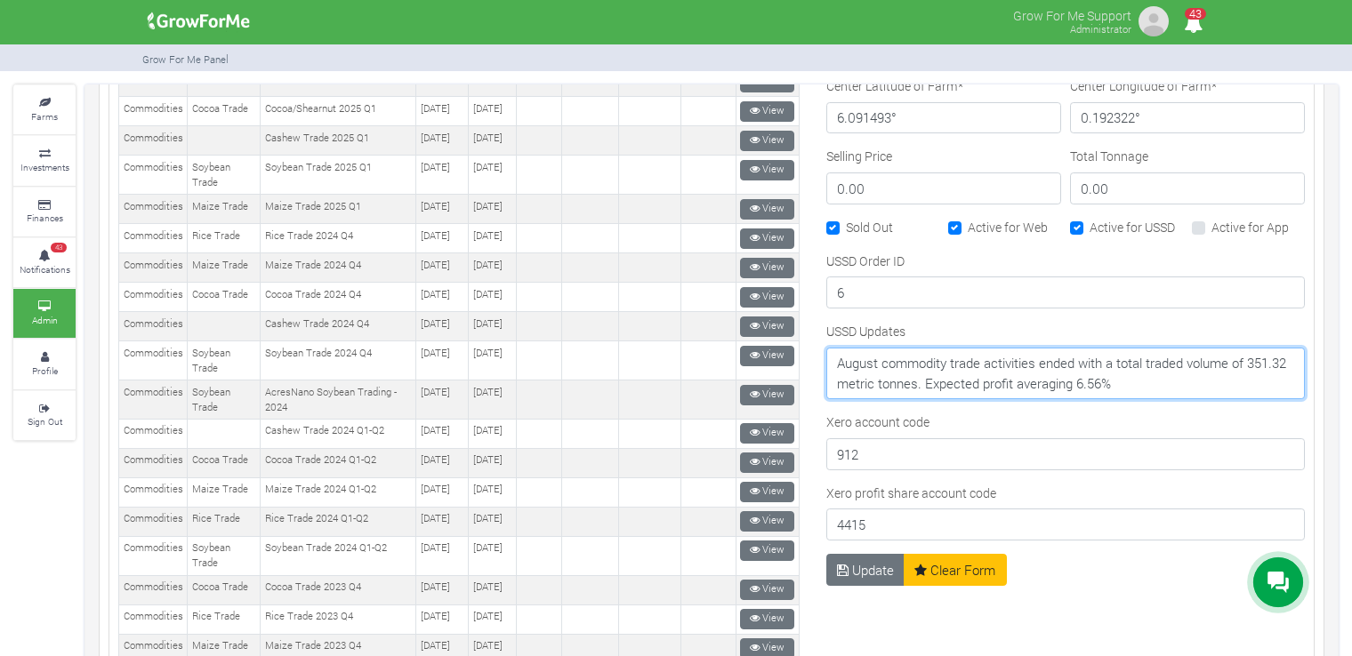
drag, startPoint x: 1186, startPoint y: 377, endPoint x: 806, endPoint y: 362, distance: 380.9
click at [813, 362] on div "Category Name --------- Farms Commodities Real Estate Finance Equity Machinery …" at bounding box center [1065, 153] width 505 height 1826
paste textarea "September commodity trade activities ended with a total traded volume of 308.10…"
type textarea "September commodity trade activities ended with a total traded volume of 308.10…"
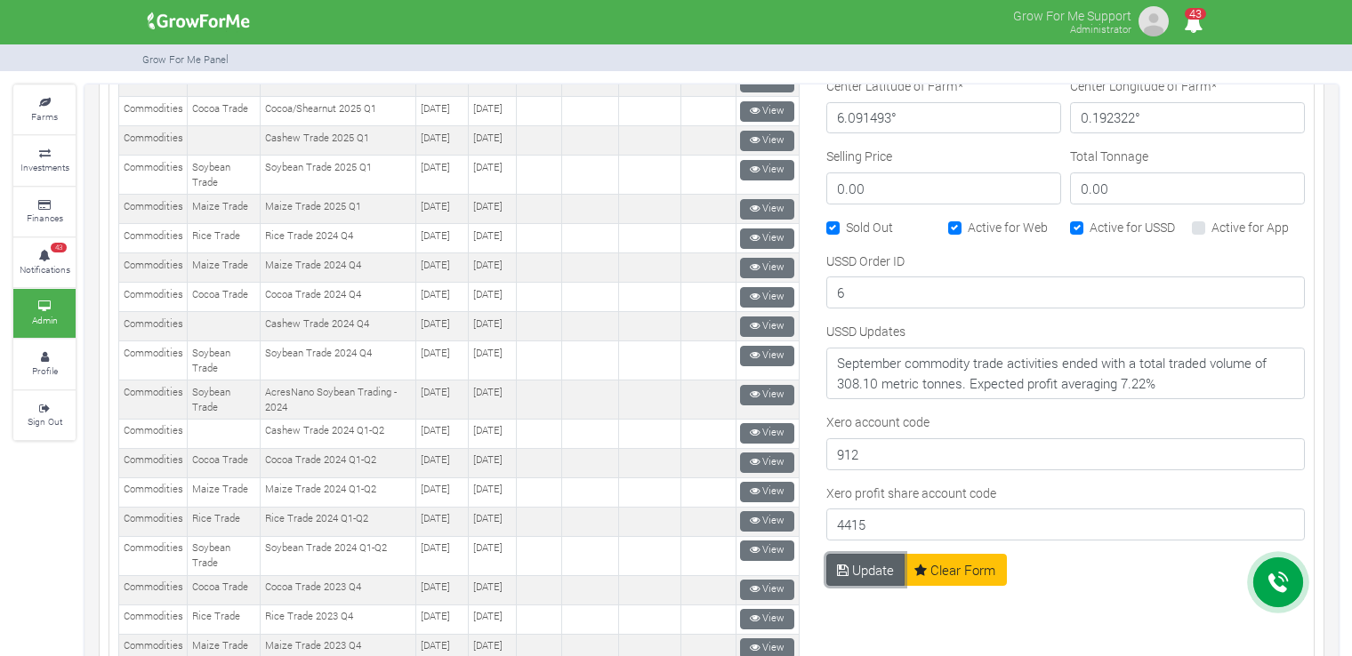
click at [851, 565] on button "Update" at bounding box center [865, 570] width 79 height 32
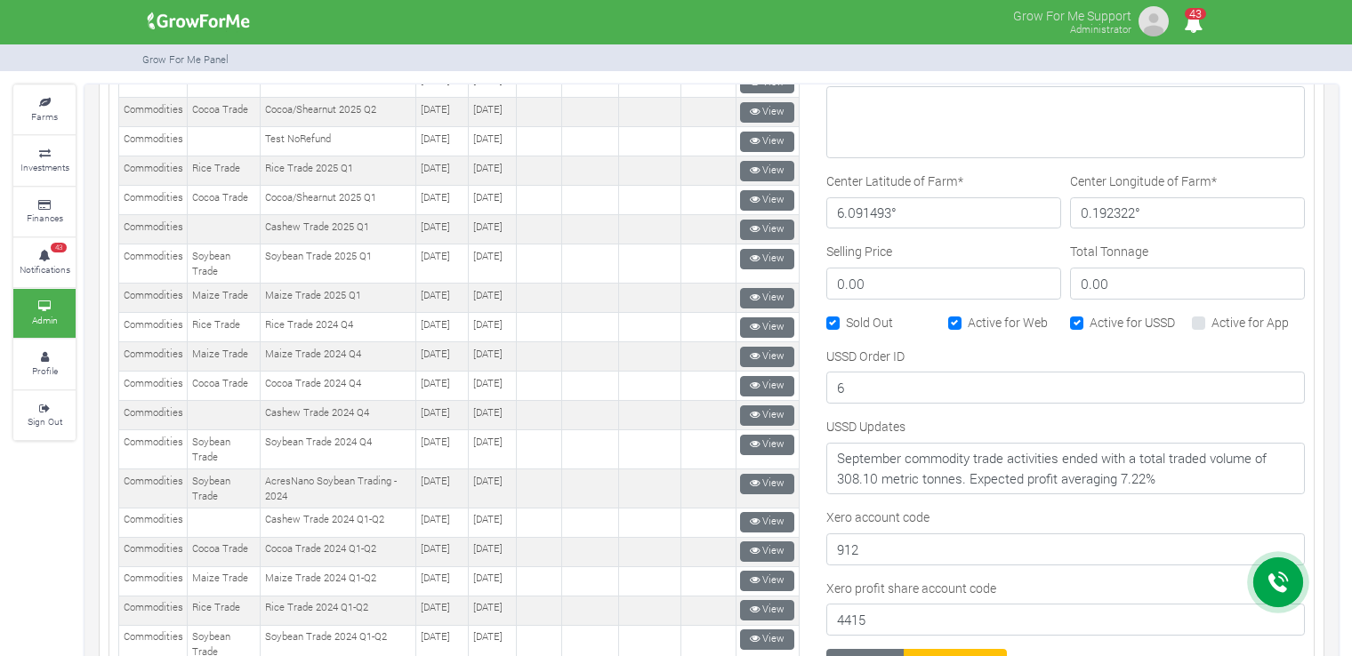
scroll to position [800, 0]
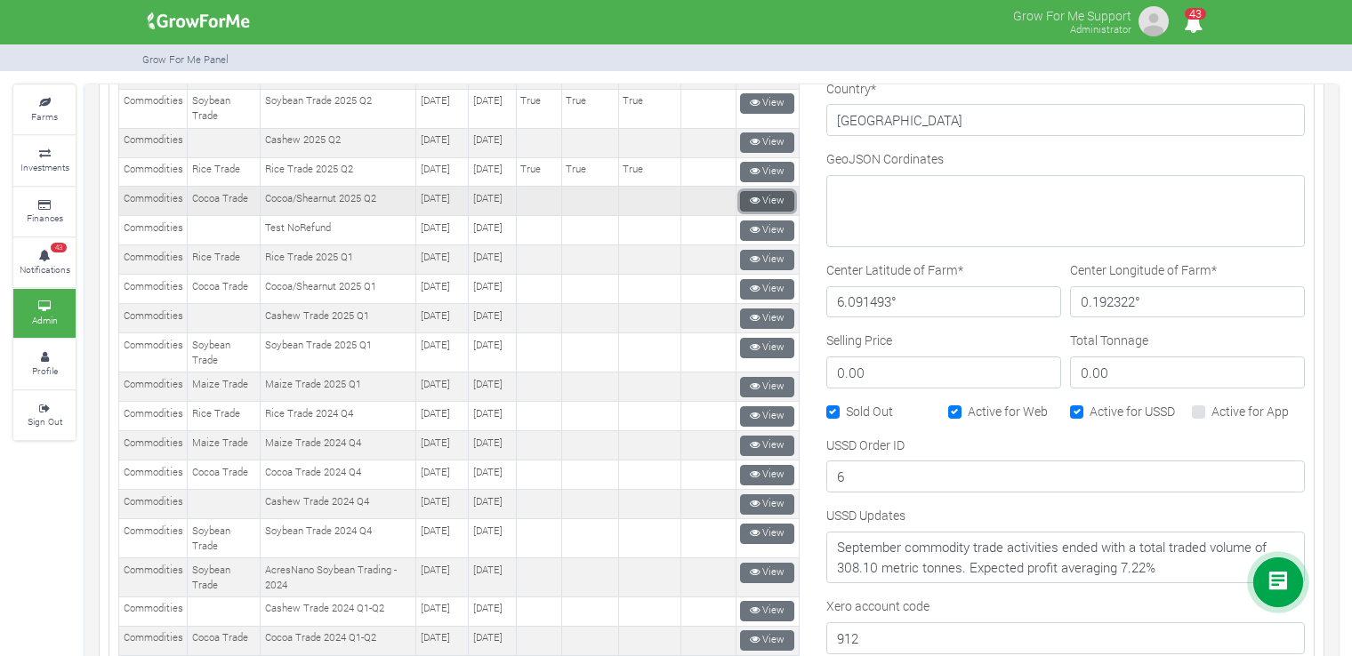
click at [756, 212] on link "View" at bounding box center [767, 201] width 54 height 20
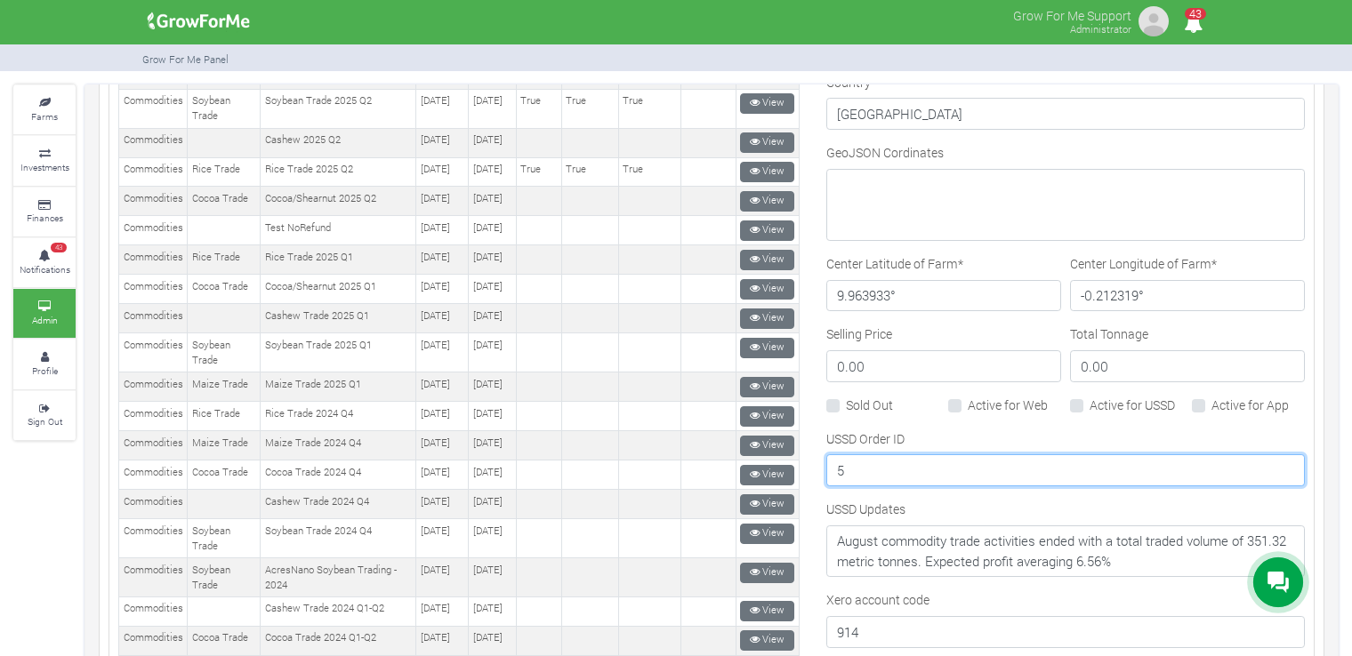
click at [935, 457] on input "5" at bounding box center [1065, 470] width 478 height 32
type input "6"
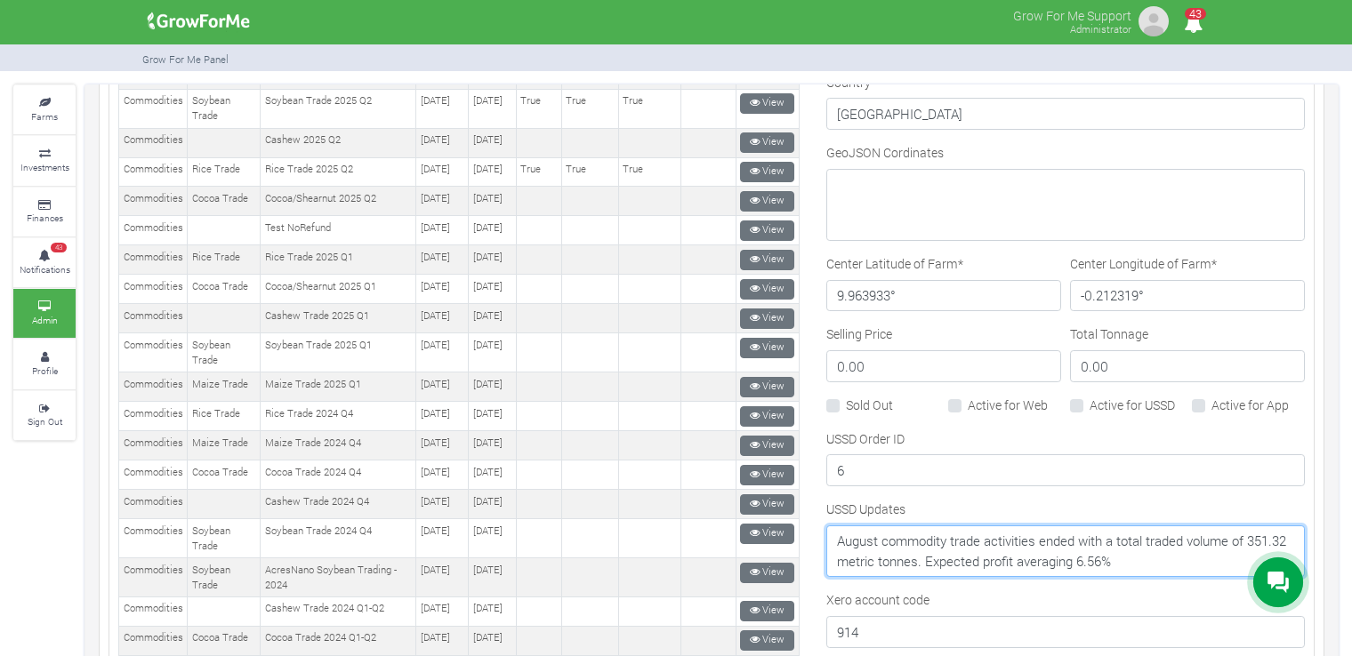
drag, startPoint x: 1168, startPoint y: 555, endPoint x: 827, endPoint y: 537, distance: 341.1
click at [827, 537] on textarea "August commodity trade activities ended with a total traded volume of 351.32 me…" at bounding box center [1065, 552] width 478 height 52
paste textarea "September commodity trade activities ended with a total traded volume of 308.10…"
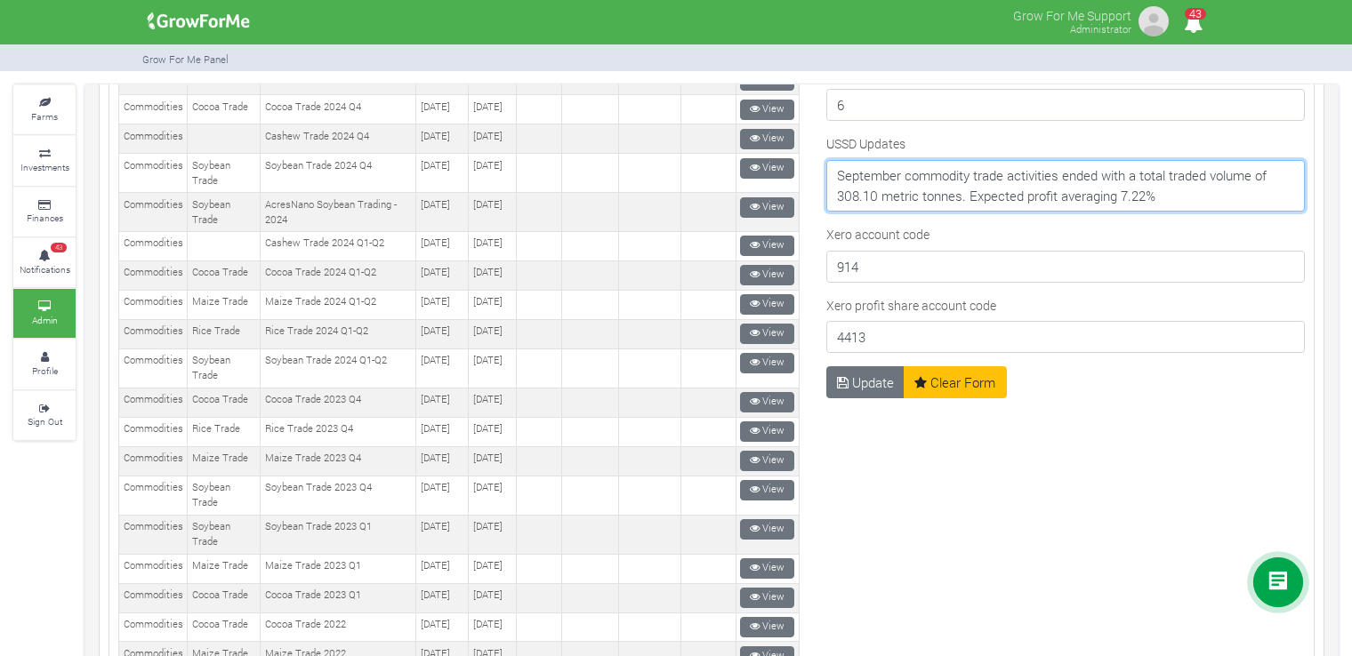
scroll to position [1256, 0]
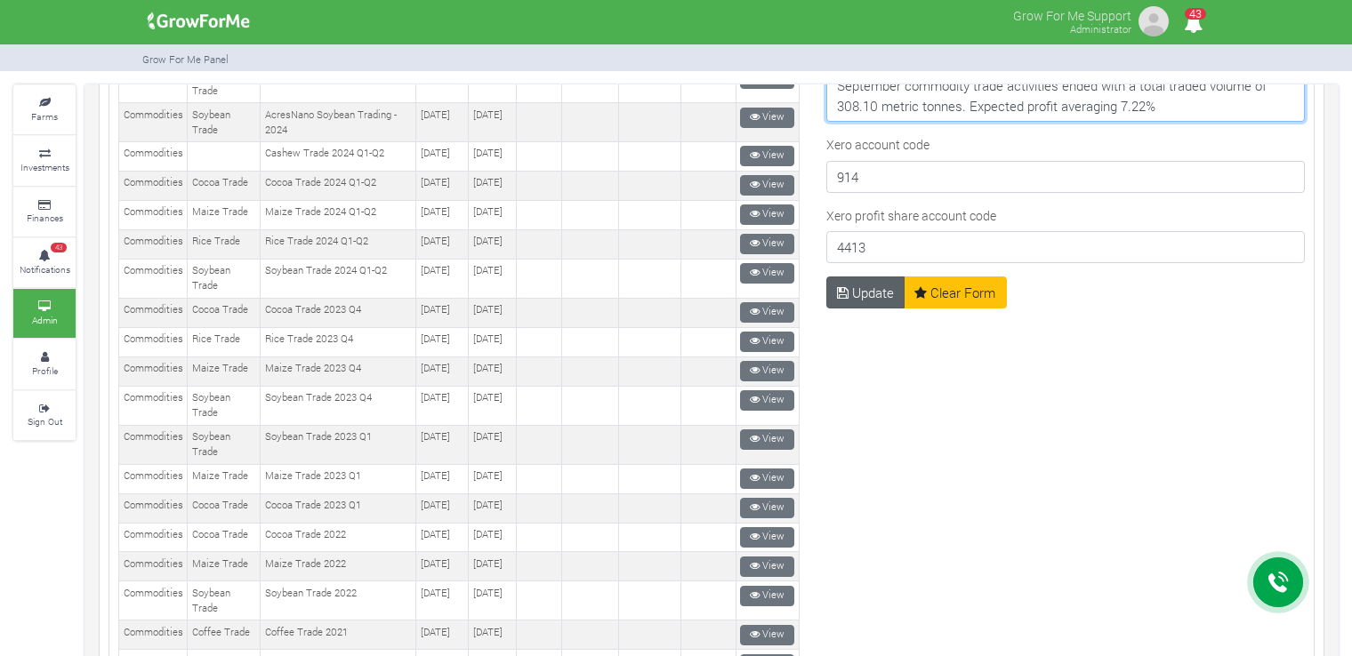
type textarea "September commodity trade activities ended with a total traded volume of 308.10…"
click at [854, 286] on button "Update" at bounding box center [865, 293] width 79 height 32
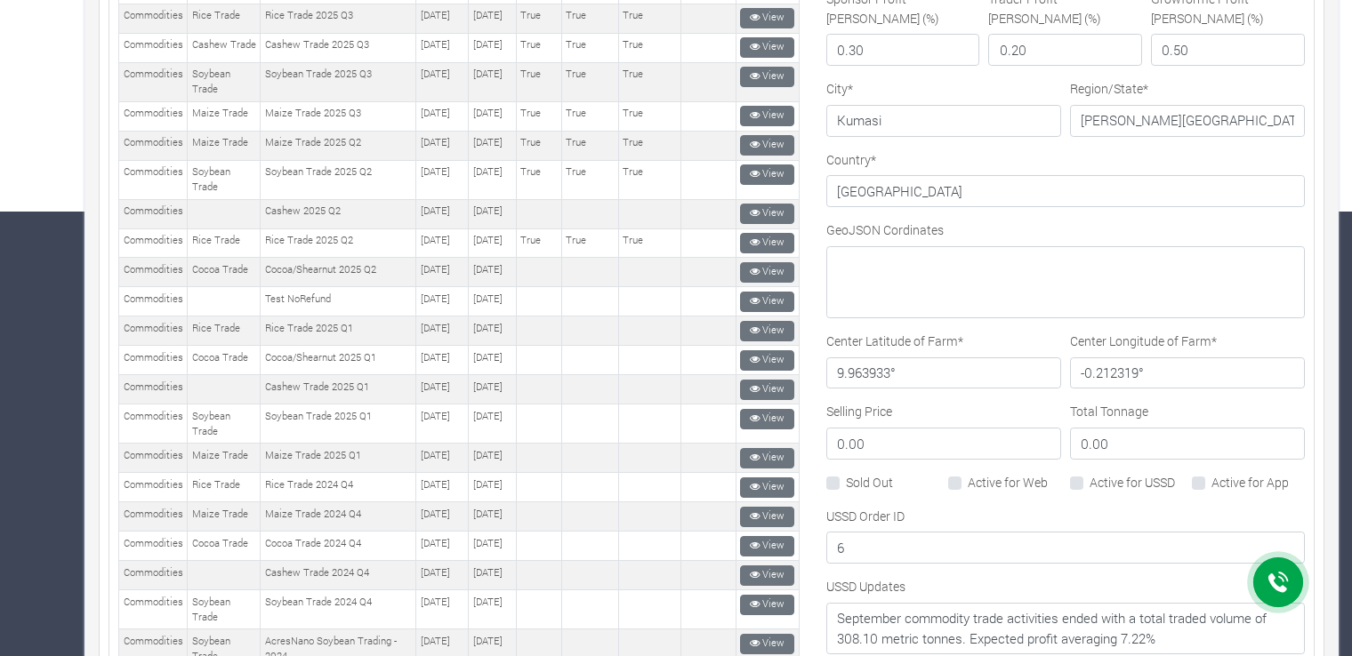
scroll to position [284, 0]
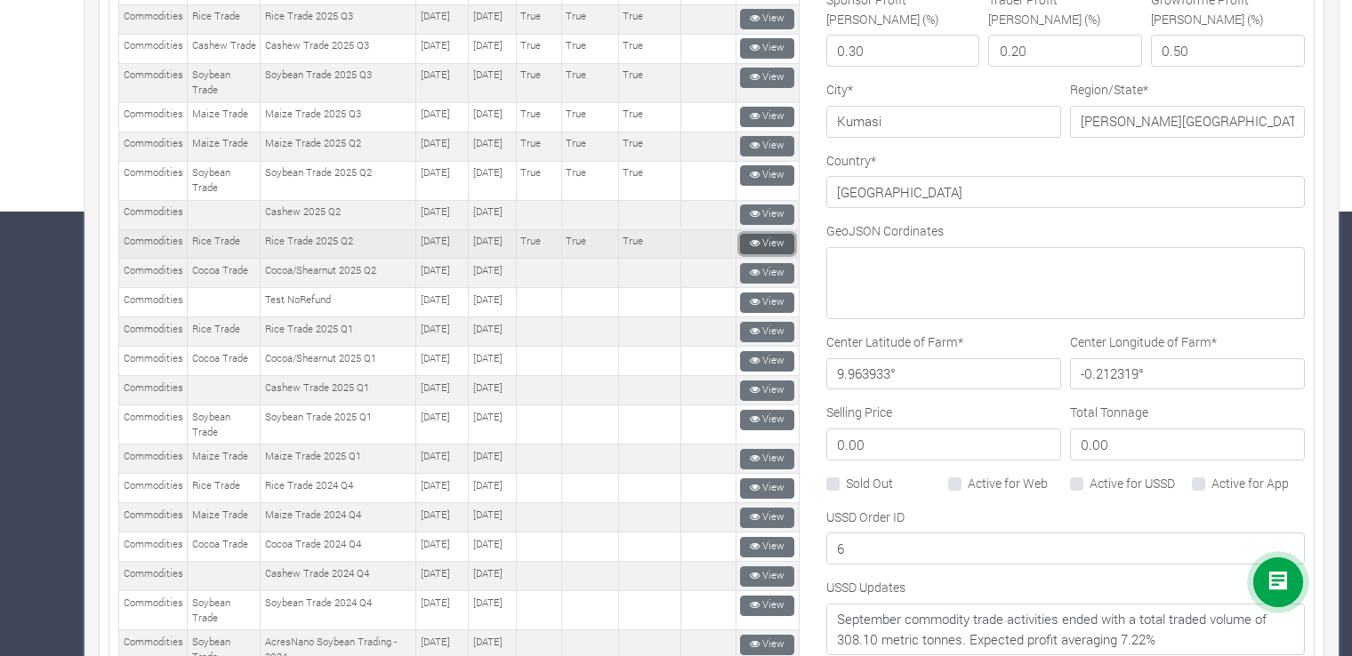
click at [740, 254] on link "View" at bounding box center [767, 244] width 54 height 20
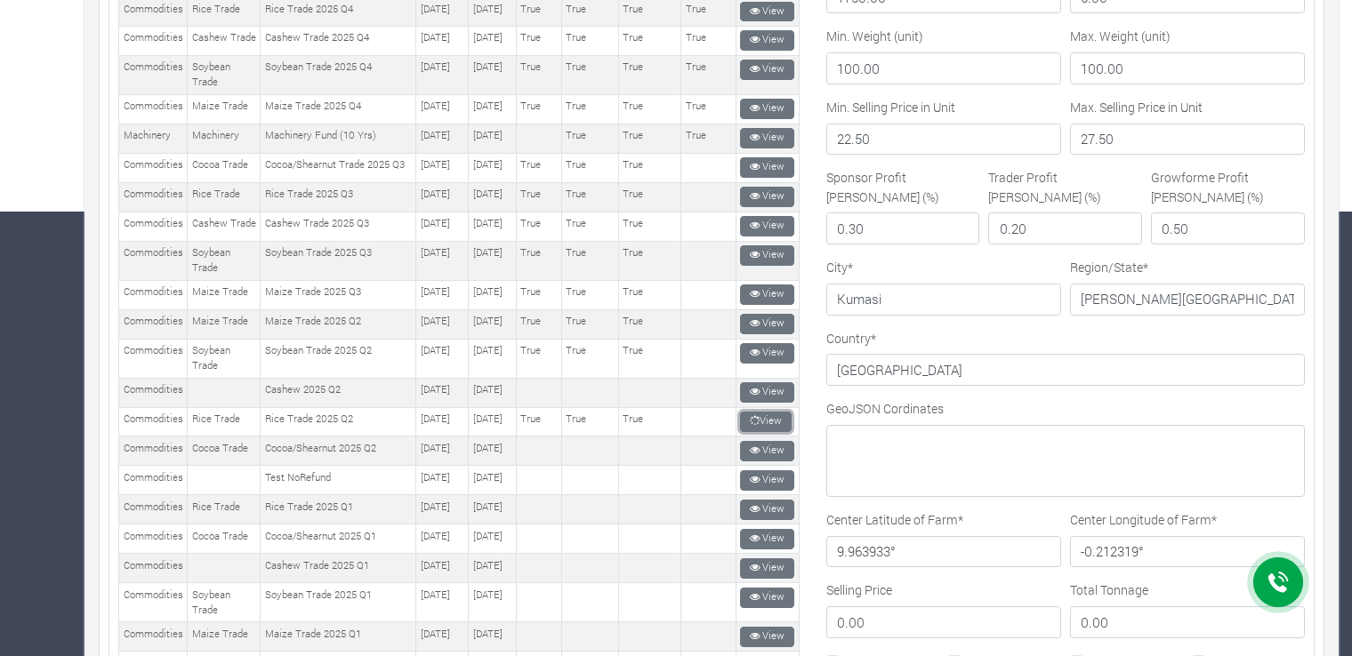
scroll to position [0, 0]
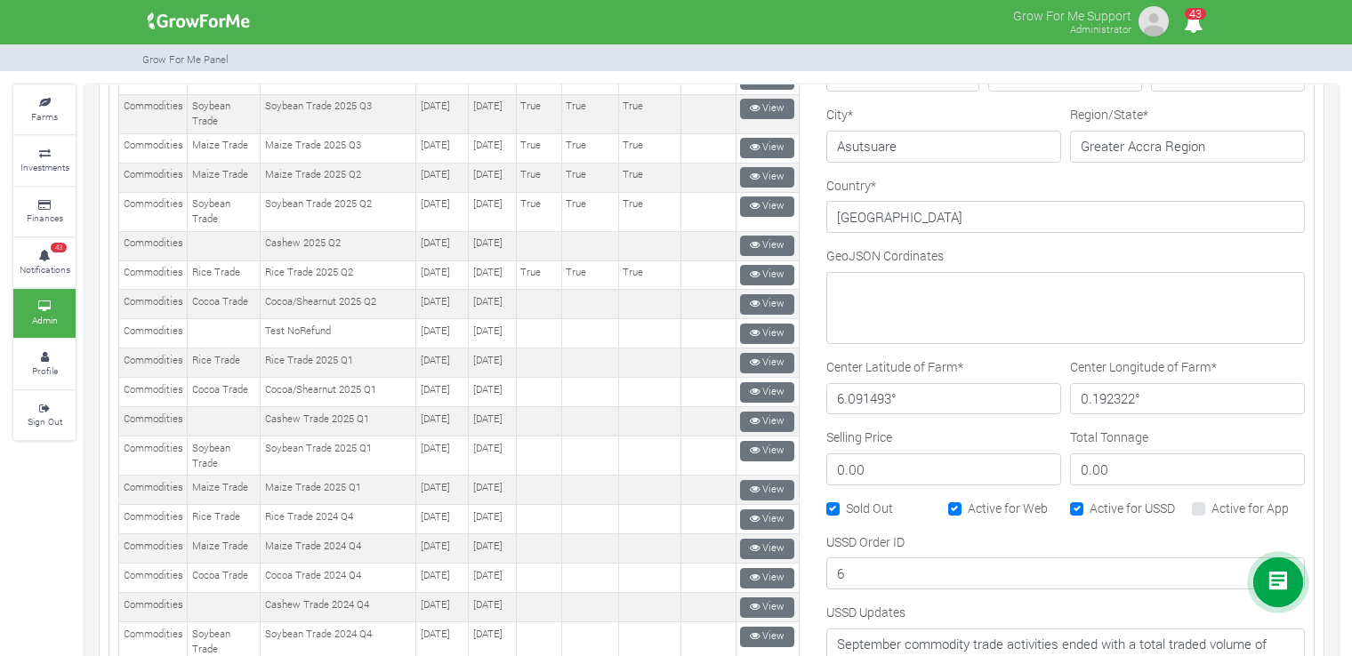
scroll to position [711, 0]
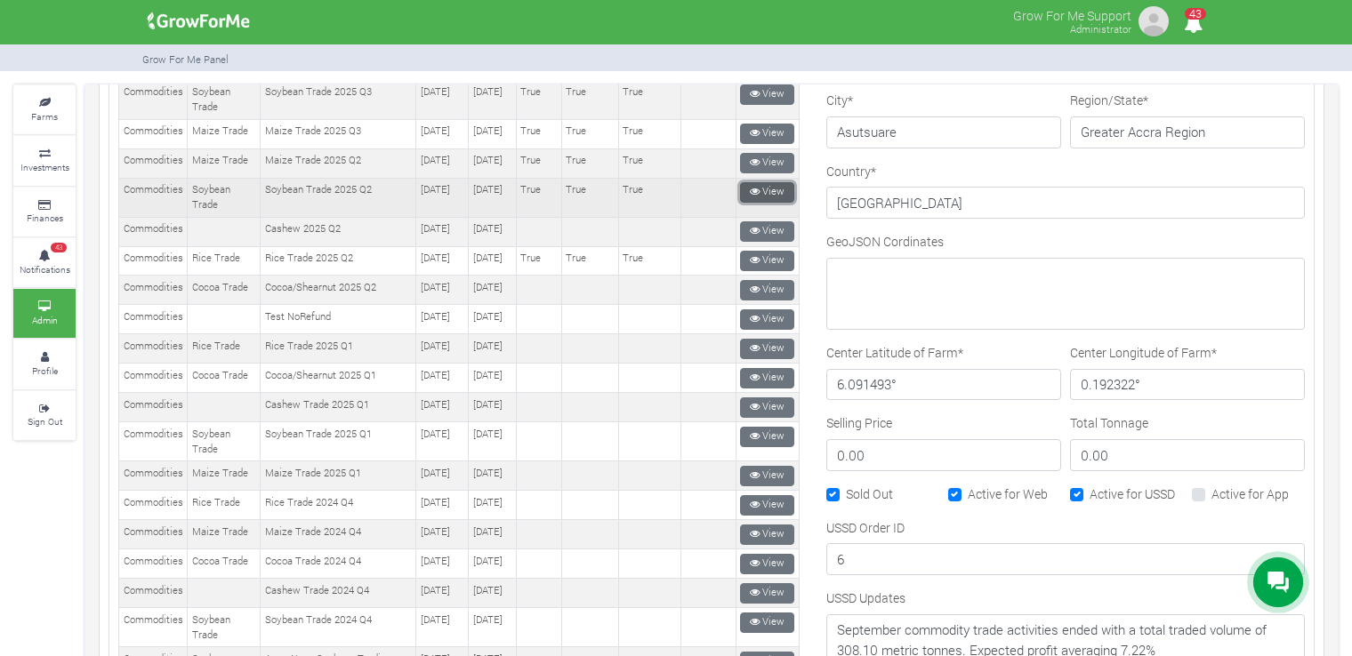
click at [758, 203] on link "View" at bounding box center [767, 192] width 54 height 20
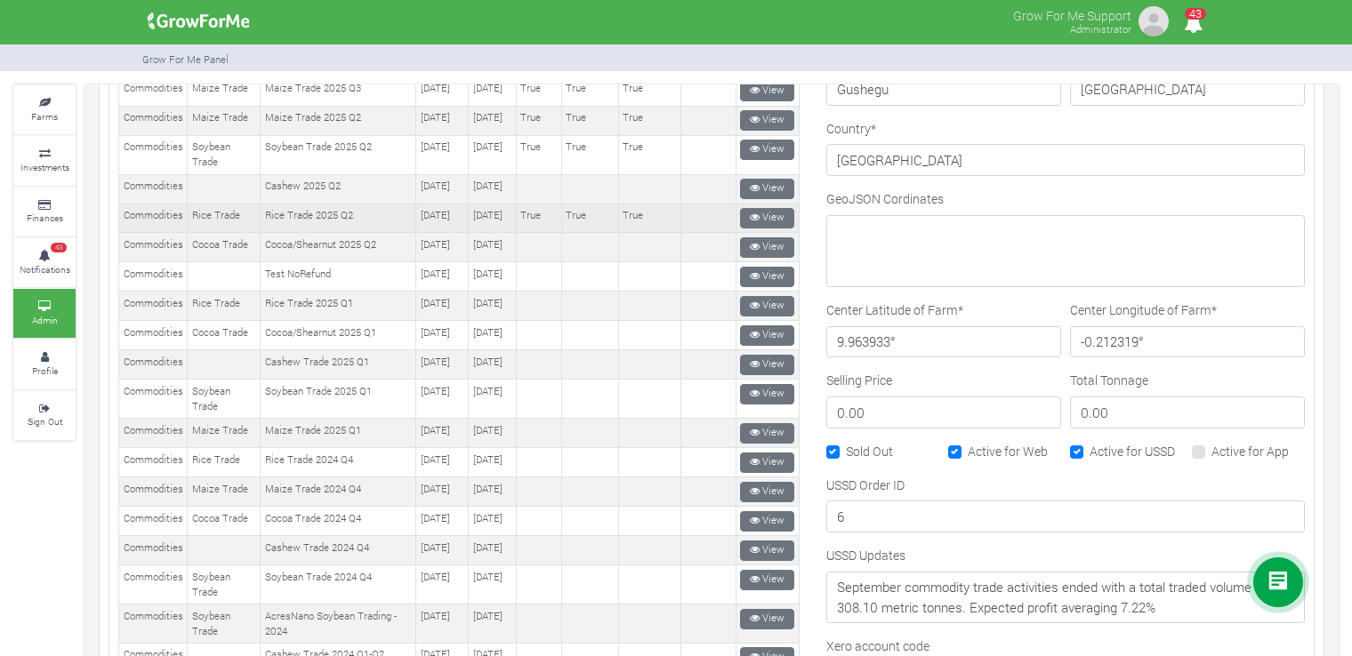
scroll to position [711, 0]
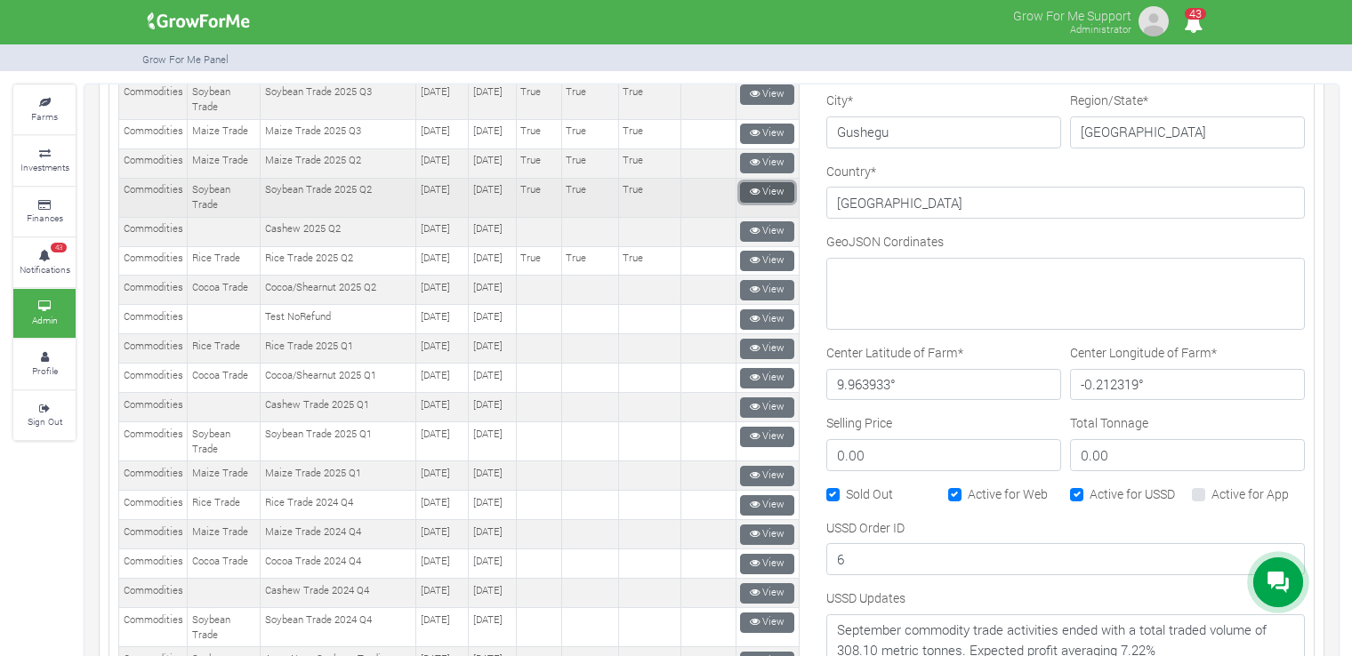
click at [765, 203] on link "View" at bounding box center [767, 192] width 54 height 20
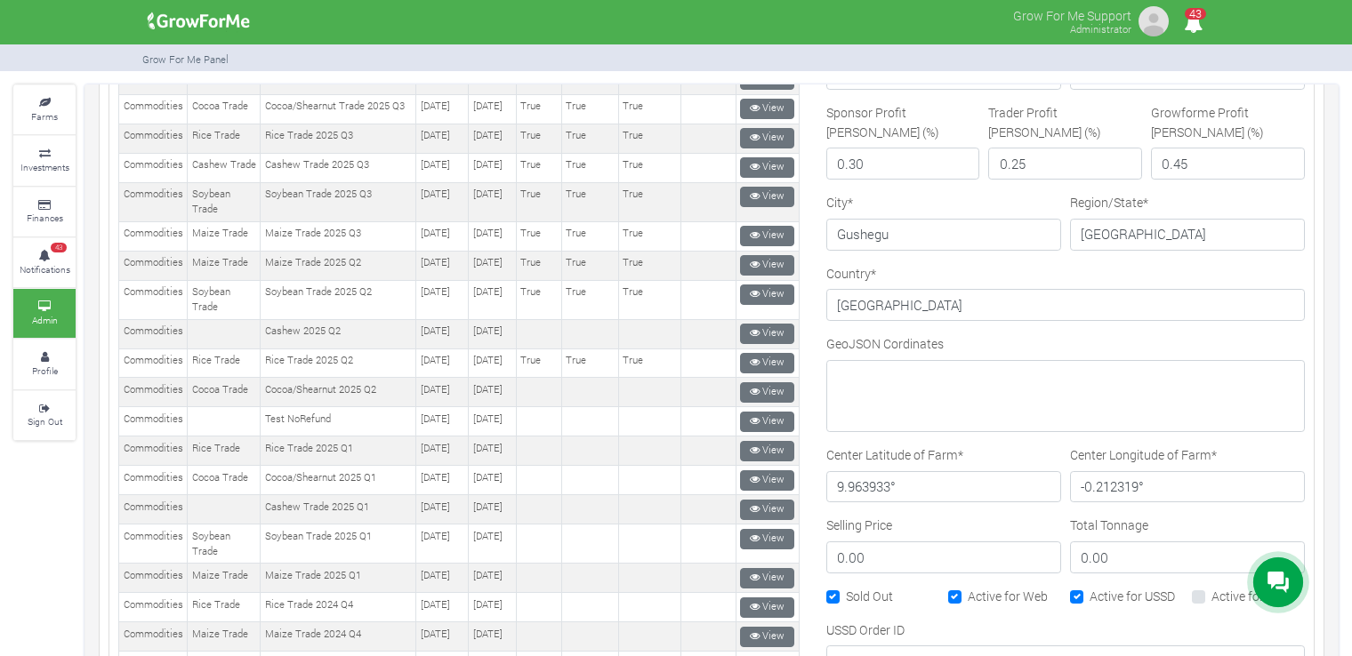
scroll to position [534, 0]
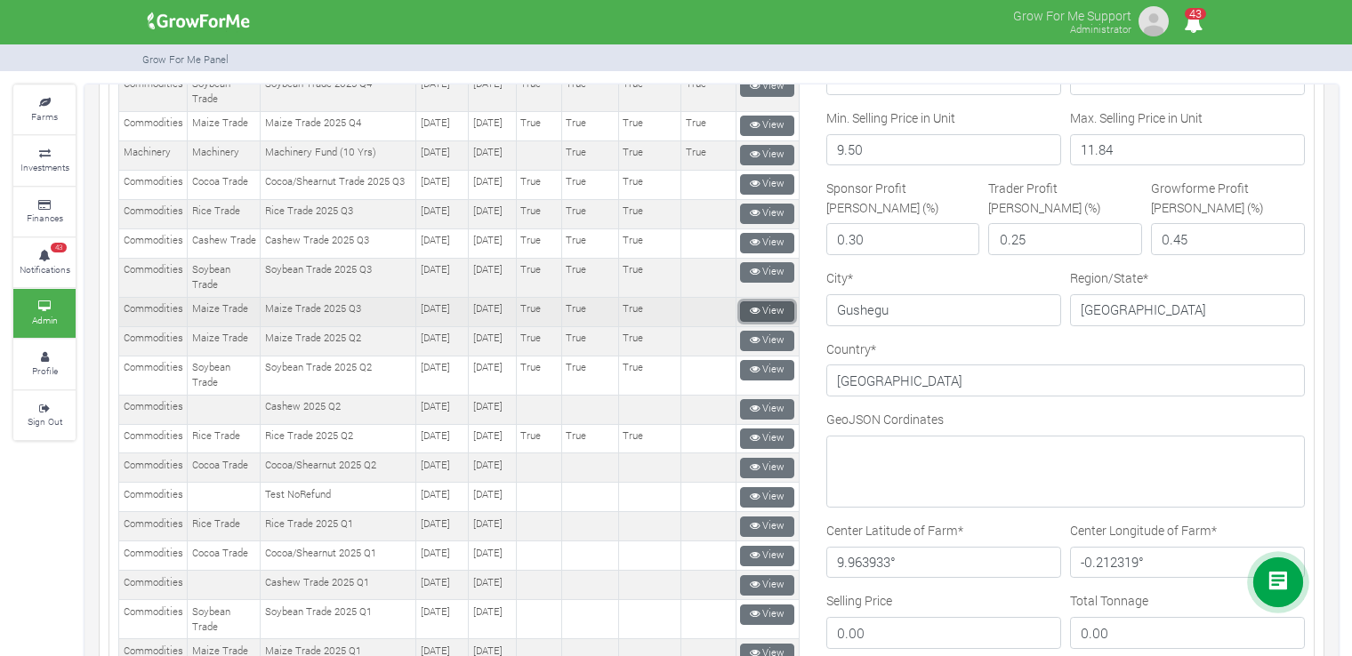
click at [770, 322] on link "View" at bounding box center [767, 311] width 54 height 20
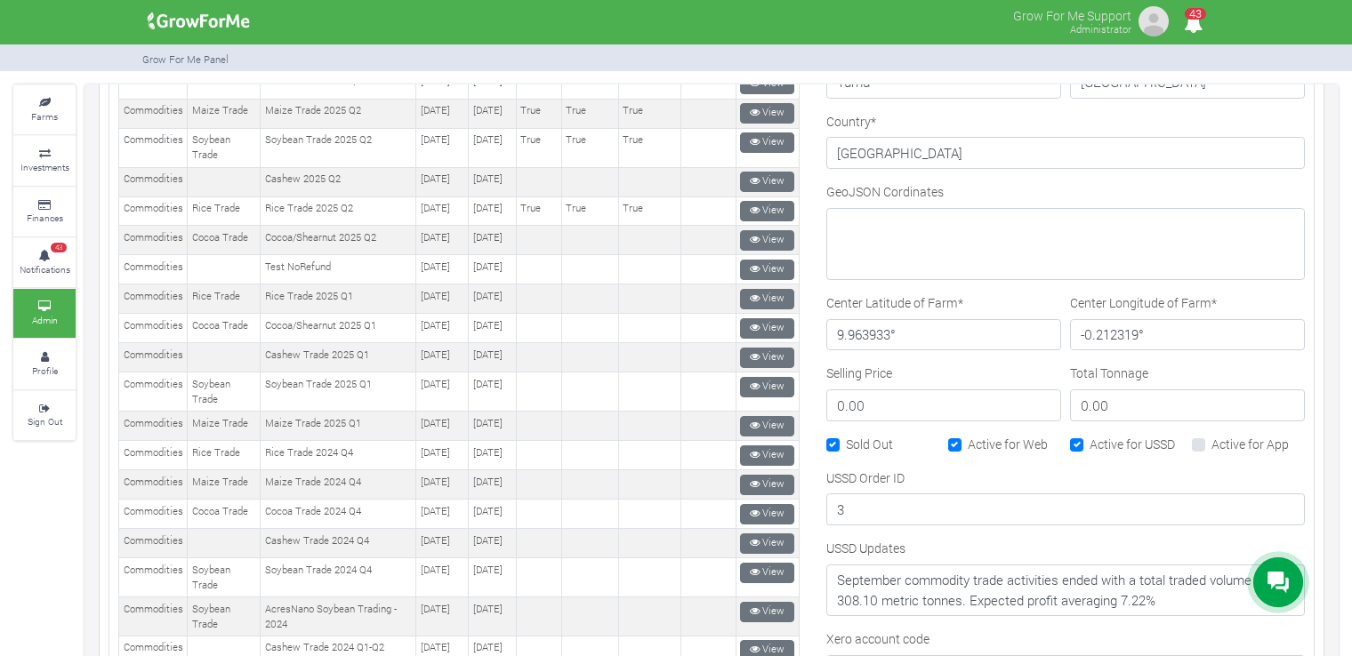
scroll to position [889, 0]
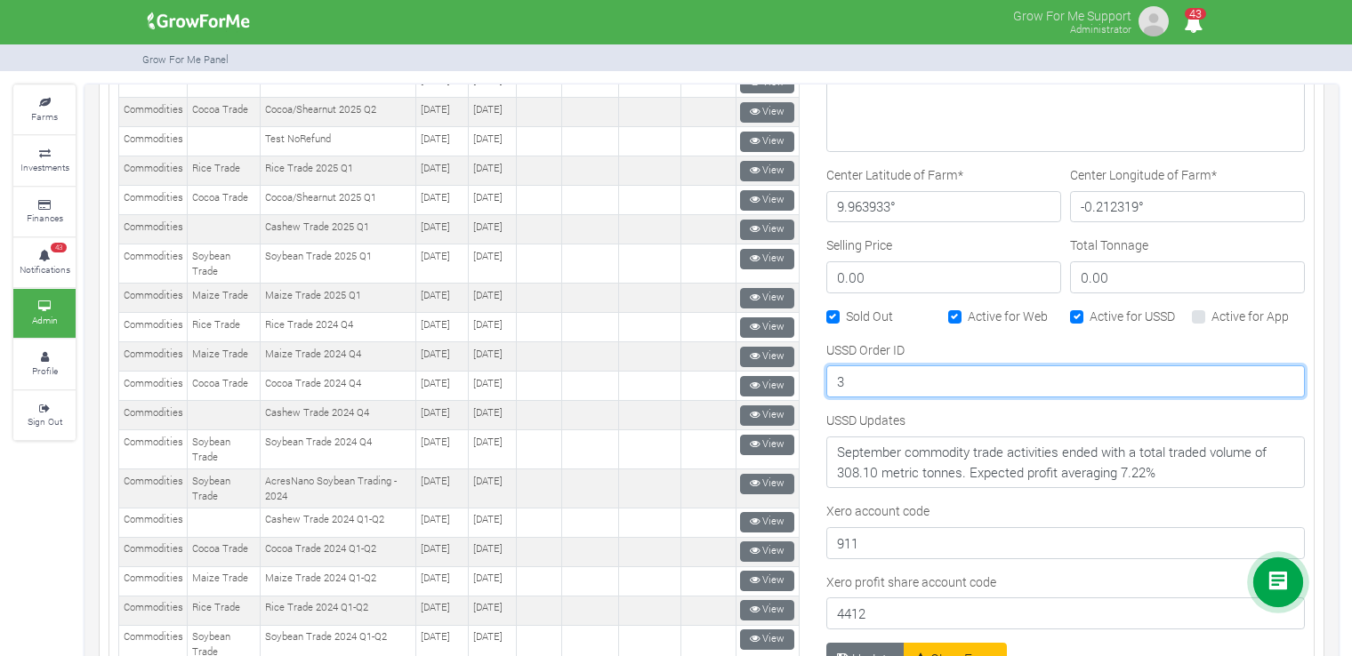
click at [928, 373] on input "3" at bounding box center [1065, 382] width 478 height 32
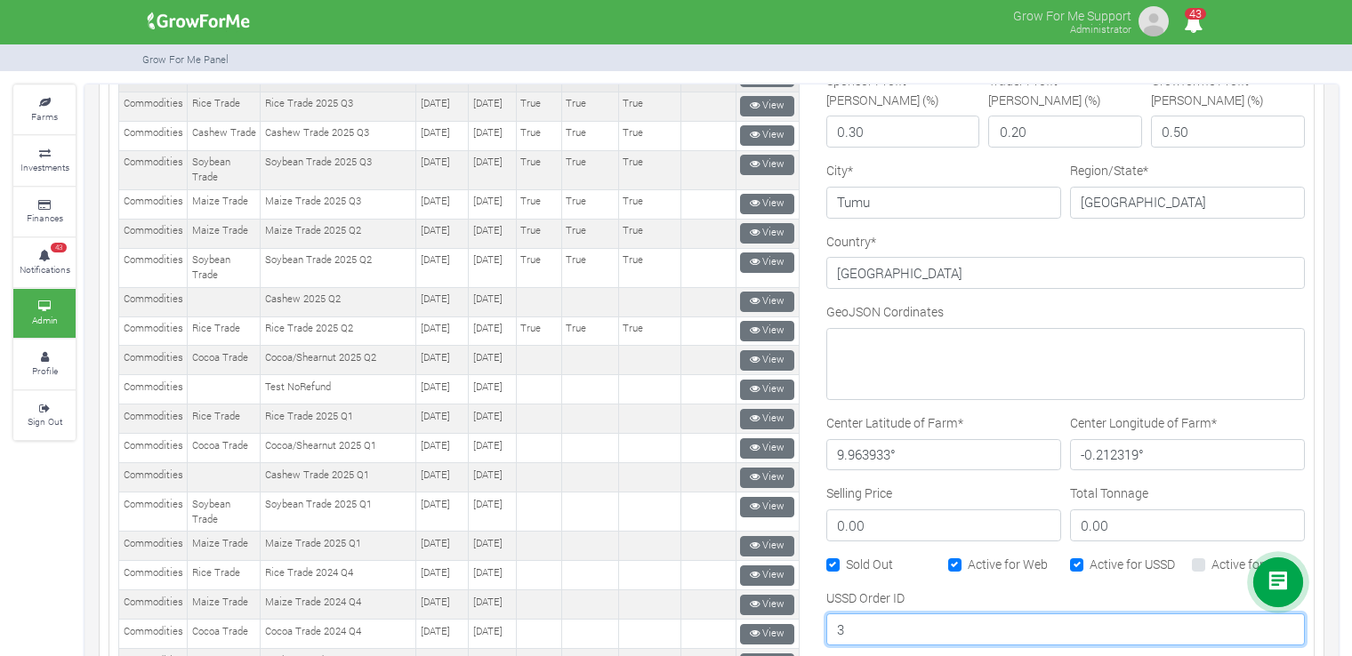
scroll to position [644, 0]
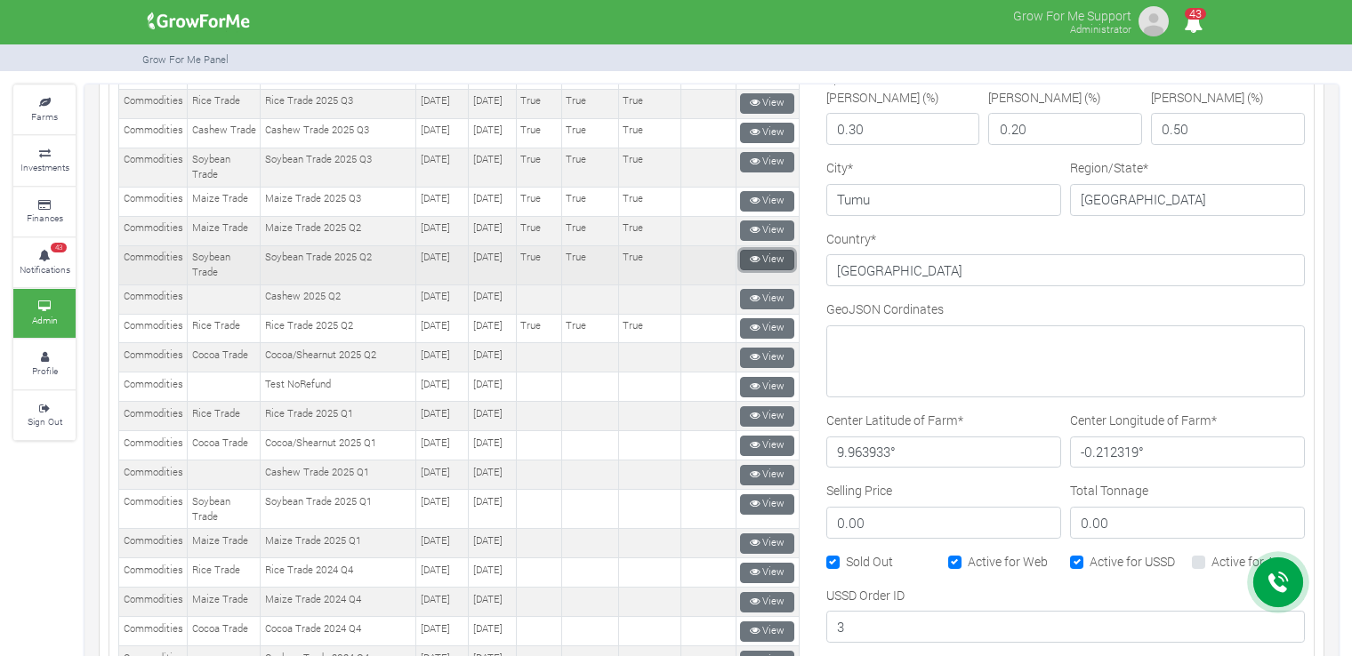
click at [765, 270] on link "View" at bounding box center [767, 260] width 54 height 20
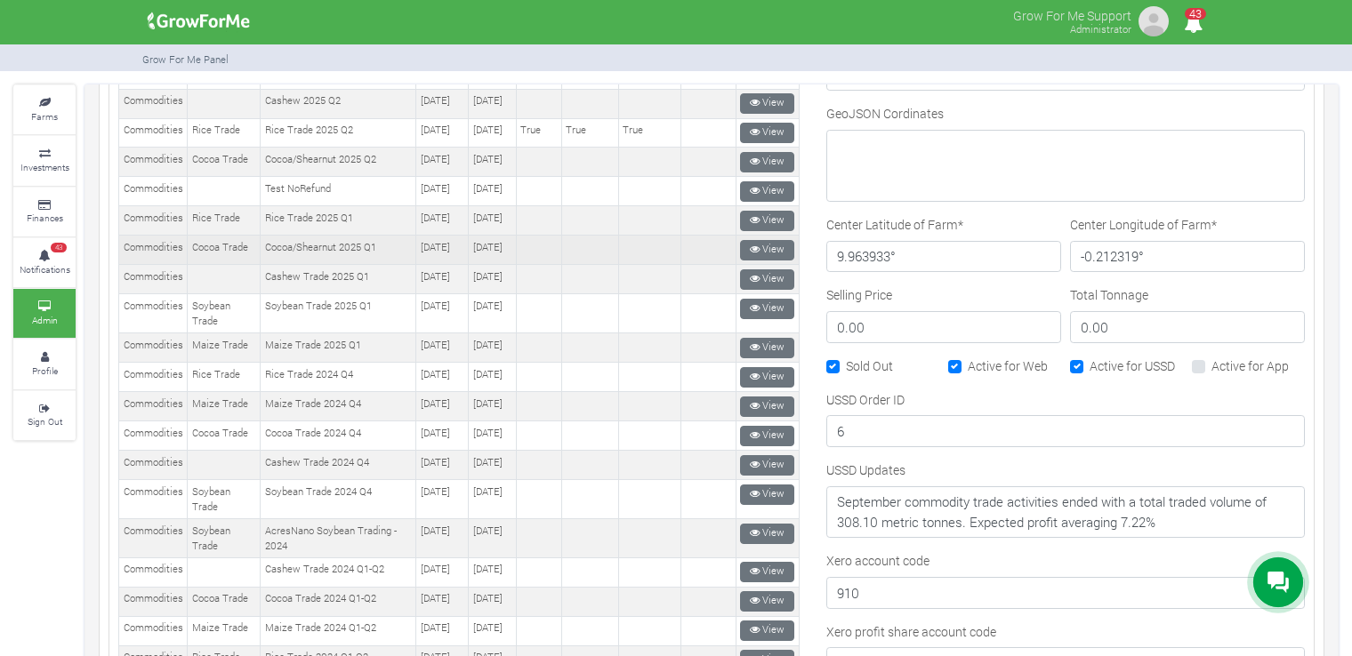
scroll to position [811, 0]
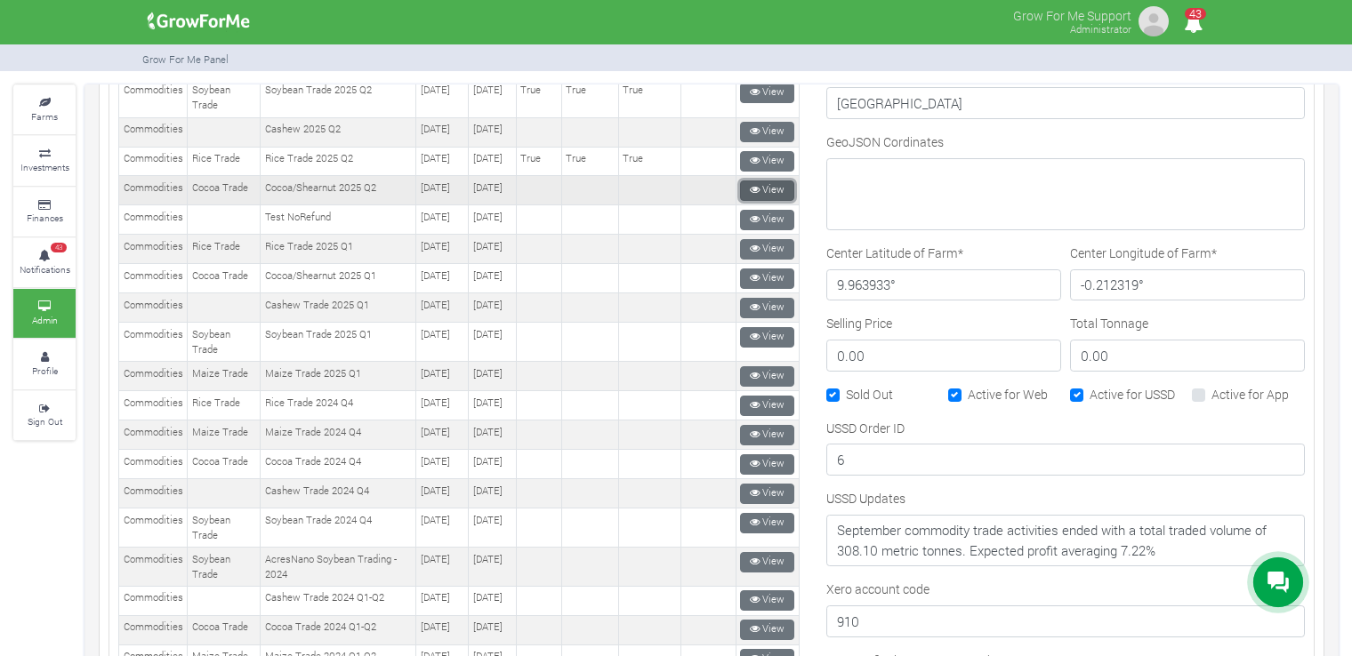
click at [759, 201] on link "View" at bounding box center [767, 191] width 54 height 20
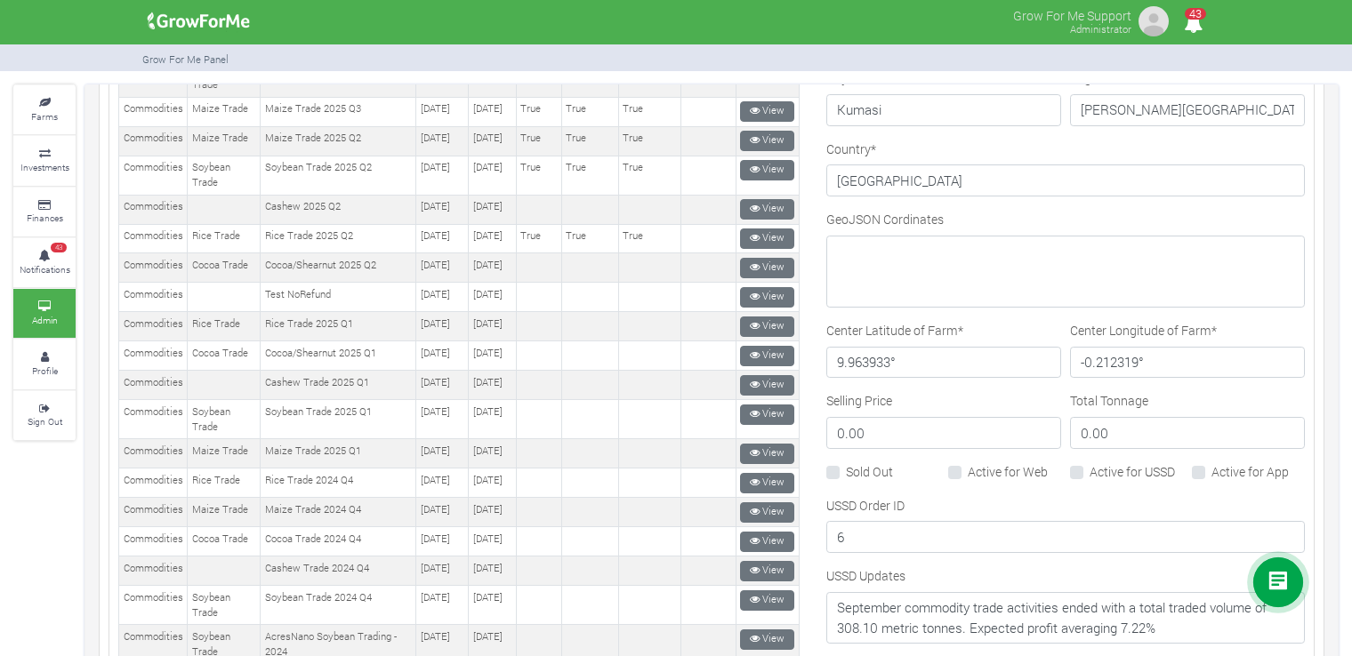
scroll to position [721, 0]
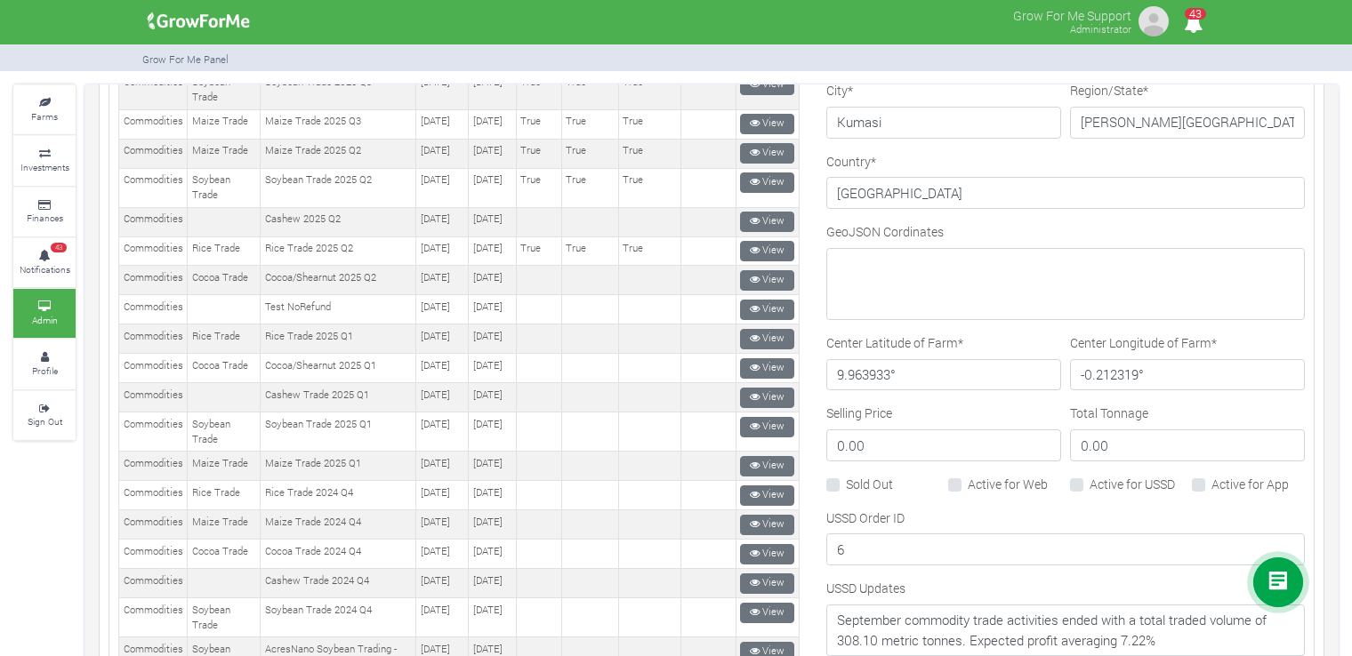
drag, startPoint x: 864, startPoint y: 475, endPoint x: 896, endPoint y: 472, distance: 32.1
click at [865, 475] on label "Sold Out" at bounding box center [869, 484] width 47 height 19
click at [857, 475] on input "Sold Out" at bounding box center [852, 481] width 12 height 12
checkbox input "true"
click at [927, 475] on div "Sold Out" at bounding box center [882, 485] width 113 height 20
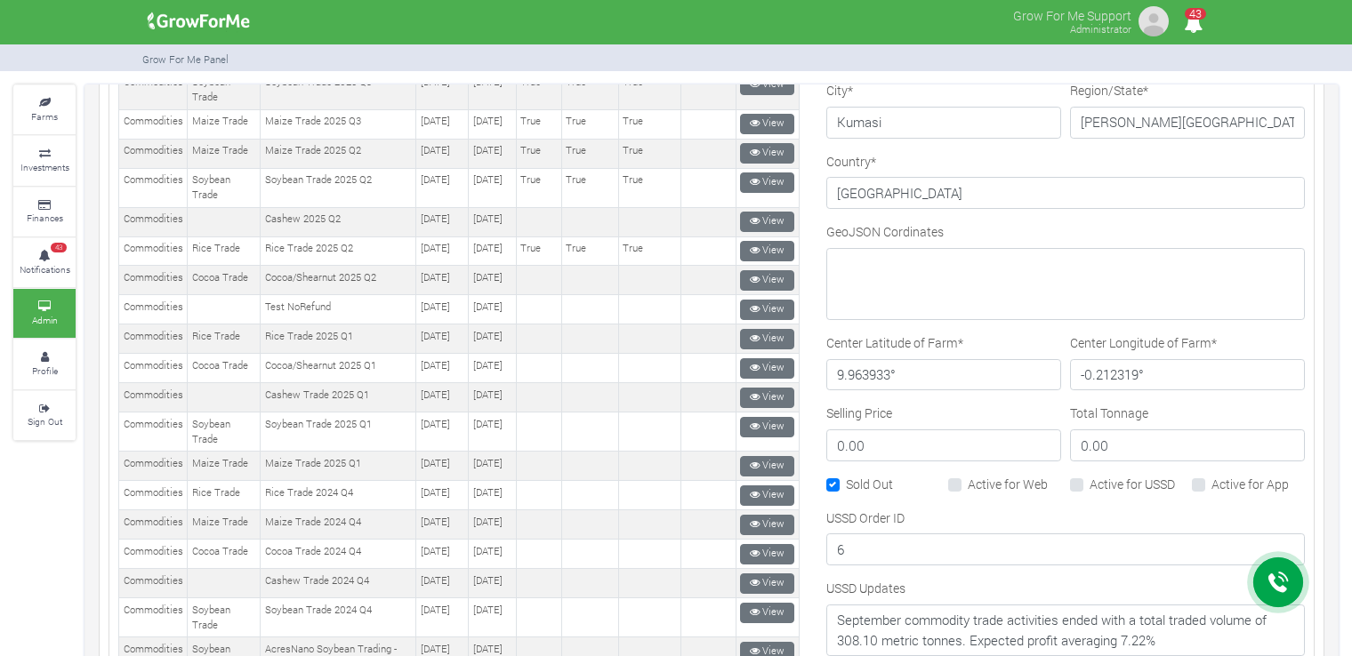
click at [952, 479] on div "Active for Web" at bounding box center [1004, 485] width 113 height 20
click at [1123, 480] on label "Active for USSD" at bounding box center [1131, 484] width 85 height 19
click at [1101, 480] on input "Active for USSD" at bounding box center [1095, 481] width 12 height 12
checkbox input "true"
click at [973, 475] on label "Active for Web" at bounding box center [1008, 484] width 80 height 19
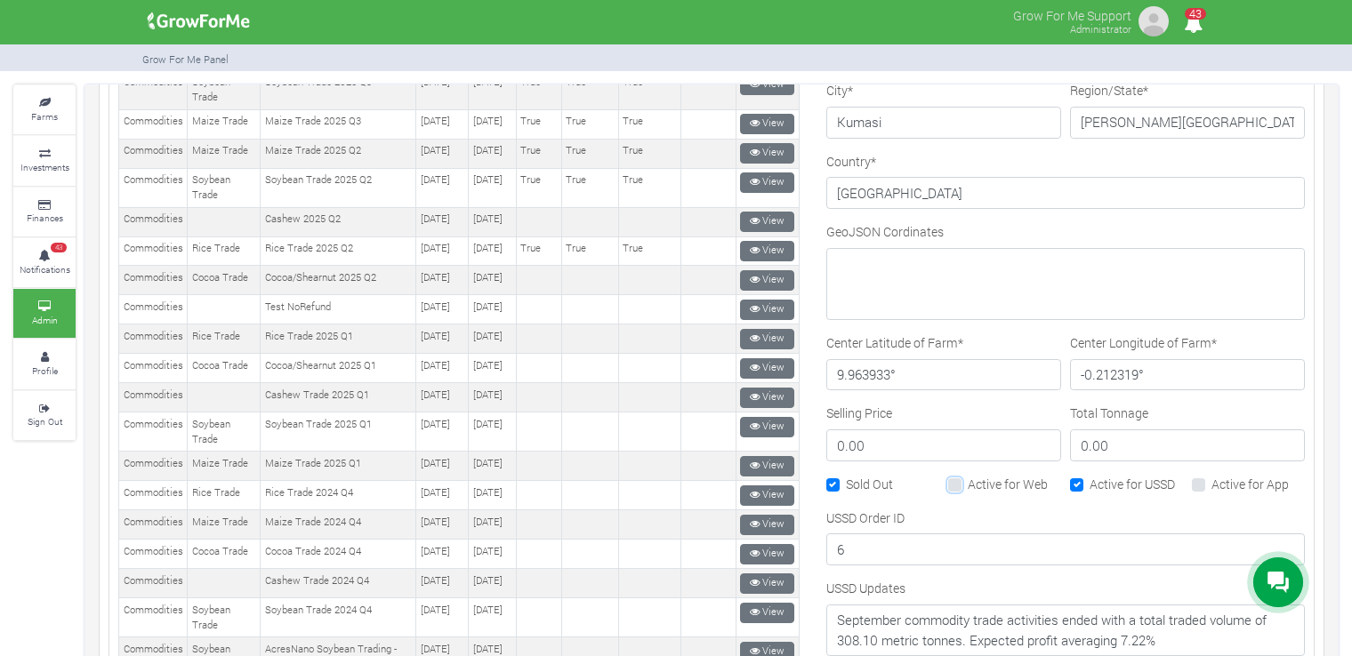
click at [973, 475] on input "Active for Web" at bounding box center [974, 481] width 12 height 12
checkbox input "true"
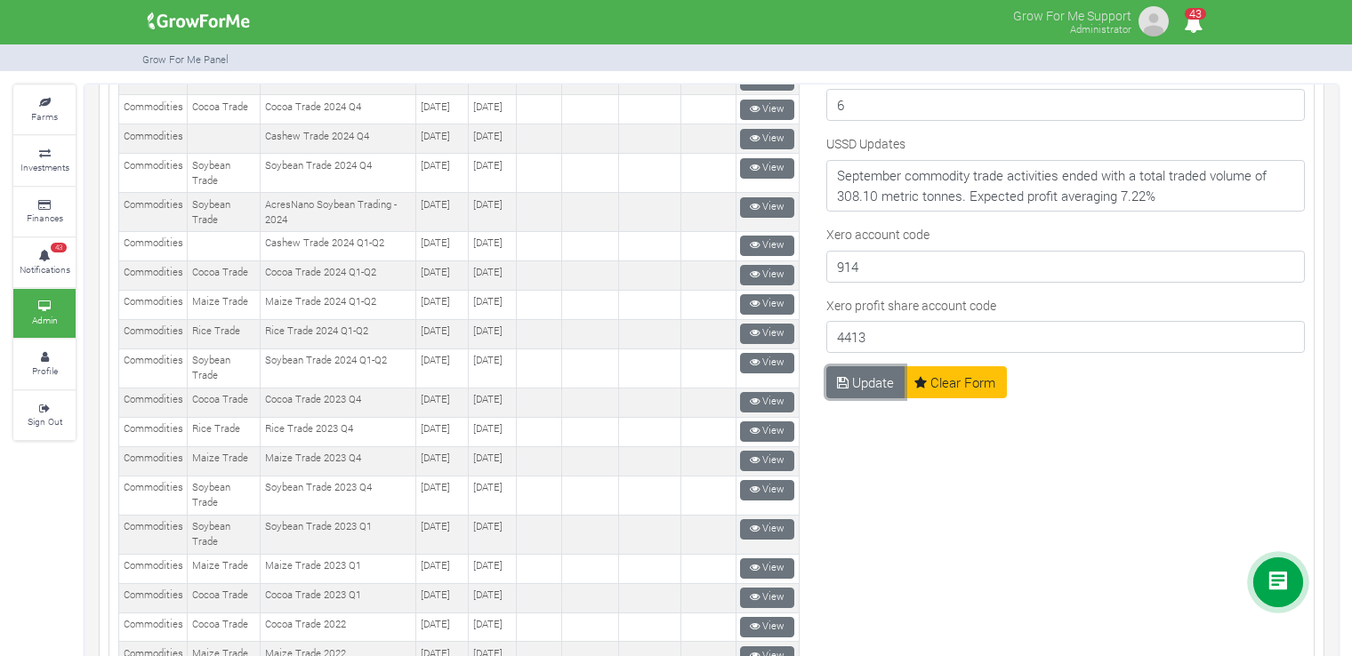
click at [842, 372] on button "Update" at bounding box center [865, 382] width 79 height 32
